Goal: Information Seeking & Learning: Learn about a topic

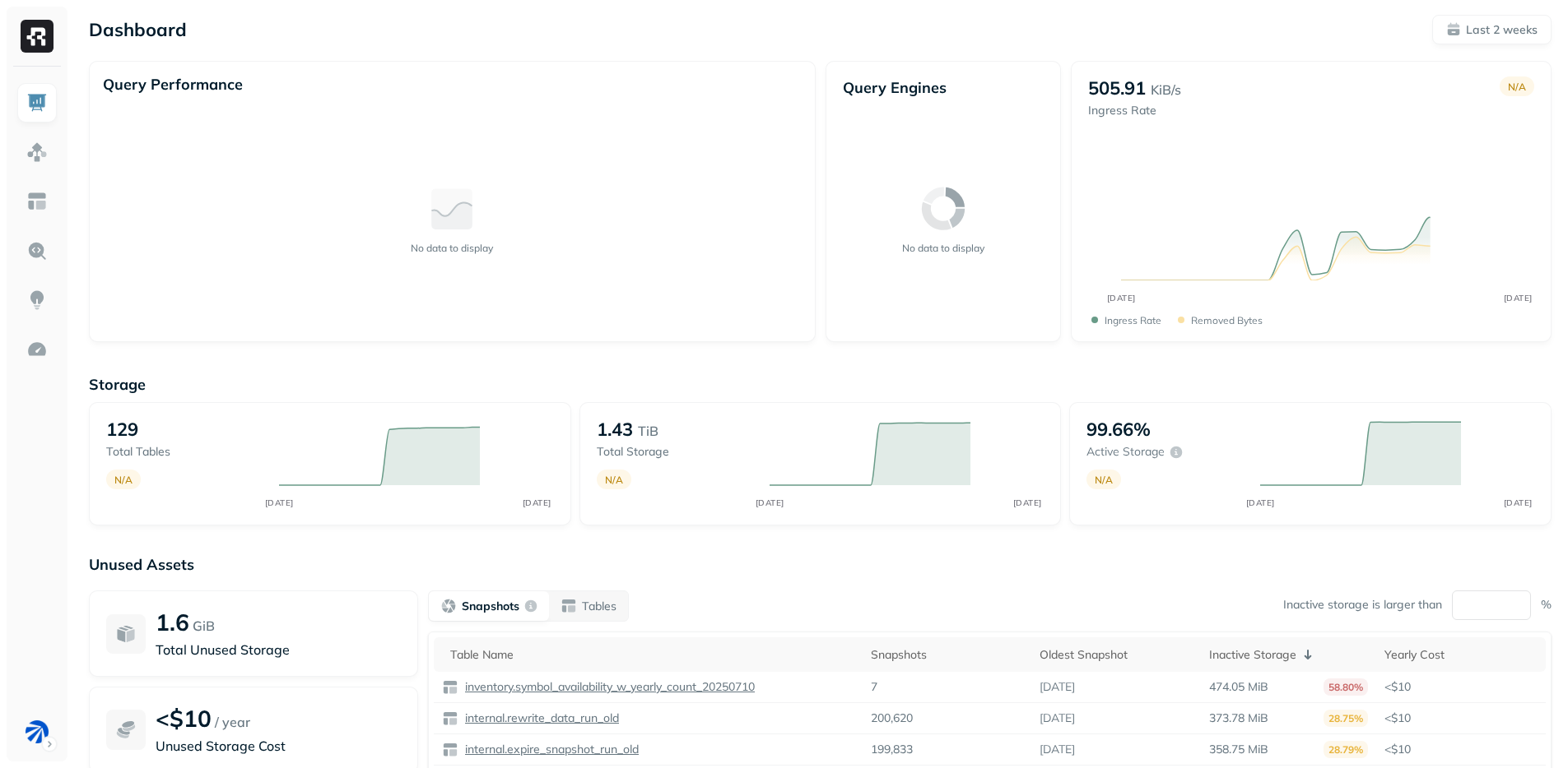
click at [622, 45] on div "Dashboard Last 2 weeks Query Performance No data to display Query Engines No da…" at bounding box center [820, 457] width 1495 height 915
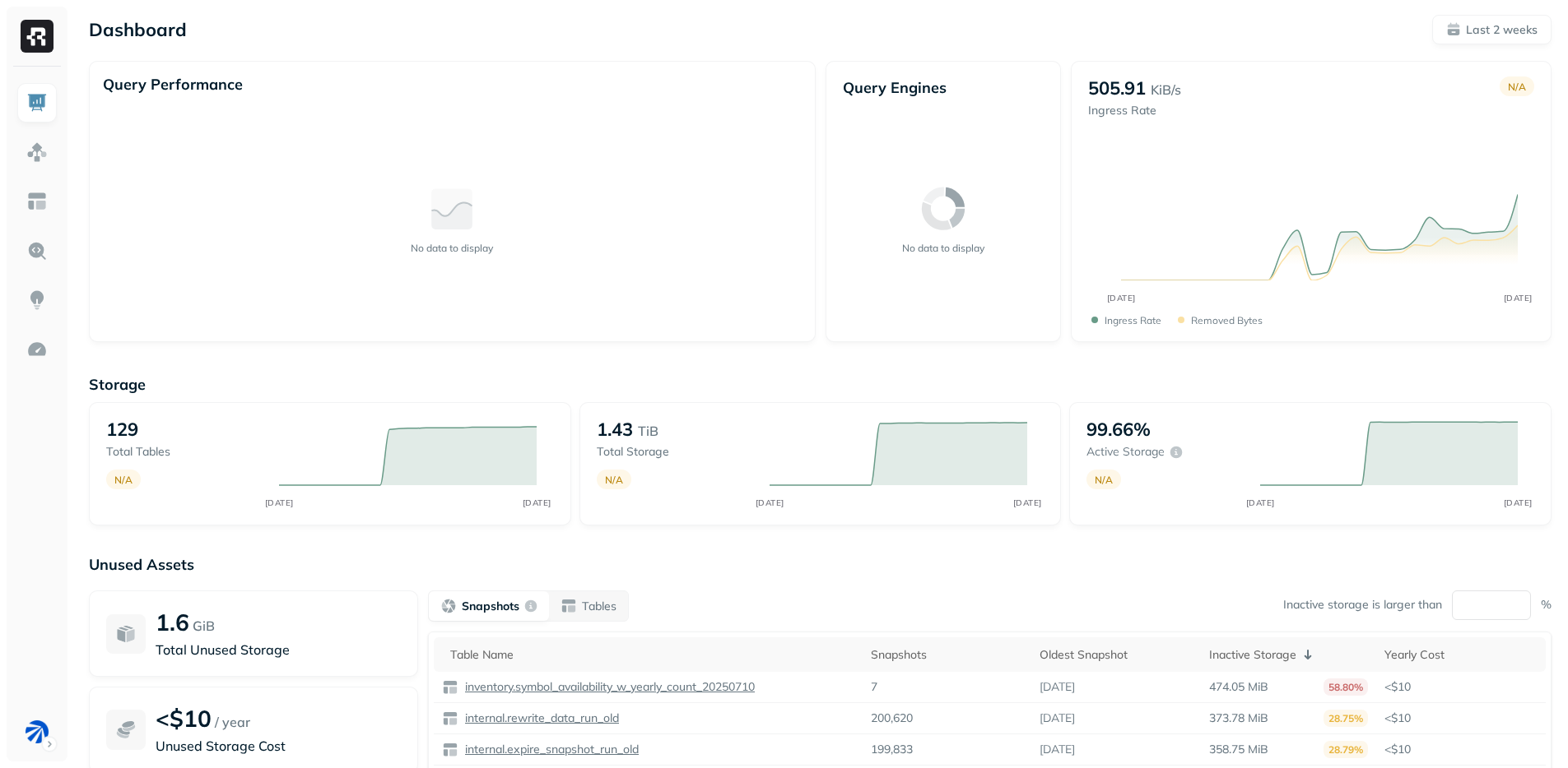
scroll to position [108, 0]
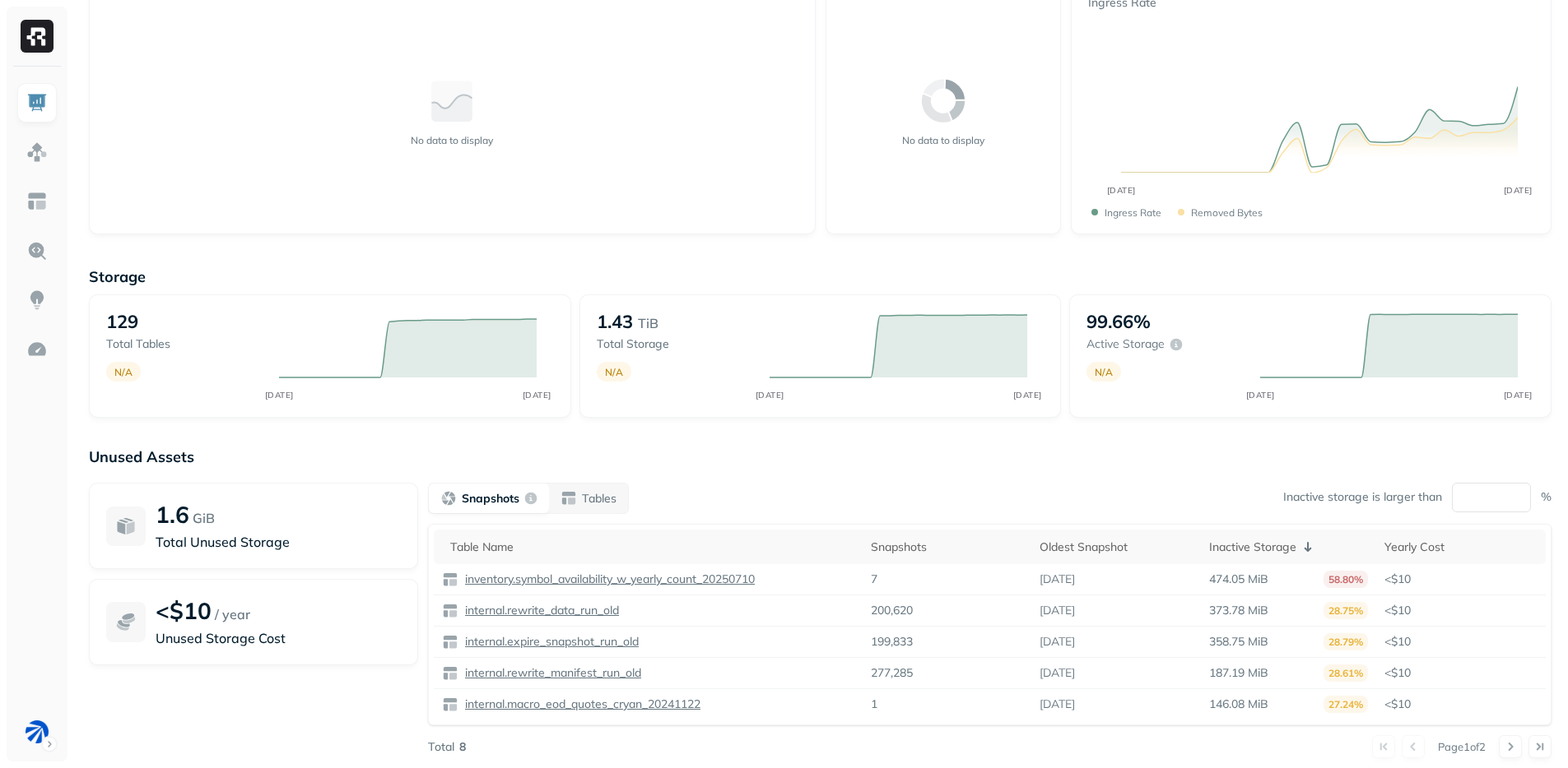
click at [54, 225] on ul at bounding box center [37, 418] width 42 height 669
click at [43, 200] on img at bounding box center [37, 201] width 22 height 22
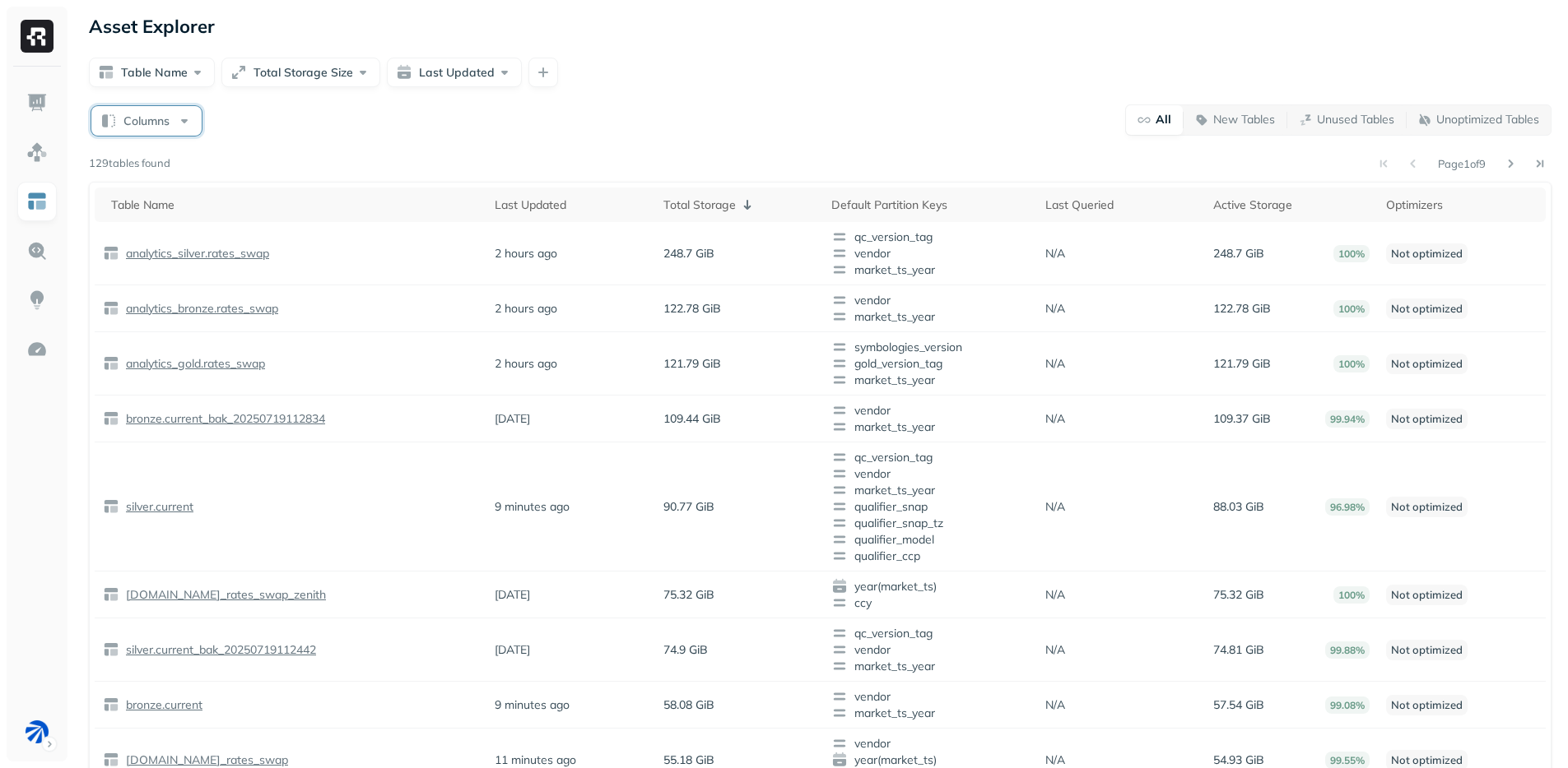
click at [163, 123] on button "Columns" at bounding box center [146, 120] width 111 height 29
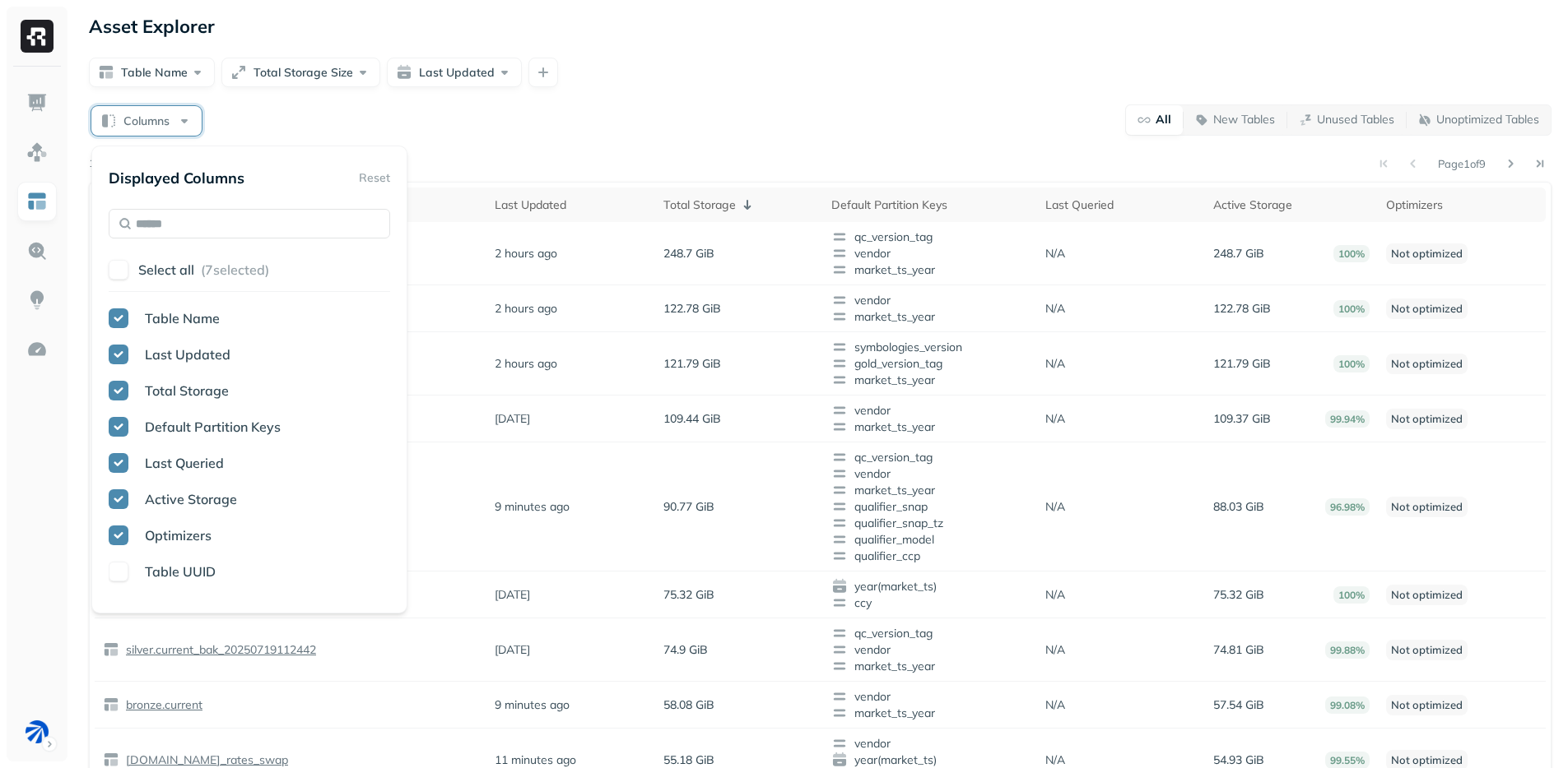
click at [162, 538] on span "Optimizers" at bounding box center [178, 535] width 67 height 16
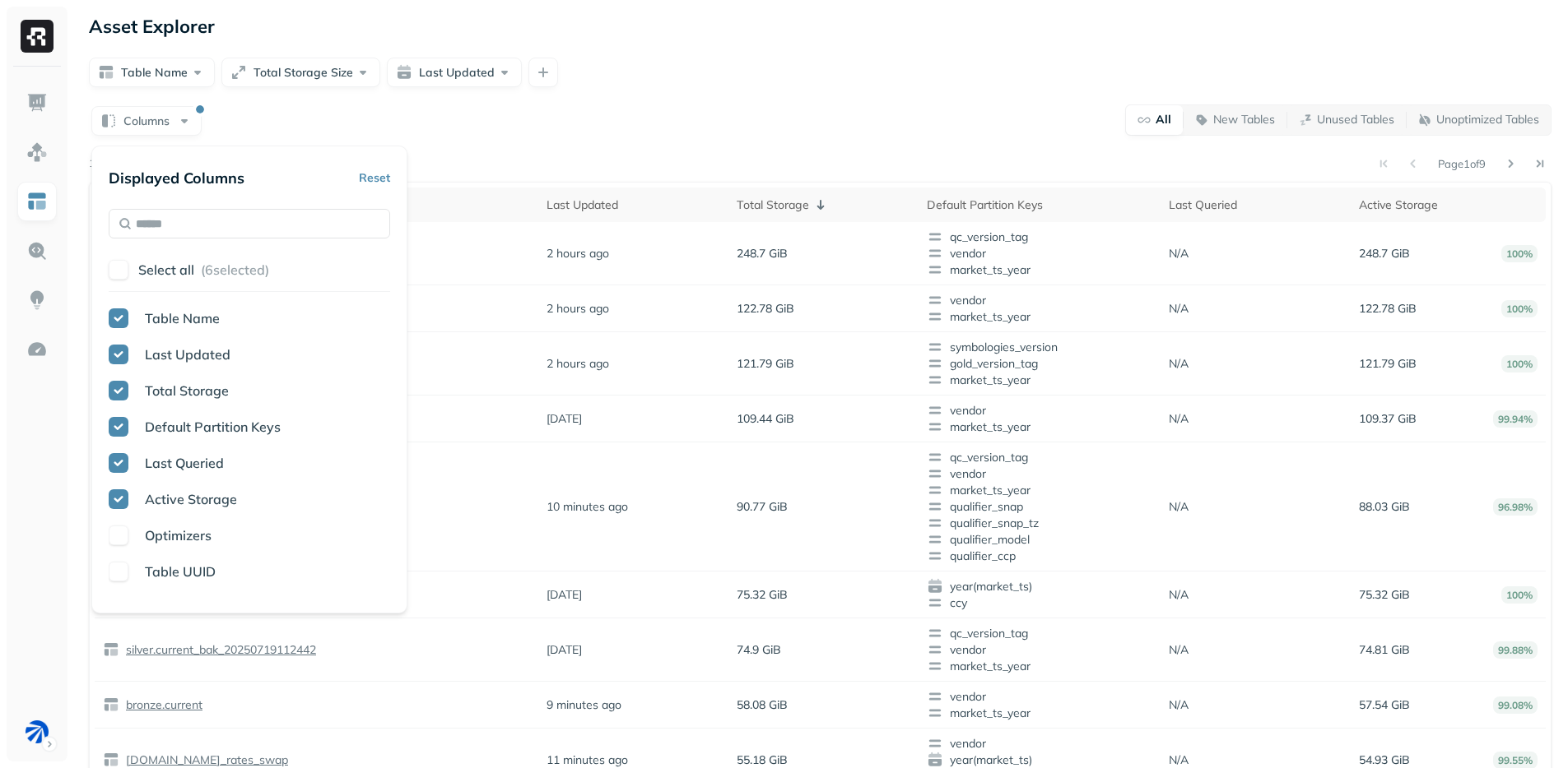
click at [660, 108] on div "Columns All New Tables Unused Tables Unoptimized Tables" at bounding box center [820, 120] width 1463 height 32
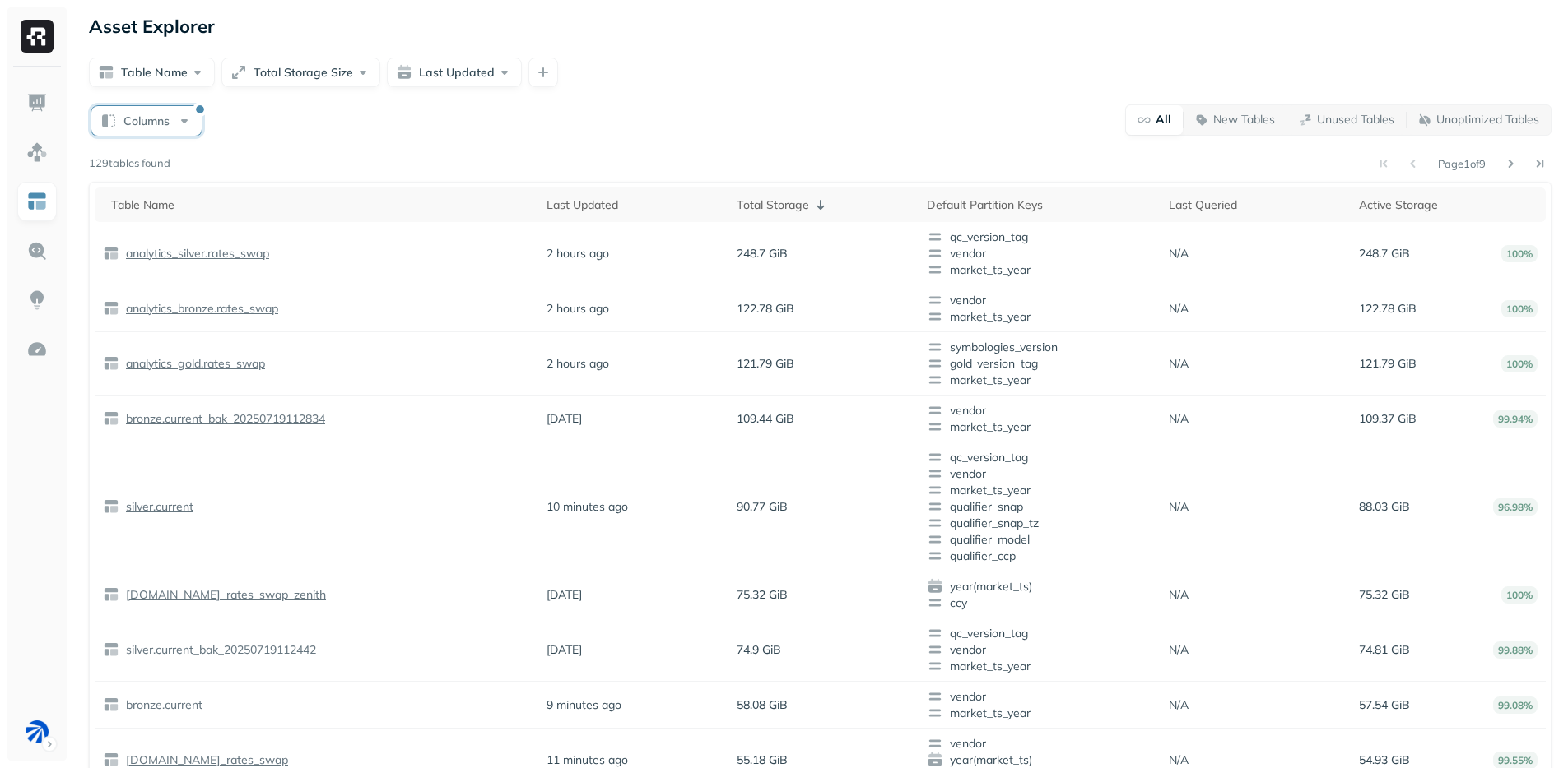
click at [149, 121] on button "Columns" at bounding box center [146, 120] width 111 height 29
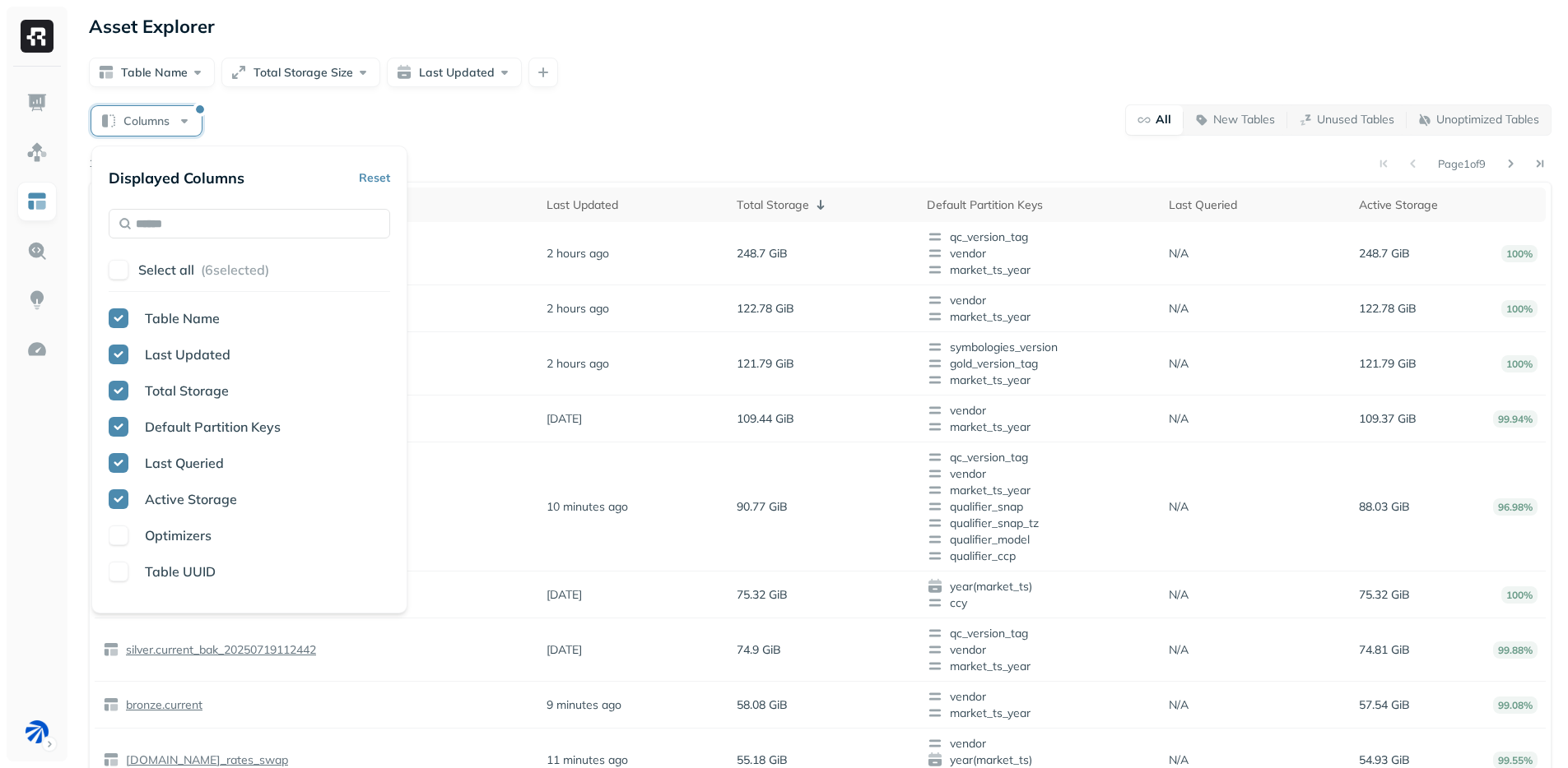
click at [190, 470] on span "Last Queried" at bounding box center [184, 463] width 79 height 16
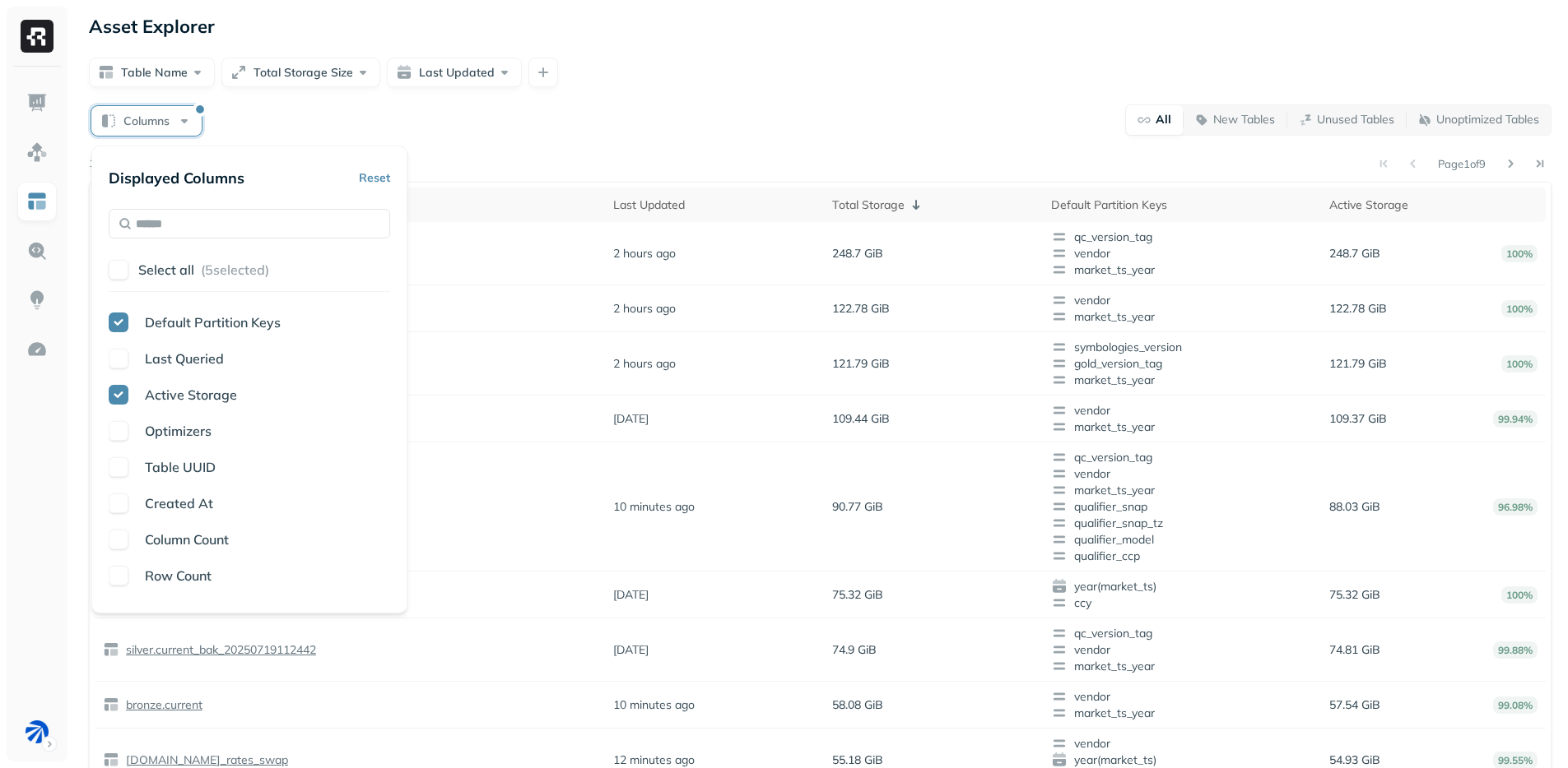
scroll to position [126, 0]
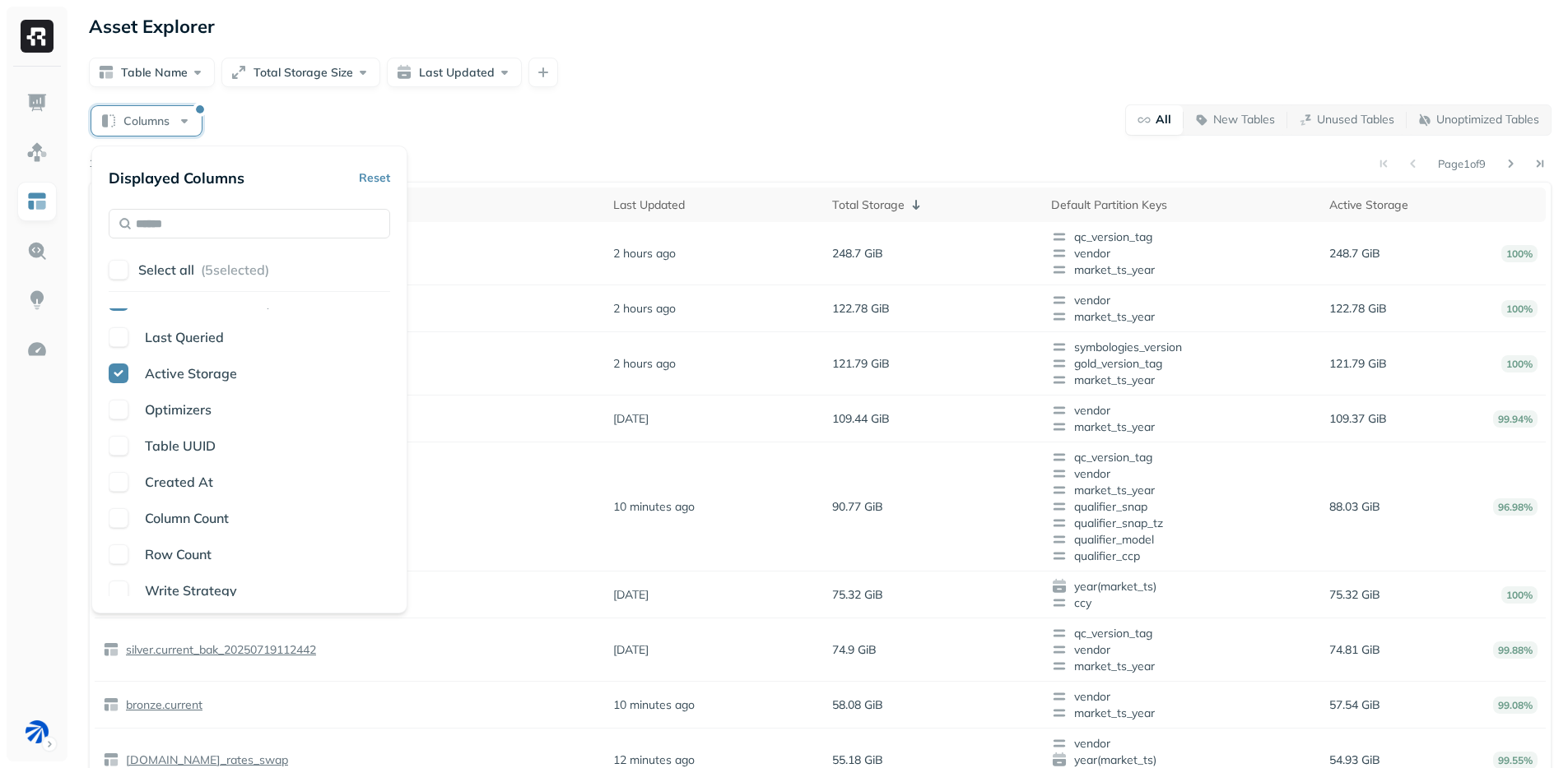
click at [187, 515] on span "Column Count" at bounding box center [186, 518] width 84 height 16
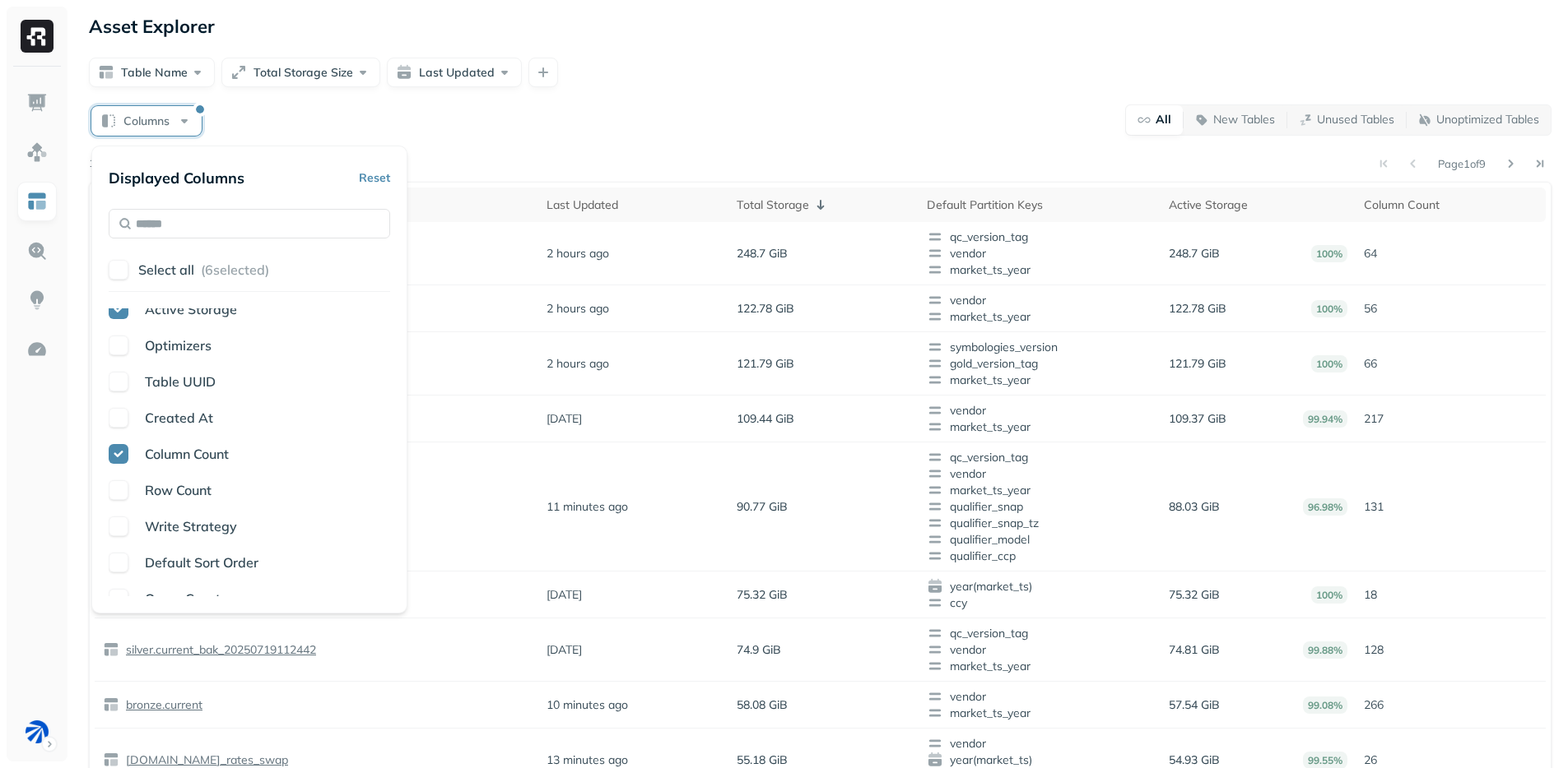
click at [190, 529] on span "Write Strategy" at bounding box center [191, 526] width 93 height 16
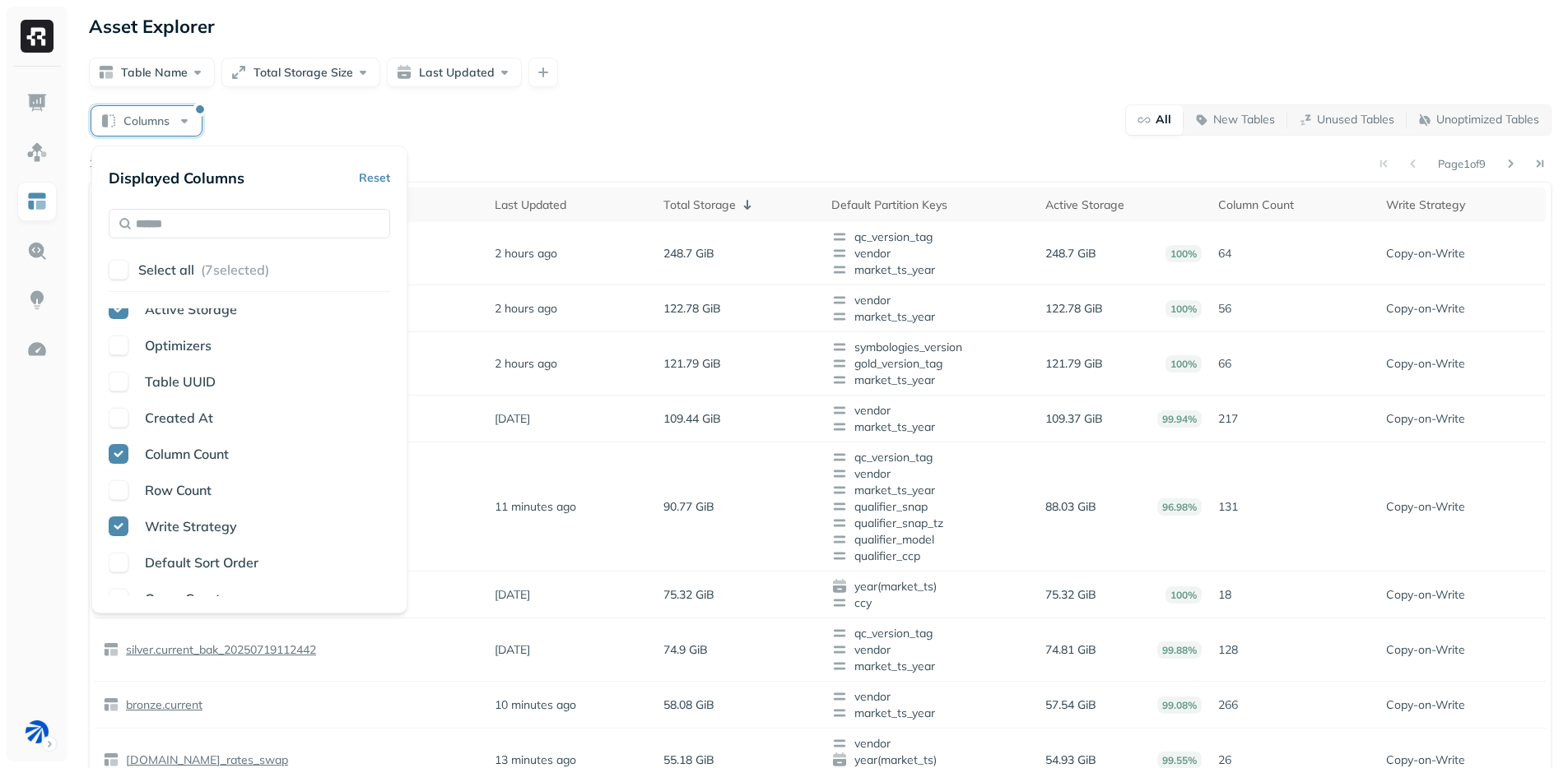
scroll to position [200, 0]
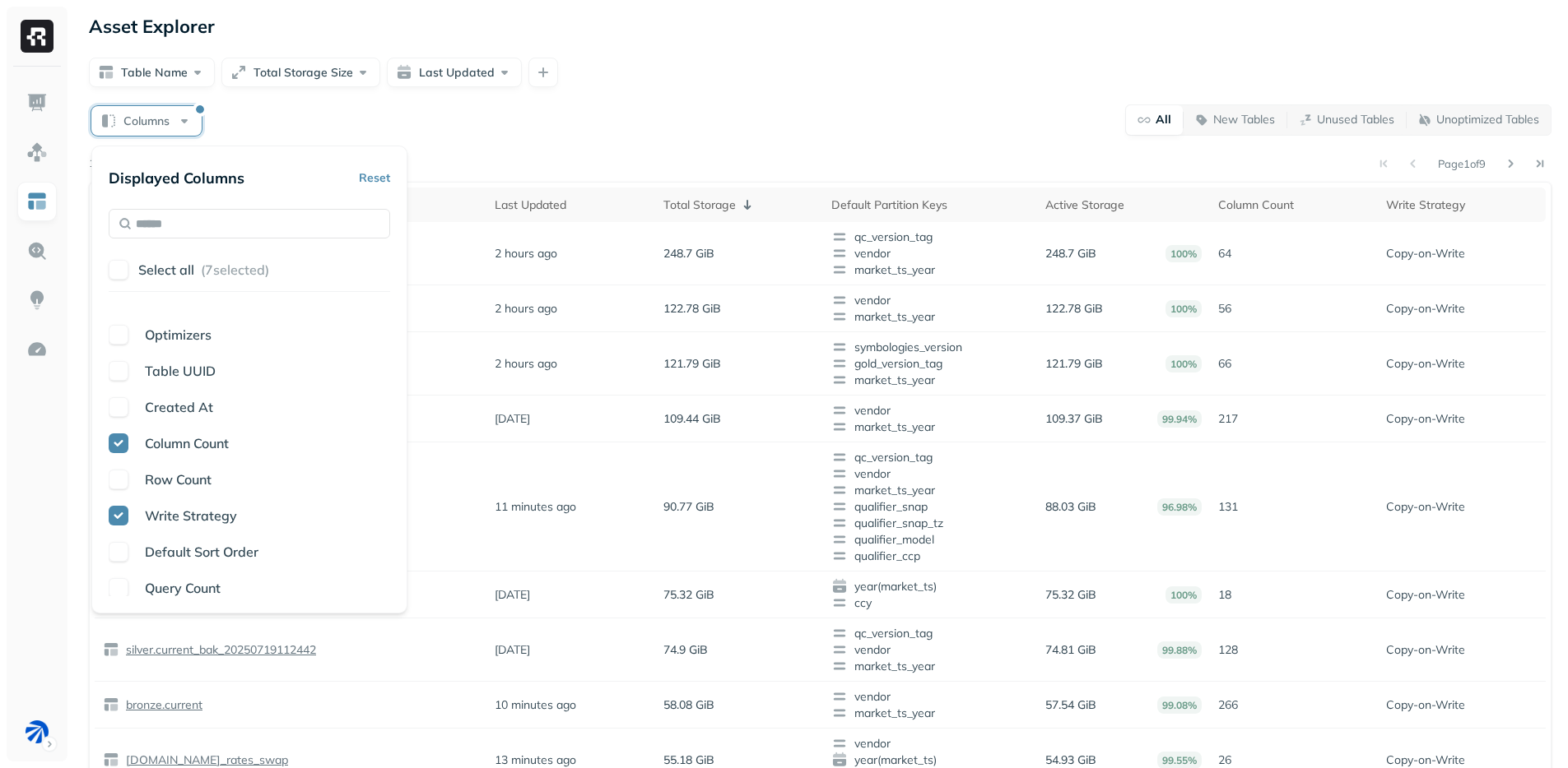
click at [188, 555] on span "Default Sort Order" at bounding box center [201, 552] width 113 height 16
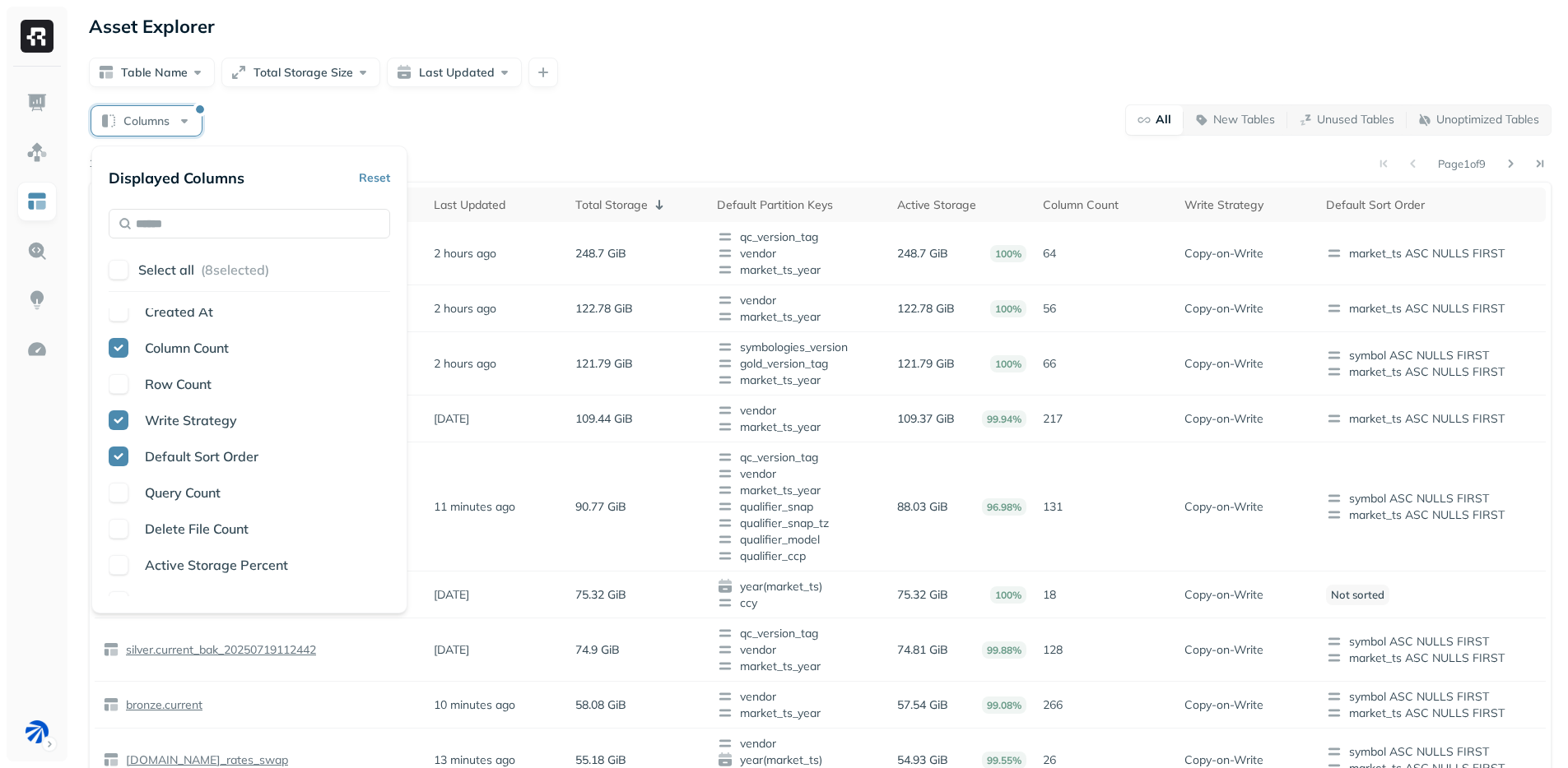
scroll to position [307, 0]
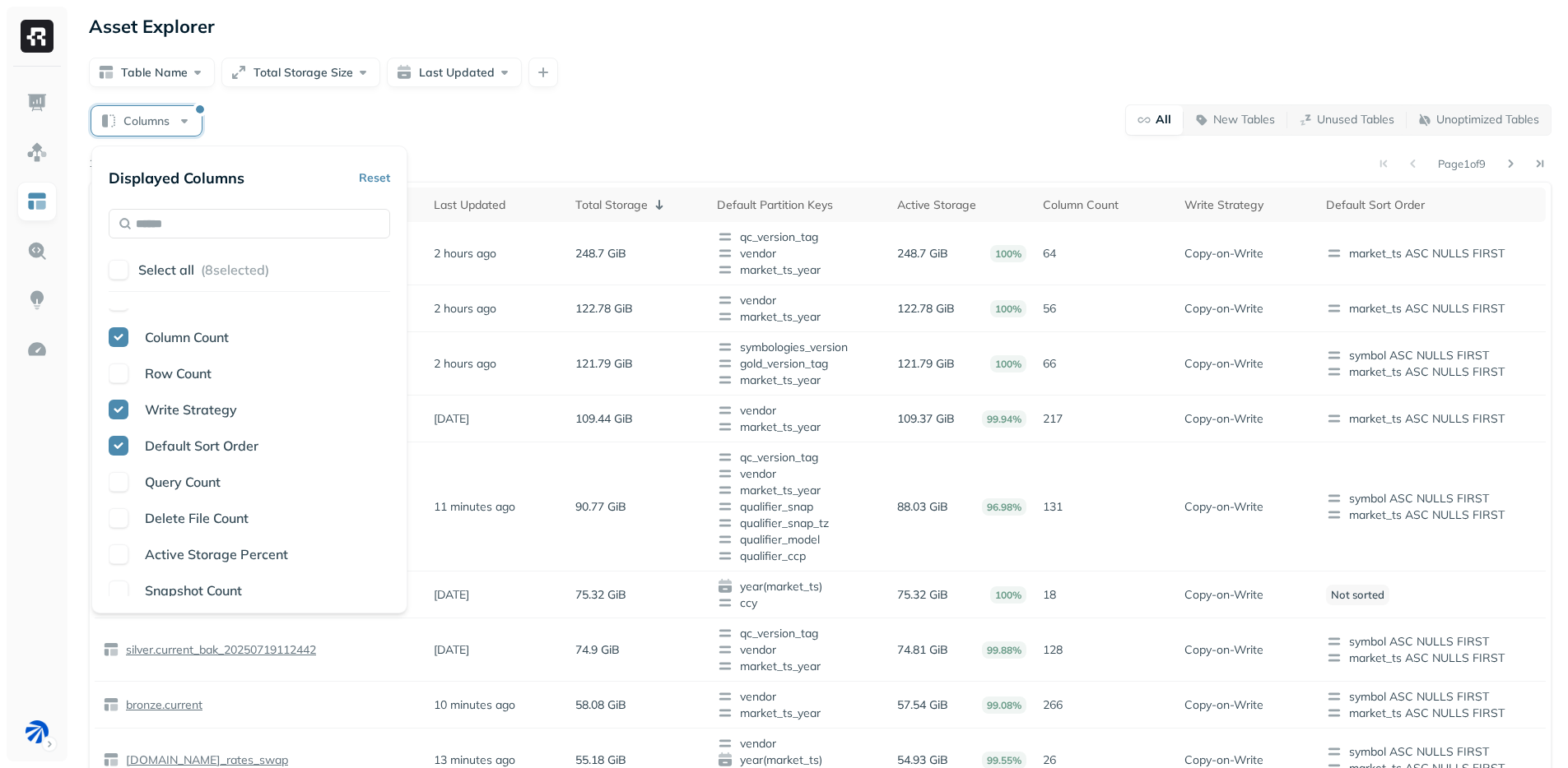
click at [181, 521] on span "Delete File Count" at bounding box center [197, 518] width 104 height 16
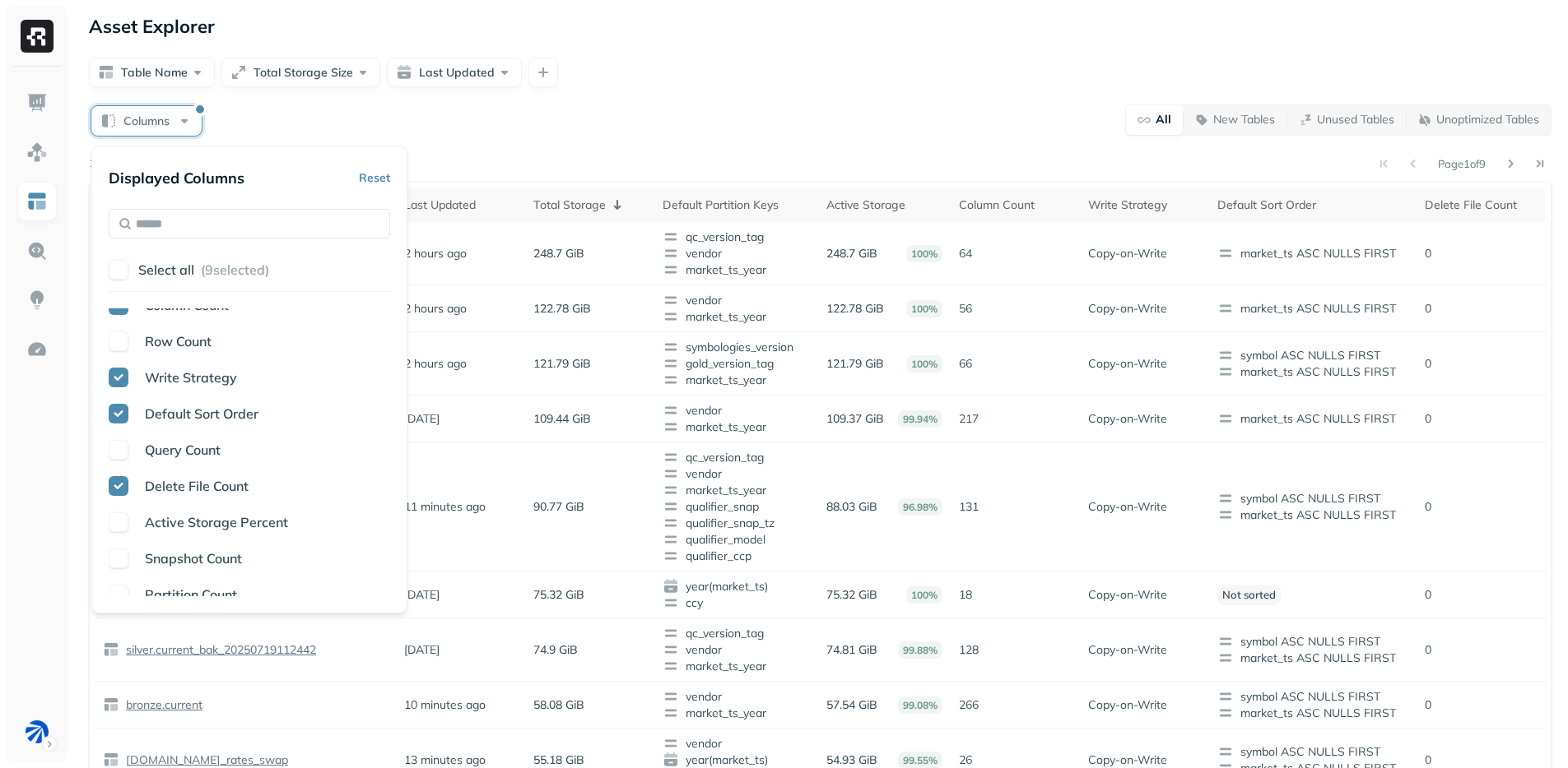
scroll to position [371, 0]
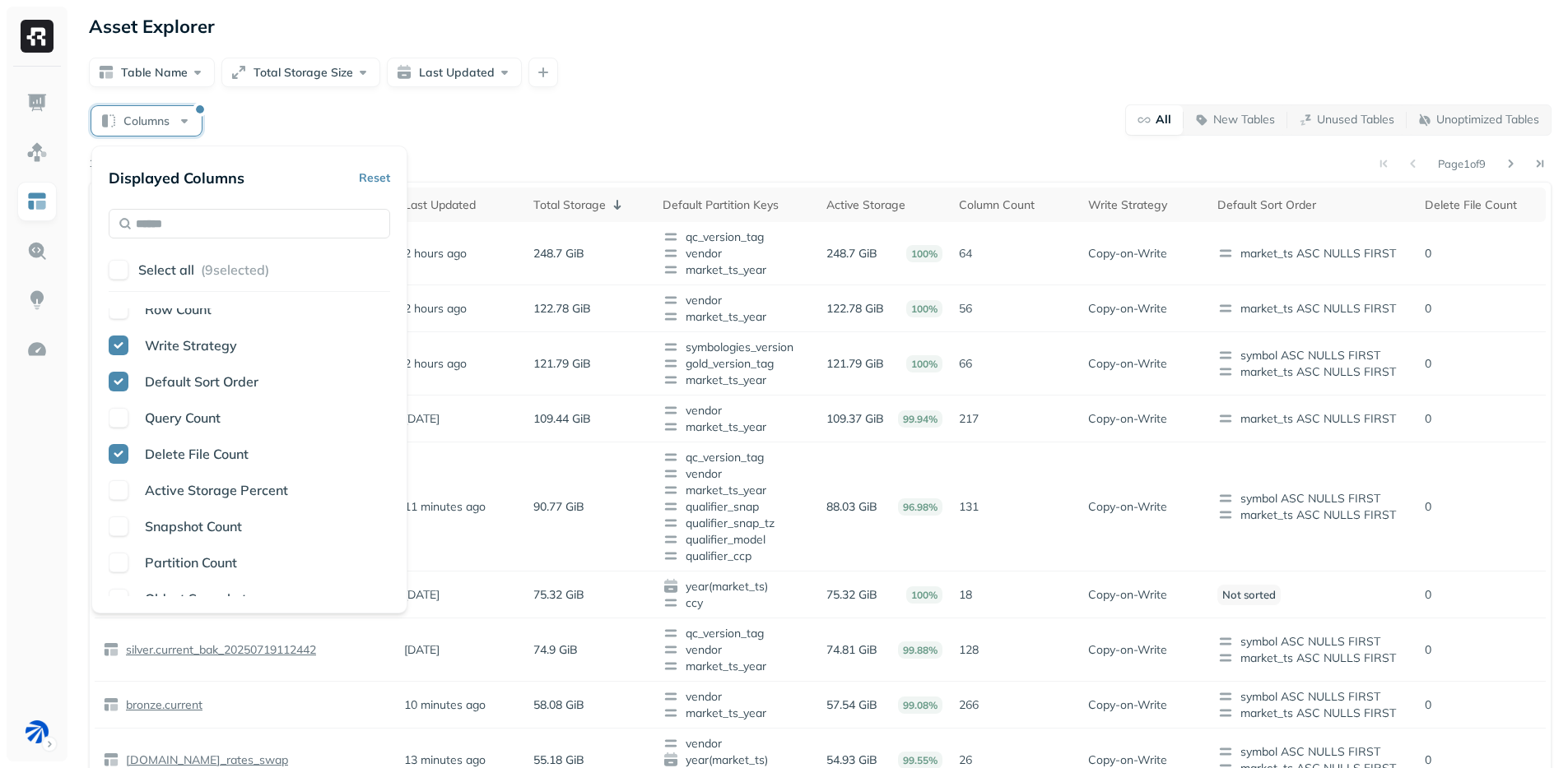
click at [200, 531] on span "Snapshot Count" at bounding box center [193, 526] width 97 height 16
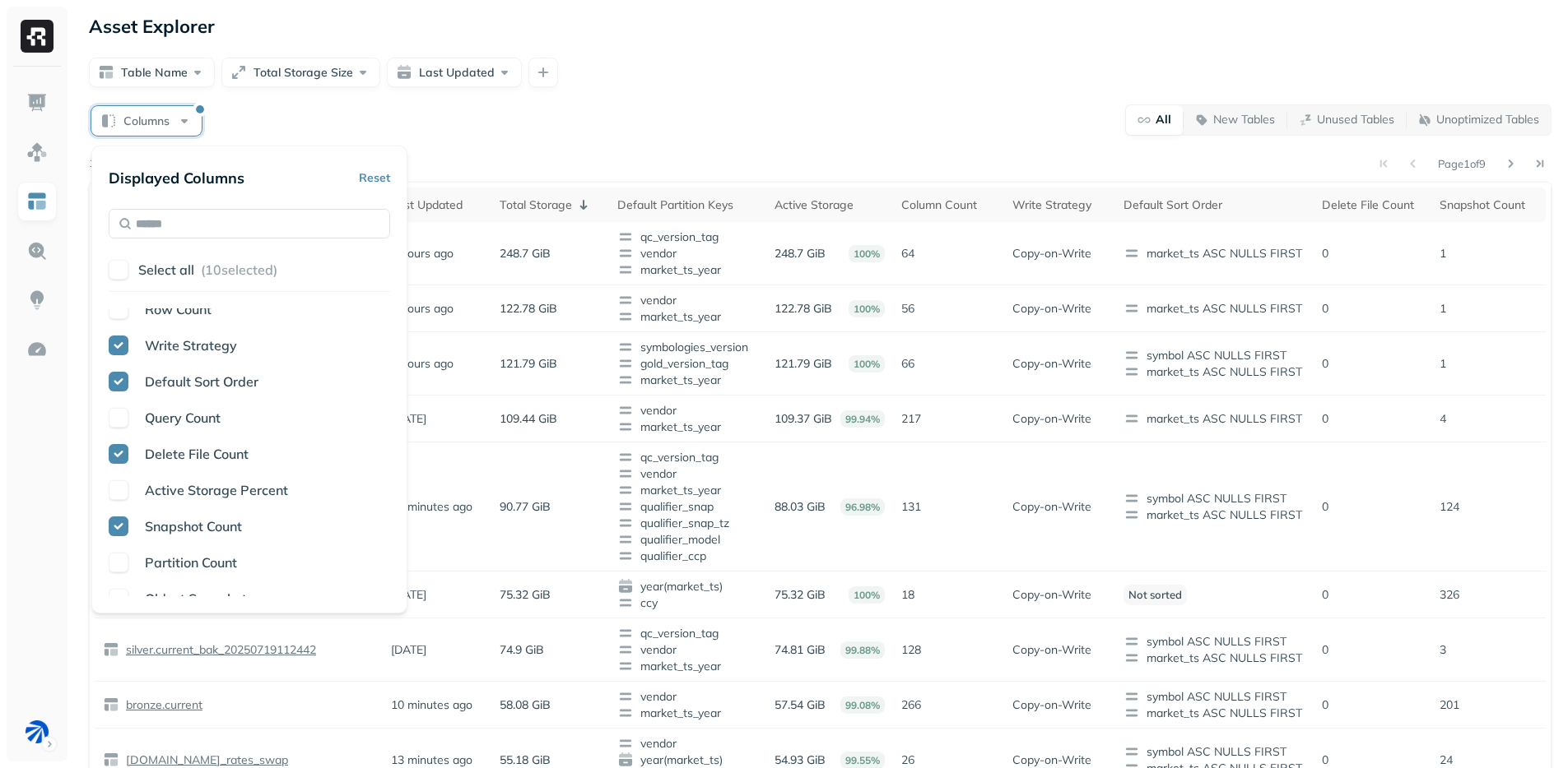
scroll to position [423, 0]
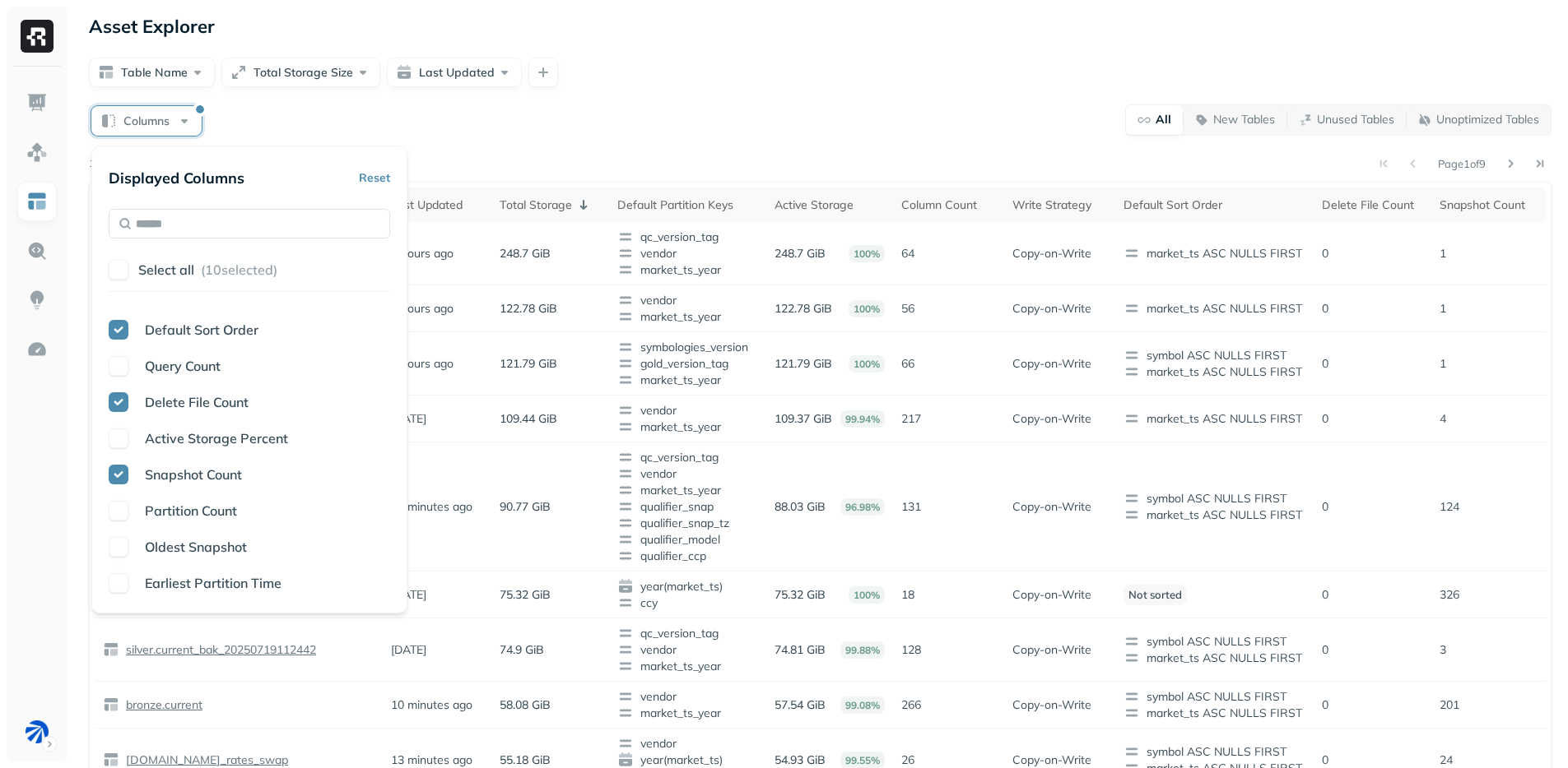
click at [195, 551] on span "Oldest Snapshot" at bounding box center [196, 546] width 102 height 16
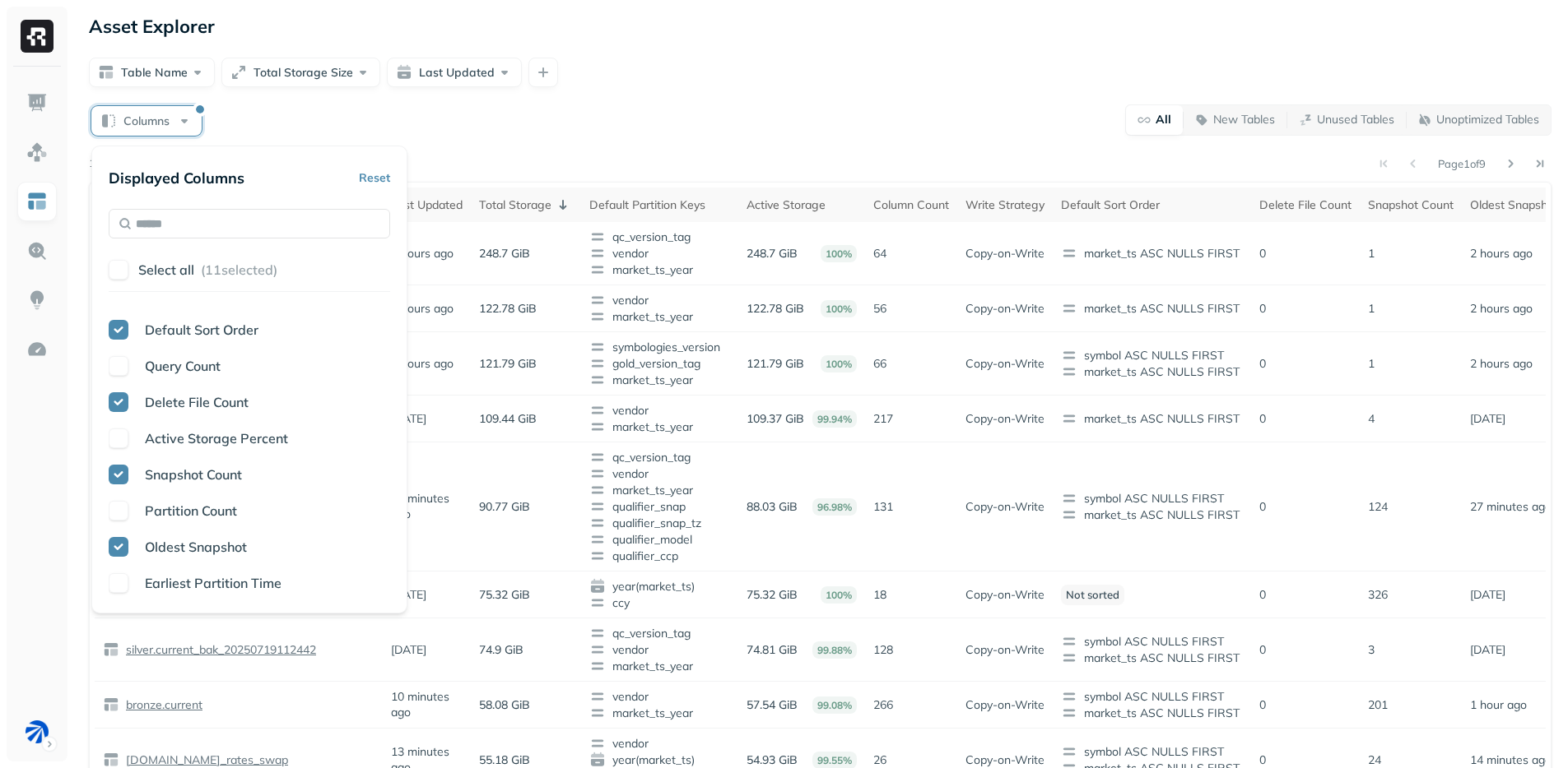
click at [195, 585] on span "Earliest Partition Time" at bounding box center [213, 583] width 137 height 16
click at [392, 648] on p "[DATE]" at bounding box center [408, 650] width 35 height 16
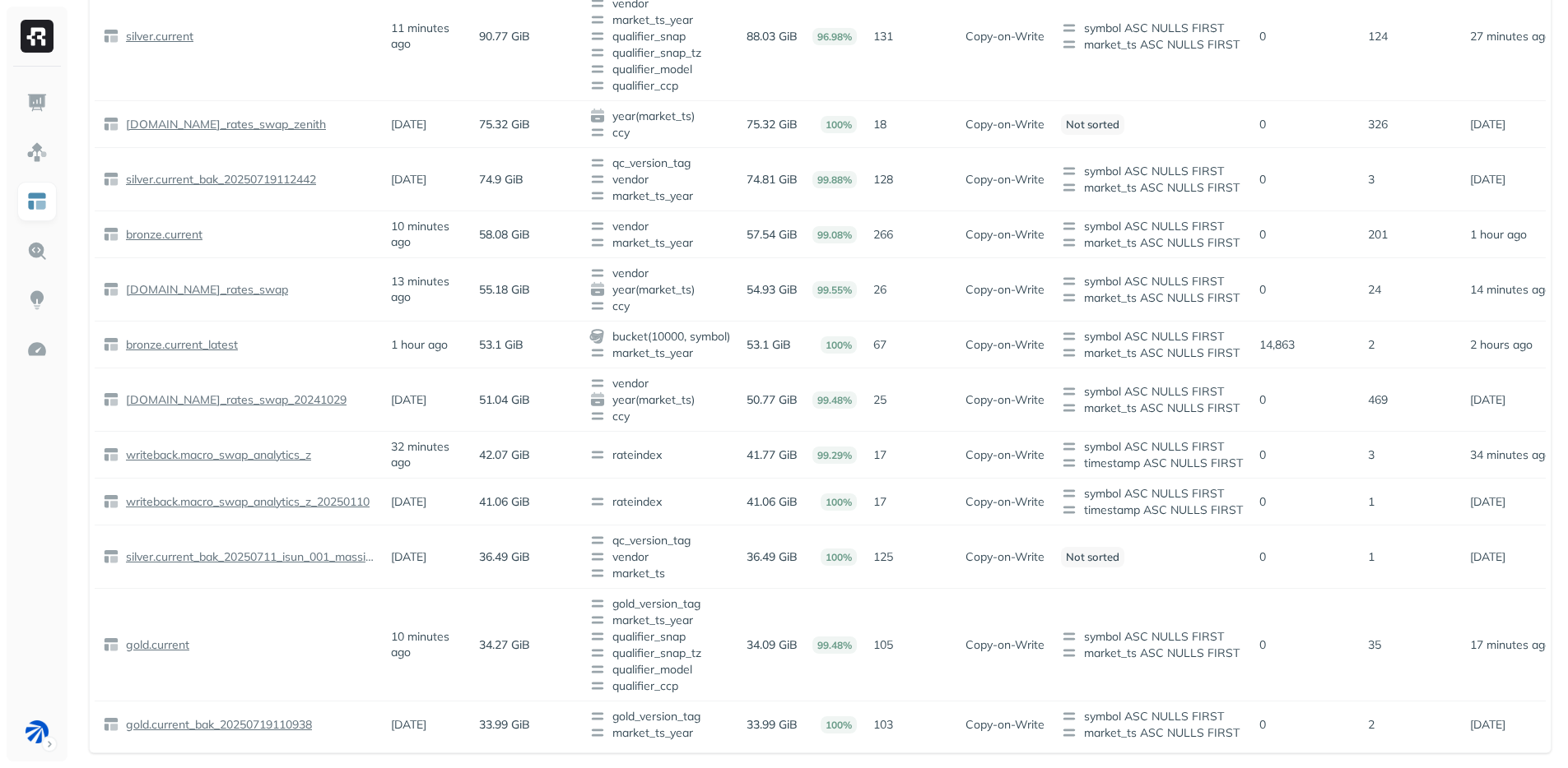
scroll to position [0, 0]
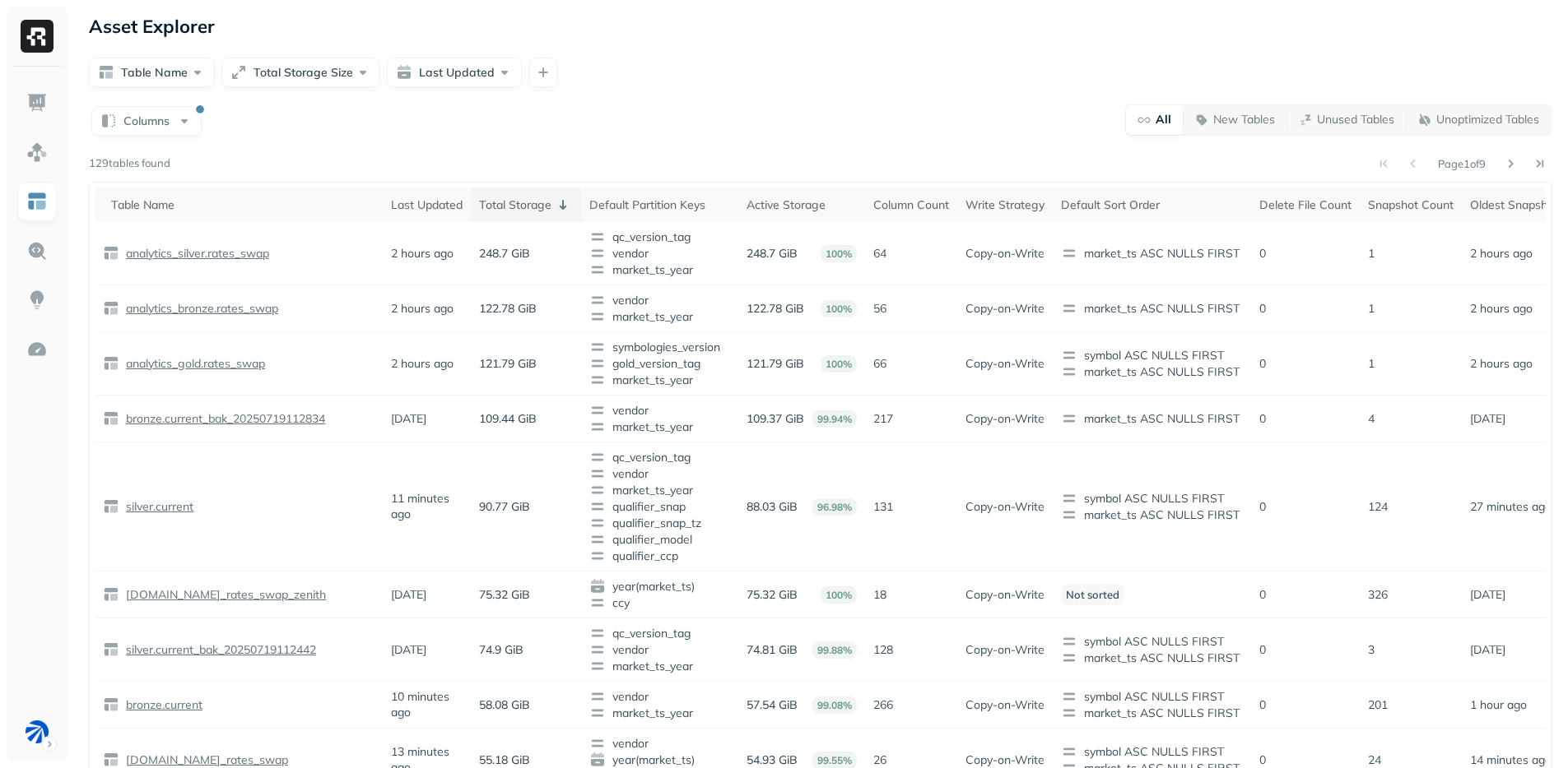
click at [527, 217] on th "Total Storage" at bounding box center [526, 205] width 111 height 35
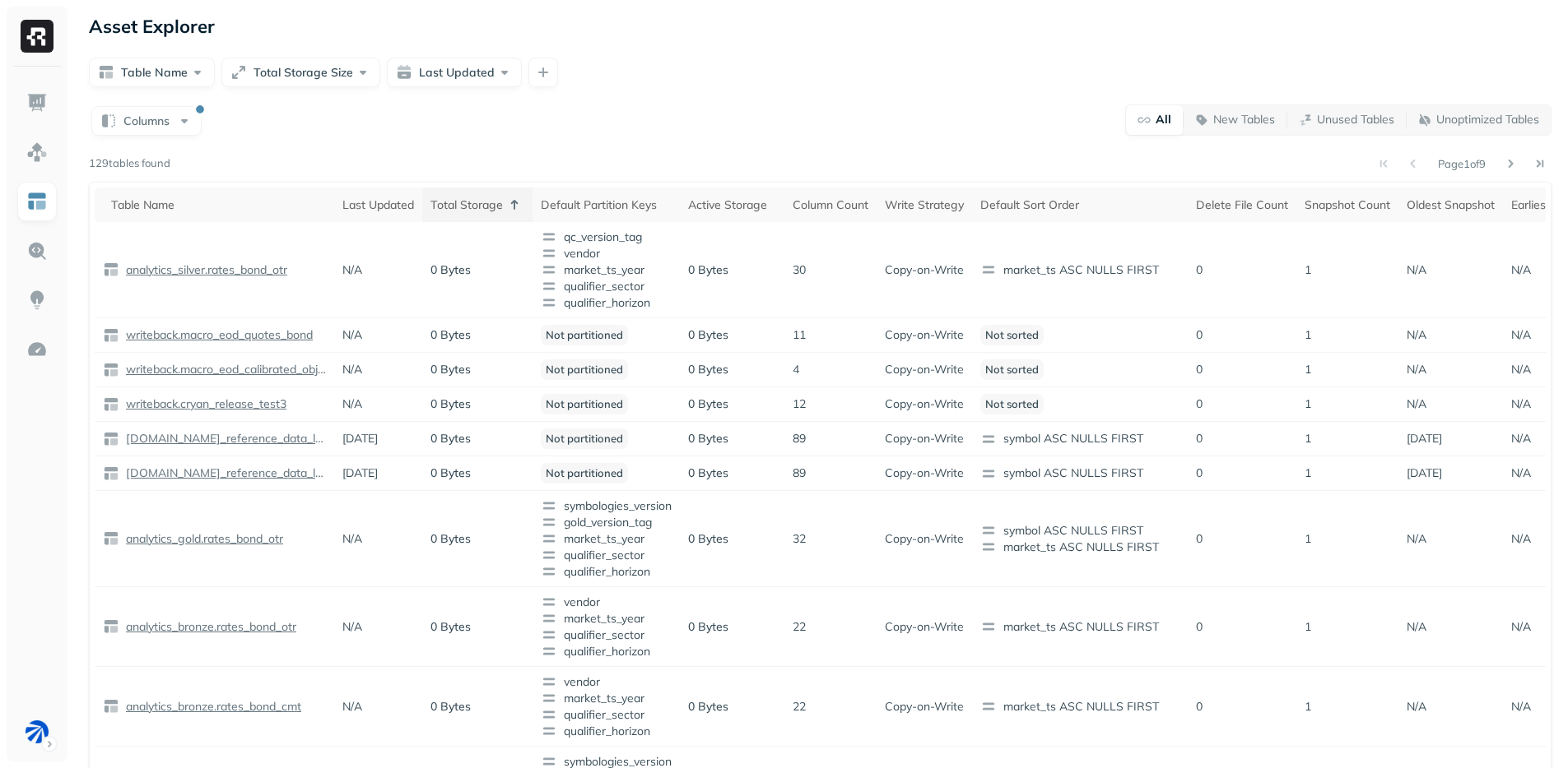
click at [528, 213] on th "Total Storage" at bounding box center [477, 205] width 111 height 35
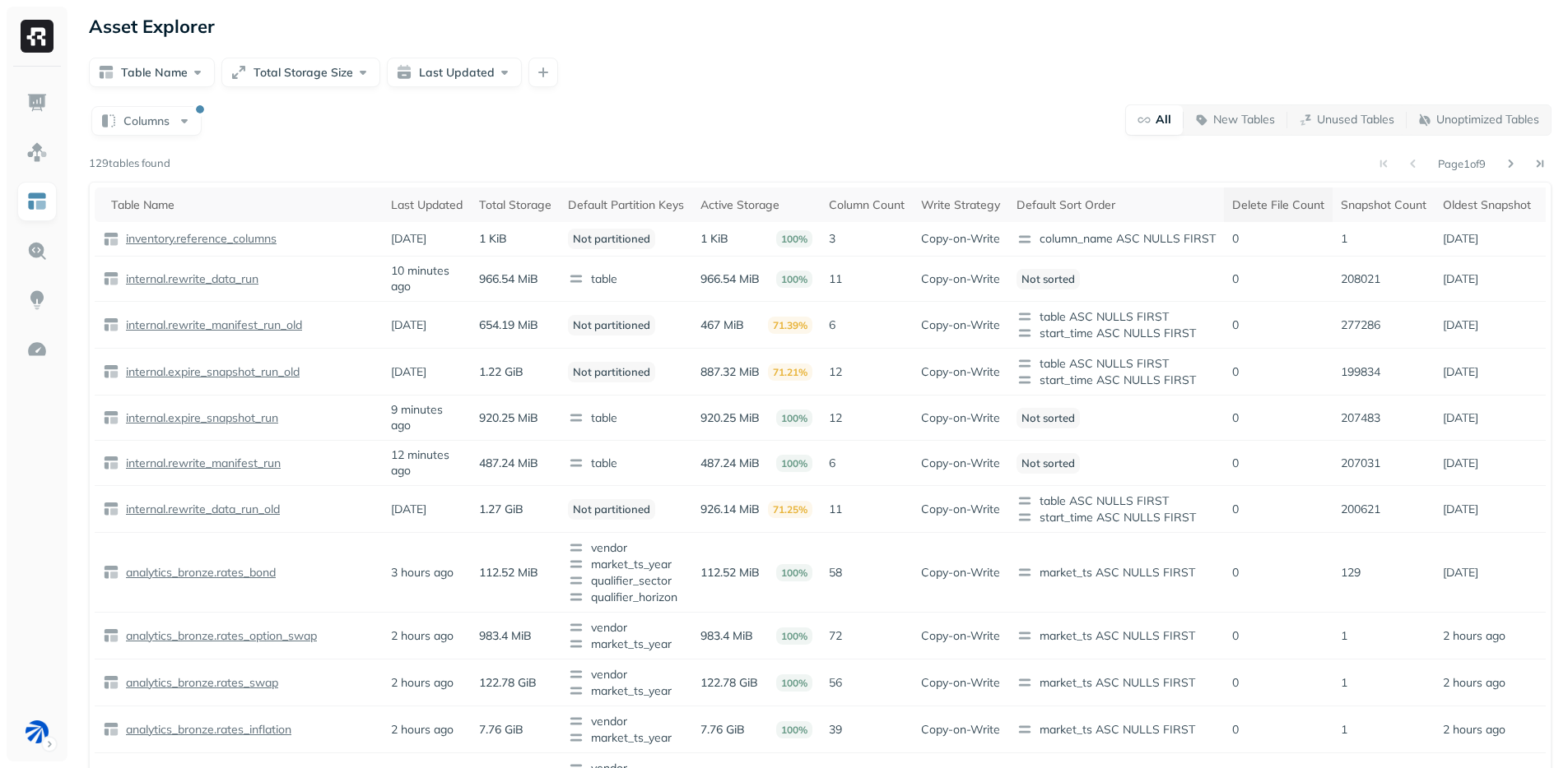
click at [1266, 204] on div "Delete File Count" at bounding box center [1279, 205] width 93 height 16
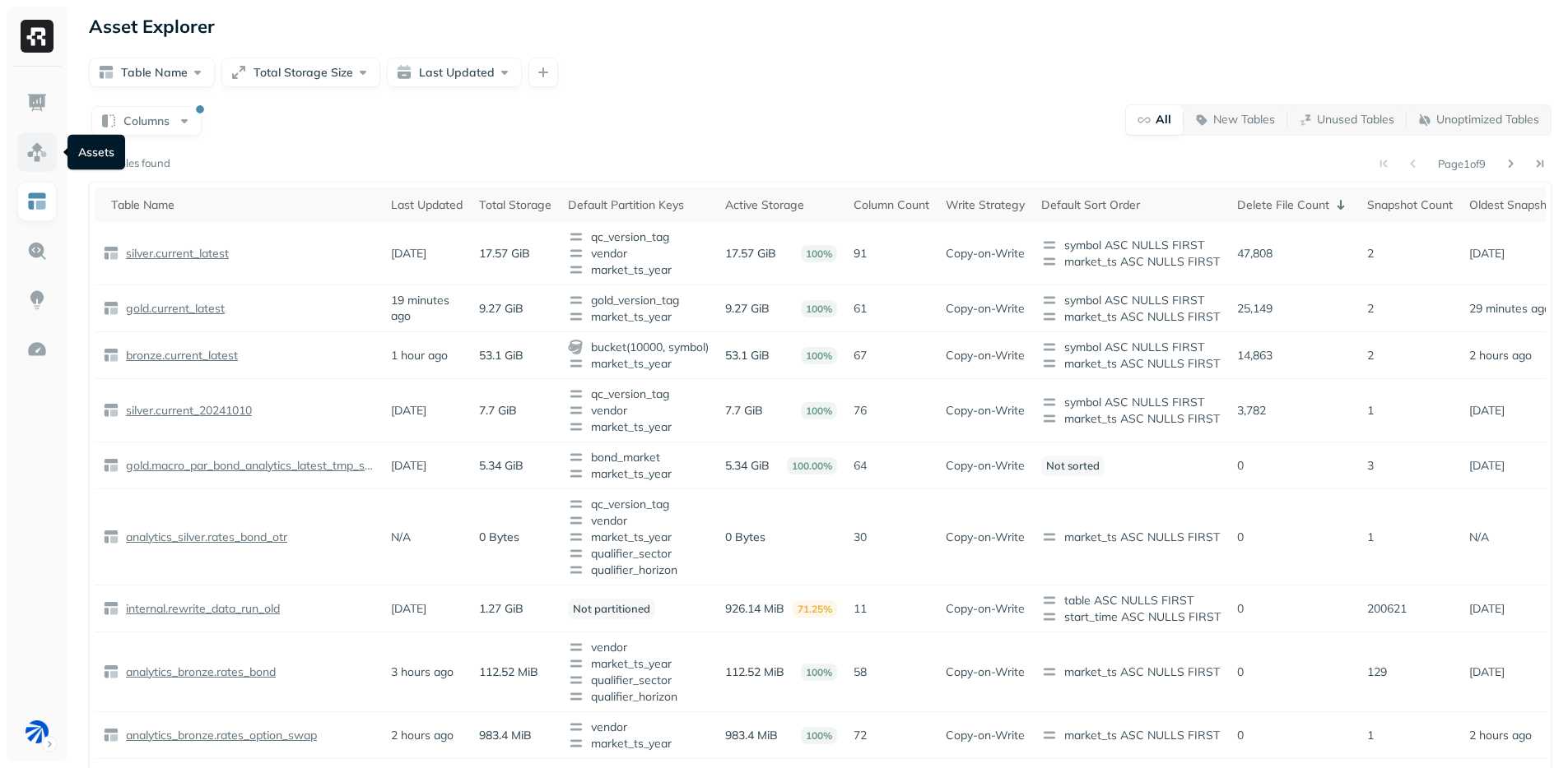
click at [48, 154] on link at bounding box center [37, 152] width 40 height 40
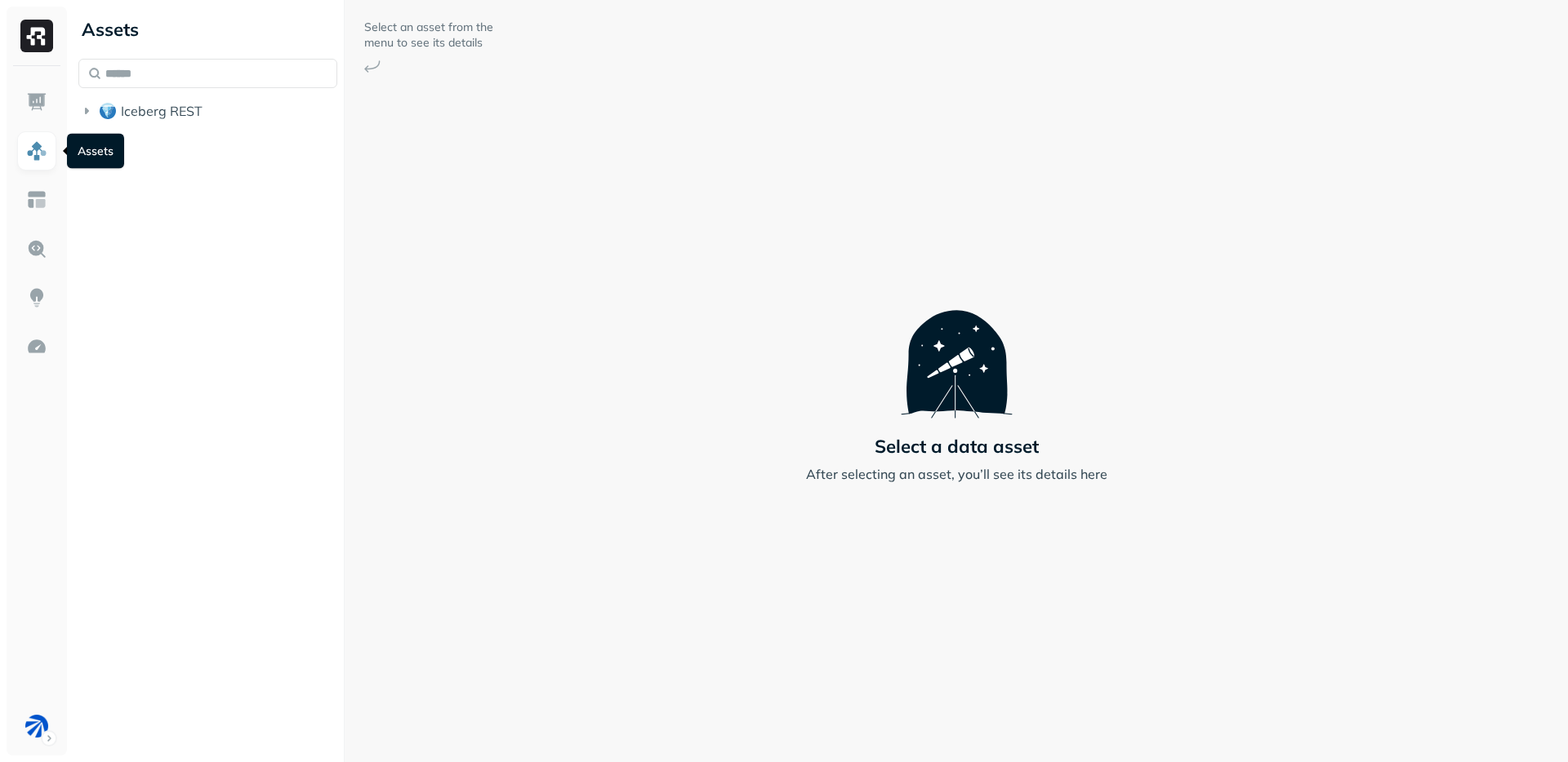
click at [749, 104] on div "Select an asset from the menu to see its details Select a data asset After sele…" at bounding box center [957, 381] width 1224 height 762
click at [453, 558] on div "Select an asset from the menu to see its details Select a data asset After sele…" at bounding box center [957, 381] width 1224 height 762
drag, startPoint x: 621, startPoint y: 626, endPoint x: 594, endPoint y: 762, distance: 138.7
click at [621, 626] on div "Select an asset from the menu to see its details Select a data asset After sele…" at bounding box center [957, 381] width 1224 height 762
click at [747, 474] on div "Select an asset from the menu to see its details Select a data asset After sele…" at bounding box center [957, 381] width 1224 height 762
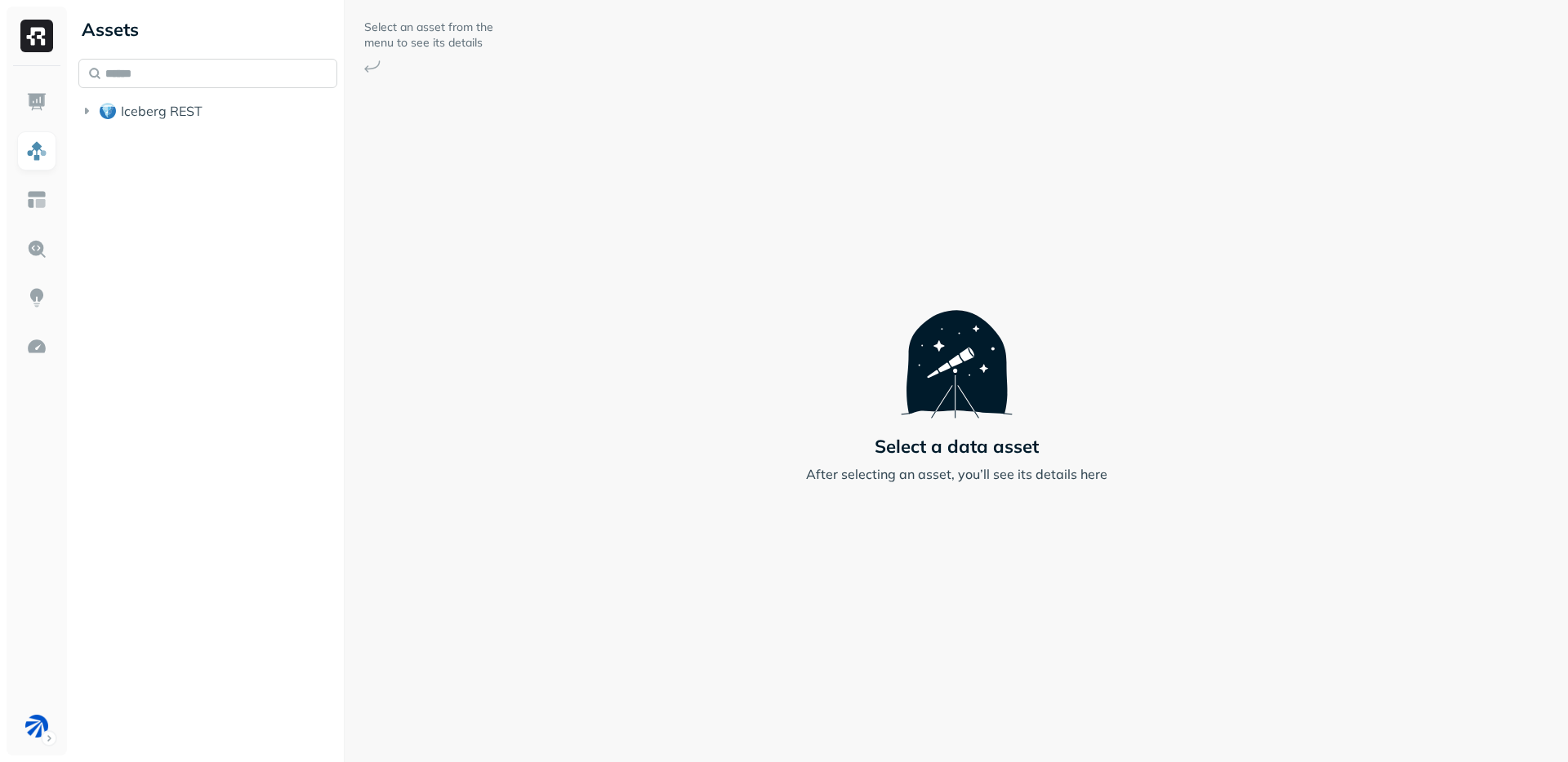
click at [114, 84] on input "text" at bounding box center [208, 73] width 259 height 29
click at [92, 115] on icon "button" at bounding box center [86, 111] width 16 height 16
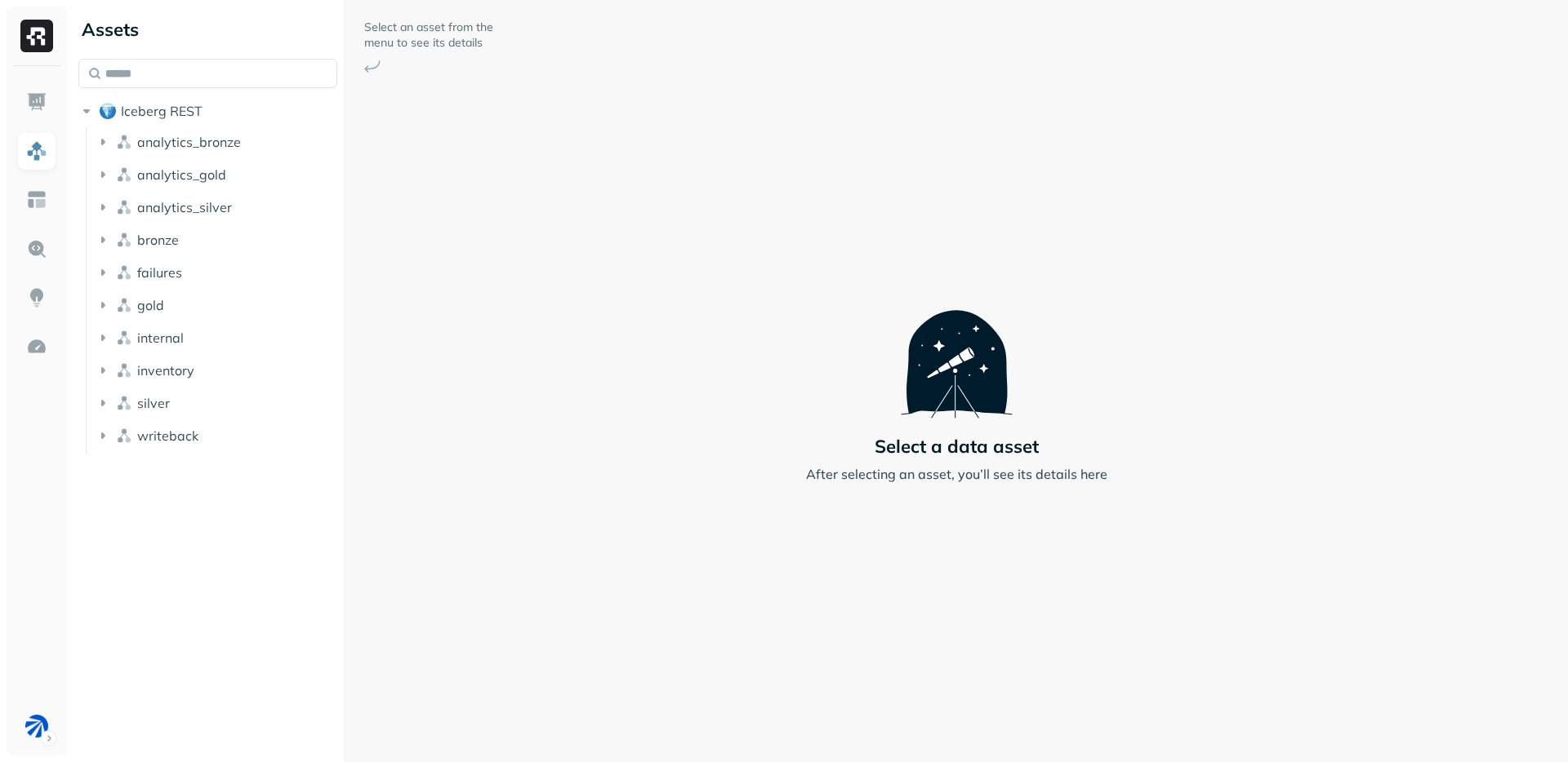
click at [204, 653] on div "Assets Iceberg REST analytics_bronze analytics_gold analytics_silver bronze fai…" at bounding box center [208, 381] width 272 height 762
click at [196, 631] on div "Assets Iceberg REST analytics_bronze analytics_gold analytics_silver bronze fai…" at bounding box center [208, 381] width 272 height 762
click at [223, 643] on div "Assets Iceberg REST analytics_bronze analytics_gold analytics_silver bronze fai…" at bounding box center [208, 381] width 272 height 762
click at [224, 302] on button "gold" at bounding box center [217, 306] width 244 height 26
click at [219, 332] on button "Tables ( 27 )" at bounding box center [224, 336] width 228 height 26
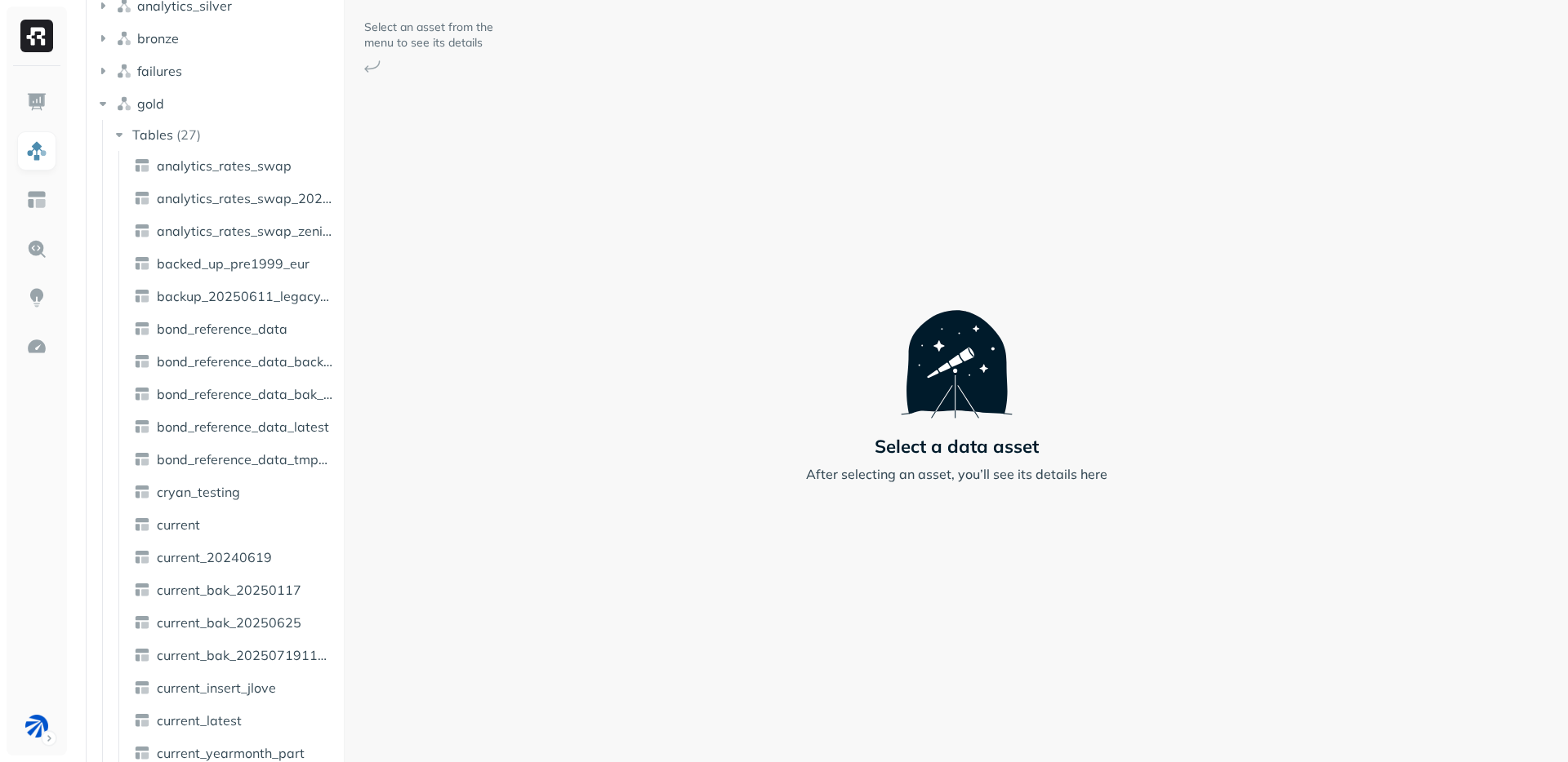
scroll to position [398, 0]
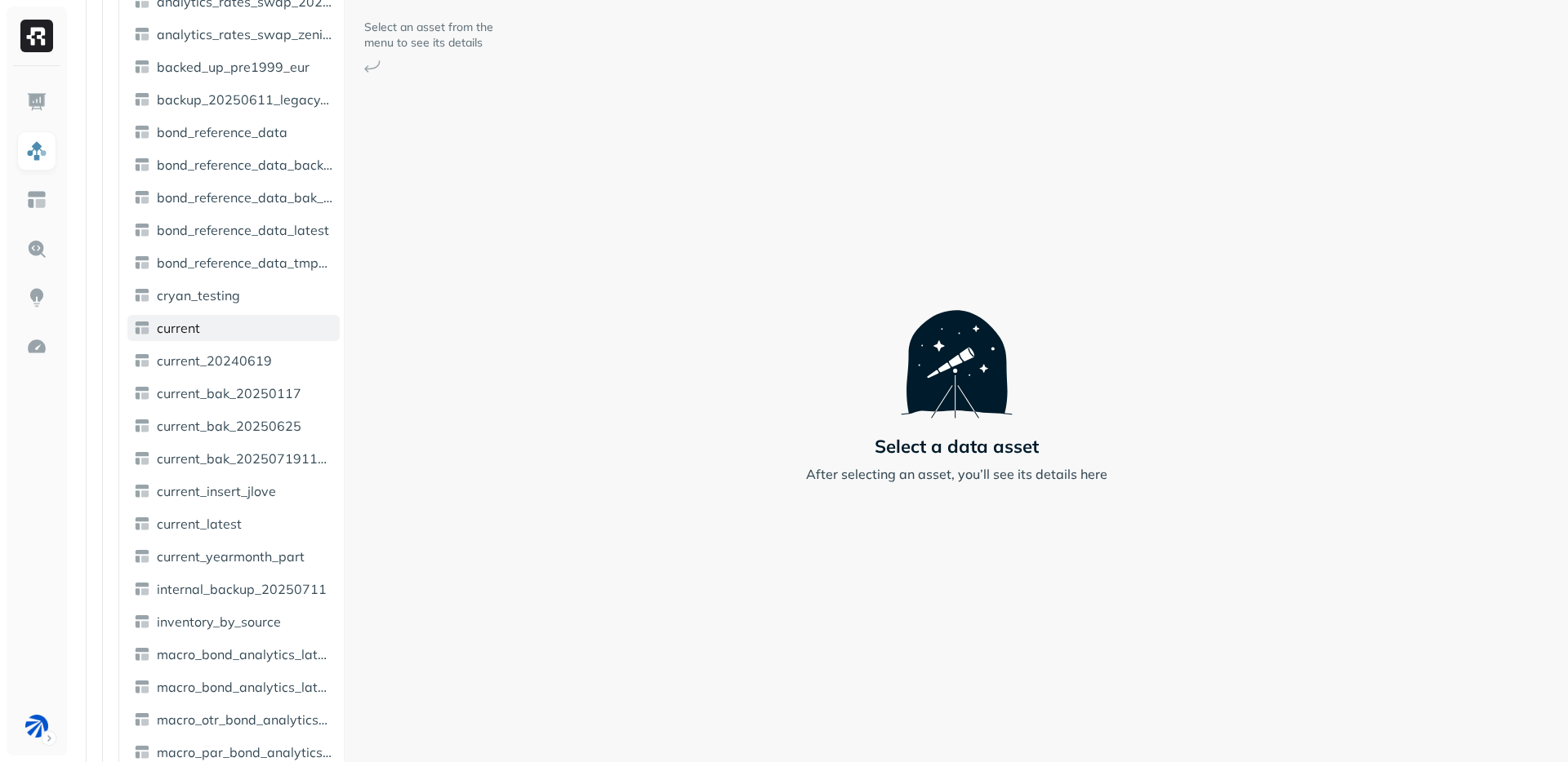
click at [223, 335] on link "current" at bounding box center [234, 328] width 212 height 26
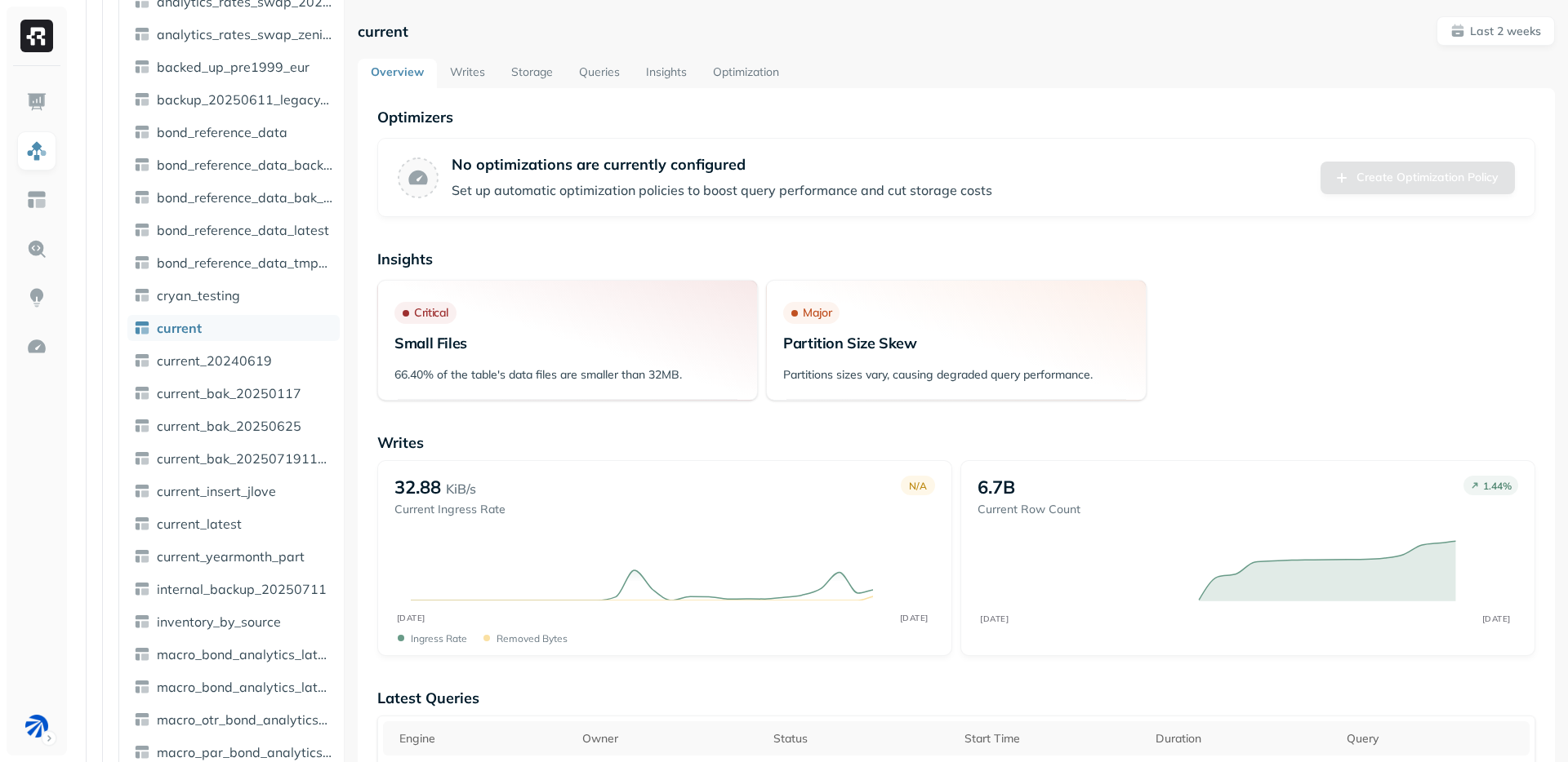
click at [459, 78] on link "Writes" at bounding box center [467, 73] width 61 height 29
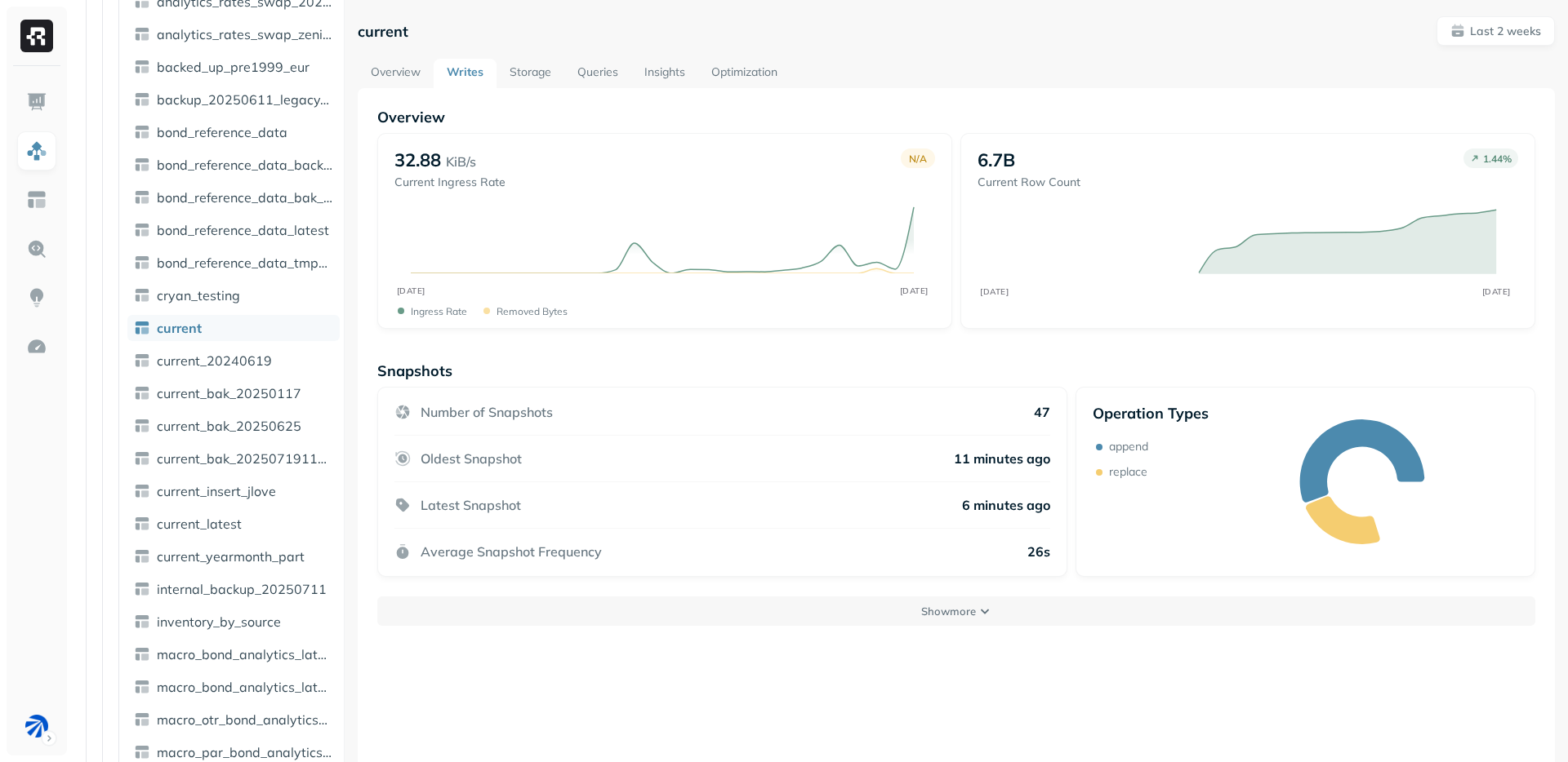
click at [532, 75] on link "Storage" at bounding box center [530, 73] width 68 height 29
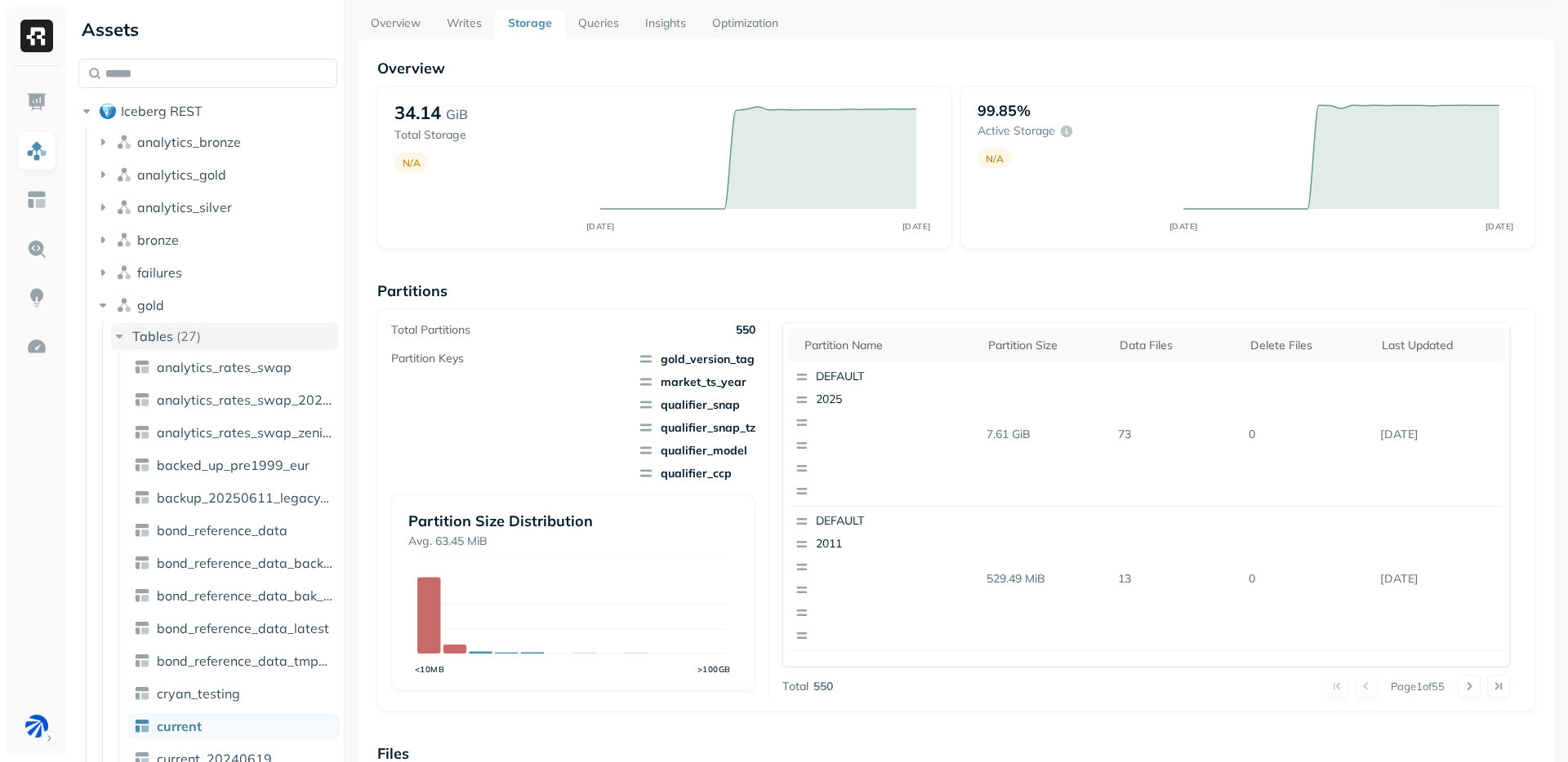
click at [219, 333] on button "Tables ( 27 )" at bounding box center [224, 336] width 228 height 26
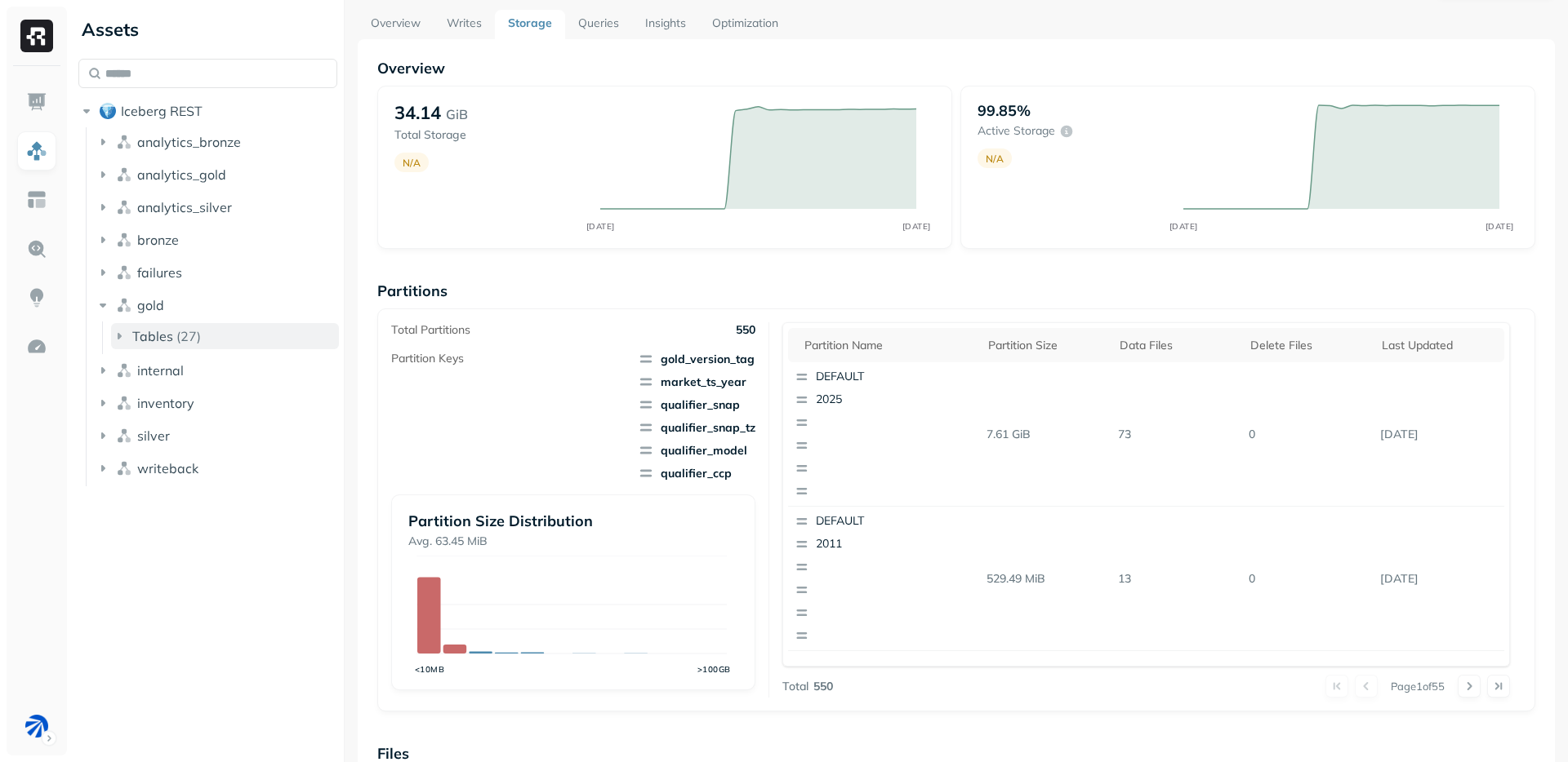
click at [211, 325] on button "Tables ( 27 )" at bounding box center [224, 336] width 228 height 26
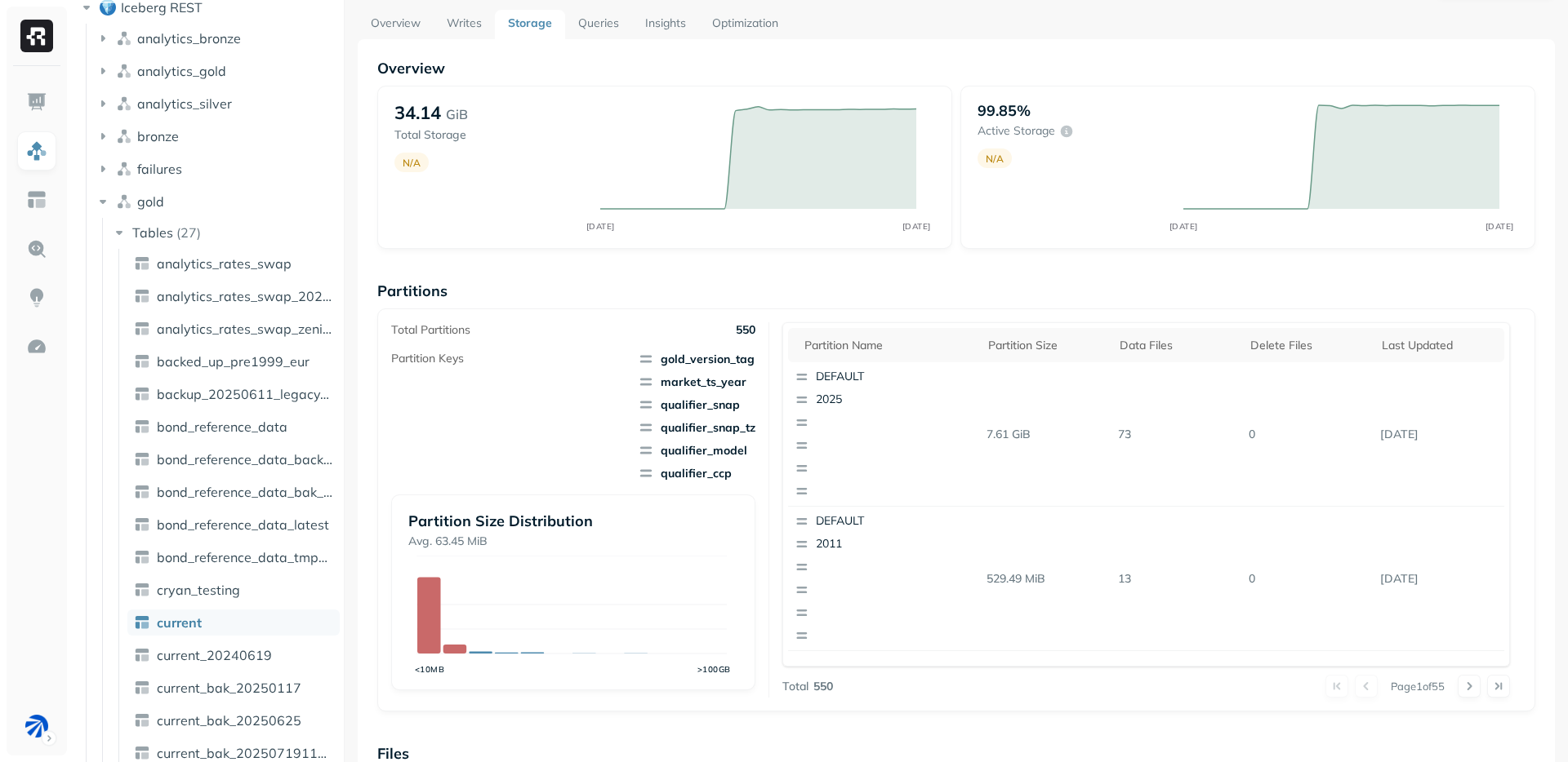
scroll to position [124, 0]
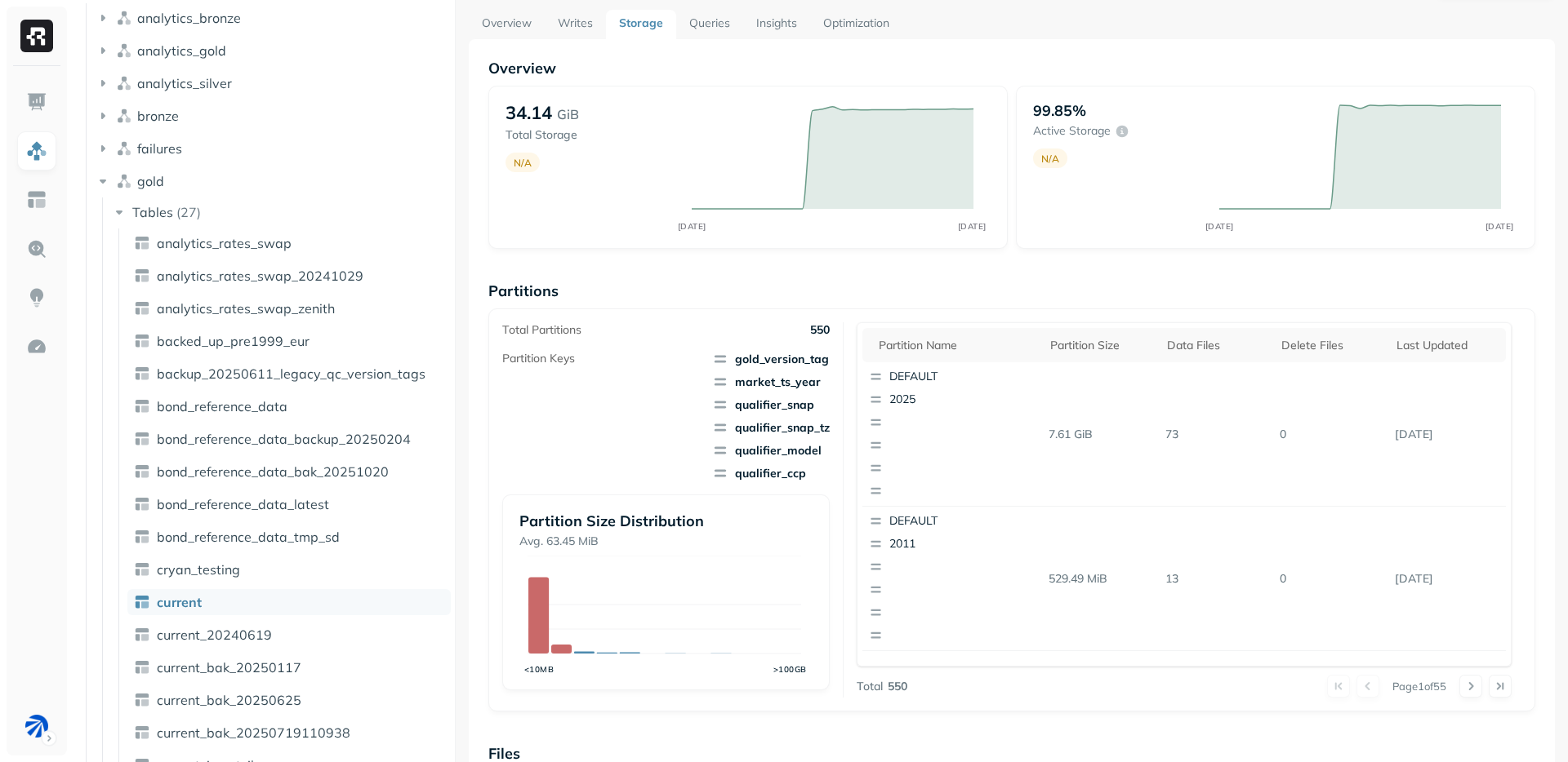
click at [455, 443] on div at bounding box center [455, 381] width 1 height 762
click at [333, 502] on link "bond_reference_data_latest" at bounding box center [289, 504] width 324 height 26
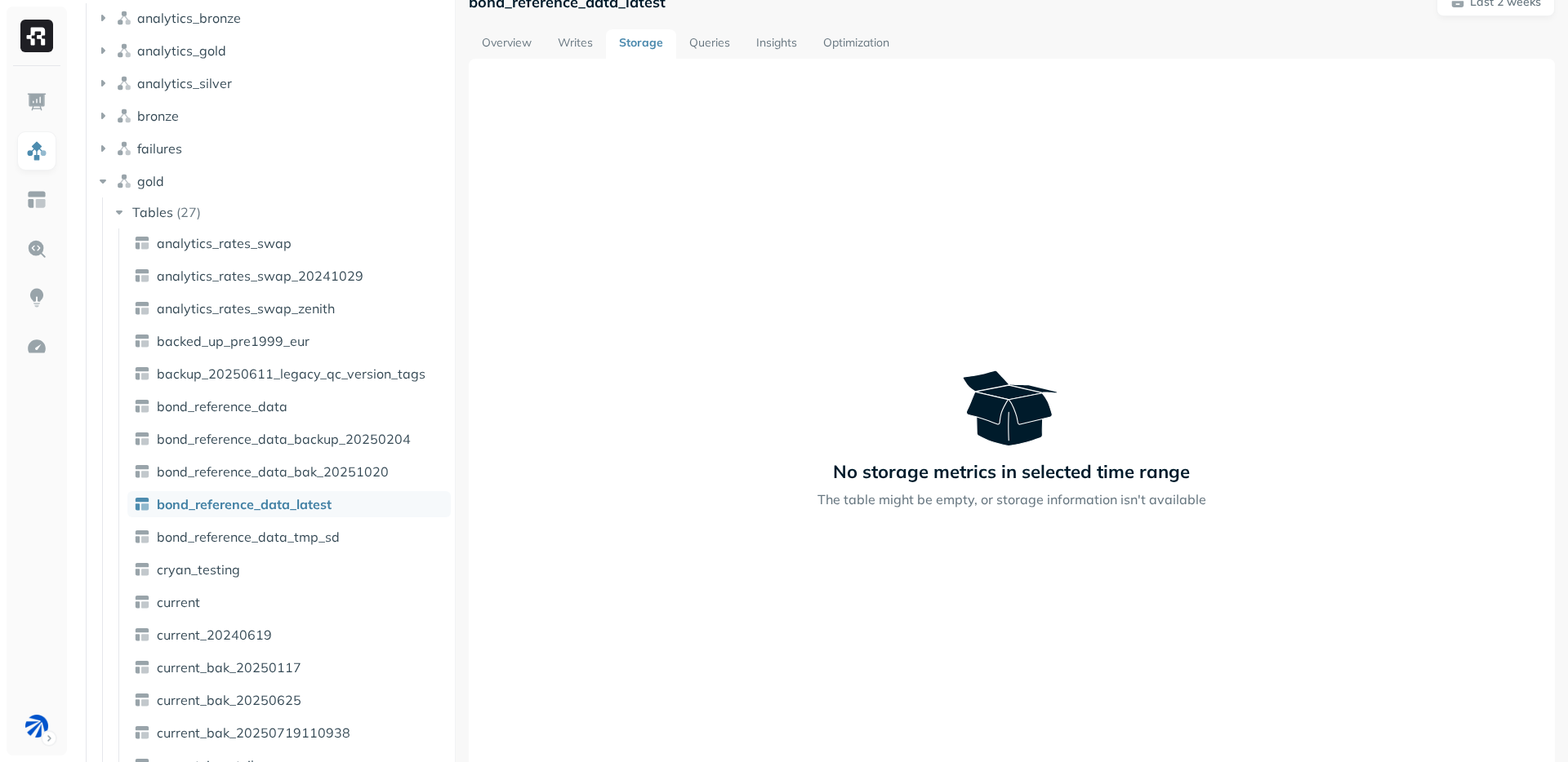
scroll to position [19, 0]
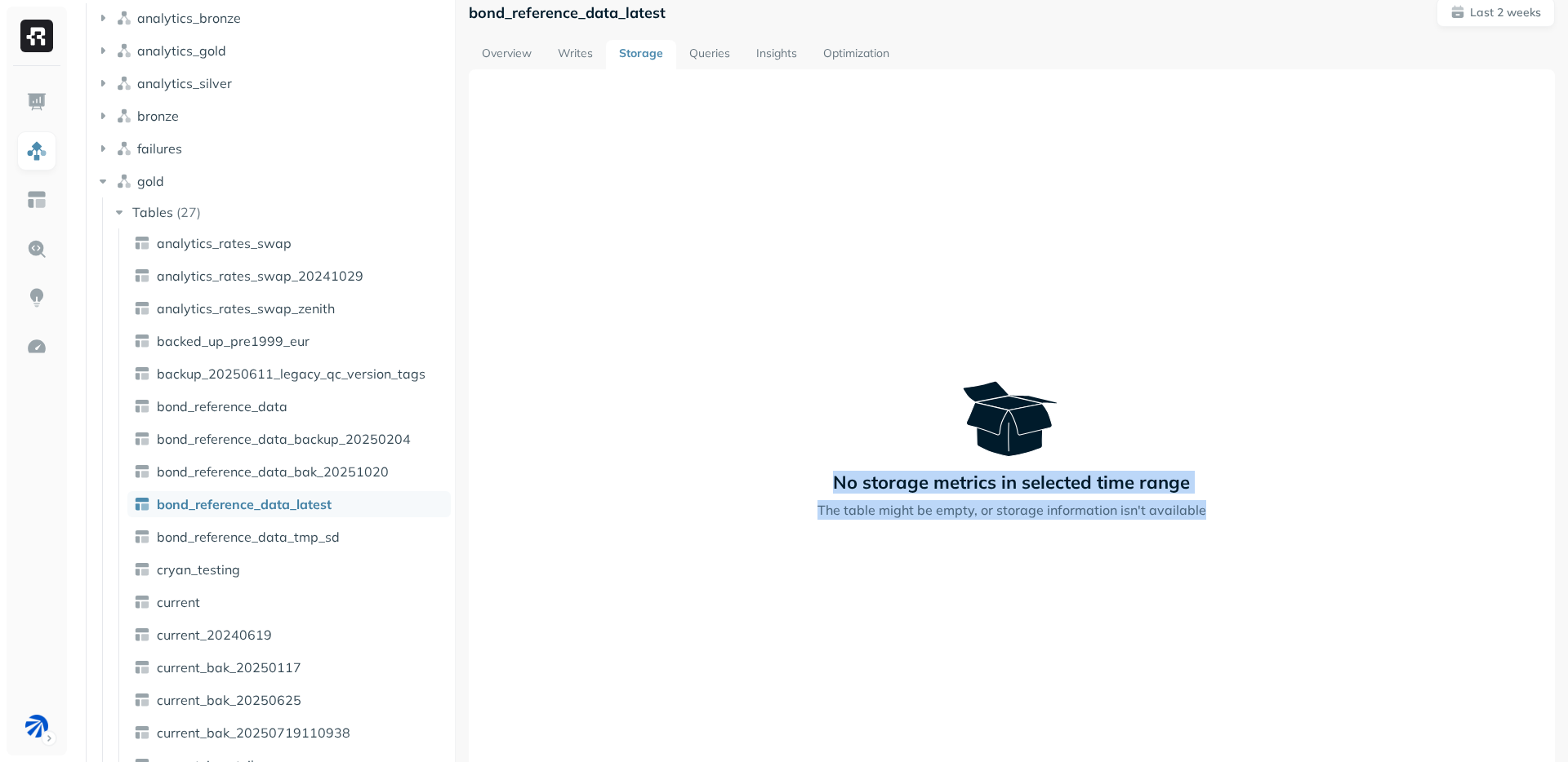
drag, startPoint x: 1025, startPoint y: 523, endPoint x: 1318, endPoint y: 560, distance: 295.3
click at [1319, 560] on div "No storage metrics in selected time range The table might be empty, or storage …" at bounding box center [1012, 450] width 1086 height 762
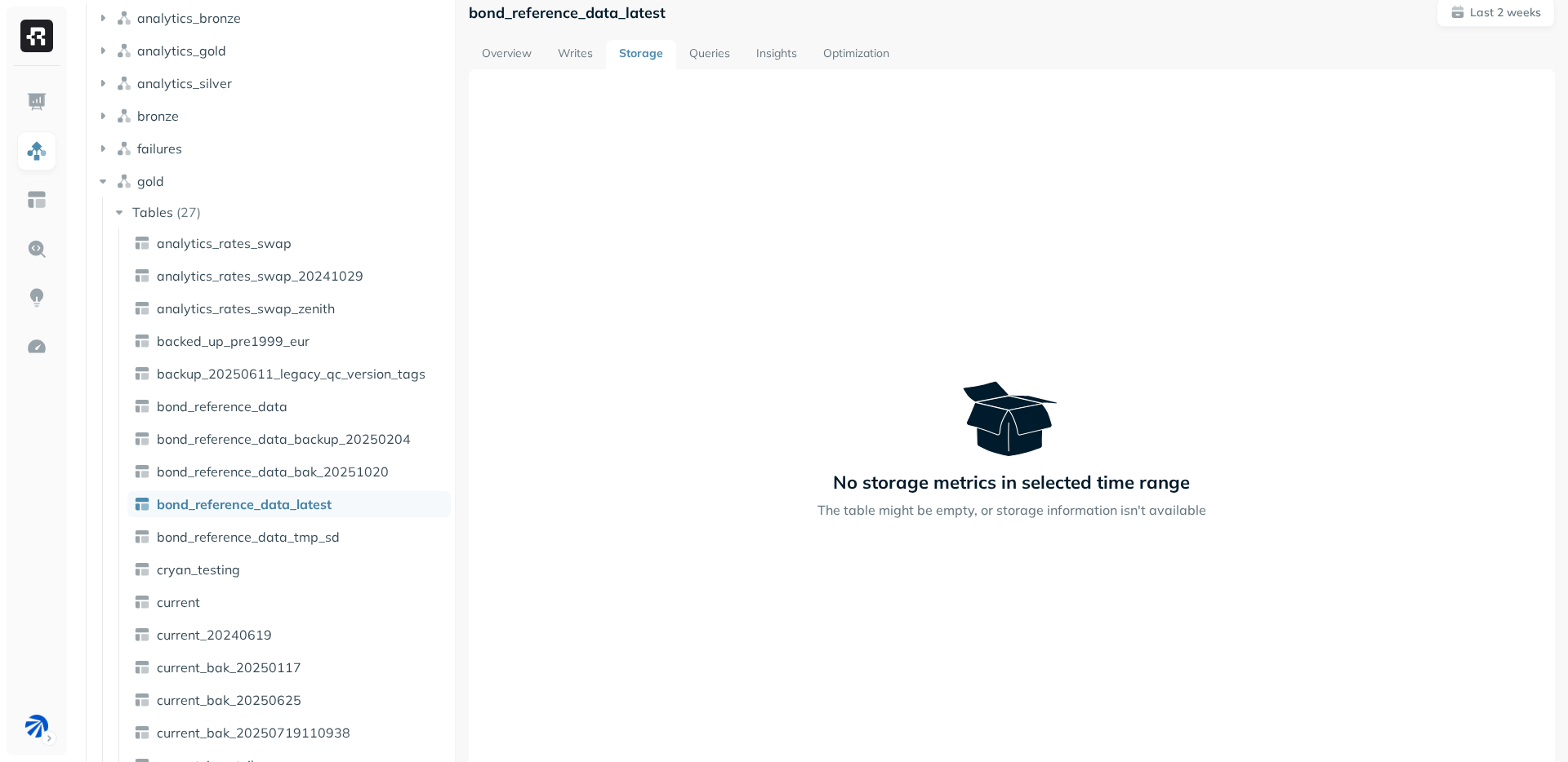
click at [1318, 560] on div "No storage metrics in selected time range The table might be empty, or storage …" at bounding box center [1012, 450] width 1086 height 762
click at [315, 399] on link "bond_reference_data" at bounding box center [289, 407] width 324 height 26
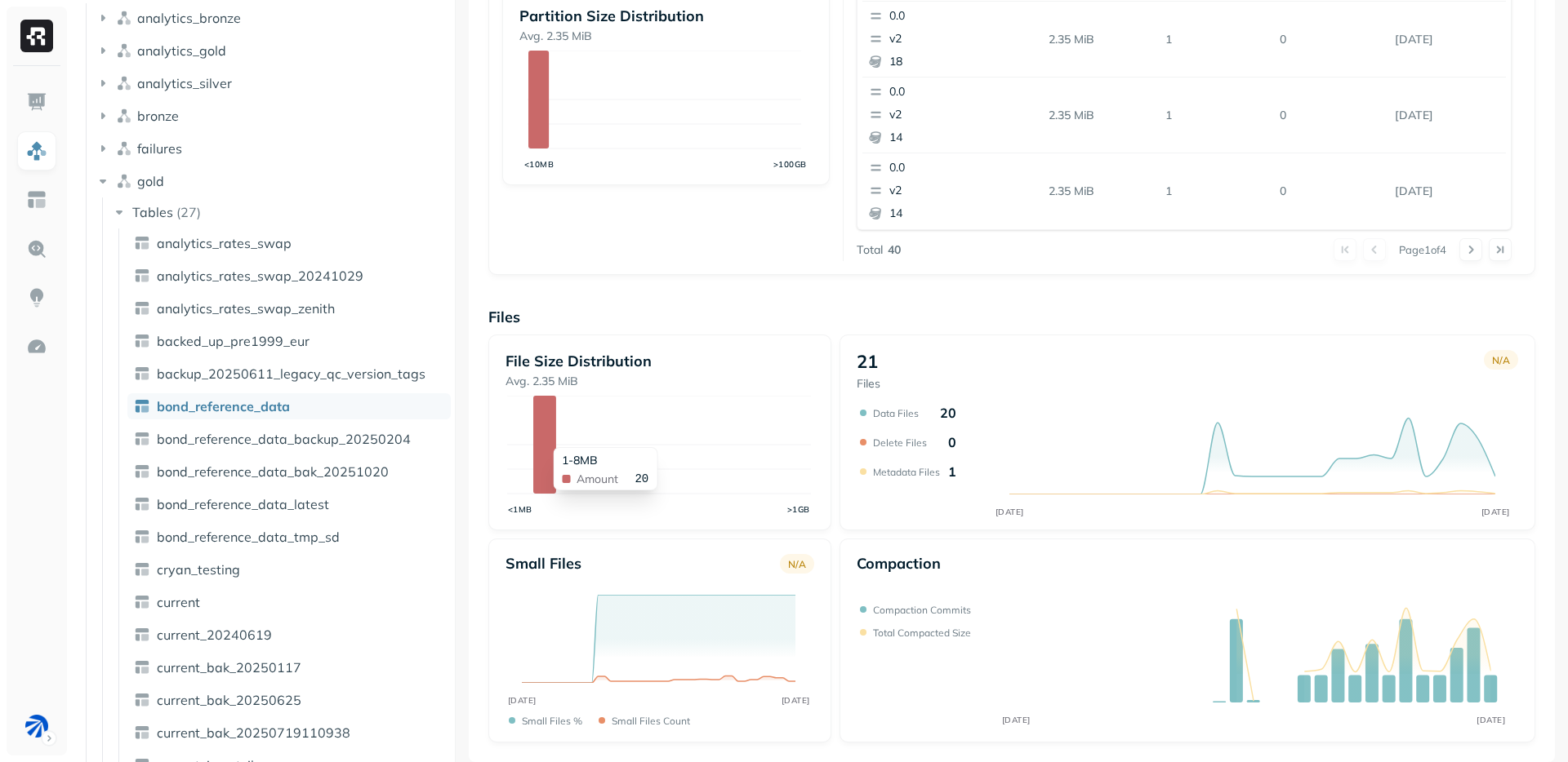
scroll to position [247, 0]
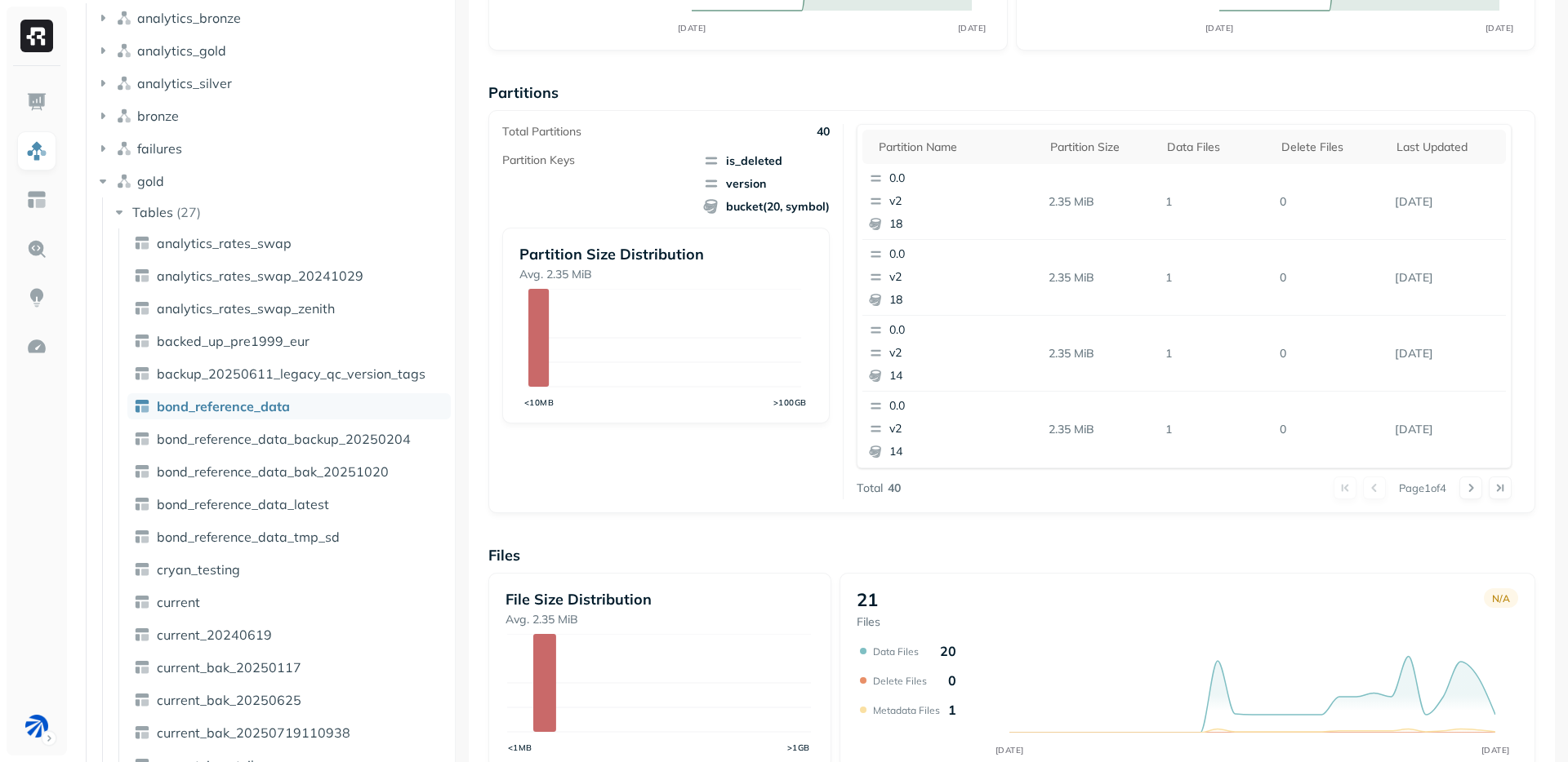
click at [731, 77] on div "Overview 47.08 MiB Total Storage N/A AUG [DATE] 100% Active storage N/A AUG [DA…" at bounding box center [1012, 421] width 1047 height 1121
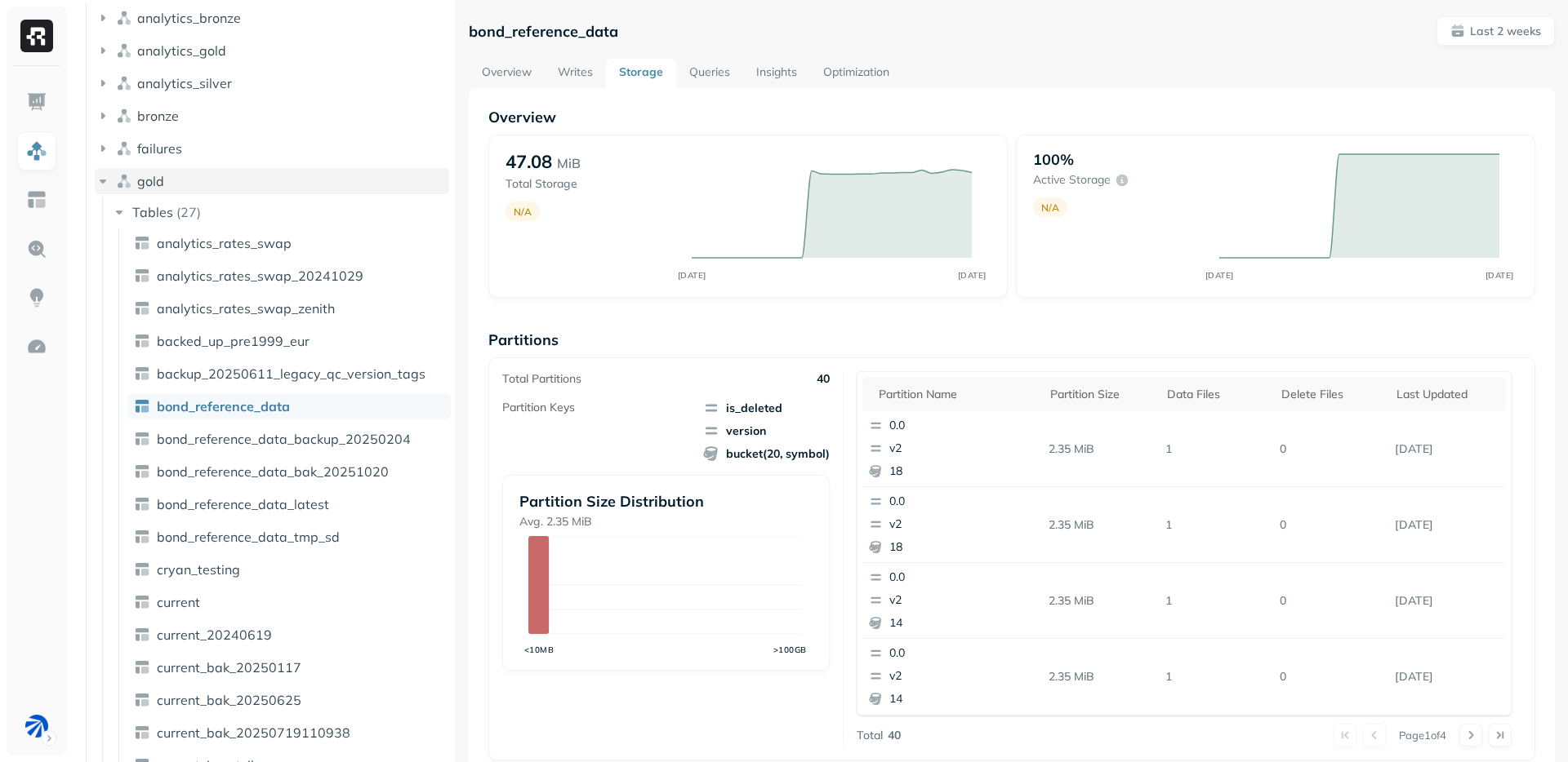
click at [128, 186] on img "button" at bounding box center [124, 181] width 16 height 16
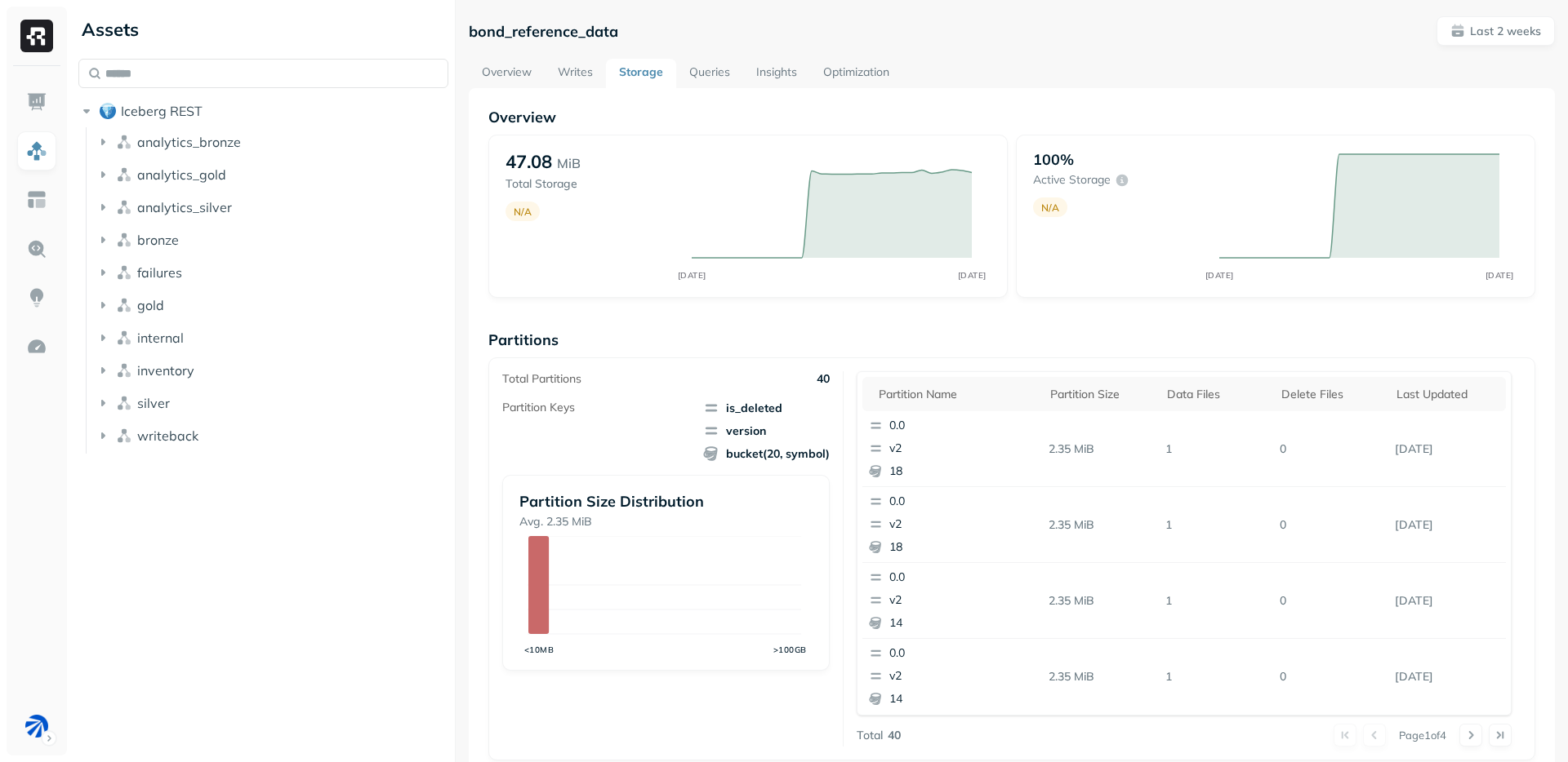
click at [253, 551] on div "Assets Iceberg REST analytics_bronze analytics_gold analytics_silver bronze fai…" at bounding box center [264, 381] width 383 height 762
click at [85, 121] on button "Iceberg REST" at bounding box center [264, 112] width 370 height 26
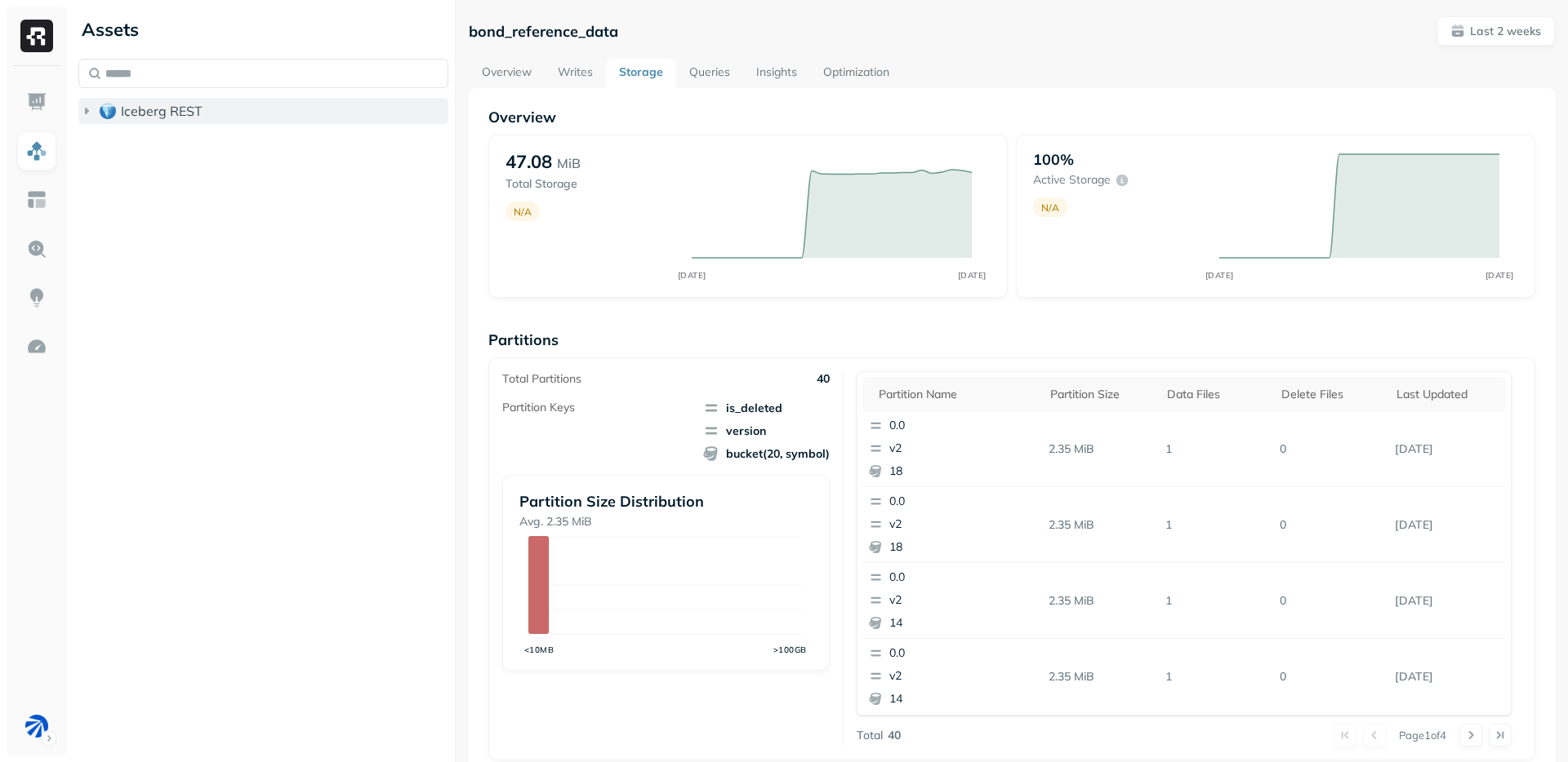
click at [85, 118] on icon "button" at bounding box center [86, 111] width 16 height 16
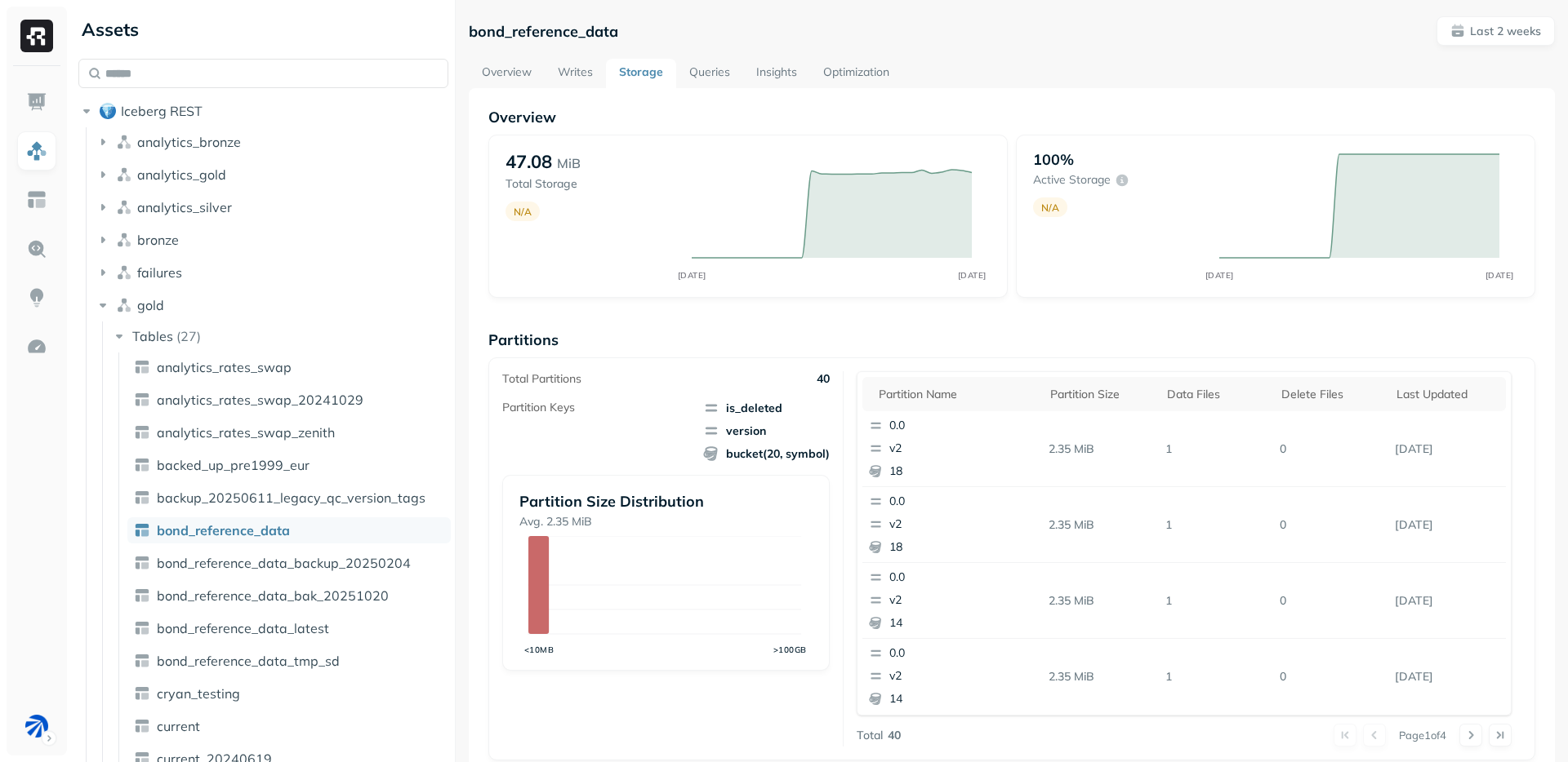
click at [622, 351] on div "Partitions Total Partitions 40 Partition Keys is_deleted version bucket(20, sym…" at bounding box center [1012, 545] width 1047 height 430
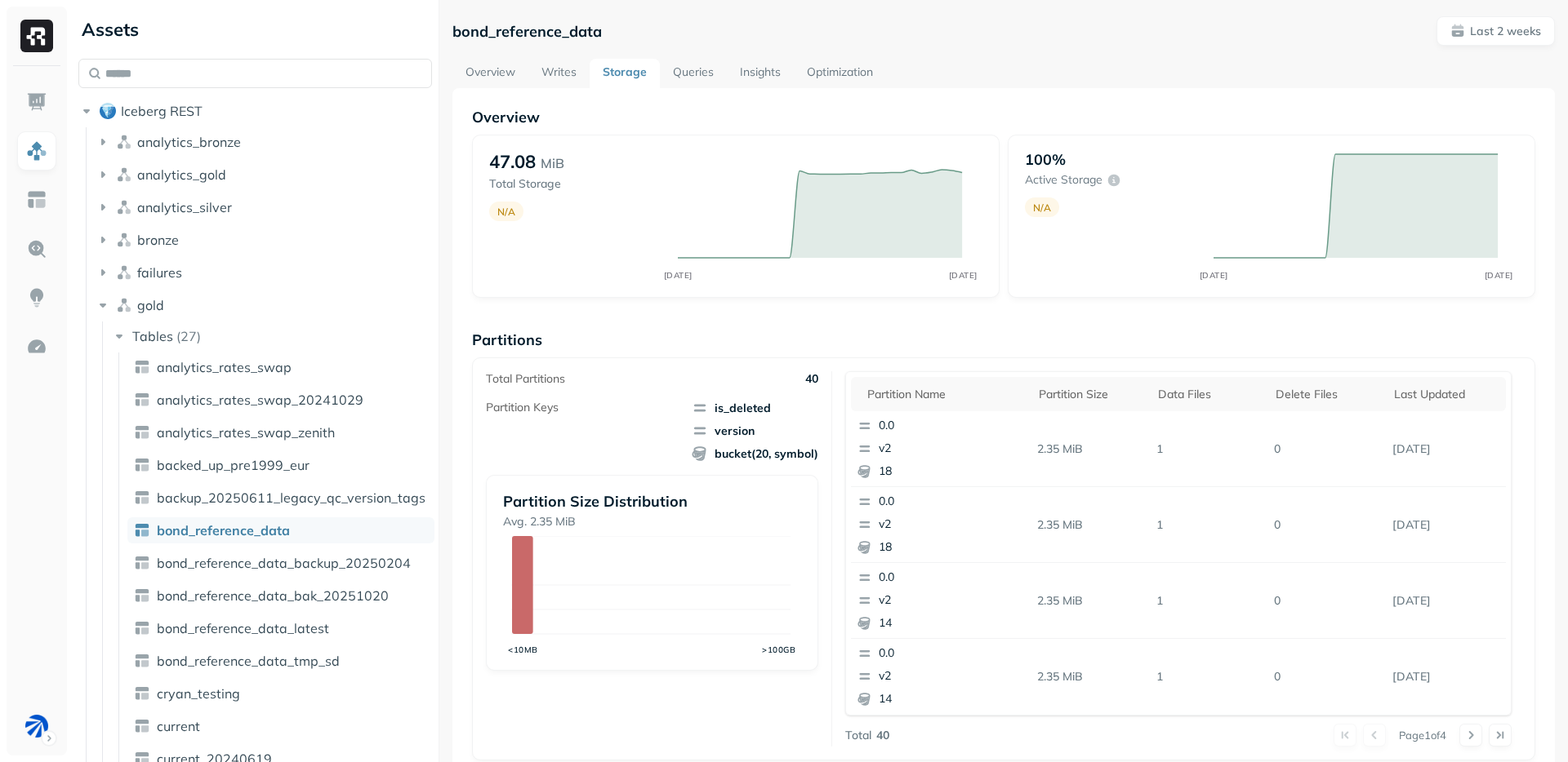
click at [439, 370] on div at bounding box center [439, 381] width 1 height 762
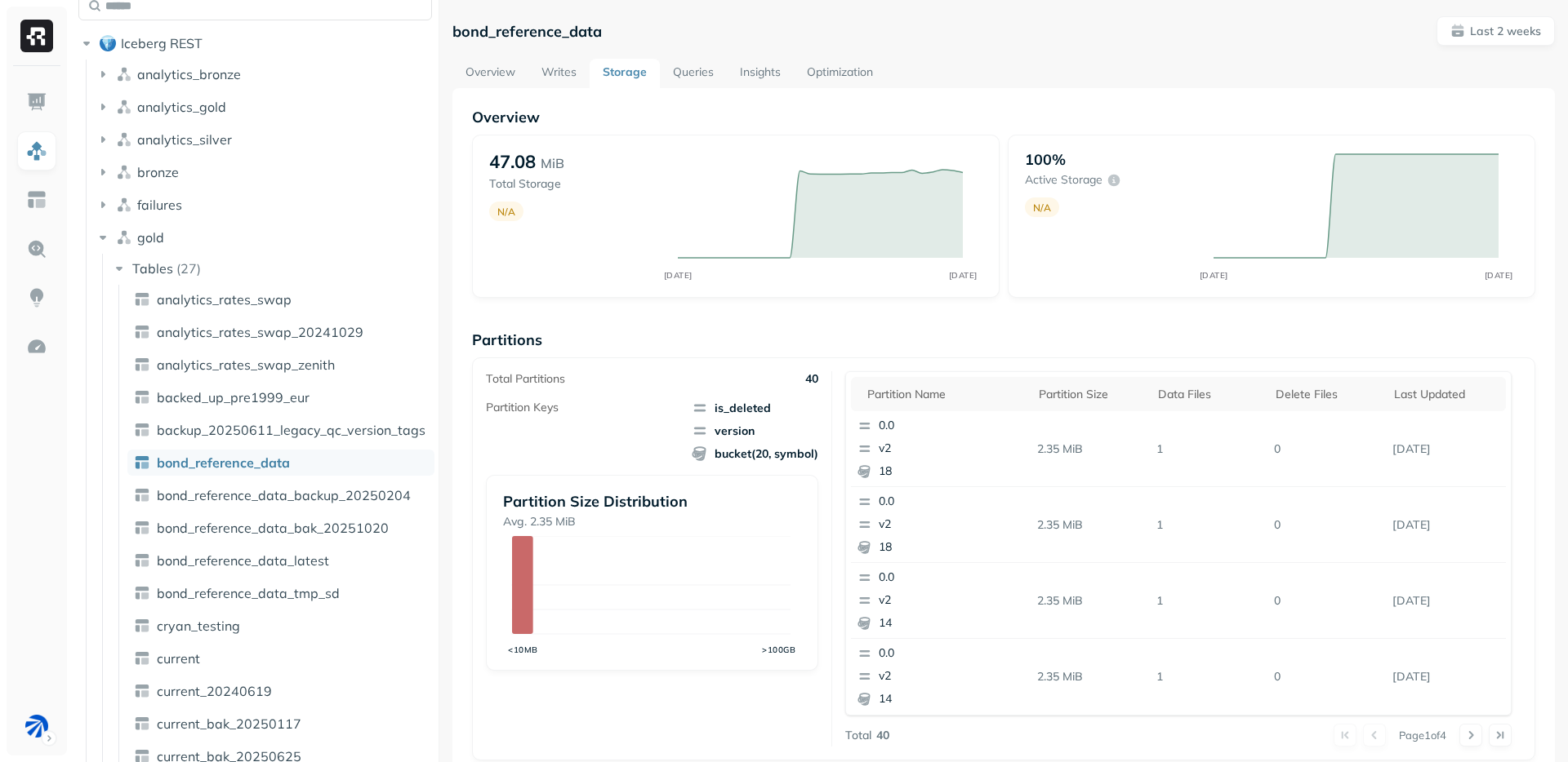
click at [813, 312] on div "Overview 47.08 MiB Total Storage N/A AUG [DATE] 100% Active storage N/A AUG [DA…" at bounding box center [1003, 668] width 1063 height 1121
click at [698, 685] on div "Total Partitions 40 Partition Keys is_deleted version bucket(20, symbol) Partit…" at bounding box center [659, 559] width 347 height 376
click at [125, 246] on button "gold" at bounding box center [264, 237] width 339 height 26
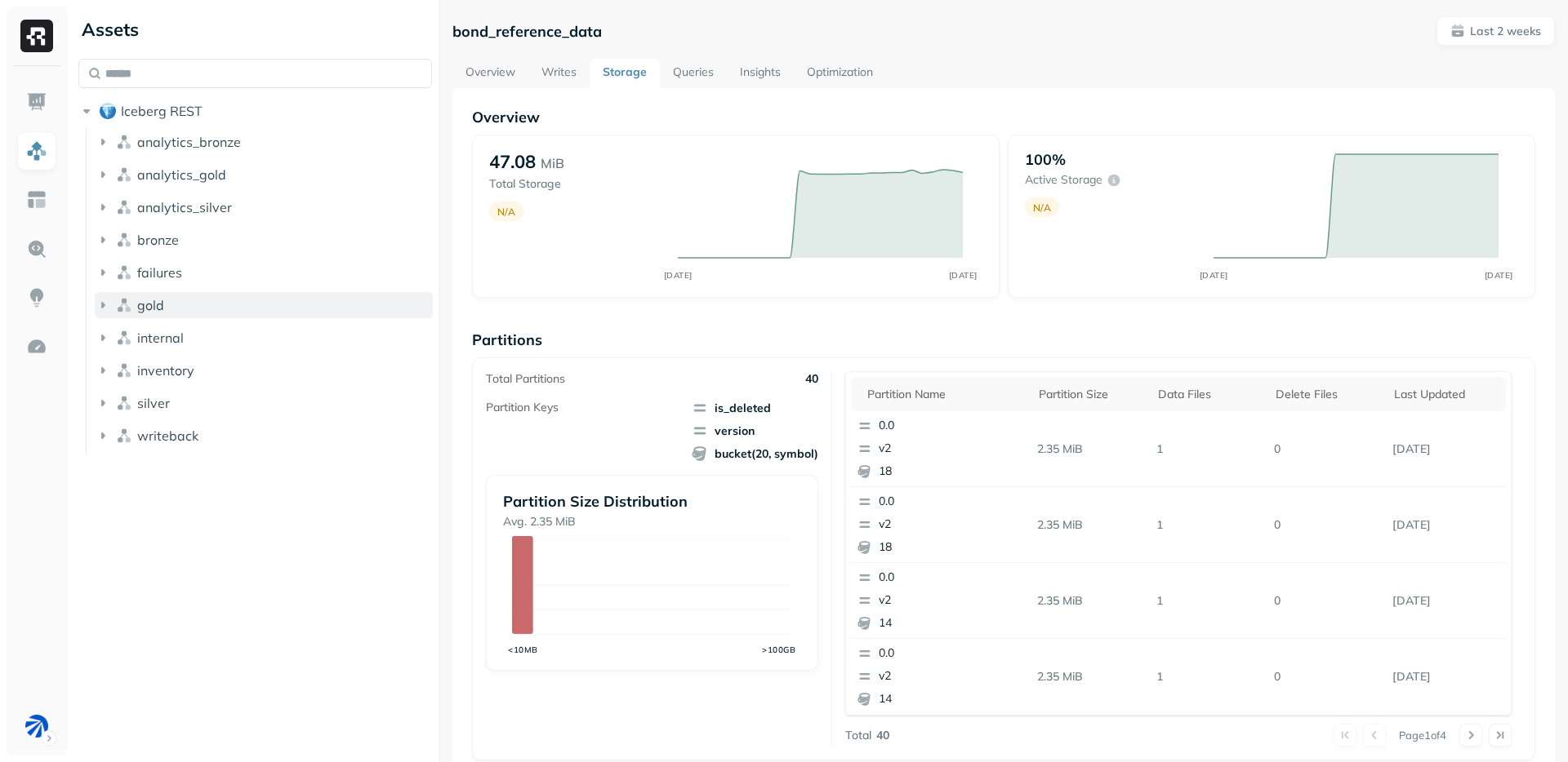
scroll to position [0, 0]
click at [114, 396] on button "silver" at bounding box center [264, 403] width 339 height 26
click at [114, 398] on button "silver" at bounding box center [264, 403] width 339 height 26
click at [134, 424] on button "Tables ( 16 )" at bounding box center [272, 434] width 323 height 26
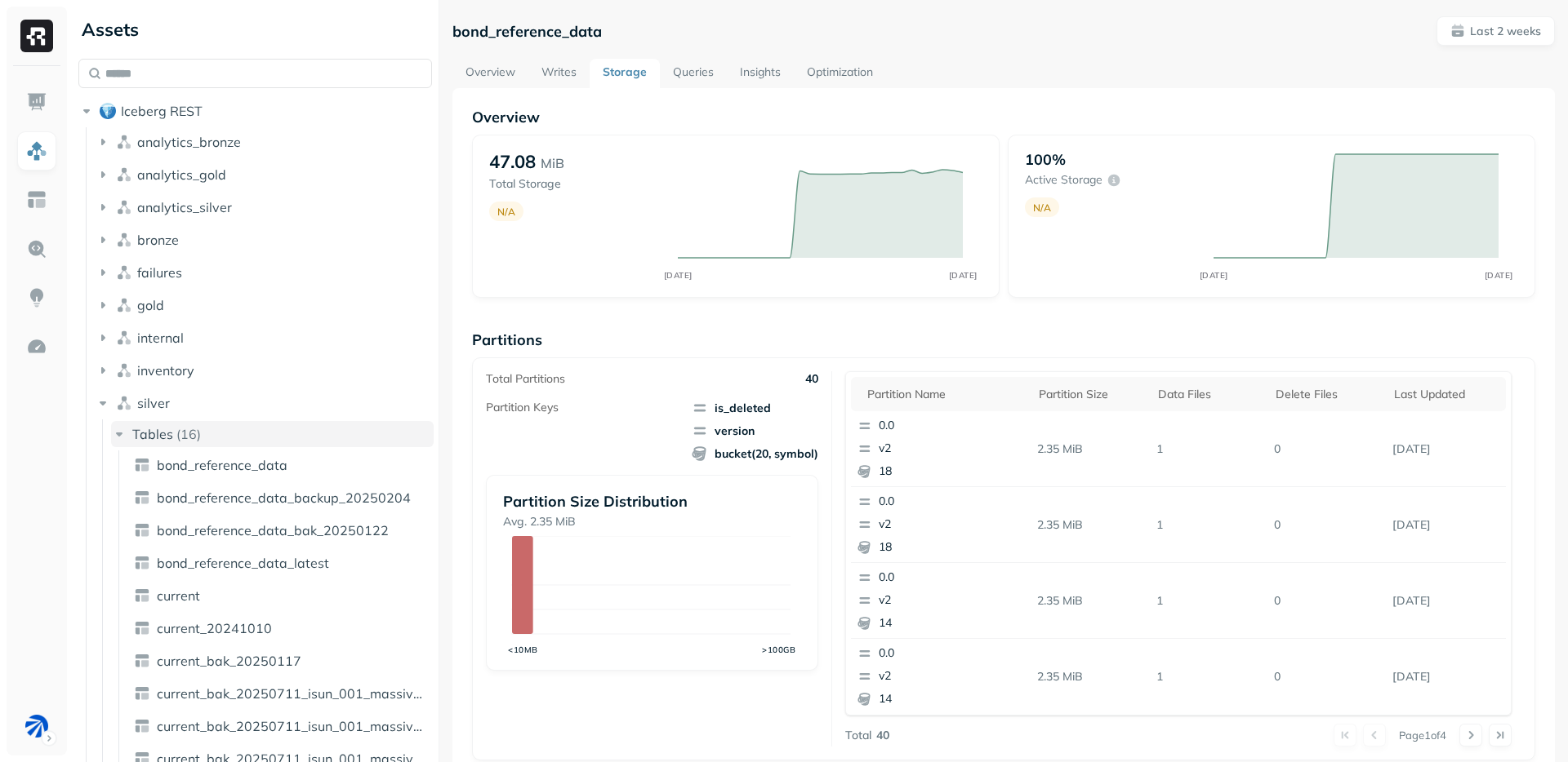
scroll to position [168, 0]
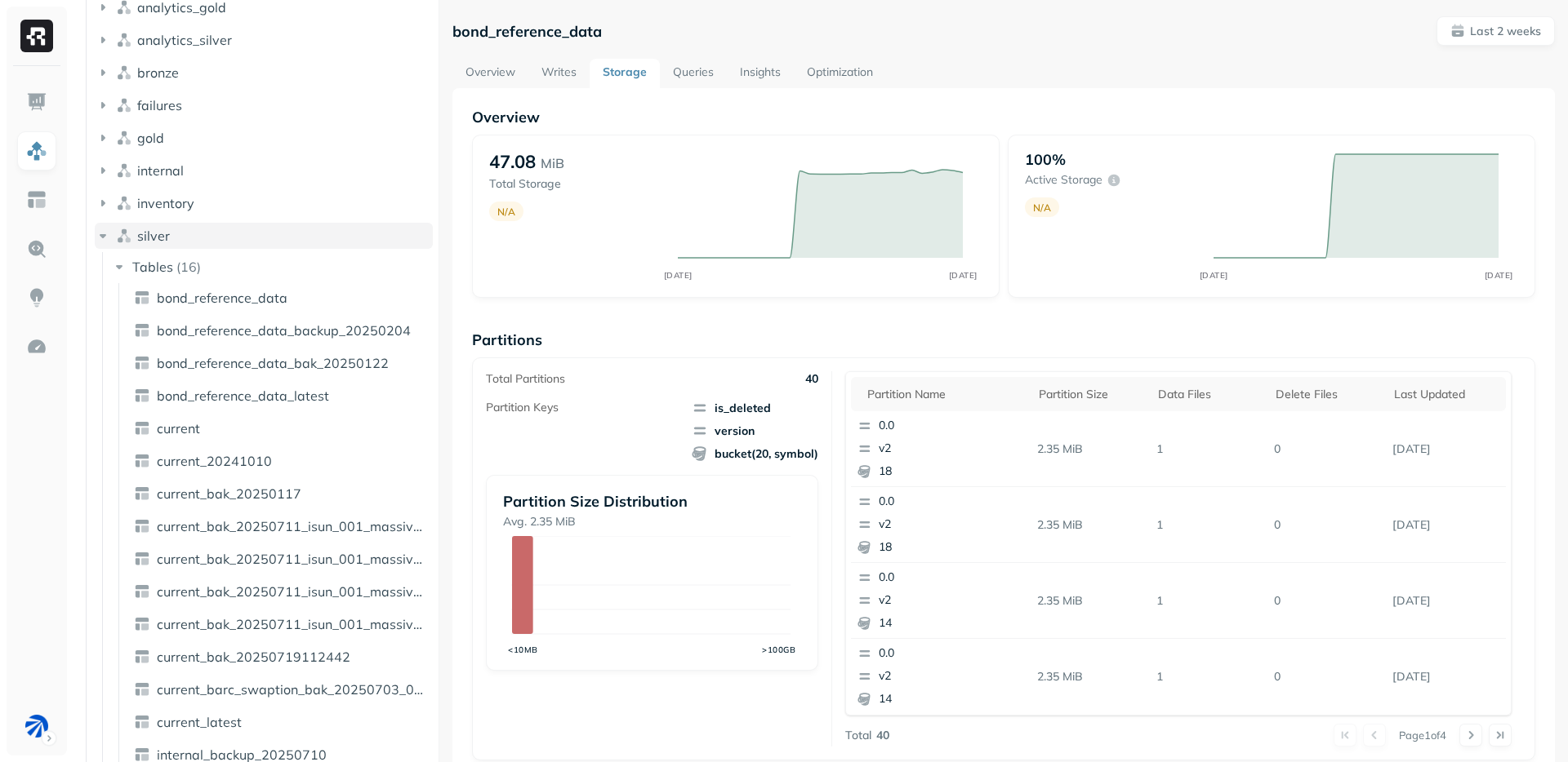
click at [125, 235] on img "button" at bounding box center [124, 235] width 16 height 16
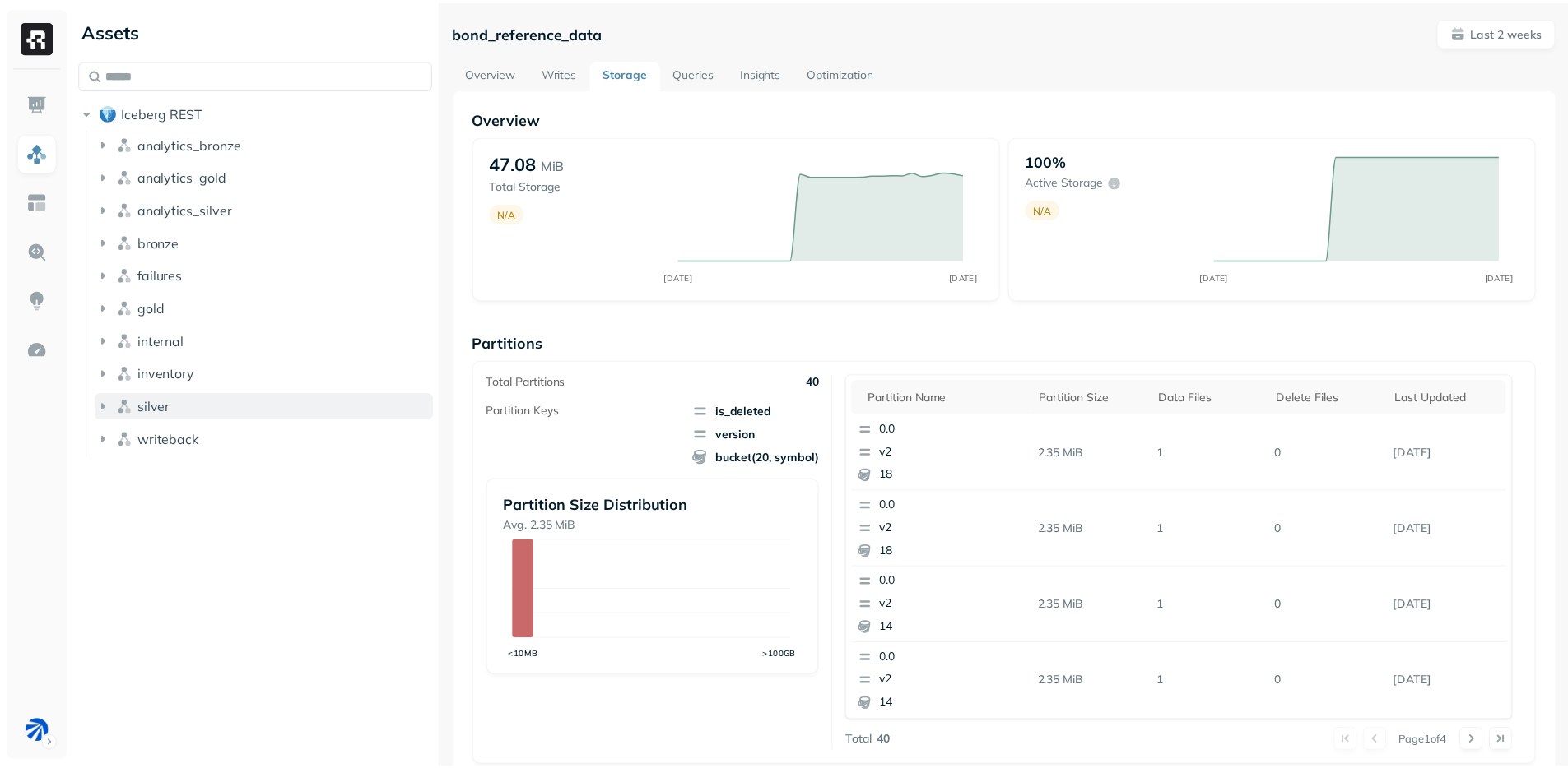
scroll to position [0, 0]
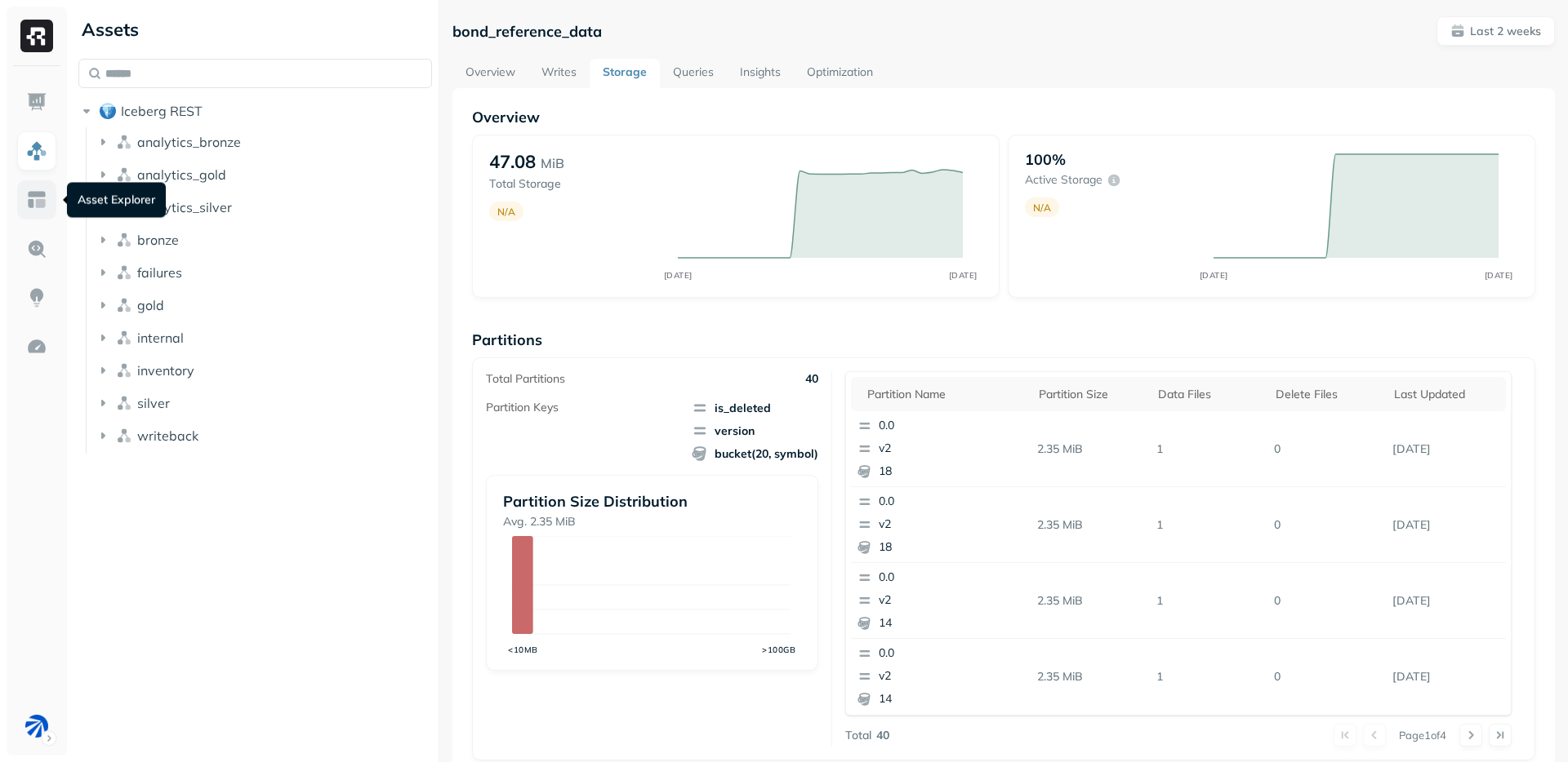
click at [38, 193] on img at bounding box center [37, 200] width 22 height 22
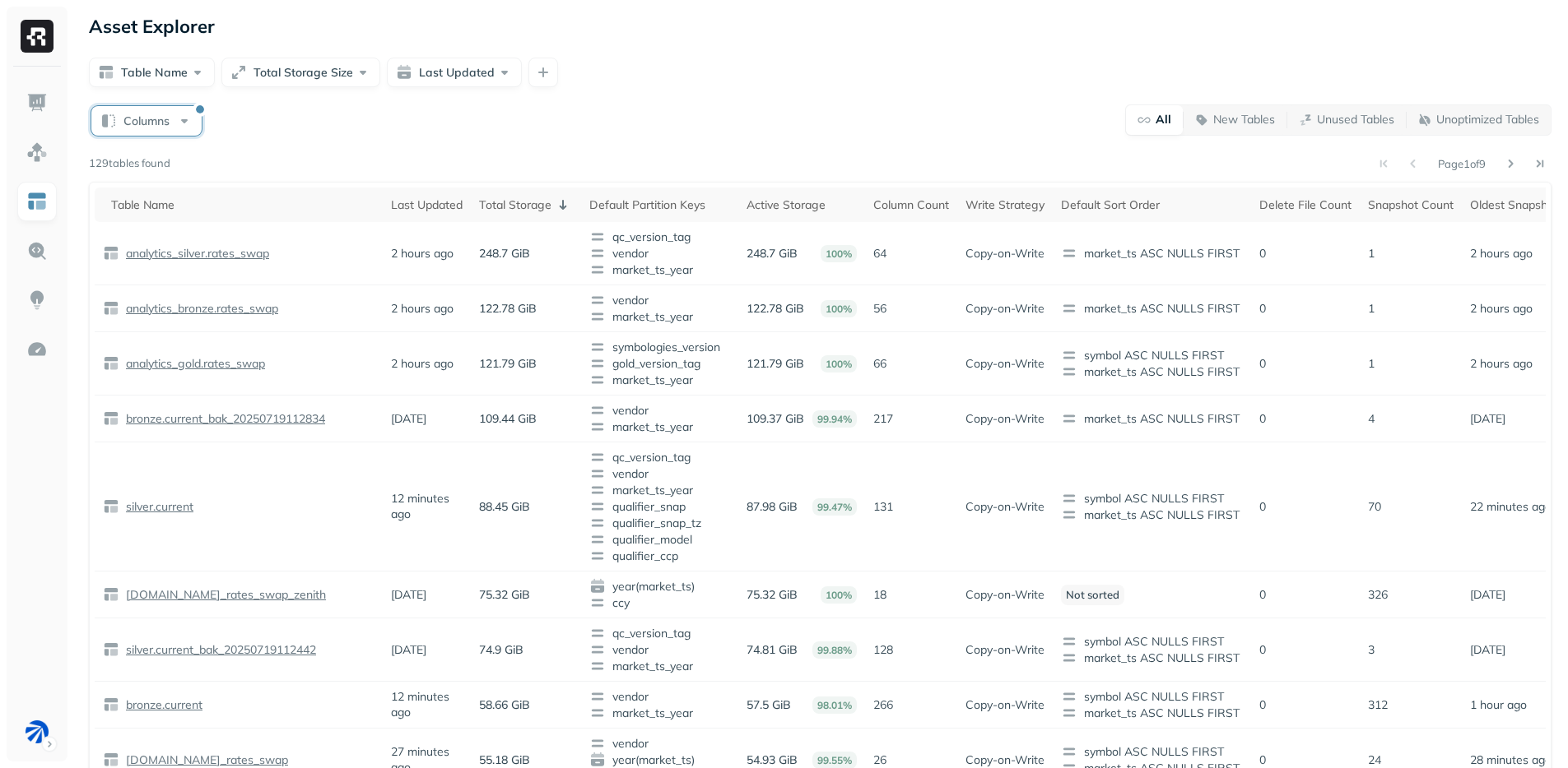
click at [153, 133] on button "Columns" at bounding box center [146, 120] width 111 height 29
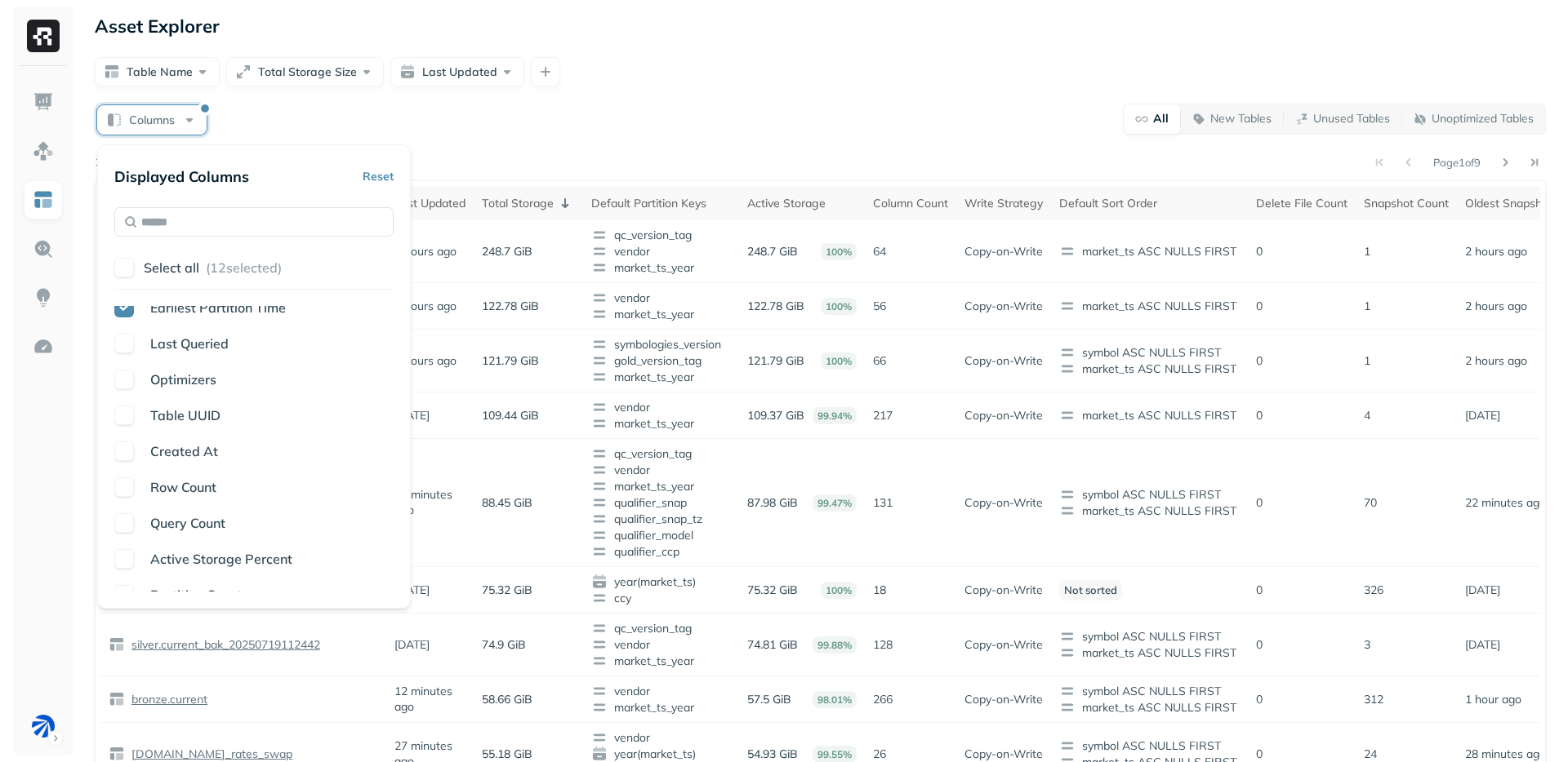
scroll to position [420, 0]
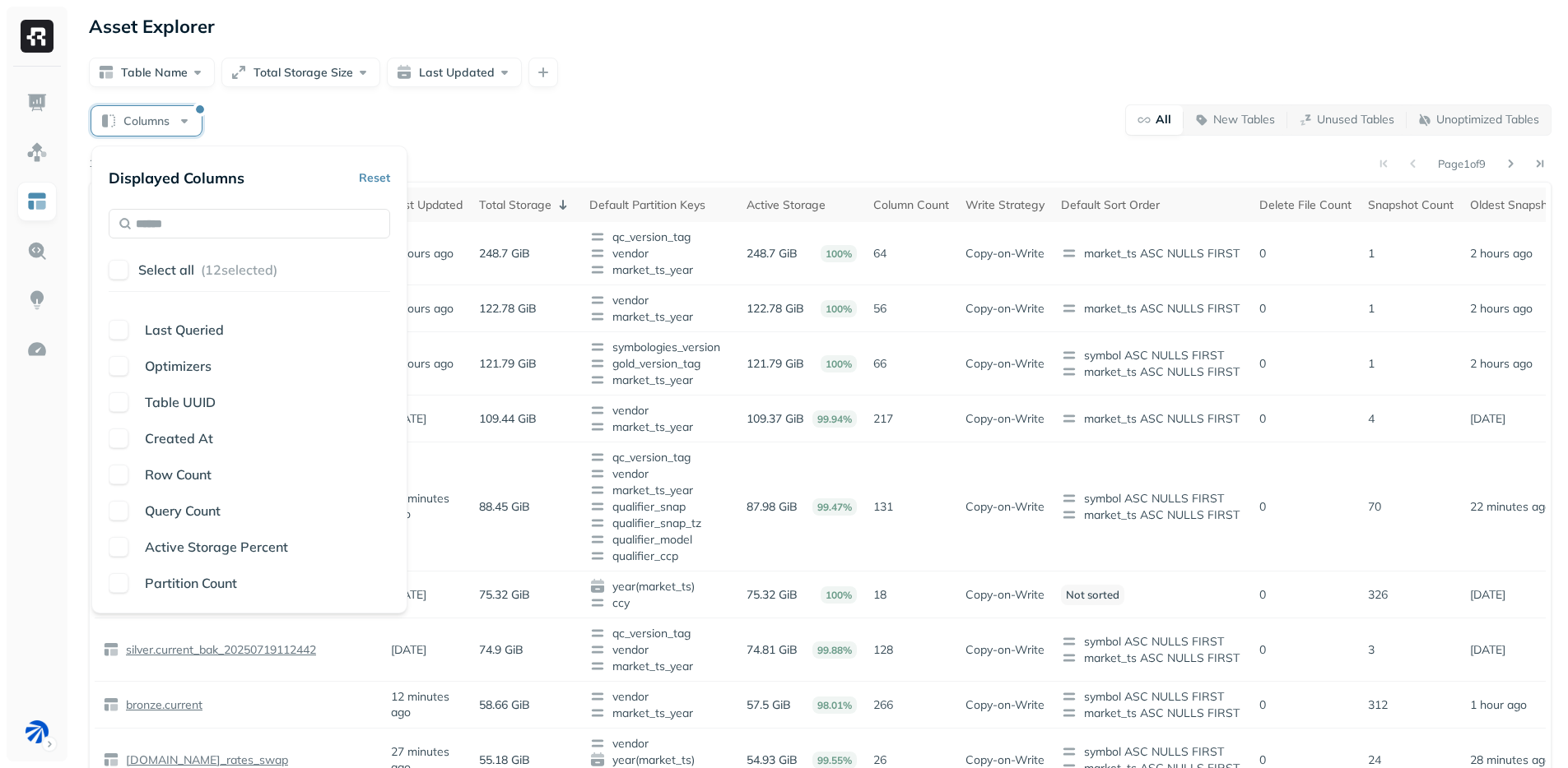
click at [586, 122] on div "Columns All New Tables Unused Tables Unoptimized Tables" at bounding box center [820, 120] width 1463 height 32
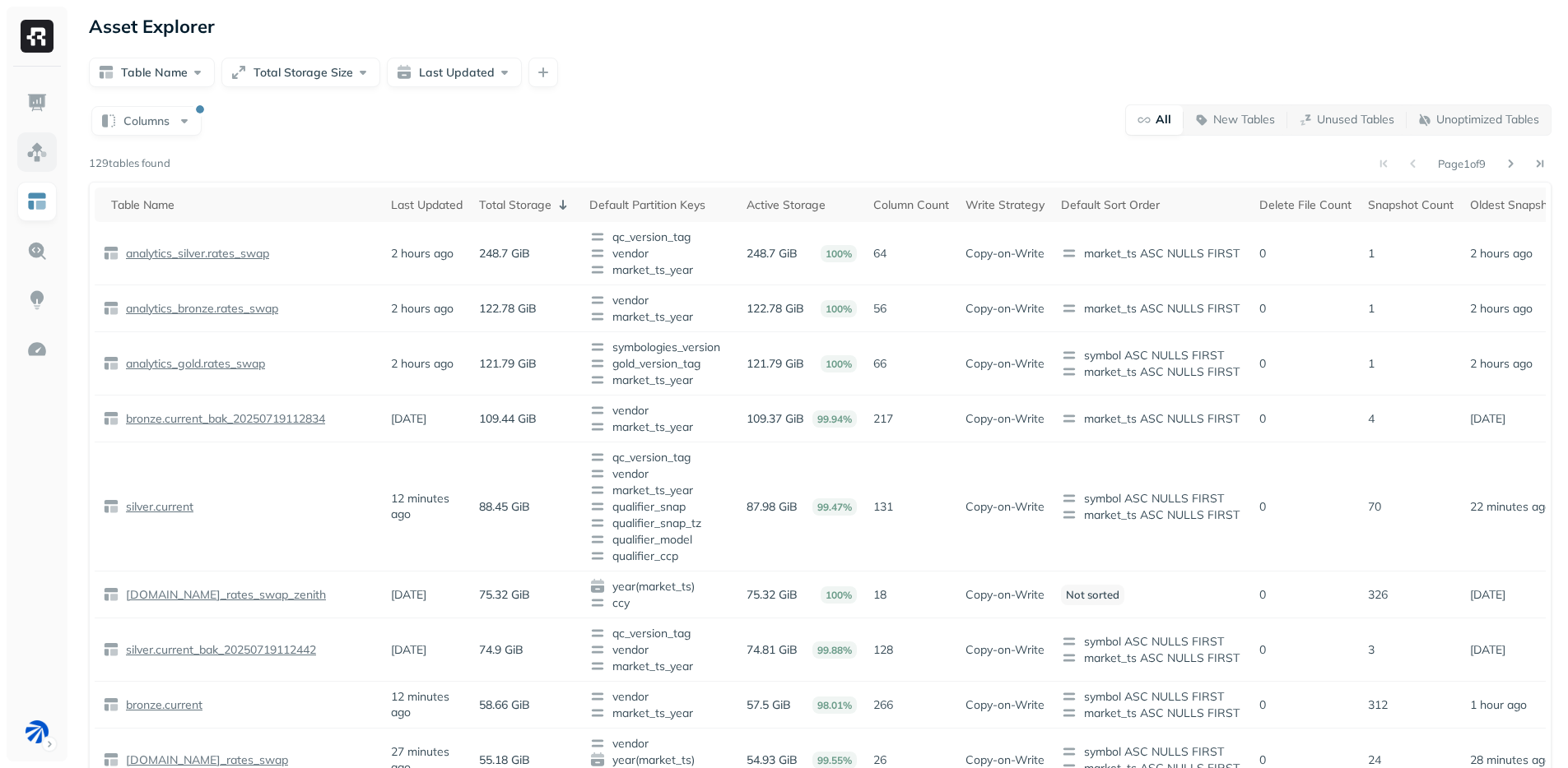
click at [23, 160] on link at bounding box center [37, 152] width 40 height 40
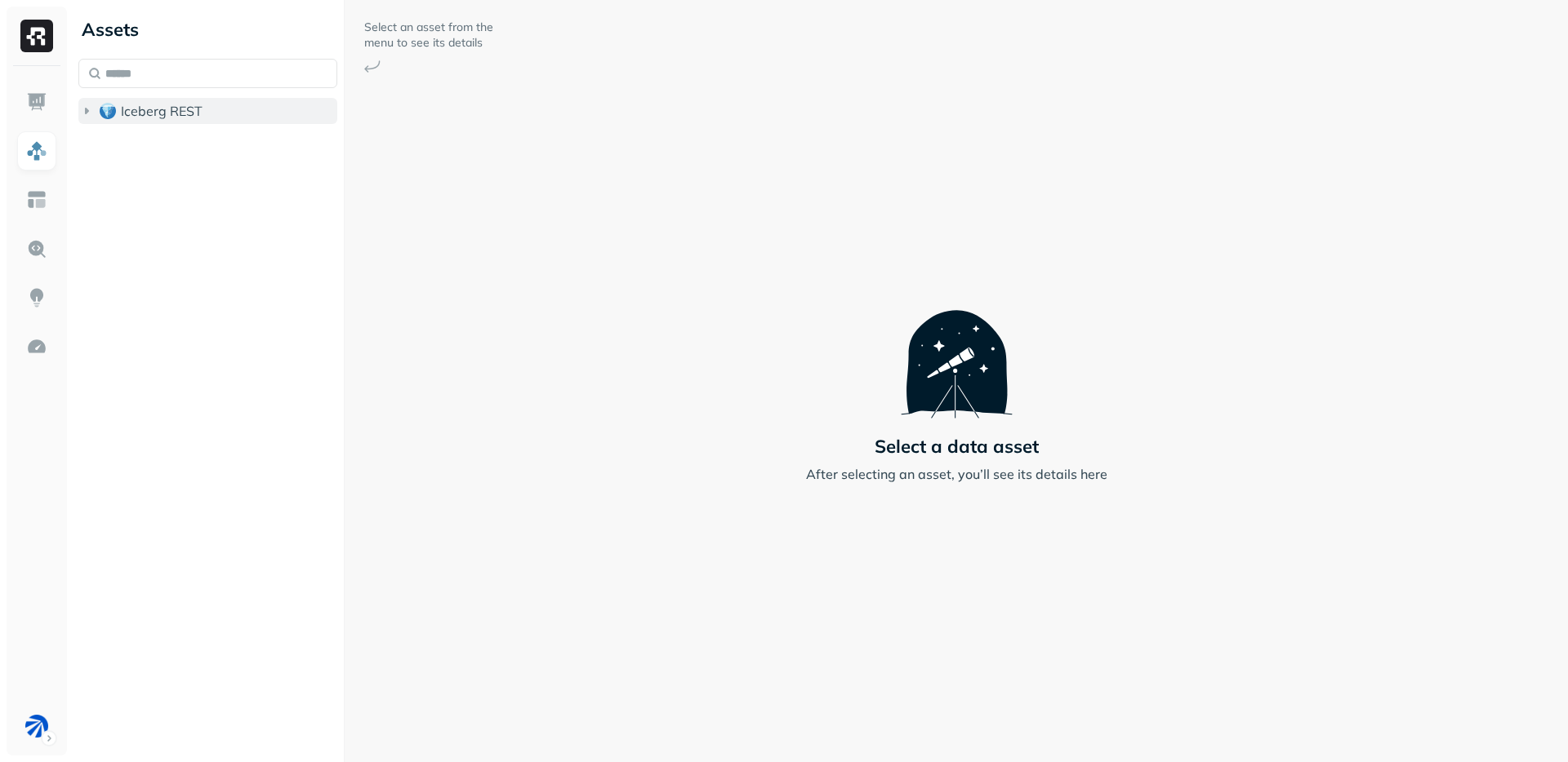
click at [131, 121] on button "Iceberg REST" at bounding box center [208, 112] width 259 height 26
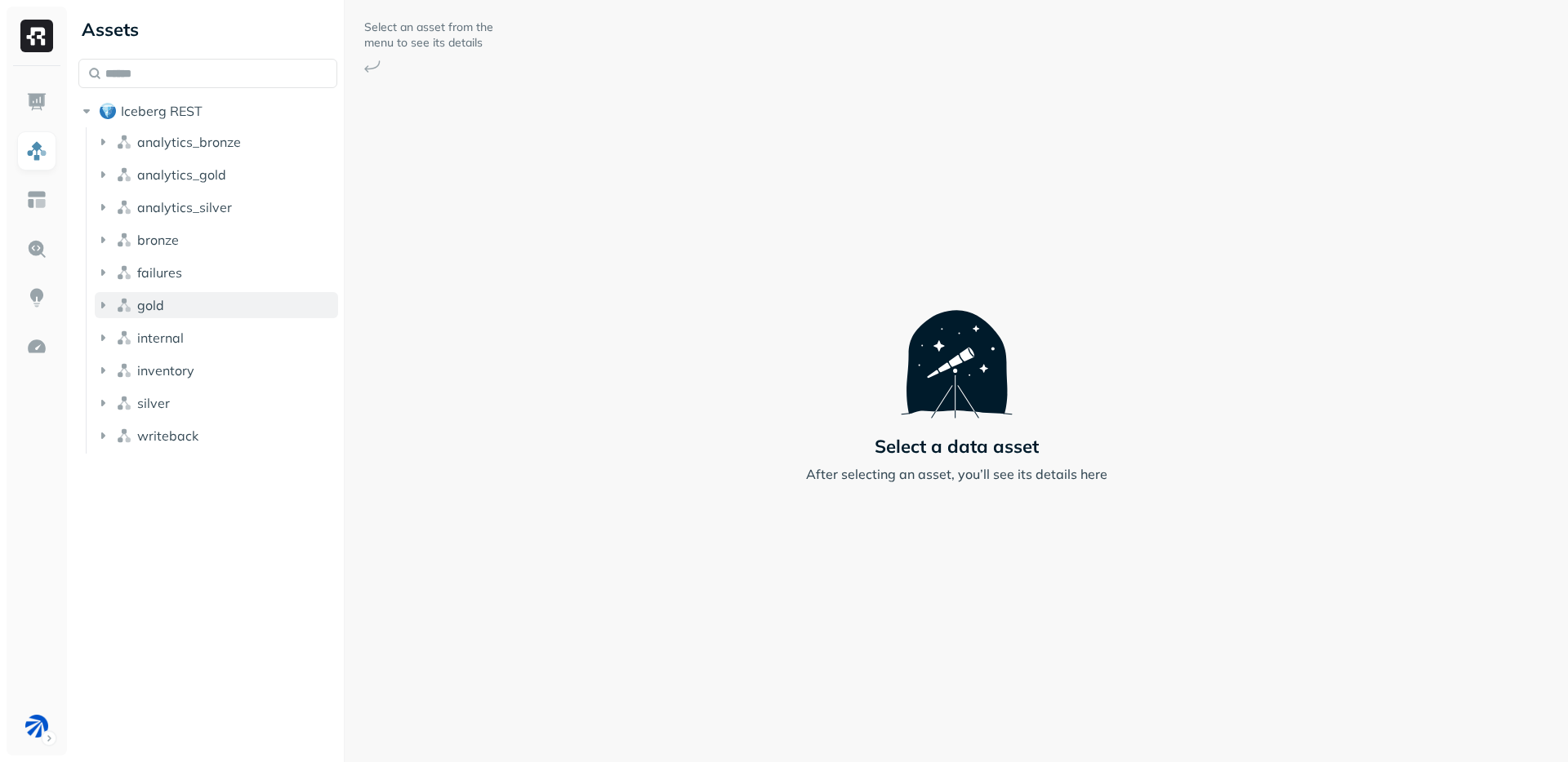
click at [166, 300] on button "gold" at bounding box center [217, 306] width 244 height 26
click at [193, 328] on p "( 27 )" at bounding box center [188, 336] width 24 height 16
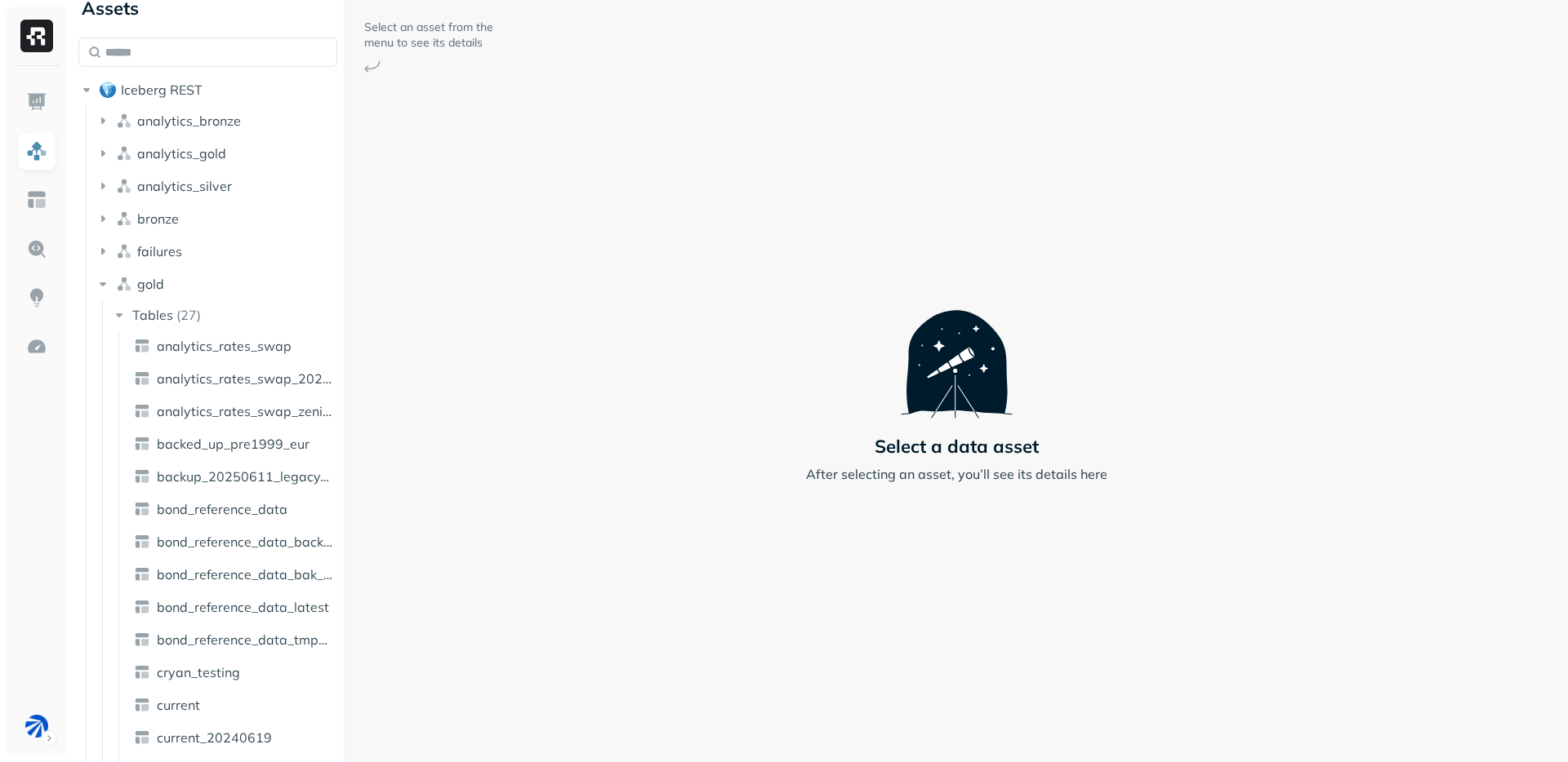
scroll to position [19, 0]
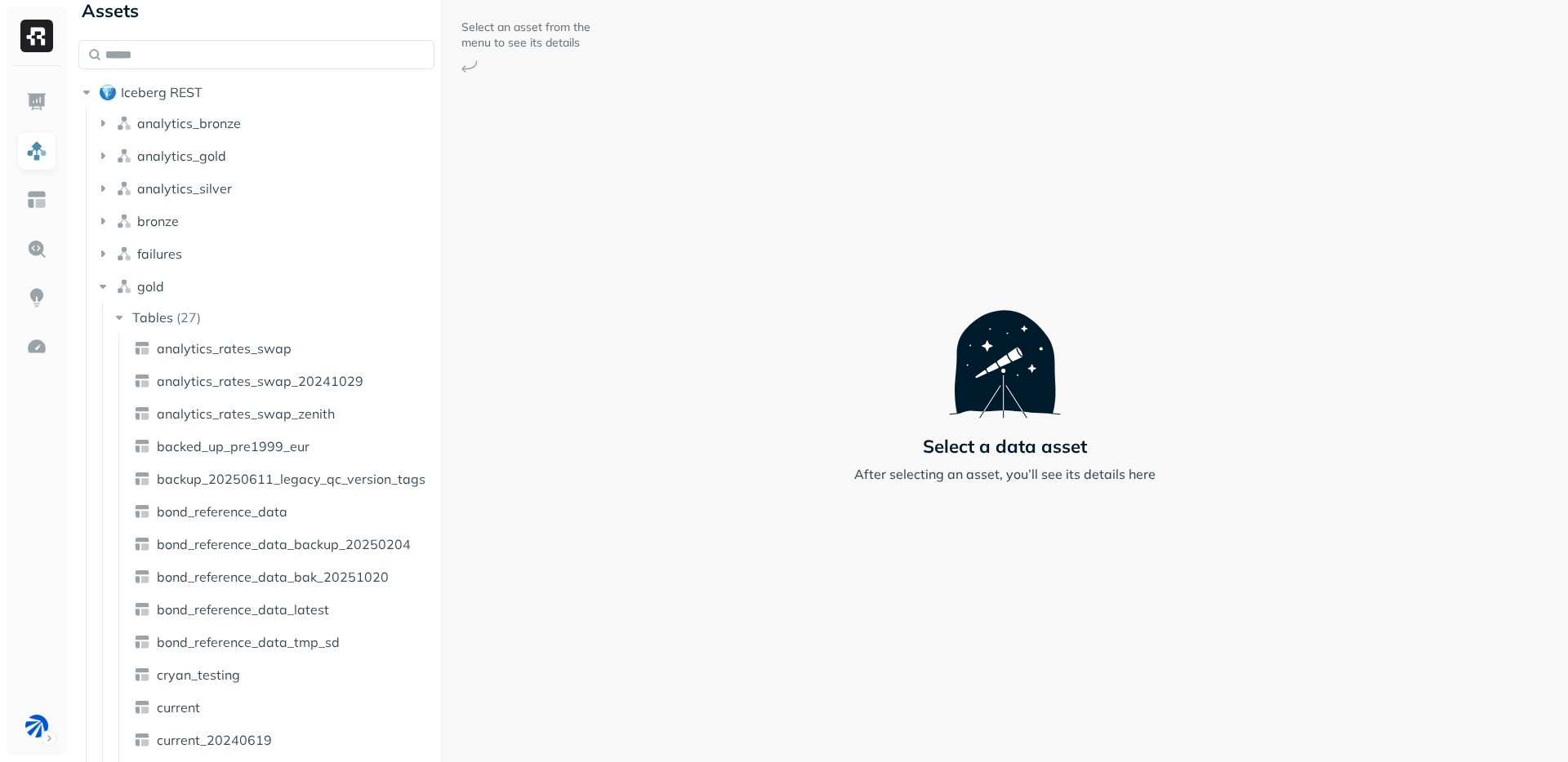
click at [445, 422] on div "Assets Iceberg REST analytics_bronze analytics_gold analytics_silver bronze fai…" at bounding box center [820, 381] width 1496 height 762
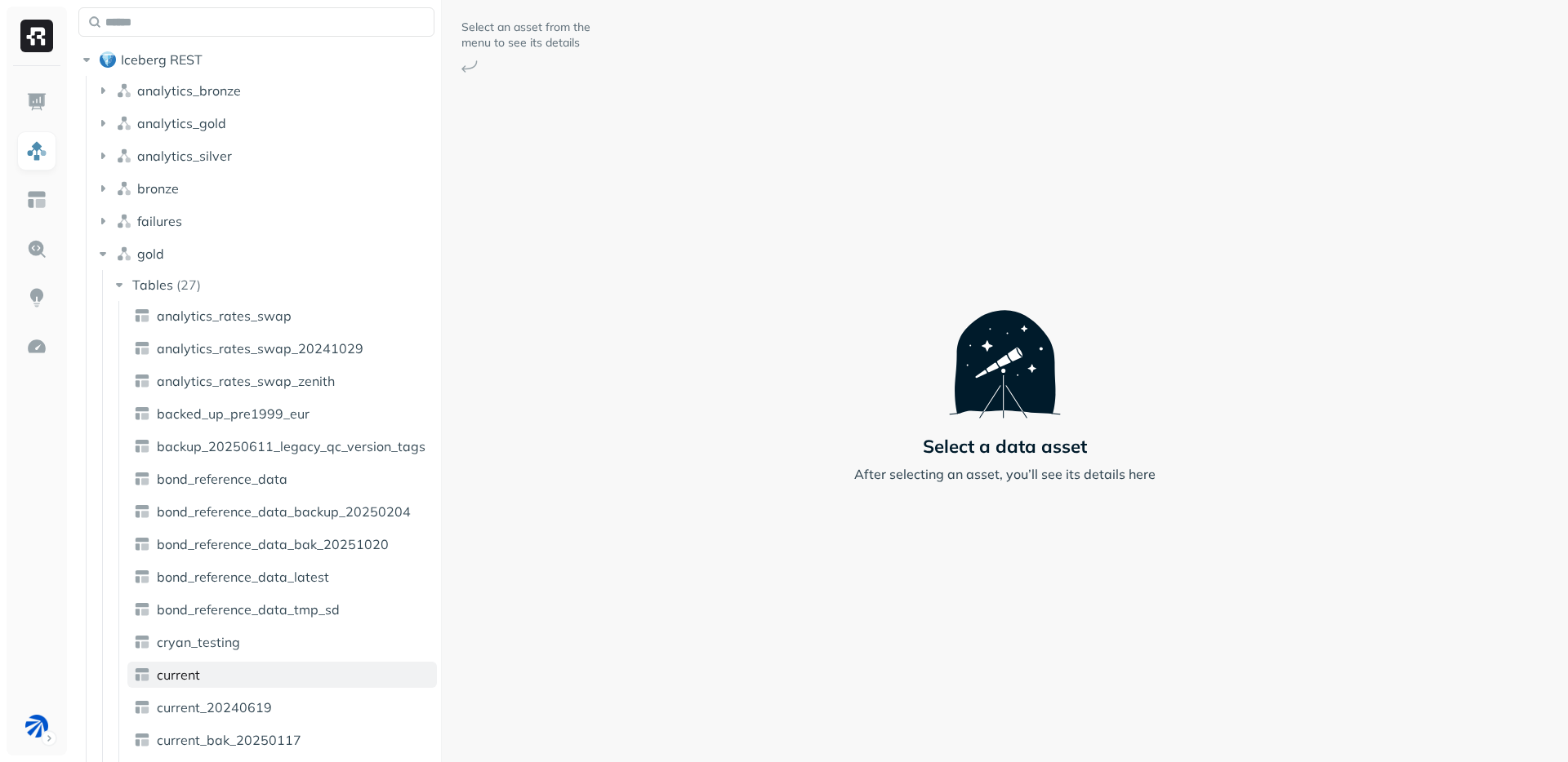
click at [219, 666] on link "current" at bounding box center [282, 675] width 309 height 26
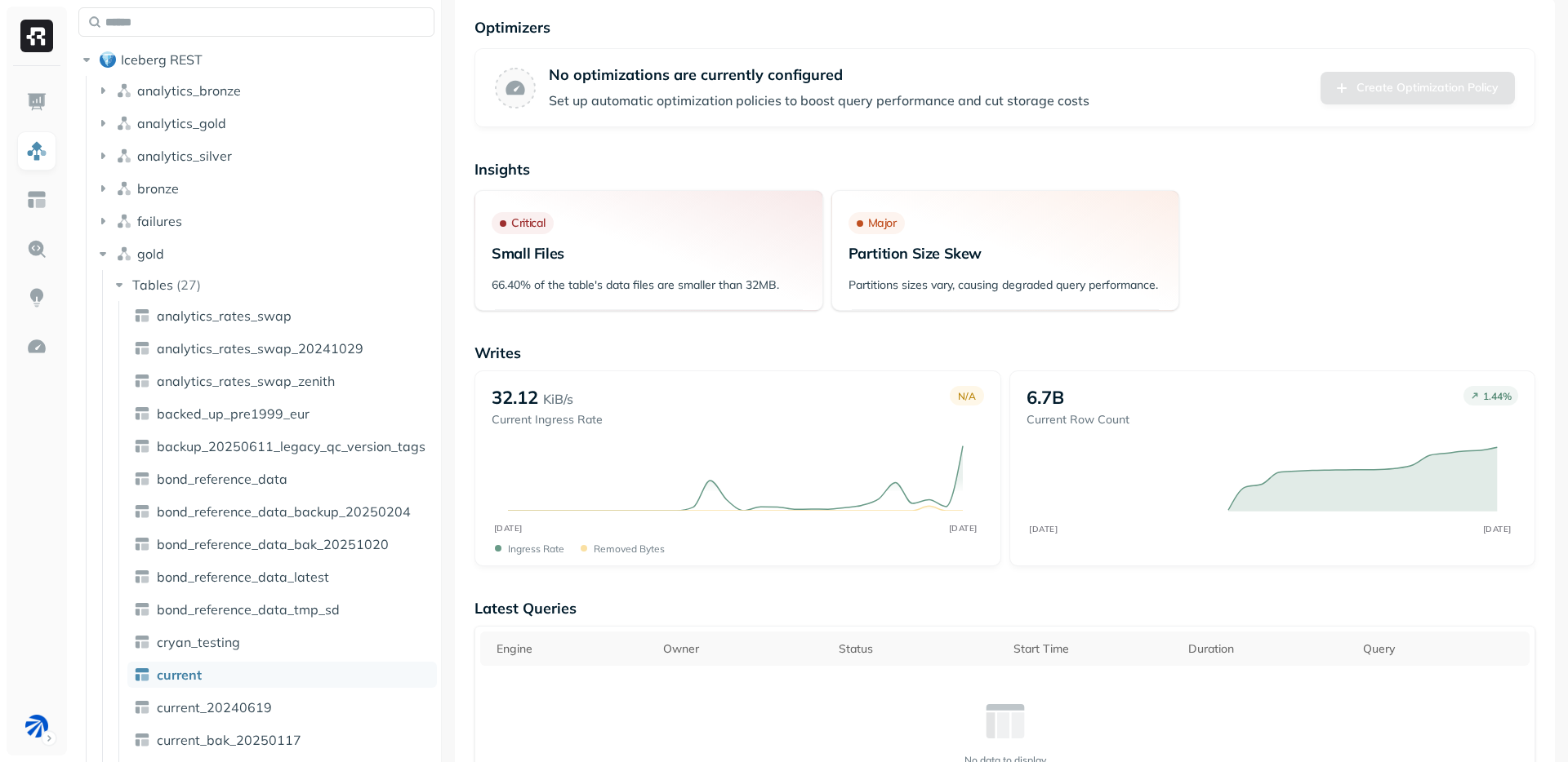
scroll to position [24, 0]
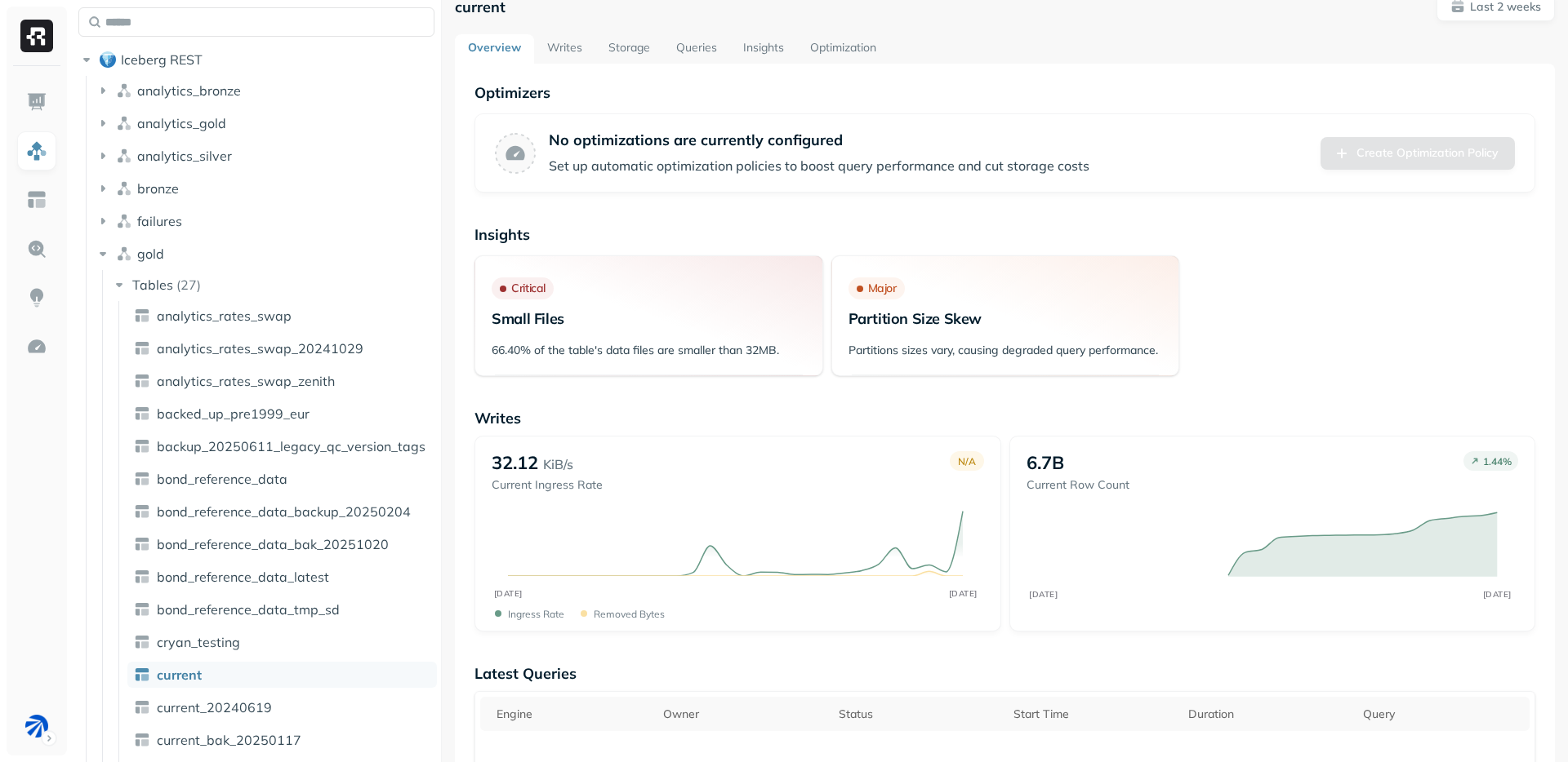
click at [620, 53] on link "Storage" at bounding box center [629, 49] width 68 height 29
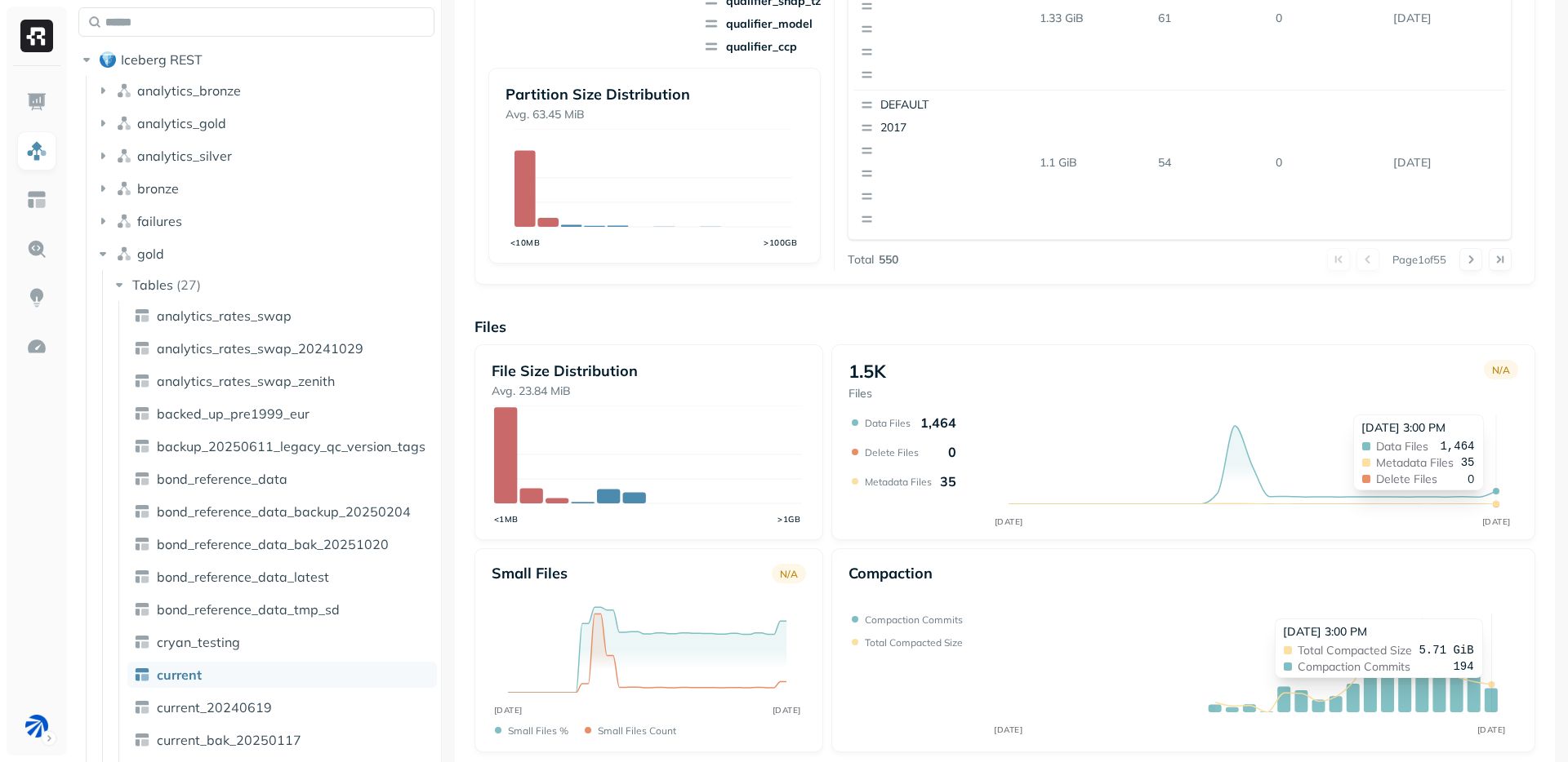
scroll to position [486, 0]
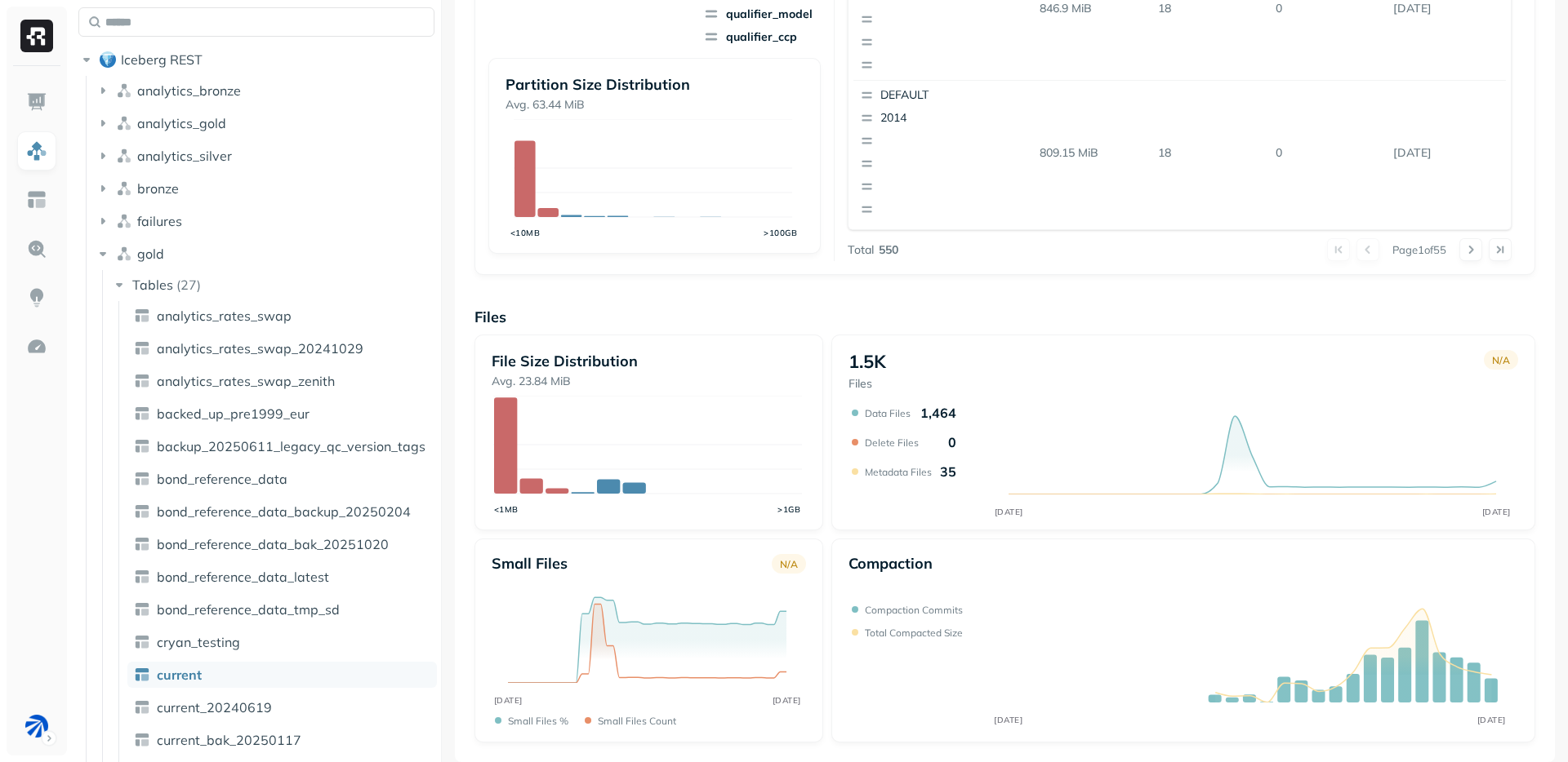
click at [719, 277] on div "Overview 34.17 GiB Total Storage N/A AUG [DATE] 99.73% Active storage N/A AUG […" at bounding box center [1004, 183] width 1061 height 1121
click at [660, 321] on p "Files" at bounding box center [1004, 317] width 1061 height 19
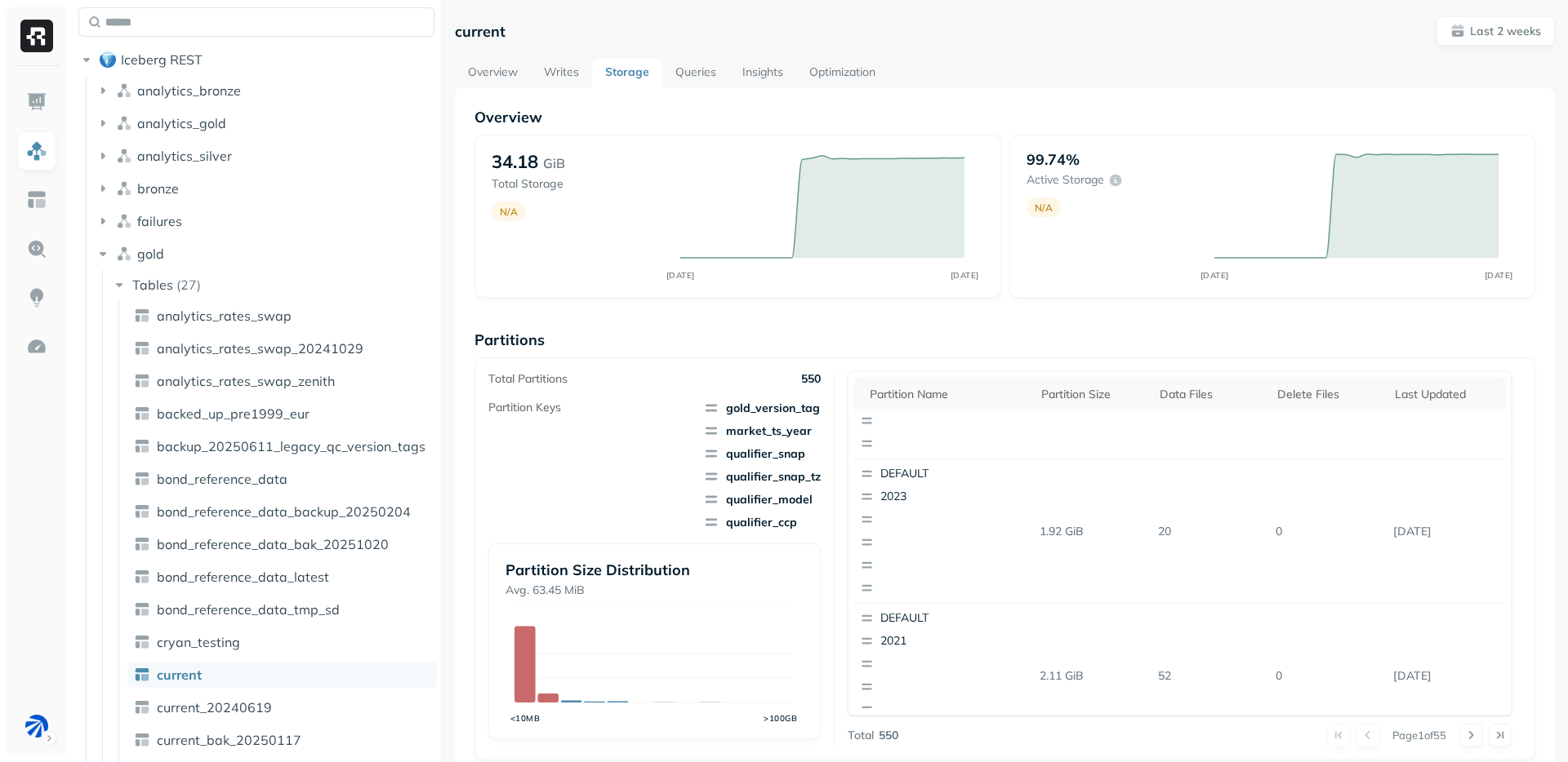
drag, startPoint x: 549, startPoint y: 74, endPoint x: 541, endPoint y: 82, distance: 11.3
click at [549, 74] on link "Writes" at bounding box center [561, 73] width 61 height 29
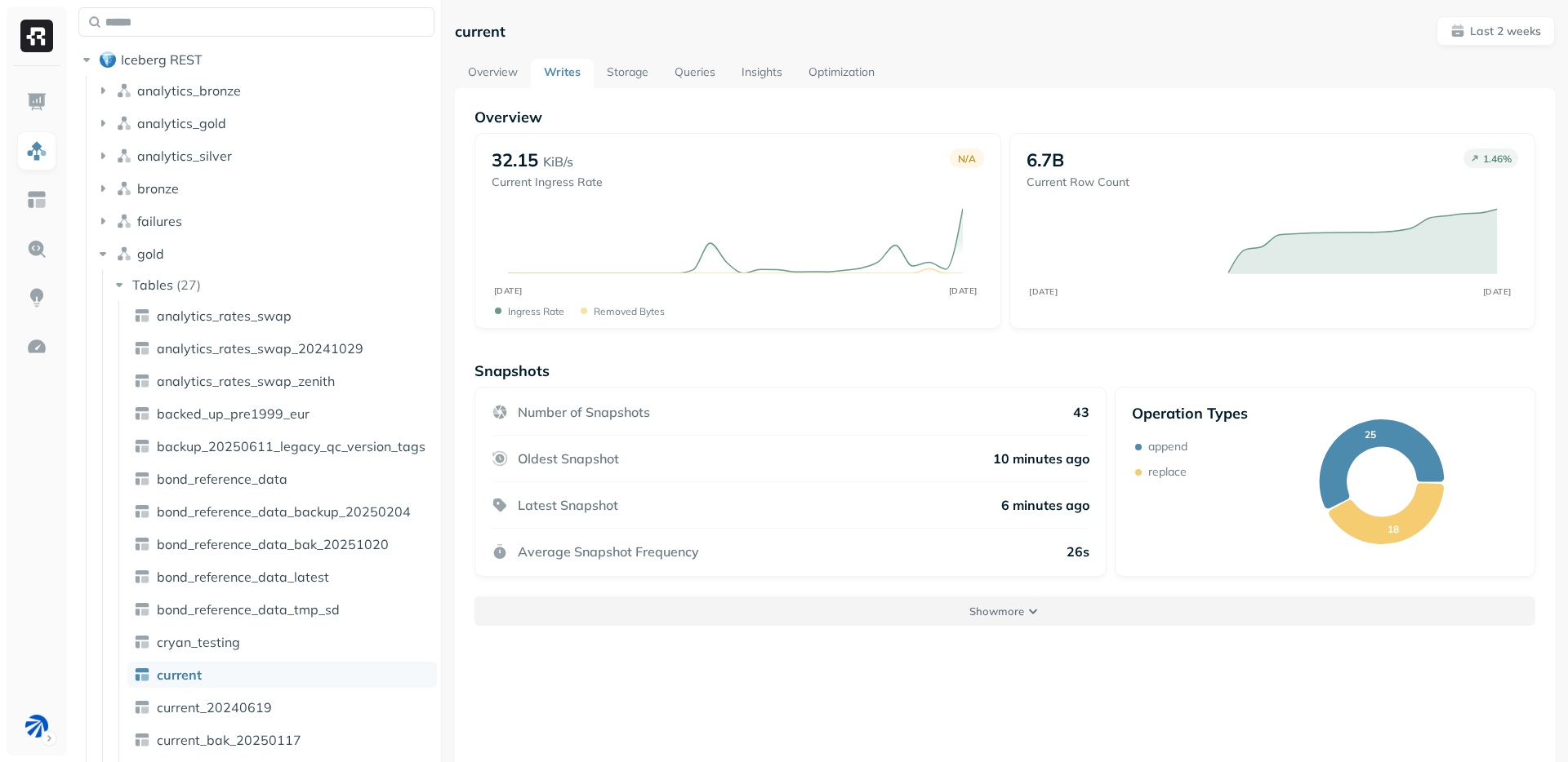
click at [987, 603] on button "Show more" at bounding box center [1004, 611] width 1061 height 29
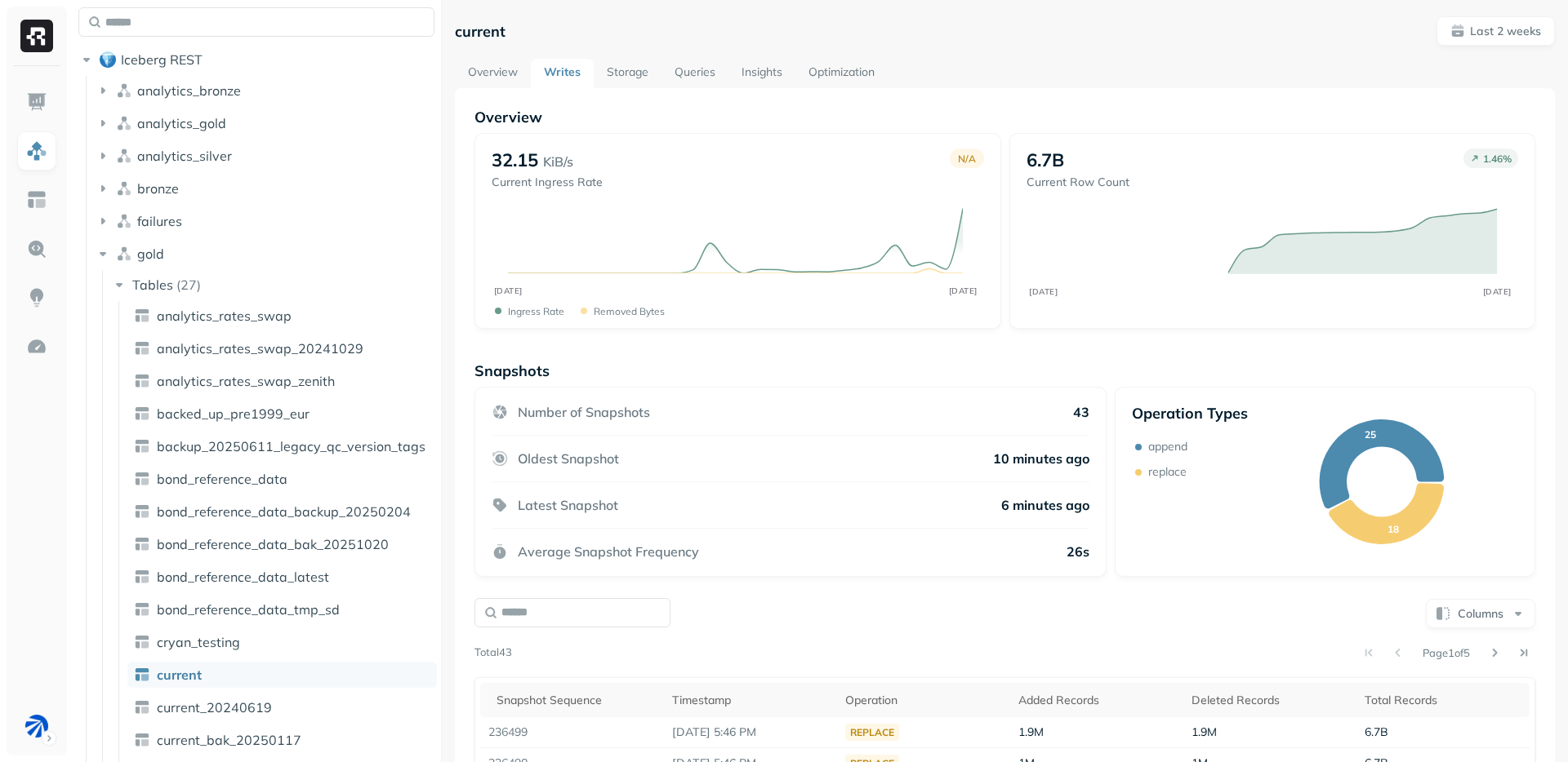
scroll to position [331, 0]
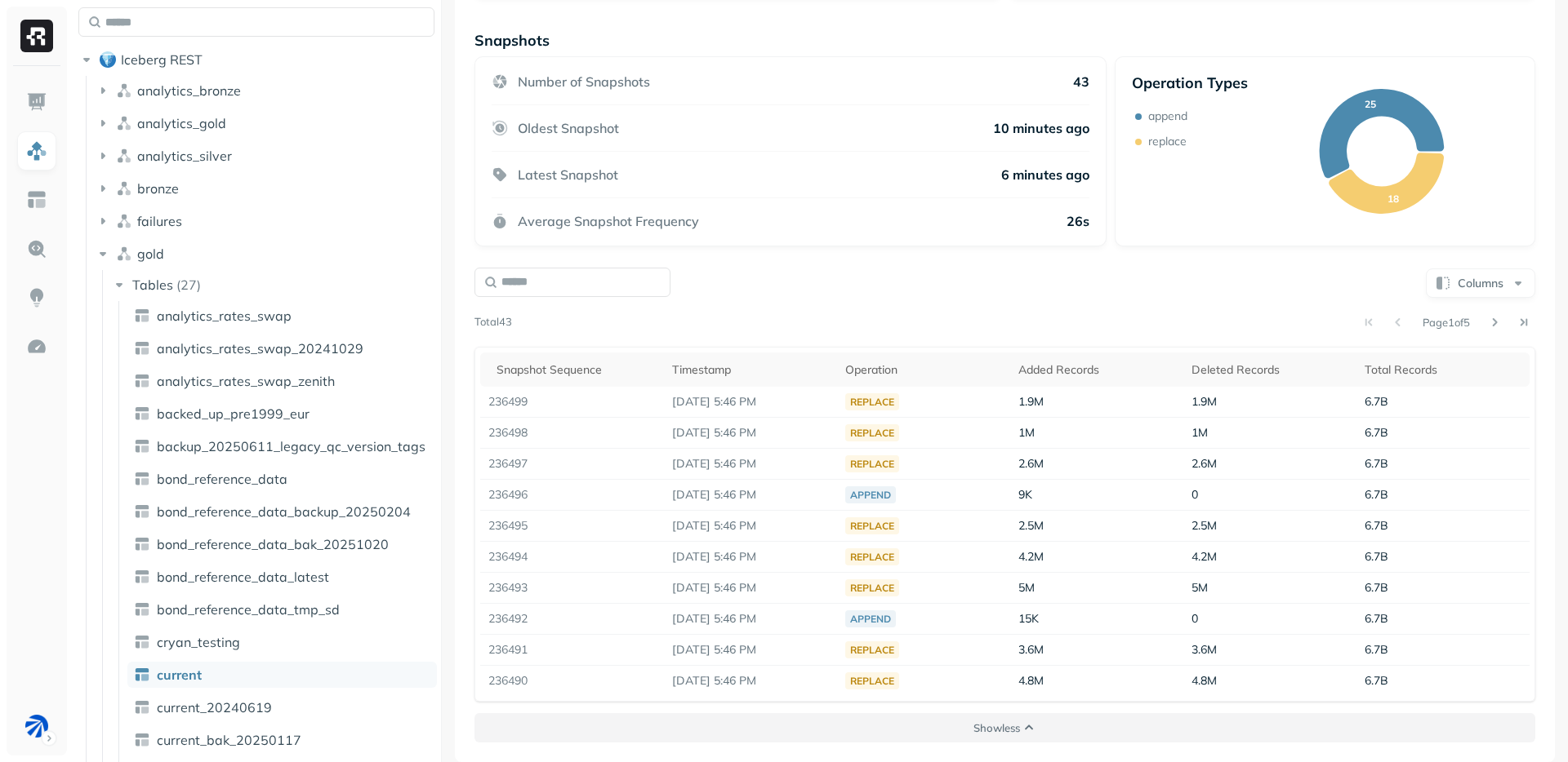
click at [990, 730] on p "Show less" at bounding box center [997, 728] width 47 height 16
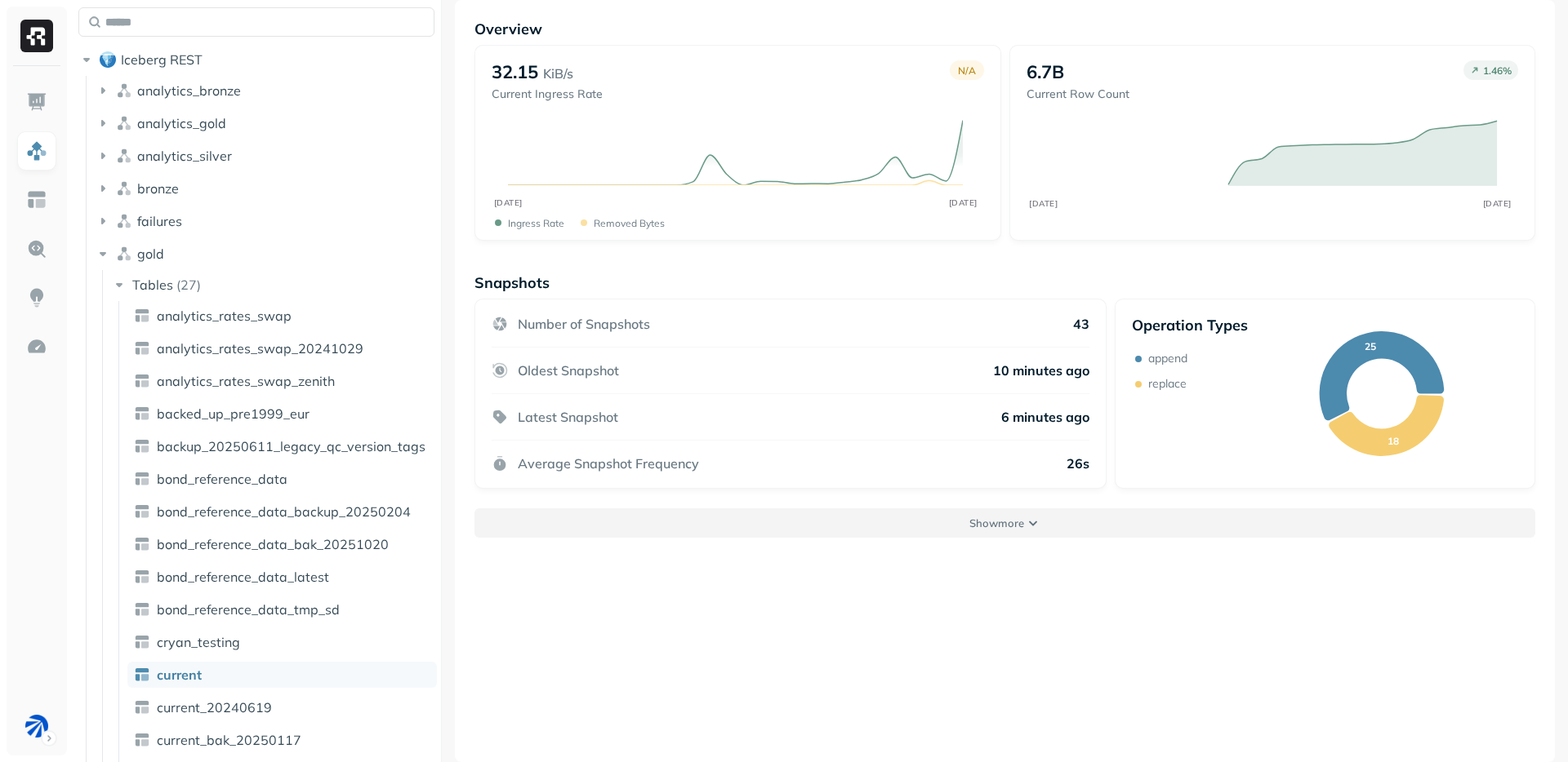
scroll to position [88, 0]
click at [990, 730] on div "Overview 32.15 KiB/s Current Ingress Rate N/A AUG [DATE] Ingress Rate Removed b…" at bounding box center [1004, 381] width 1100 height 762
drag, startPoint x: 1040, startPoint y: 541, endPoint x: 1040, endPoint y: 529, distance: 12.0
click at [1040, 541] on div "Overview 32.15 KiB/s Current Ingress Rate N/A AUG [DATE] Ingress Rate Removed b…" at bounding box center [1004, 381] width 1100 height 762
click at [1040, 526] on button "Show more" at bounding box center [1004, 523] width 1061 height 29
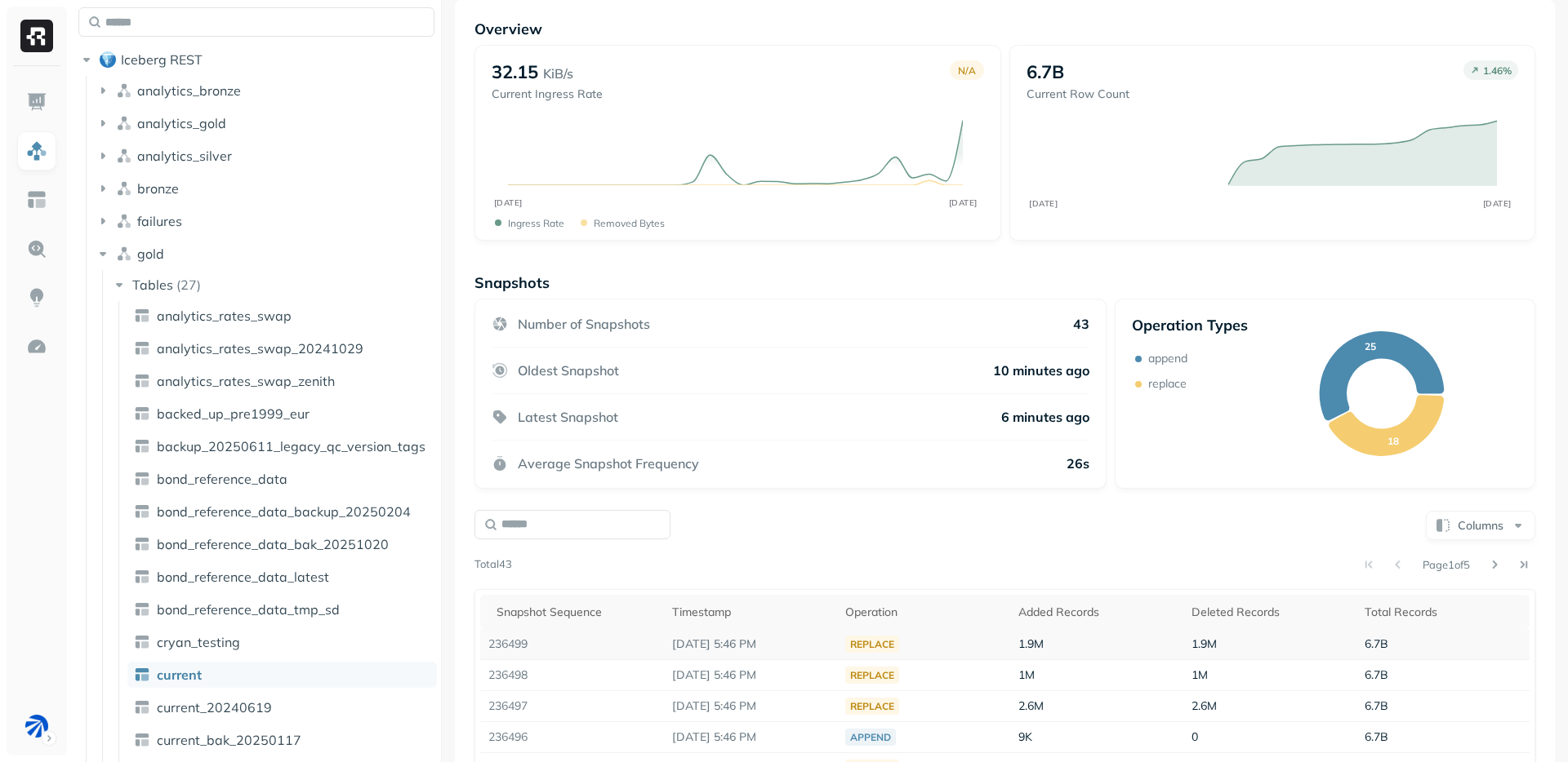
click at [596, 634] on td "236499" at bounding box center [572, 644] width 184 height 31
click at [594, 646] on td "236499" at bounding box center [572, 644] width 184 height 31
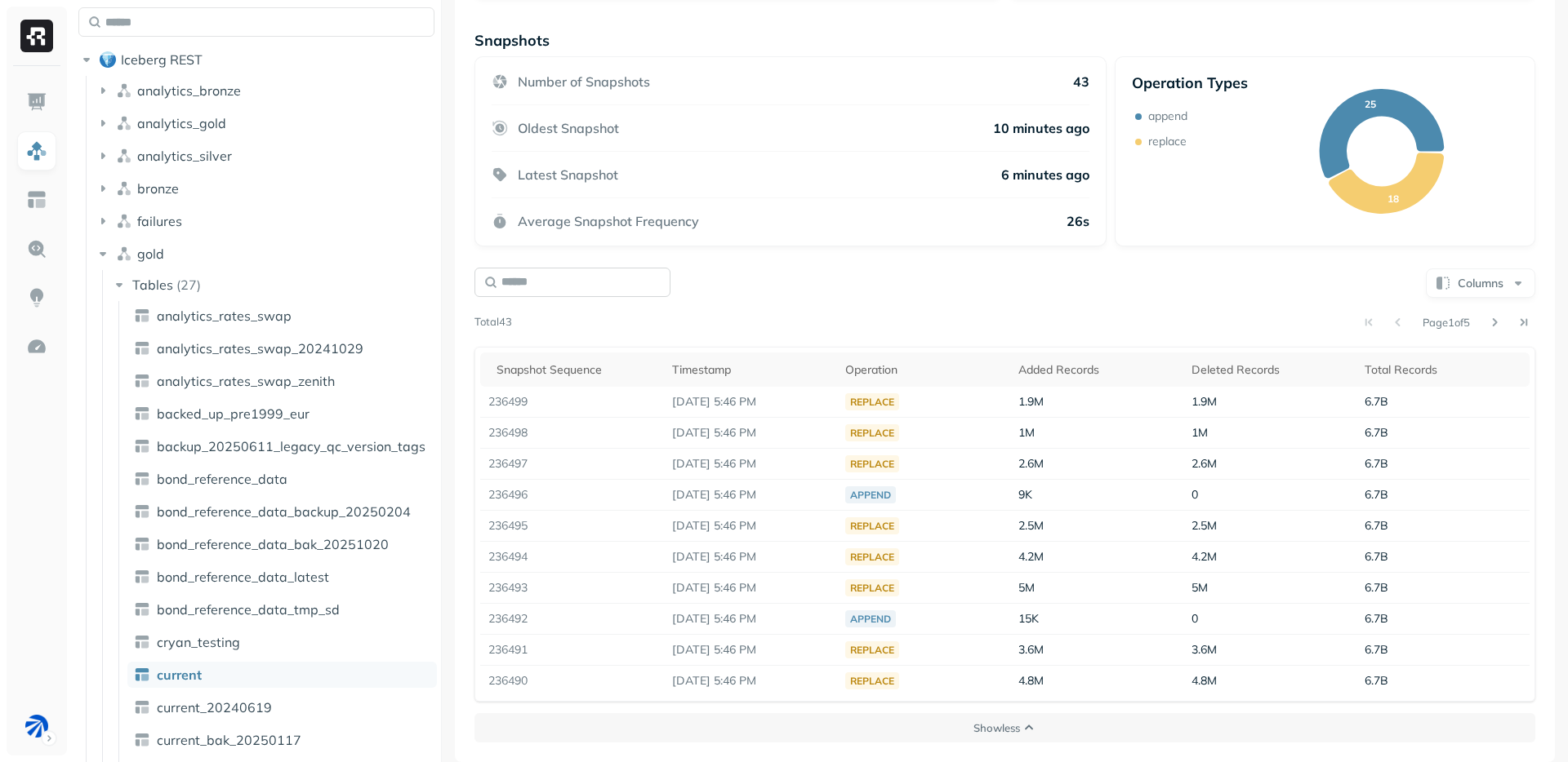
scroll to position [0, 0]
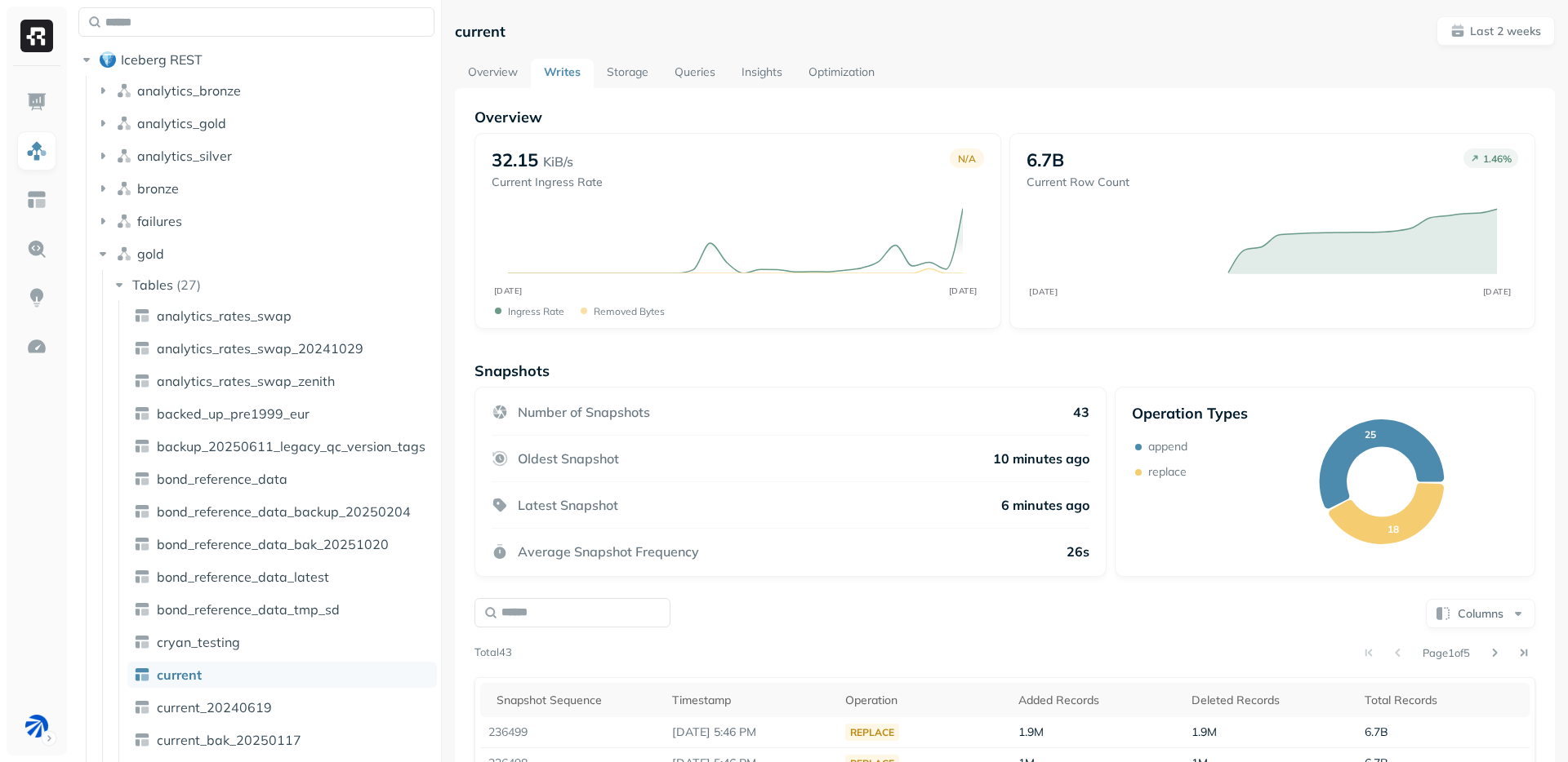
click at [634, 71] on link "Storage" at bounding box center [627, 73] width 68 height 29
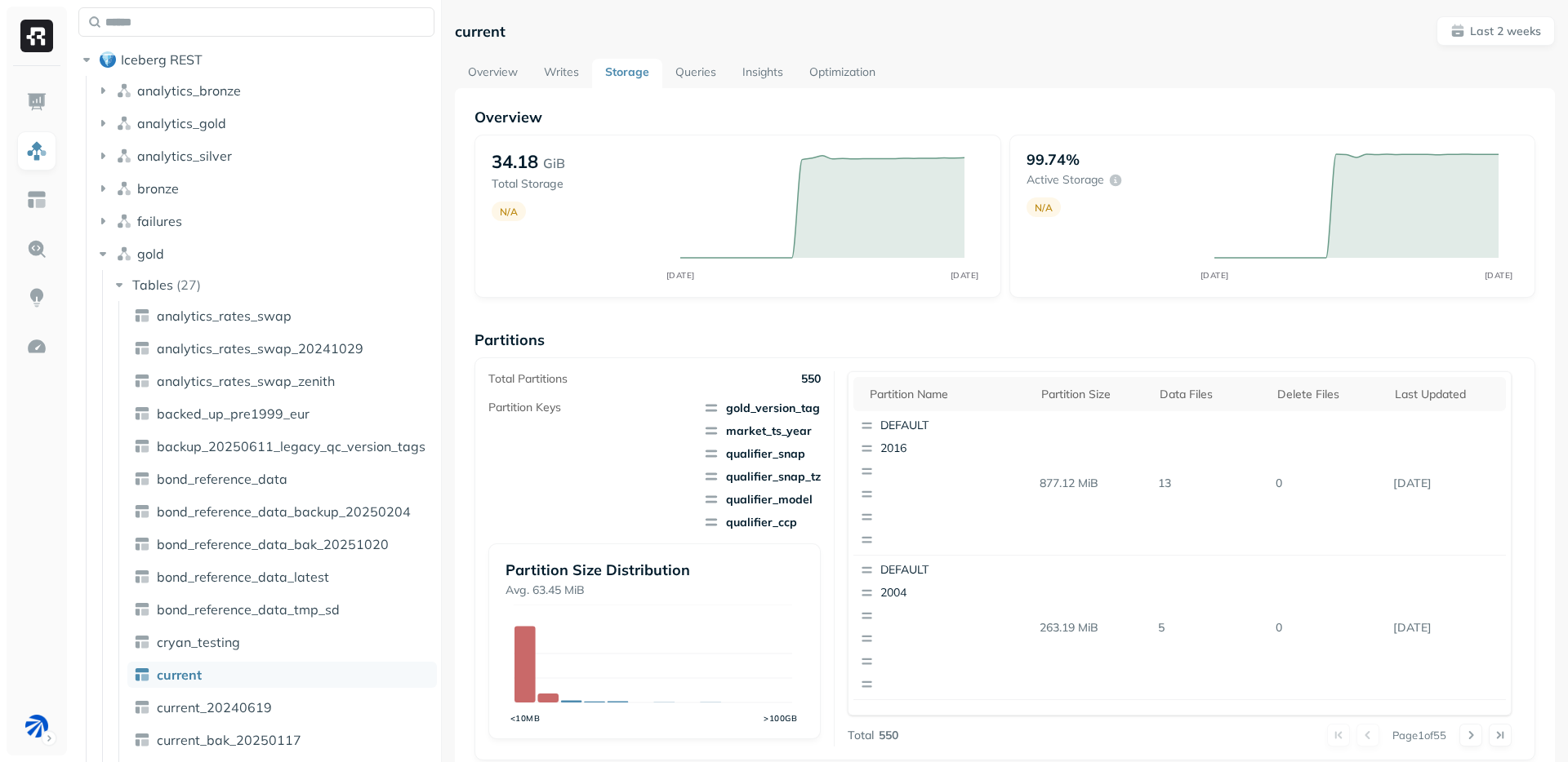
click at [711, 405] on icon at bounding box center [711, 408] width 11 height 7
drag, startPoint x: 711, startPoint y: 405, endPoint x: 733, endPoint y: 528, distance: 125.0
click at [733, 528] on span "gold_version_tag market_ts_year qualifier_snap qualifier_snap_tz qualifier_mode…" at bounding box center [761, 465] width 117 height 130
click at [733, 528] on span "qualifier_ccp" at bounding box center [761, 522] width 117 height 16
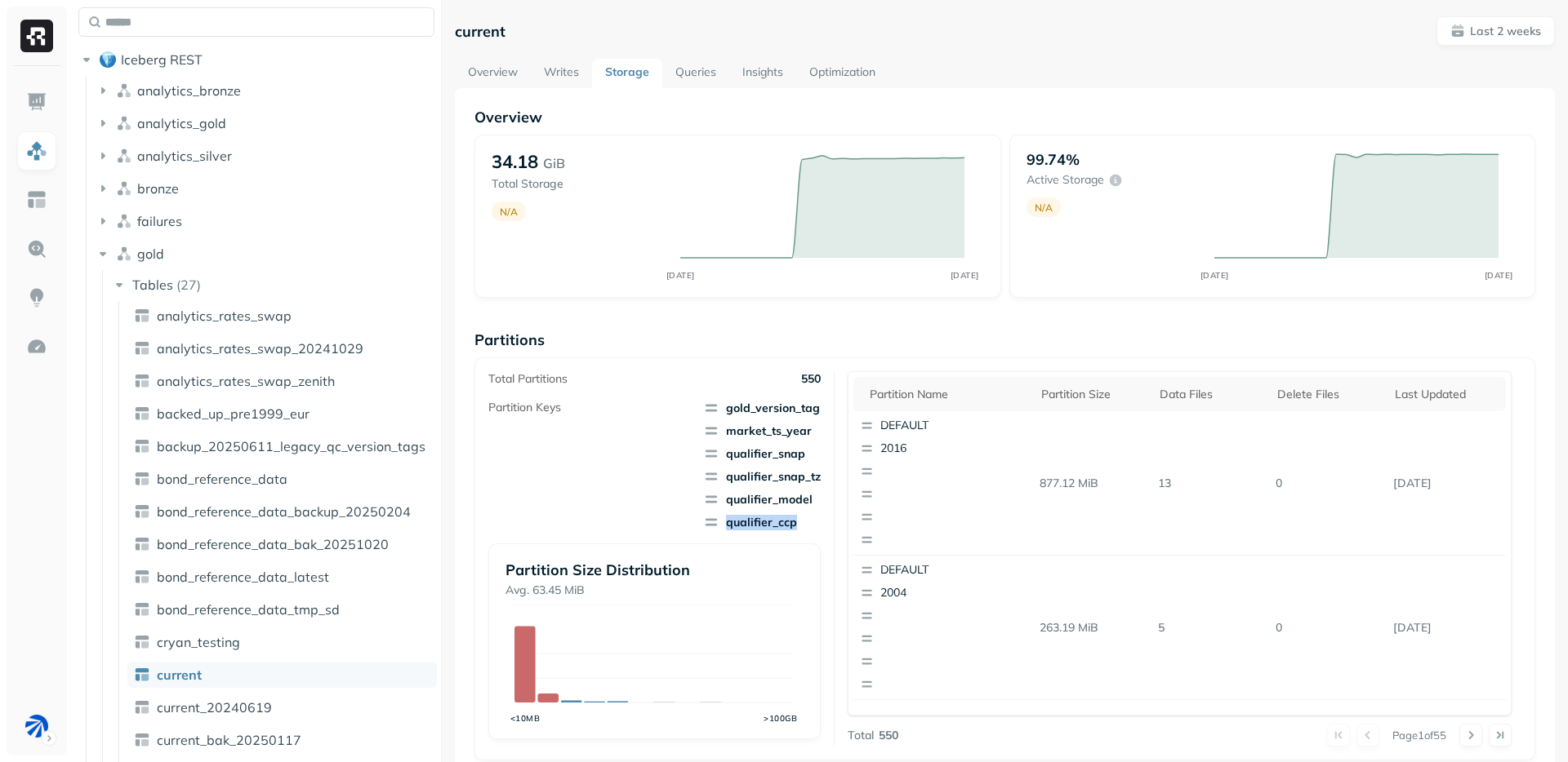
click at [733, 528] on span "qualifier_ccp" at bounding box center [761, 522] width 117 height 16
drag, startPoint x: 733, startPoint y: 528, endPoint x: 792, endPoint y: 404, distance: 137.3
click at [792, 404] on span "gold_version_tag market_ts_year qualifier_snap qualifier_snap_tz qualifier_mode…" at bounding box center [761, 465] width 117 height 130
click at [792, 404] on span "gold_version_tag" at bounding box center [761, 408] width 117 height 16
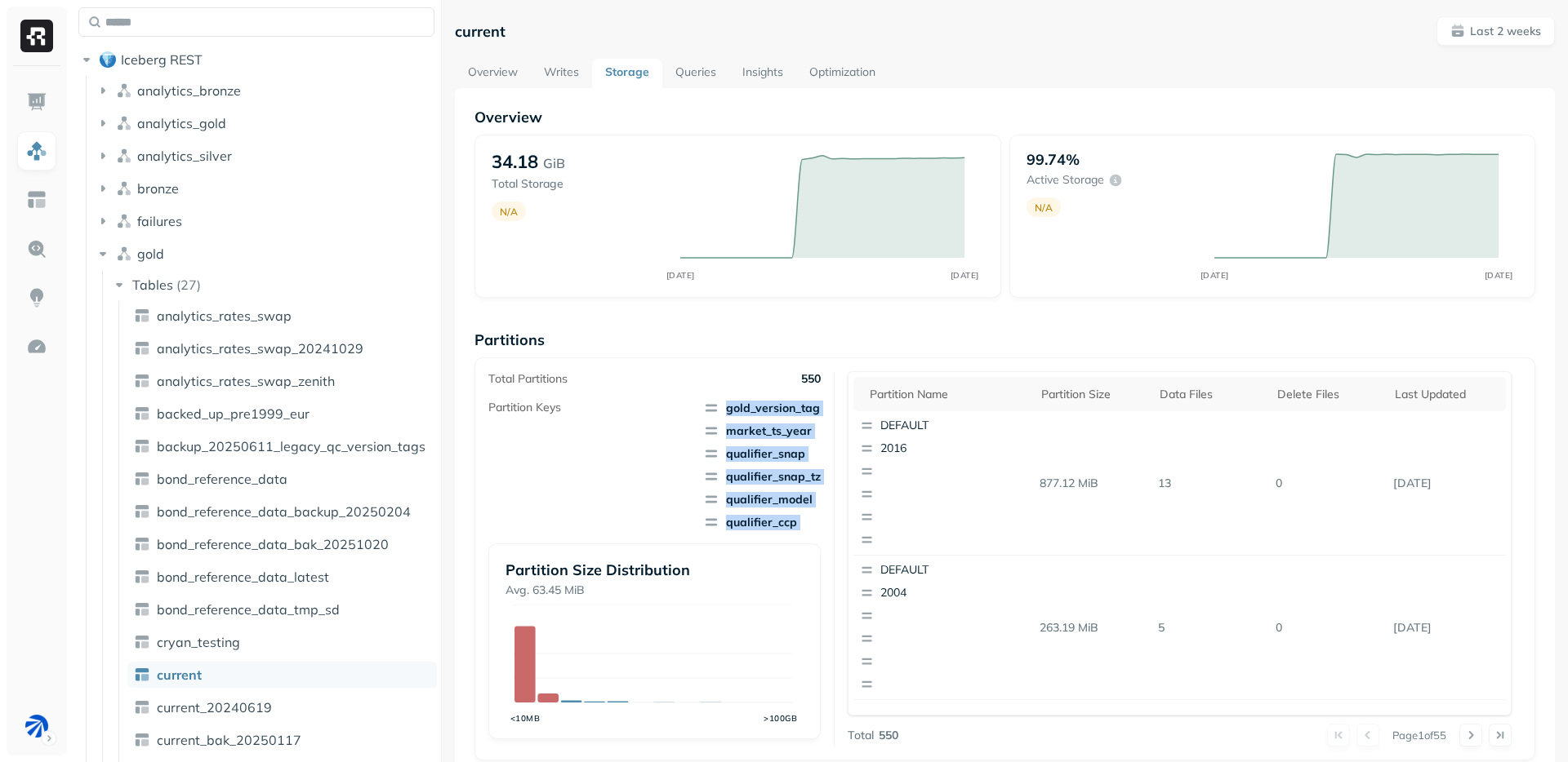
drag, startPoint x: 792, startPoint y: 404, endPoint x: 781, endPoint y: 535, distance: 131.5
click at [781, 535] on div "Partition Keys gold_version_tag market_ts_year qualifier_snap qualifier_snap_tz…" at bounding box center [655, 570] width 332 height 339
click at [788, 525] on span "qualifier_ccp" at bounding box center [761, 522] width 117 height 16
drag, startPoint x: 788, startPoint y: 525, endPoint x: 812, endPoint y: 408, distance: 119.4
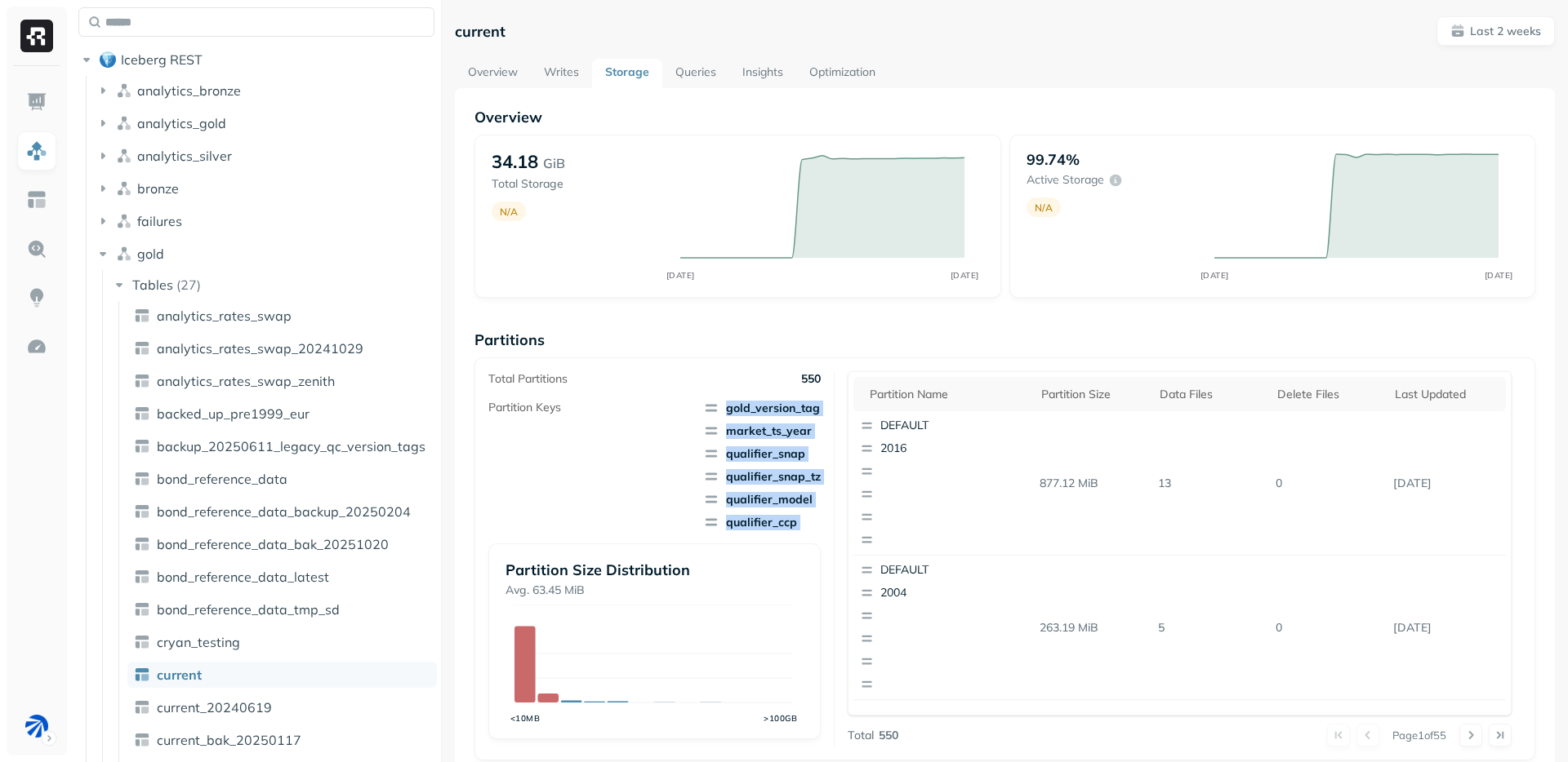
click at [812, 408] on span "gold_version_tag market_ts_year qualifier_snap qualifier_snap_tz qualifier_mode…" at bounding box center [761, 465] width 117 height 130
click at [812, 408] on span "gold_version_tag" at bounding box center [761, 408] width 117 height 16
drag, startPoint x: 812, startPoint y: 408, endPoint x: 781, endPoint y: 528, distance: 123.9
click at [781, 528] on span "gold_version_tag market_ts_year qualifier_snap qualifier_snap_tz qualifier_mode…" at bounding box center [761, 465] width 117 height 130
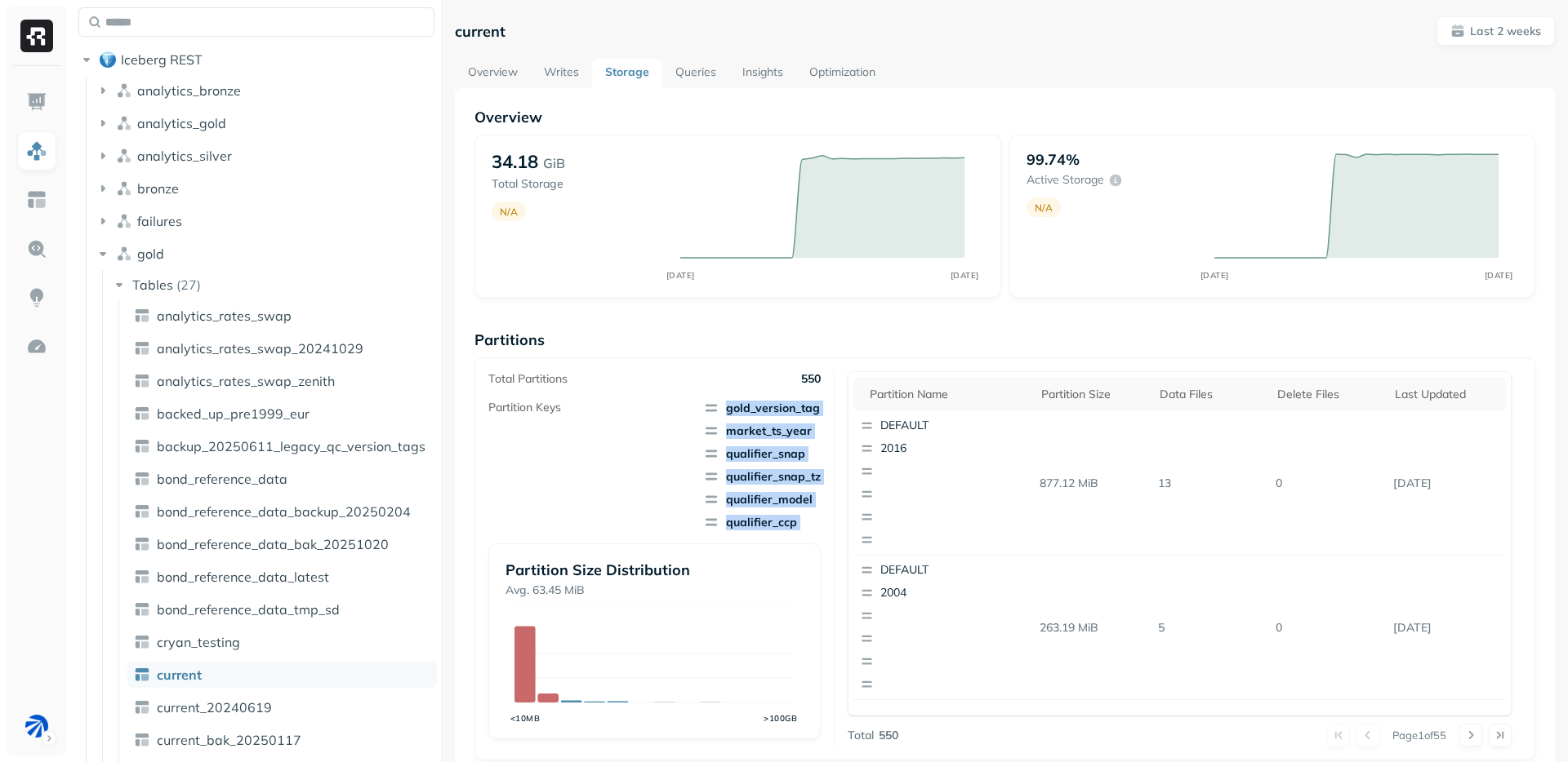
click at [781, 528] on span "qualifier_ccp" at bounding box center [761, 522] width 117 height 16
drag, startPoint x: 781, startPoint y: 528, endPoint x: 793, endPoint y: 402, distance: 126.6
click at [793, 402] on span "gold_version_tag market_ts_year qualifier_snap qualifier_snap_tz qualifier_mode…" at bounding box center [761, 465] width 117 height 130
click at [793, 402] on span "gold_version_tag" at bounding box center [761, 408] width 117 height 16
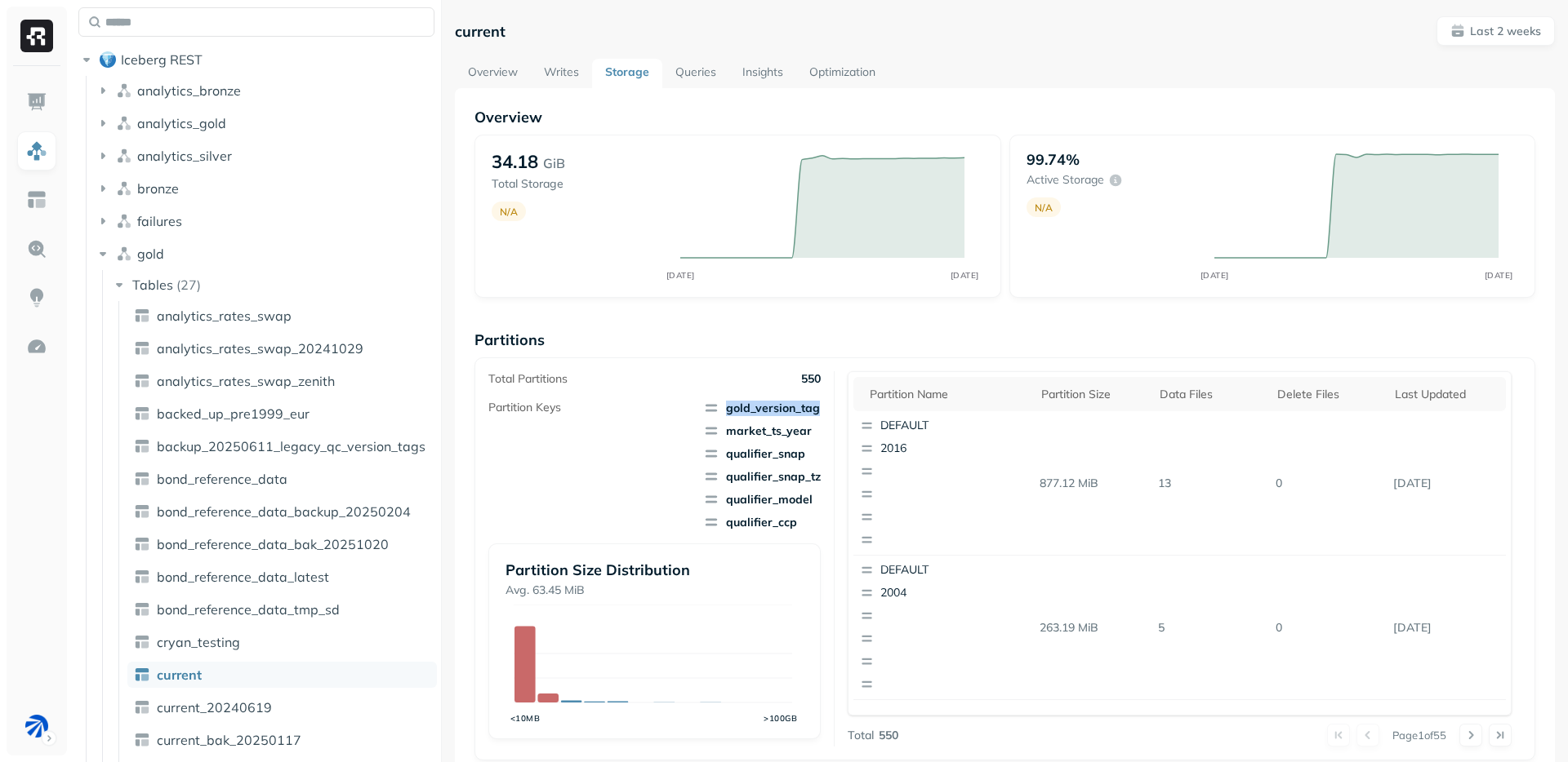
click at [793, 402] on span "gold_version_tag" at bounding box center [761, 408] width 117 height 16
drag, startPoint x: 793, startPoint y: 402, endPoint x: 766, endPoint y: 503, distance: 104.5
click at [766, 503] on span "gold_version_tag market_ts_year qualifier_snap qualifier_snap_tz qualifier_mode…" at bounding box center [761, 465] width 117 height 130
click at [766, 503] on span "qualifier_model" at bounding box center [761, 499] width 117 height 16
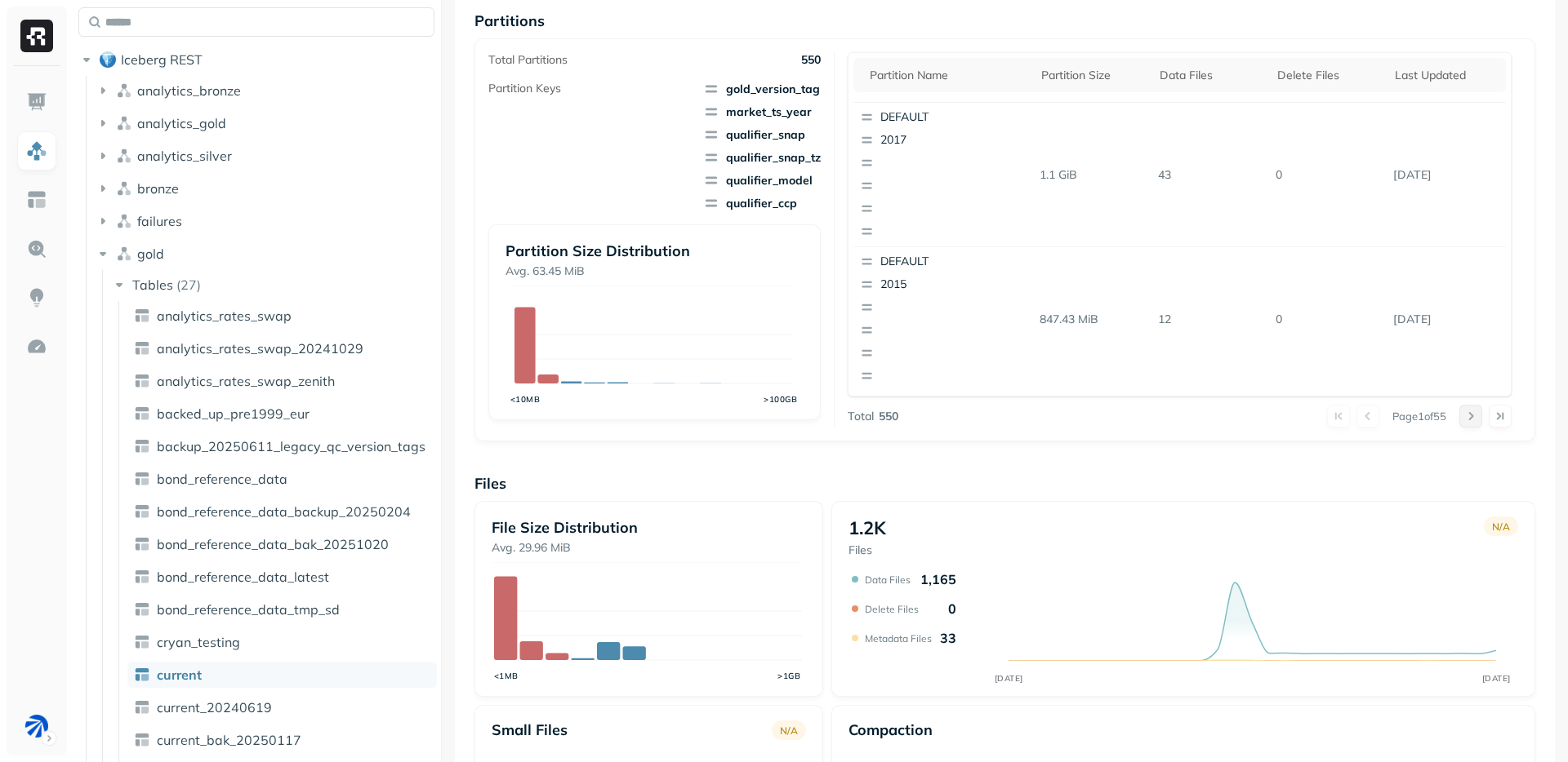
click at [1464, 416] on button at bounding box center [1470, 416] width 23 height 22
click at [1464, 420] on button at bounding box center [1470, 416] width 23 height 22
click at [1460, 420] on button at bounding box center [1470, 416] width 23 height 22
click at [1459, 420] on button at bounding box center [1470, 416] width 23 height 22
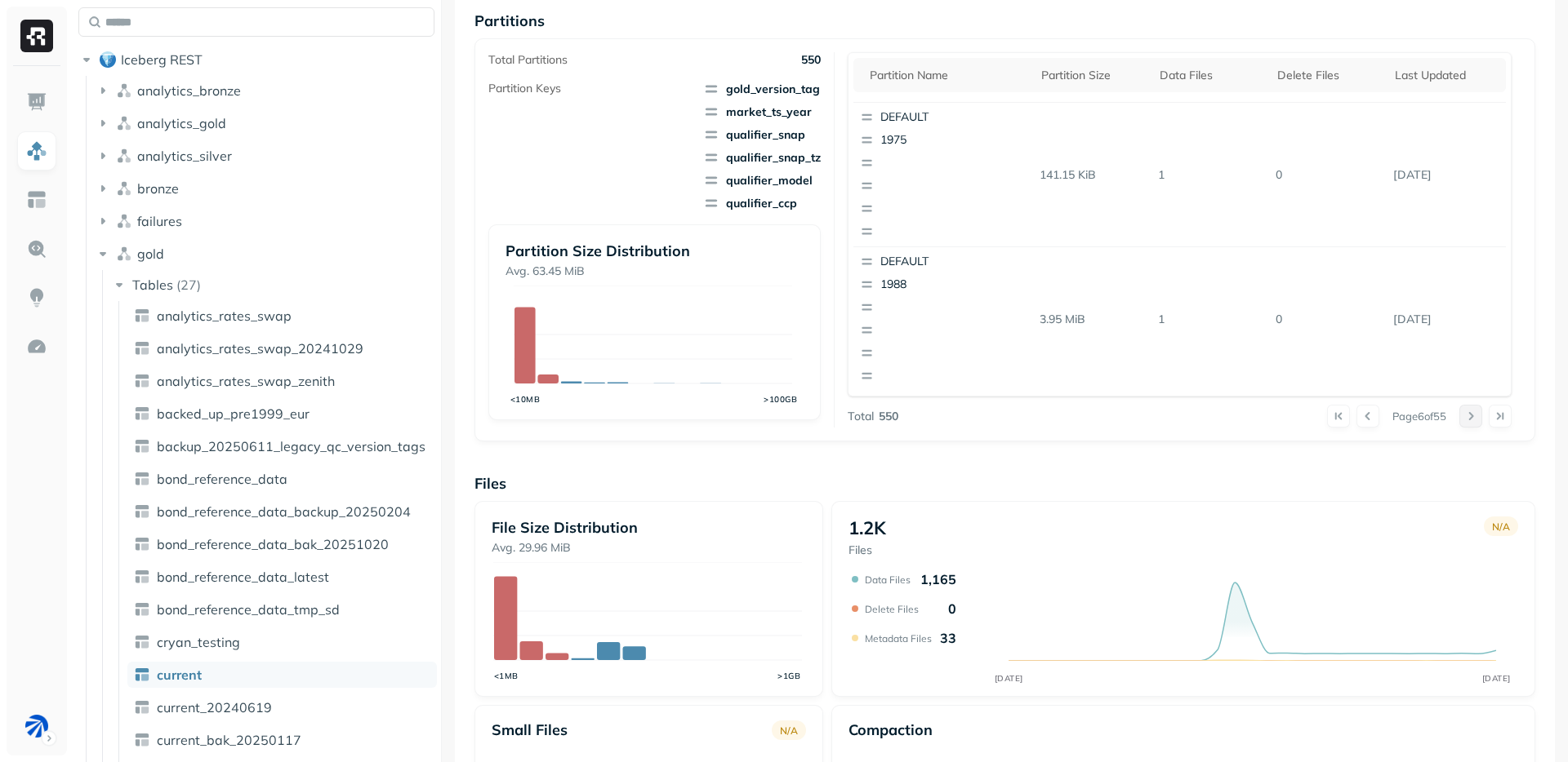
click at [1459, 420] on button at bounding box center [1470, 416] width 23 height 22
click at [1462, 416] on button at bounding box center [1470, 416] width 23 height 22
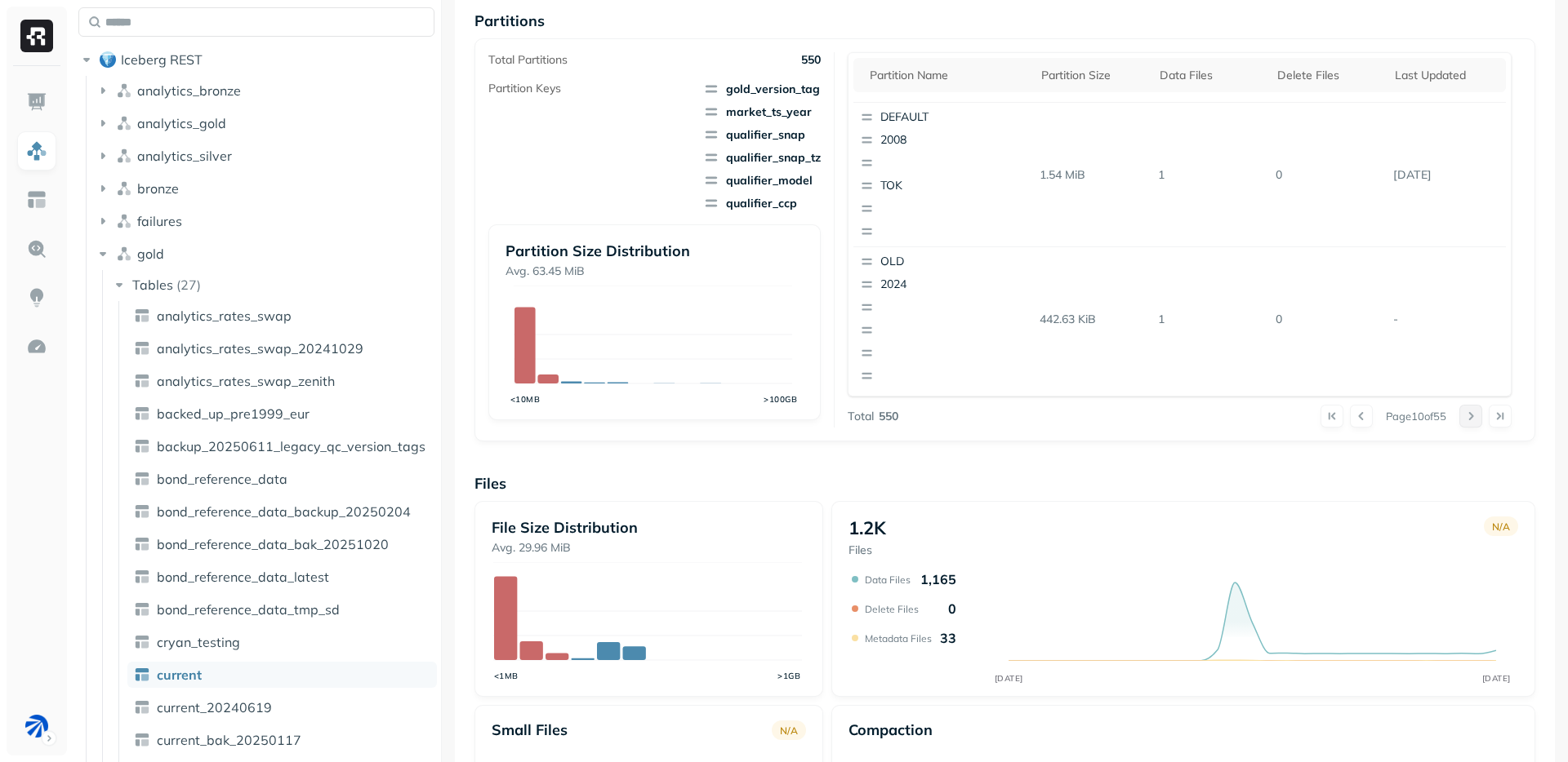
click at [1462, 416] on button at bounding box center [1470, 416] width 23 height 22
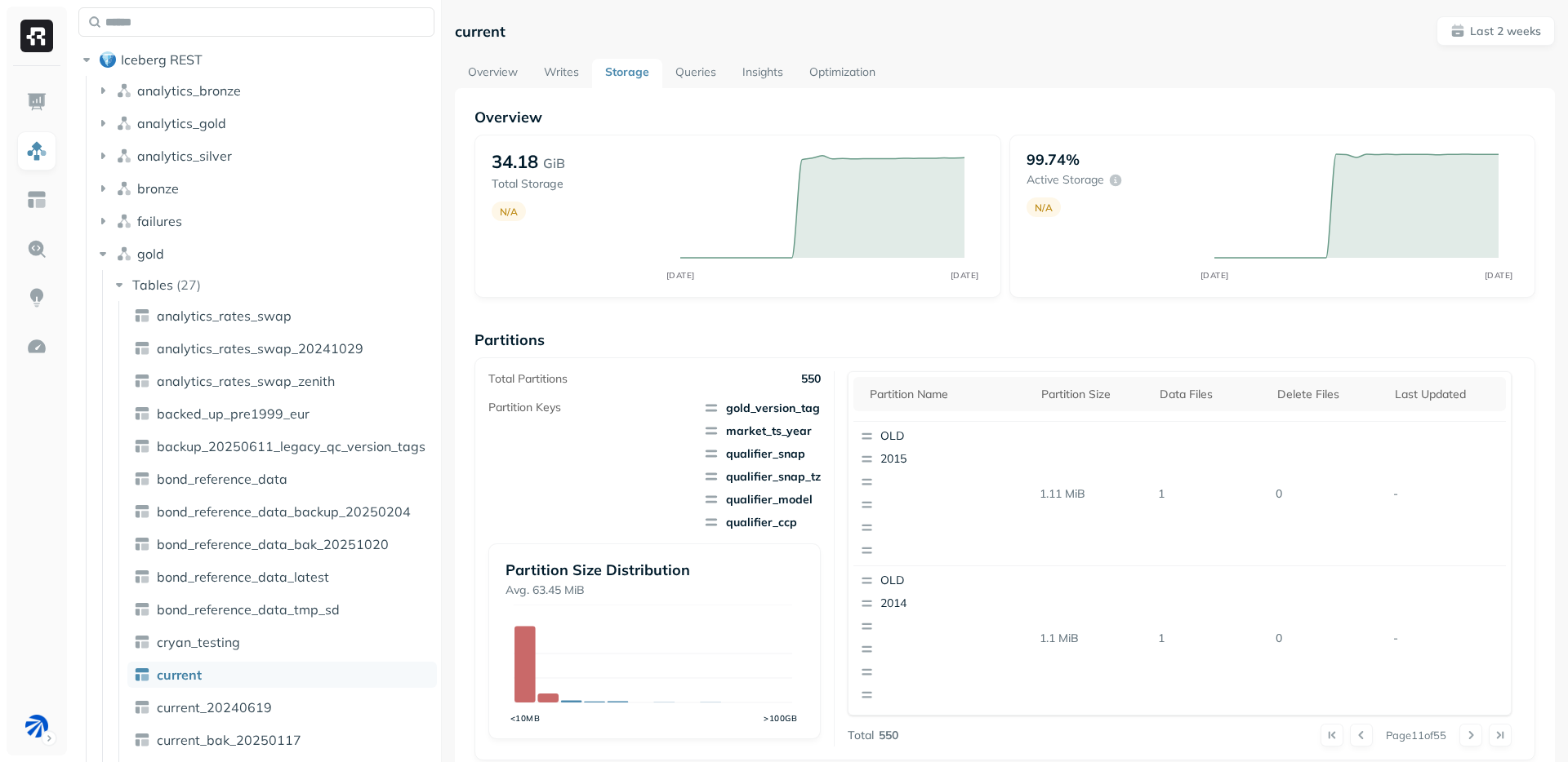
scroll to position [262, 0]
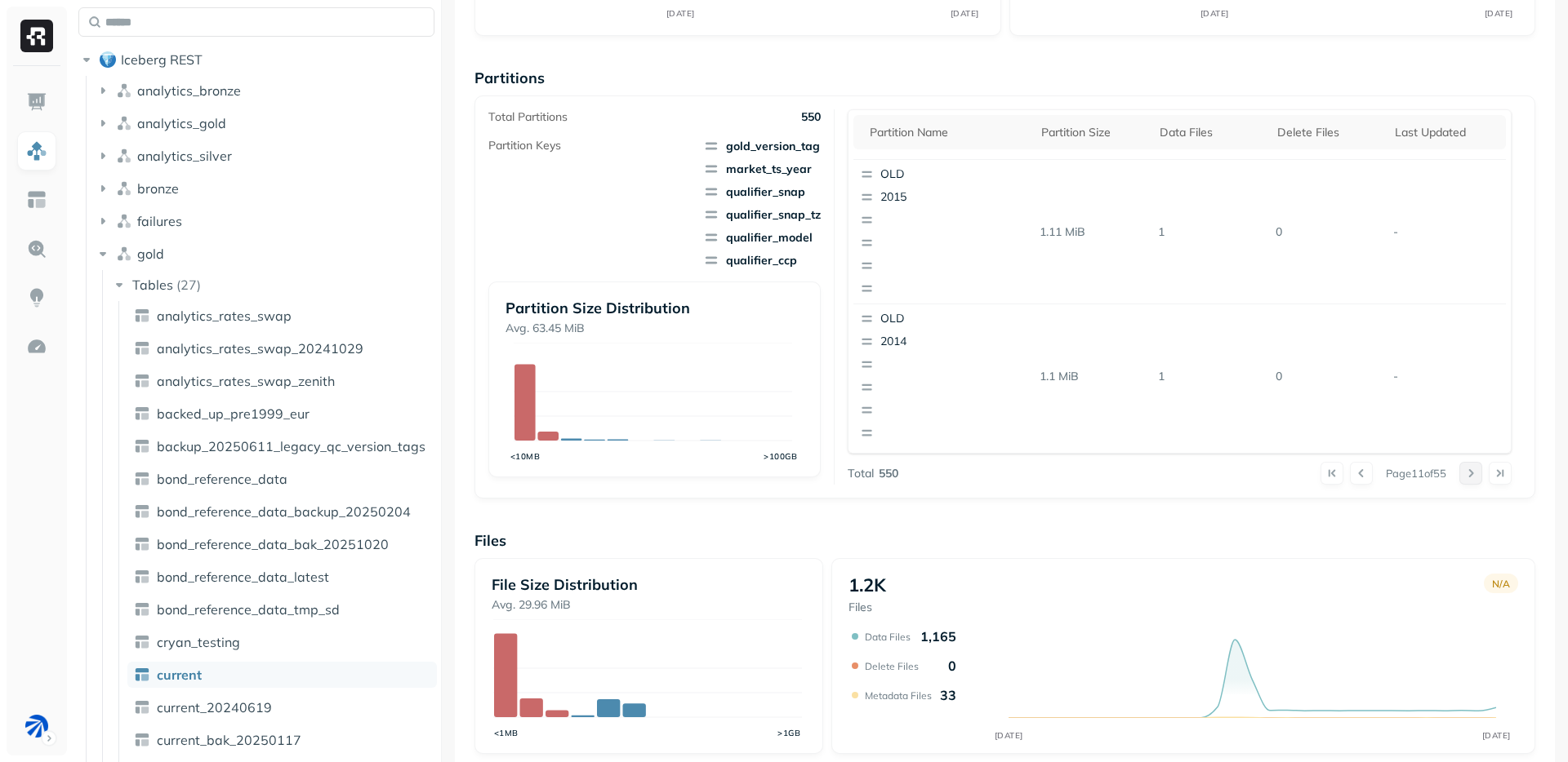
click at [1464, 471] on button at bounding box center [1470, 473] width 23 height 22
click at [1463, 472] on button at bounding box center [1470, 473] width 23 height 22
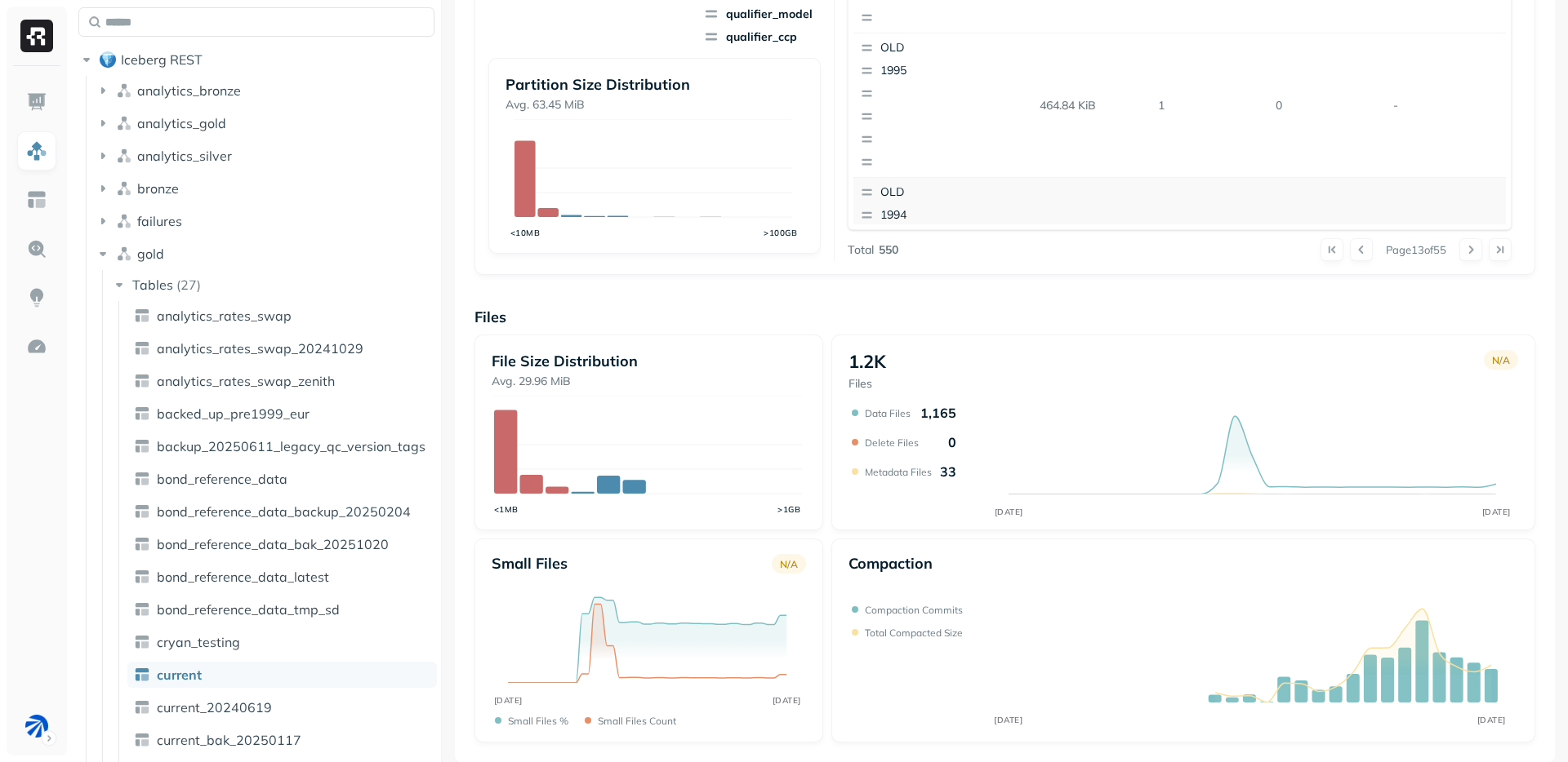
scroll to position [1145, 0]
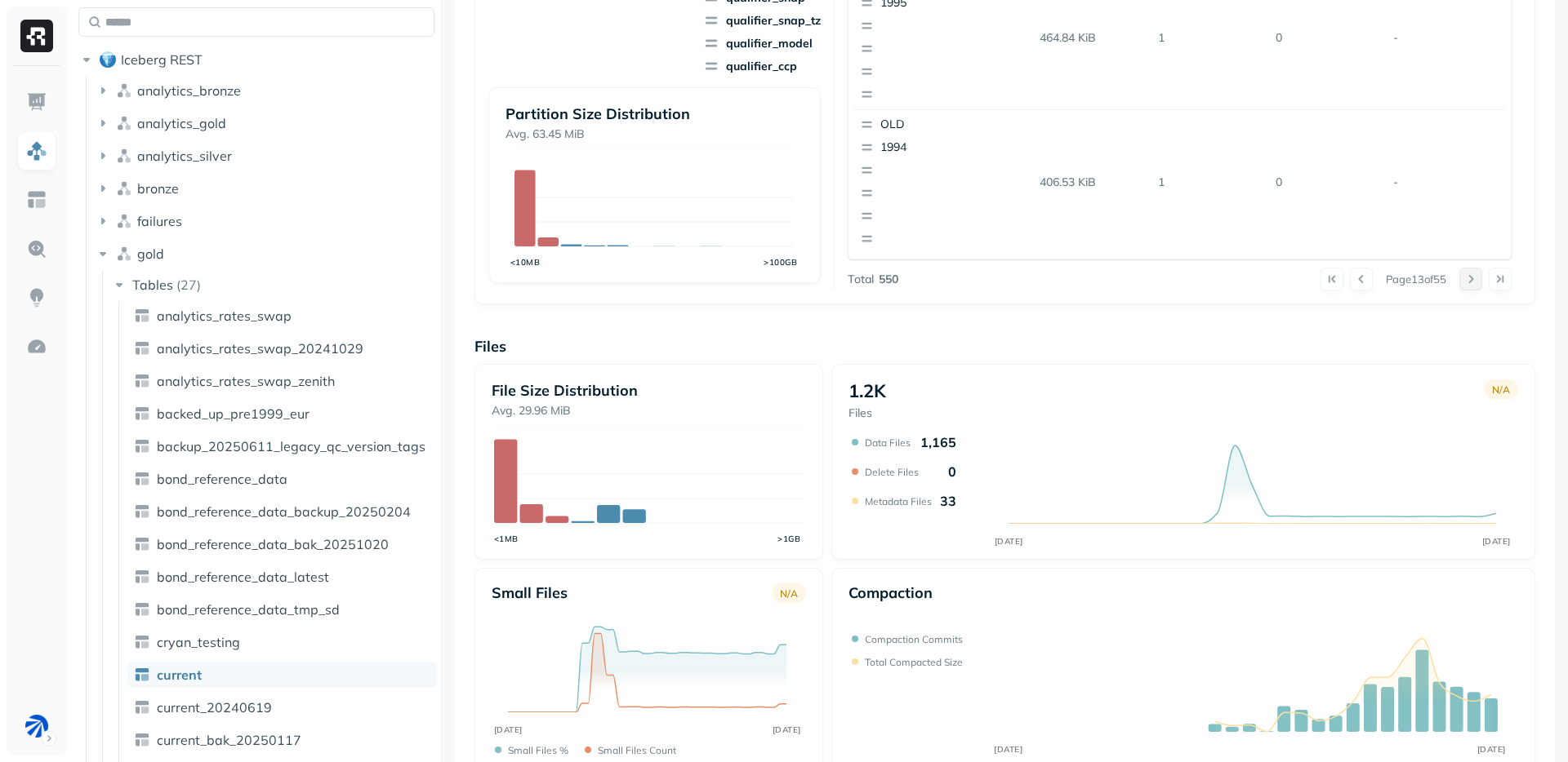
click at [1463, 281] on button at bounding box center [1470, 279] width 23 height 22
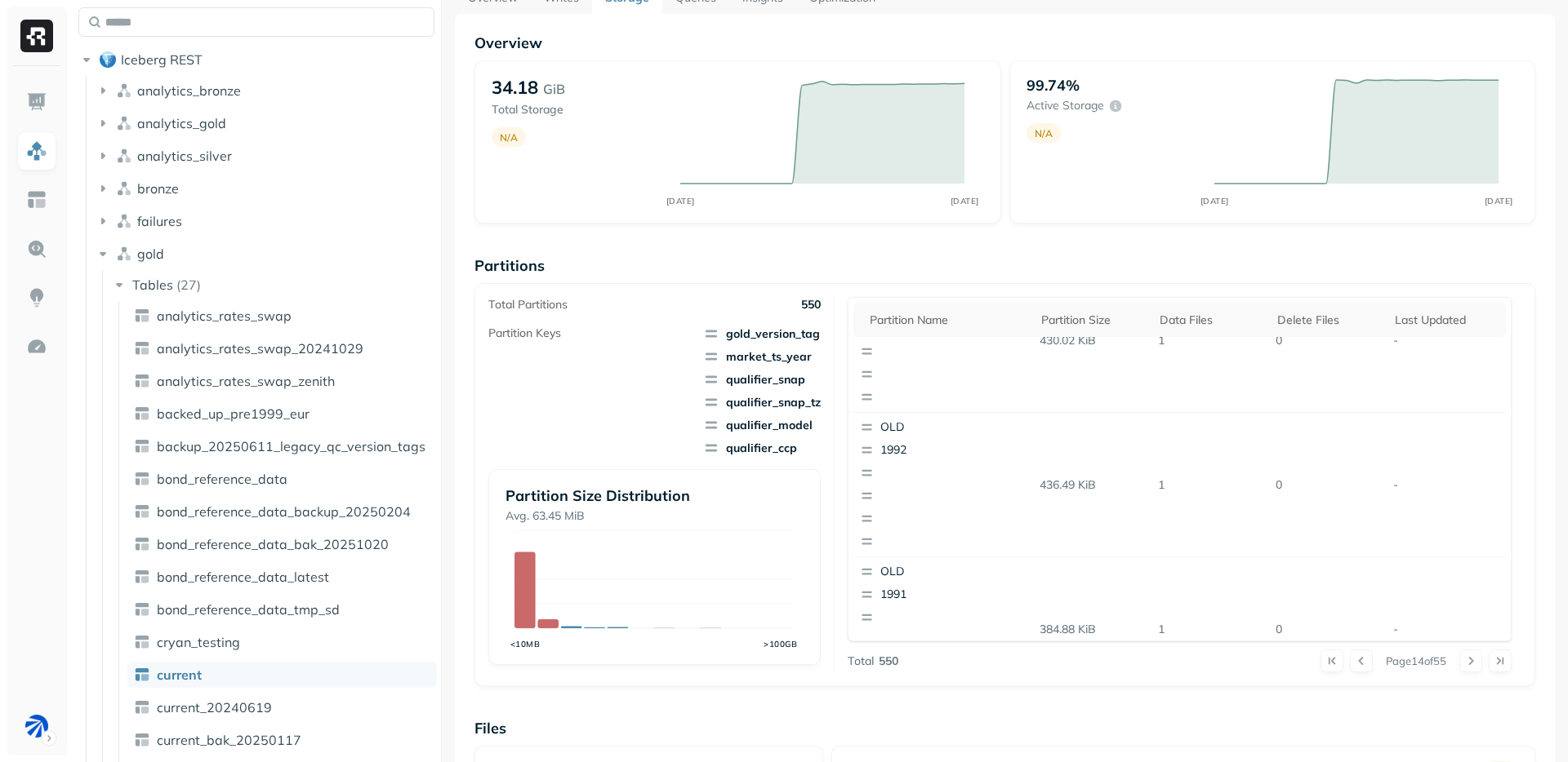
scroll to position [242, 0]
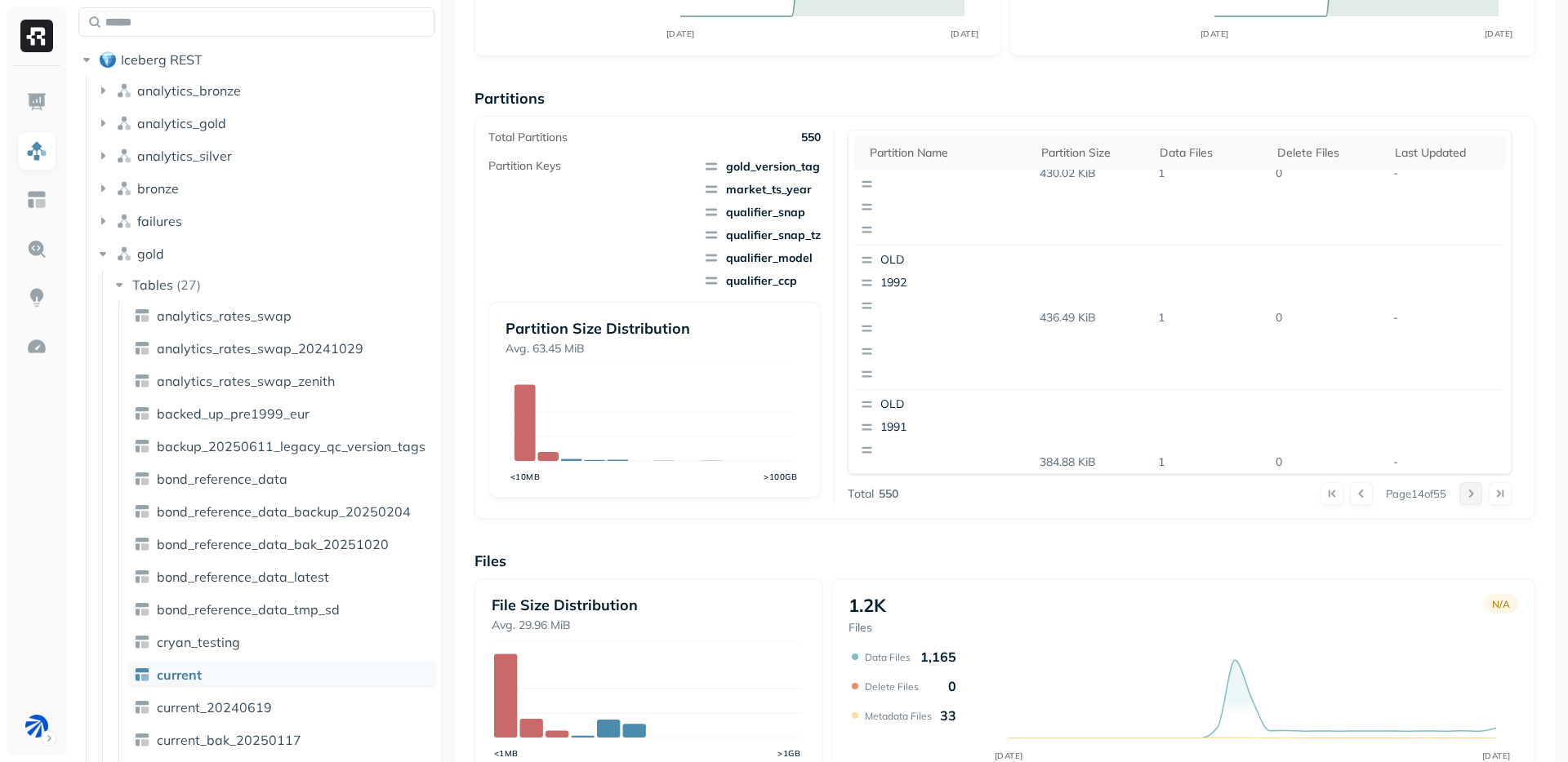
click at [1459, 501] on button at bounding box center [1470, 494] width 23 height 22
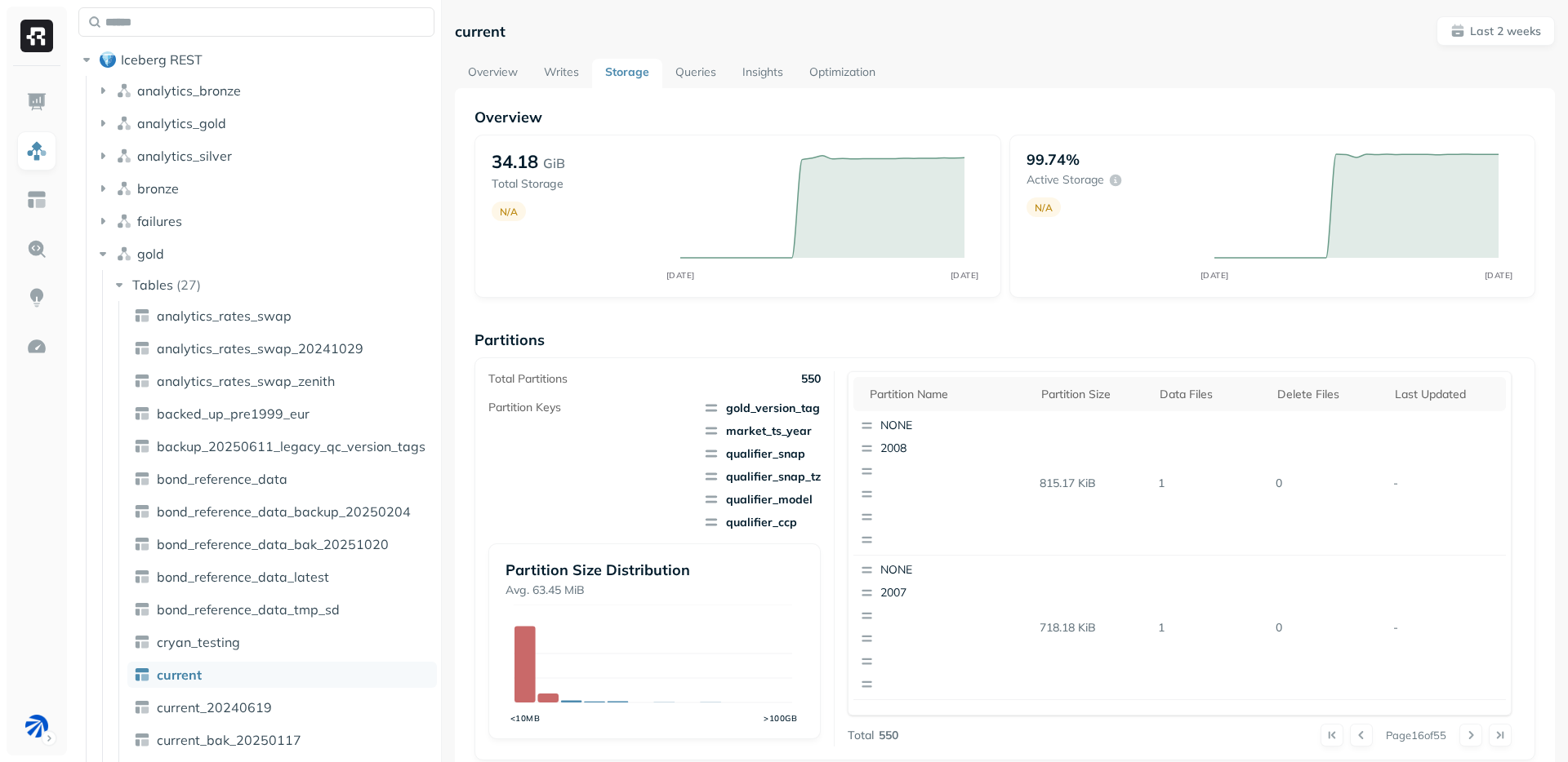
scroll to position [149, 0]
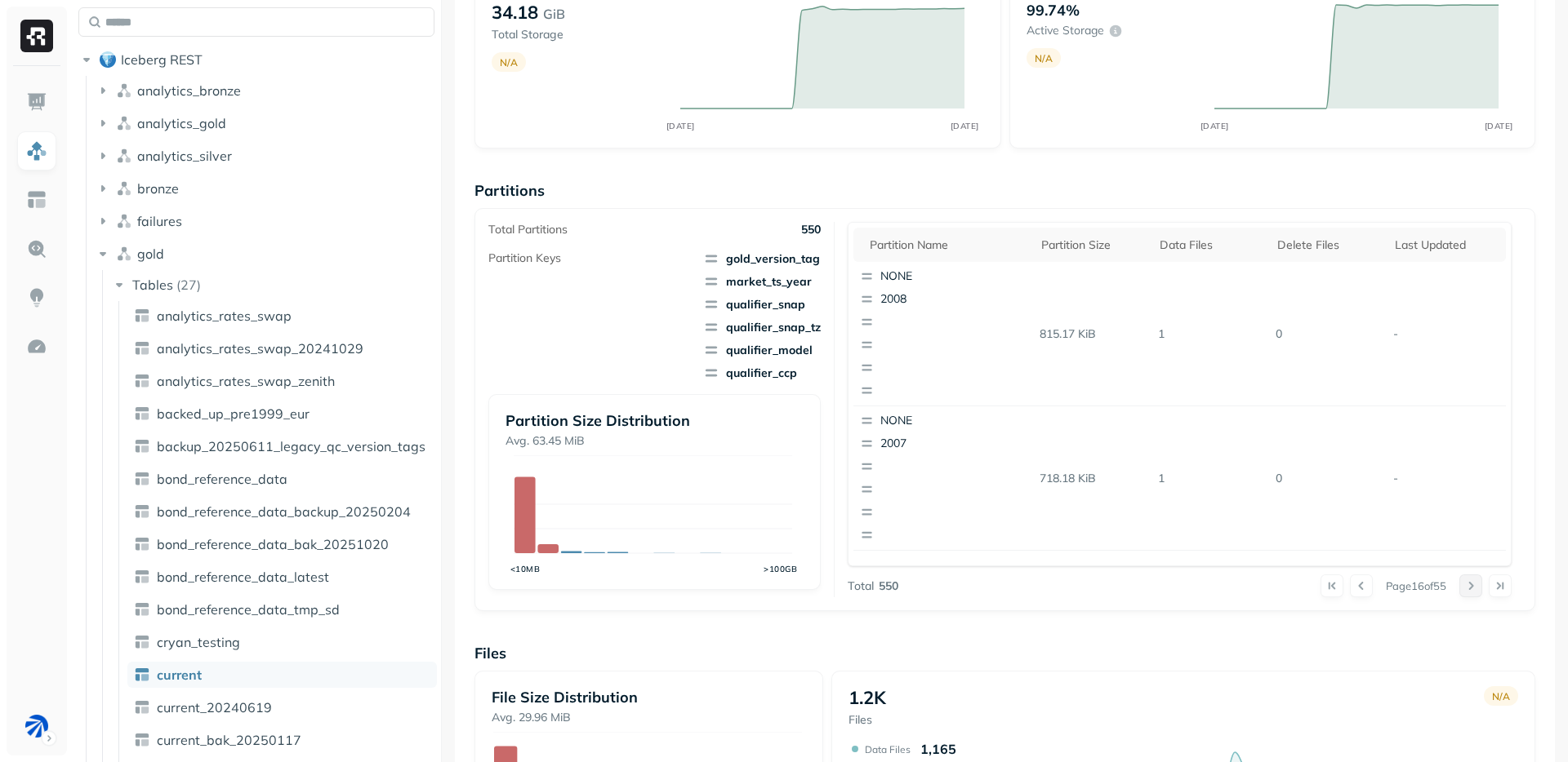
click at [1466, 590] on button at bounding box center [1470, 586] width 23 height 22
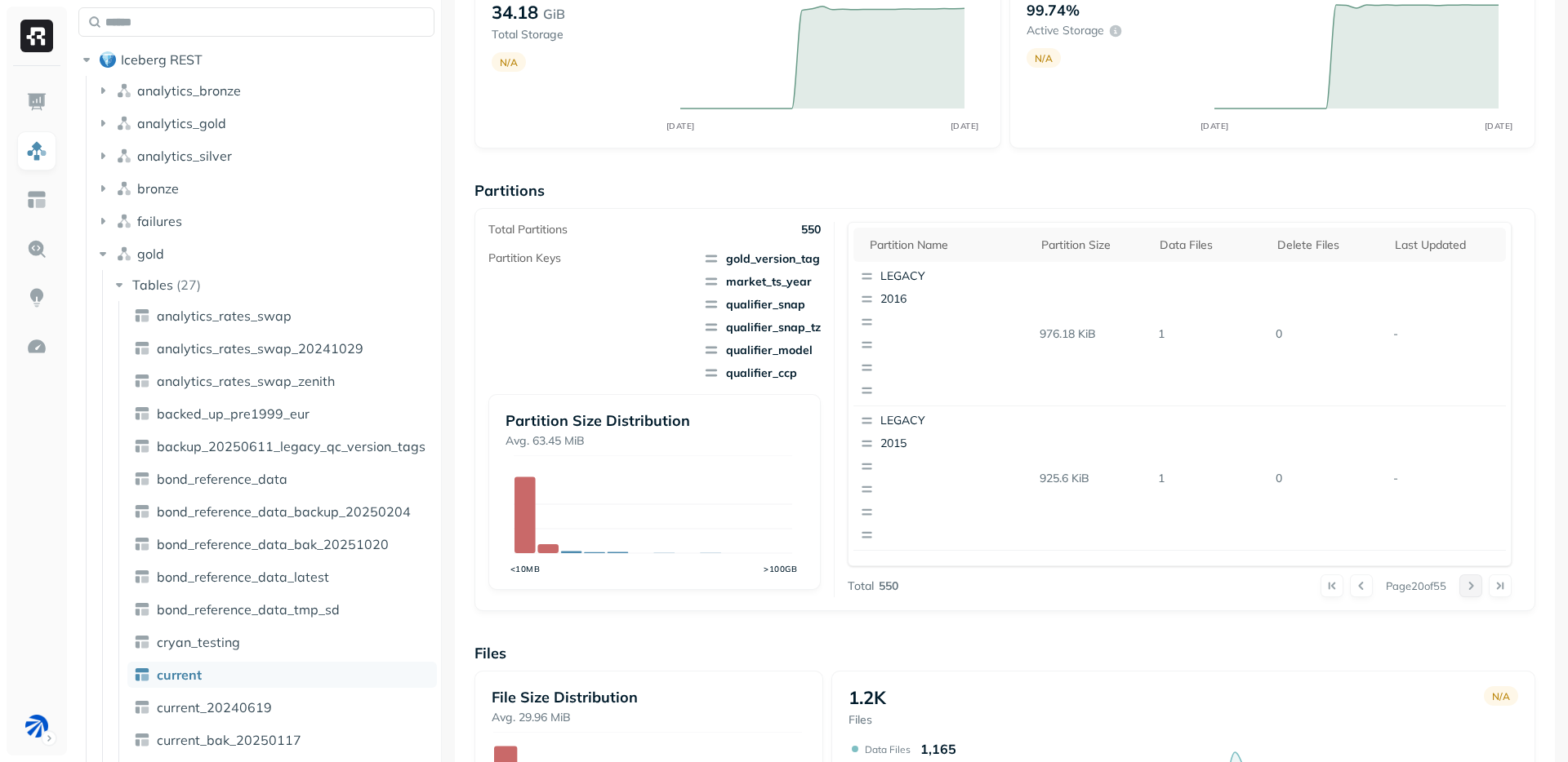
click at [1466, 590] on div at bounding box center [1485, 586] width 53 height 22
click at [1466, 590] on button at bounding box center [1470, 586] width 23 height 22
click at [1466, 590] on div at bounding box center [1485, 586] width 53 height 22
click at [1466, 590] on button at bounding box center [1470, 586] width 23 height 22
click at [1466, 590] on div at bounding box center [1485, 586] width 53 height 22
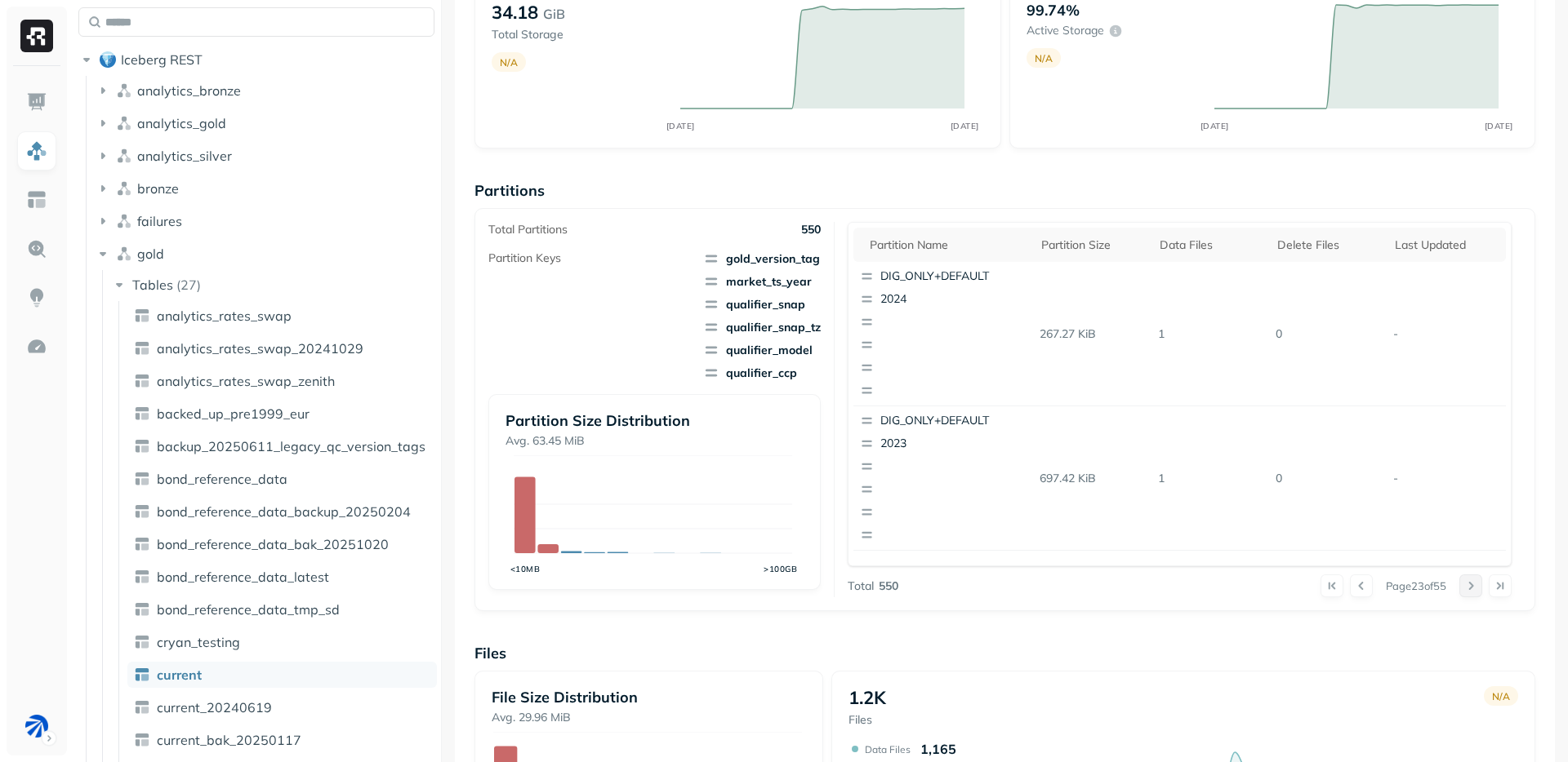
click at [1466, 590] on button at bounding box center [1470, 586] width 23 height 22
click at [1466, 590] on div at bounding box center [1485, 586] width 53 height 22
click at [1466, 590] on button at bounding box center [1470, 586] width 23 height 22
click at [1466, 590] on div at bounding box center [1485, 586] width 53 height 22
click at [1466, 590] on button at bounding box center [1470, 586] width 23 height 22
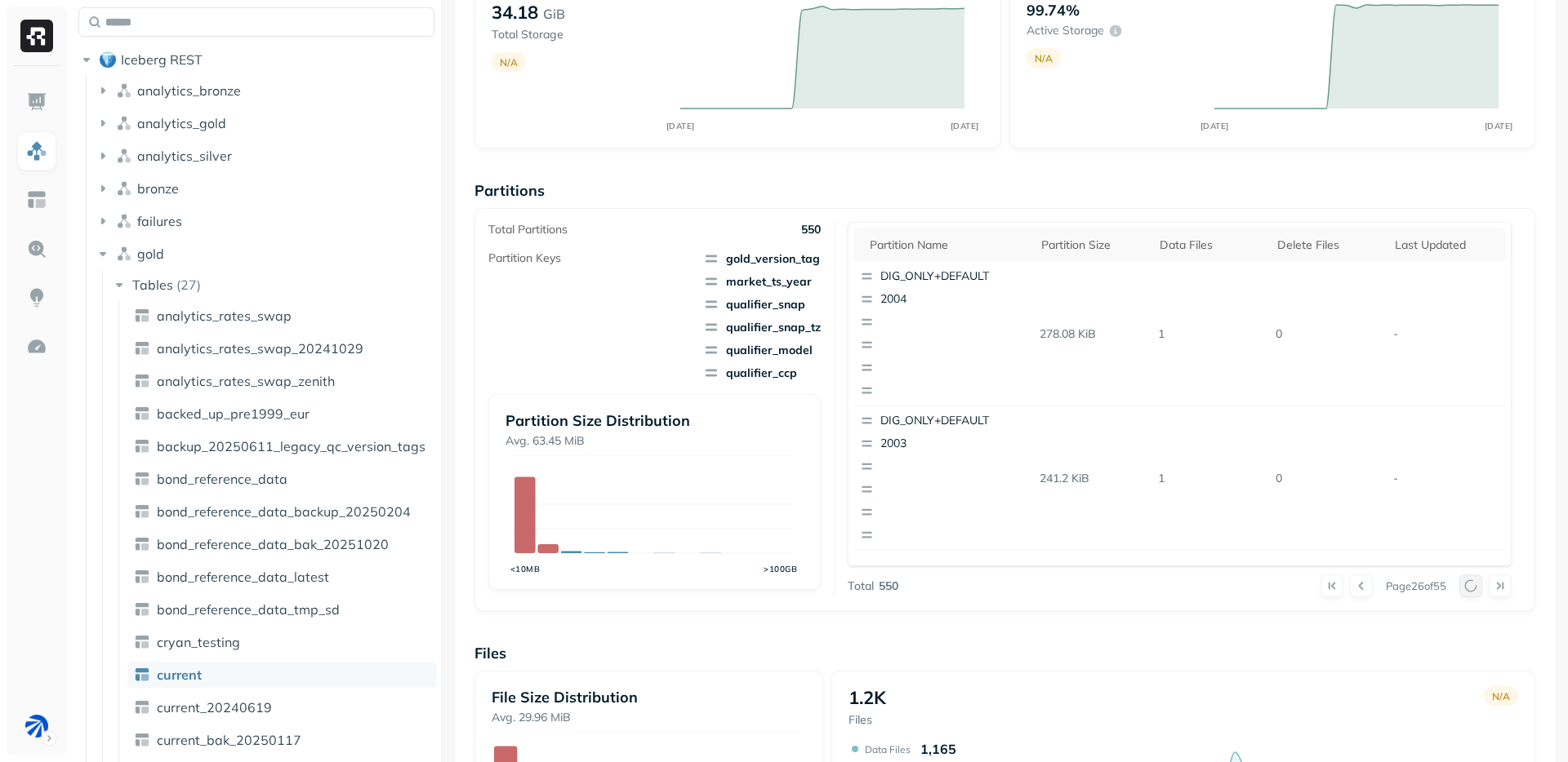
click at [1466, 590] on div at bounding box center [1485, 586] width 53 height 22
click at [1466, 590] on button at bounding box center [1470, 586] width 23 height 22
click at [1466, 590] on div at bounding box center [1485, 586] width 53 height 22
click at [1466, 590] on button at bounding box center [1470, 586] width 23 height 22
click at [1466, 590] on div at bounding box center [1485, 586] width 53 height 22
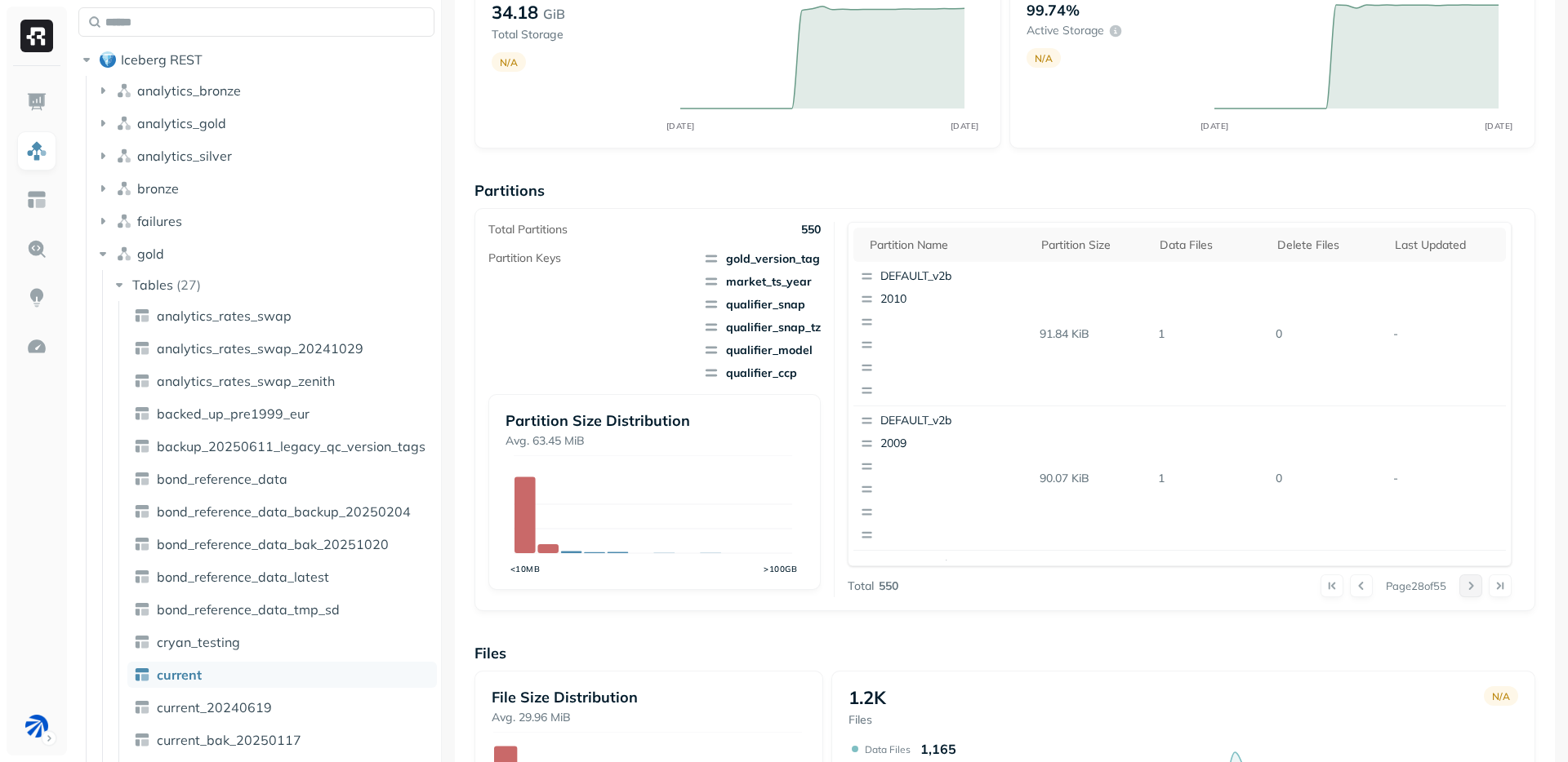
click at [1466, 590] on button at bounding box center [1470, 586] width 23 height 22
click at [1466, 590] on div at bounding box center [1485, 586] width 53 height 22
click at [1466, 590] on button at bounding box center [1470, 586] width 23 height 22
click at [905, 328] on p "button" at bounding box center [959, 321] width 158 height 16
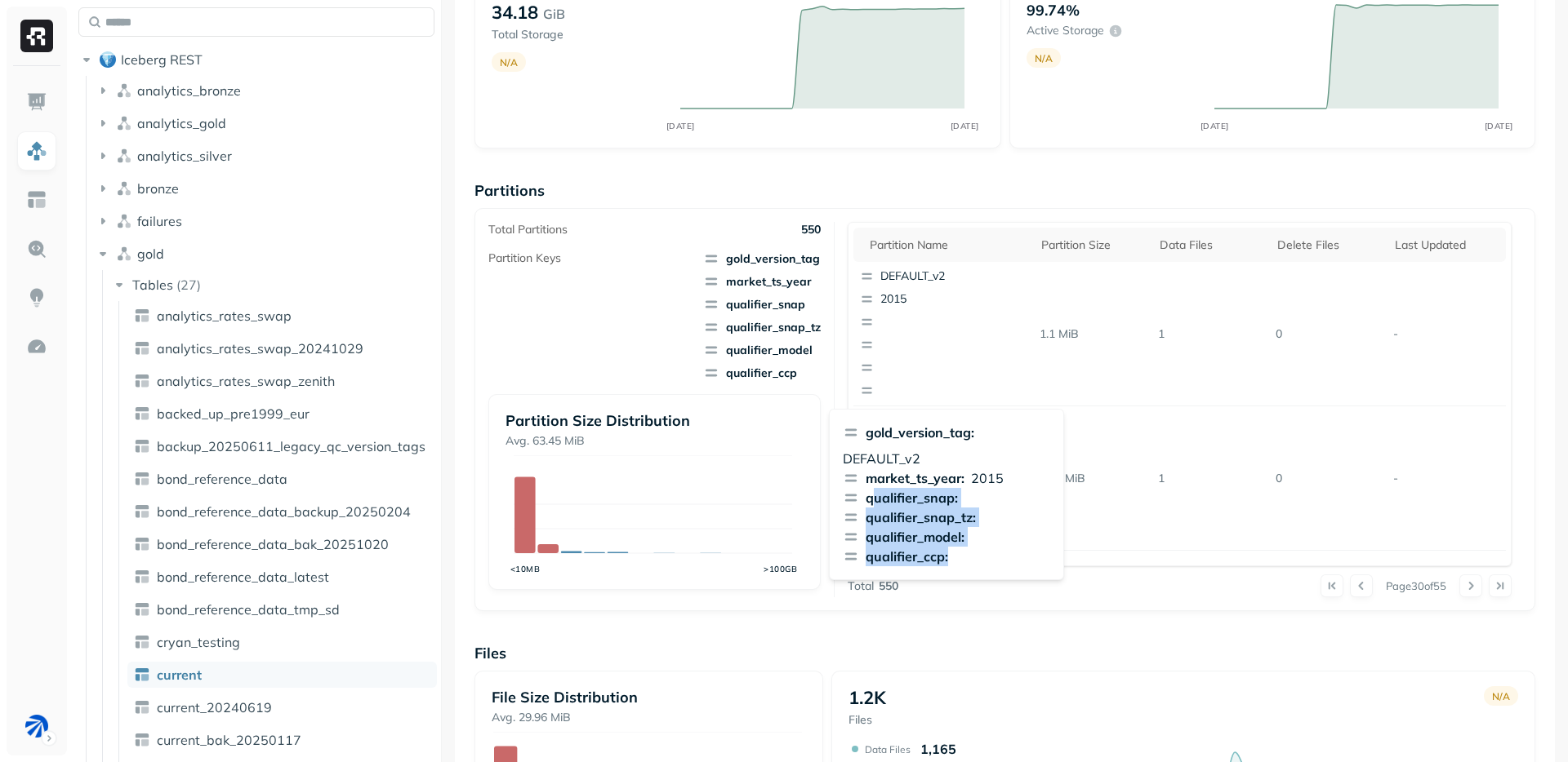
drag, startPoint x: 878, startPoint y: 495, endPoint x: 976, endPoint y: 557, distance: 116.0
click at [976, 557] on div "gold_version_tag : DEFAULT_v2 market_ts_year : 2015 qualifier_snap : qualifier_…" at bounding box center [946, 494] width 235 height 172
click at [976, 557] on div "qualifier_ccp :" at bounding box center [946, 556] width 207 height 20
drag, startPoint x: 979, startPoint y: 557, endPoint x: 840, endPoint y: 430, distance: 188.3
click at [840, 430] on div "gold_version_tag : DEFAULT_v2 market_ts_year : 2015 qualifier_snap : qualifier_…" at bounding box center [946, 494] width 235 height 172
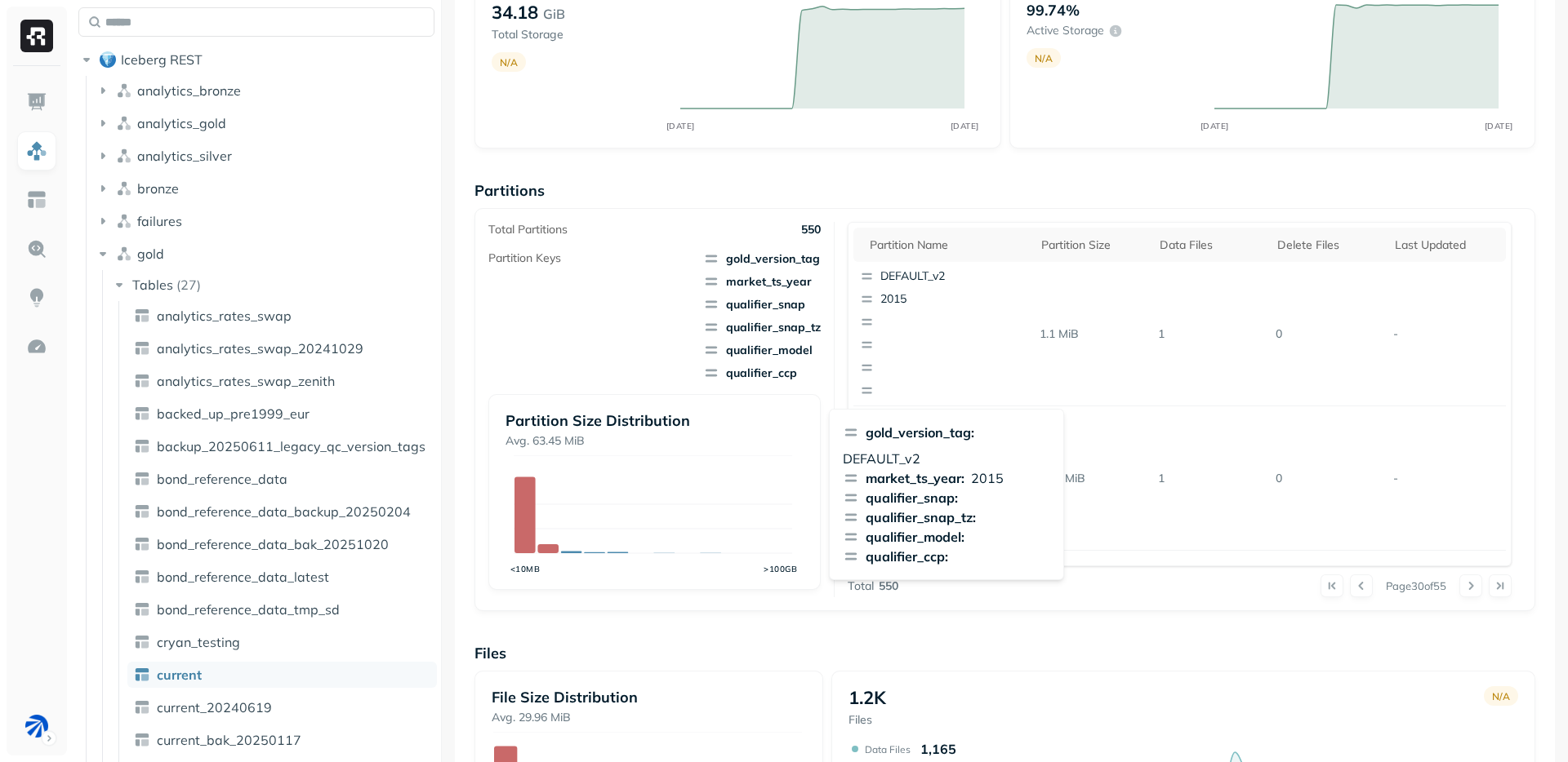
click at [840, 430] on div "gold_version_tag : DEFAULT_v2 market_ts_year : 2015 qualifier_snap : qualifier_…" at bounding box center [946, 494] width 235 height 172
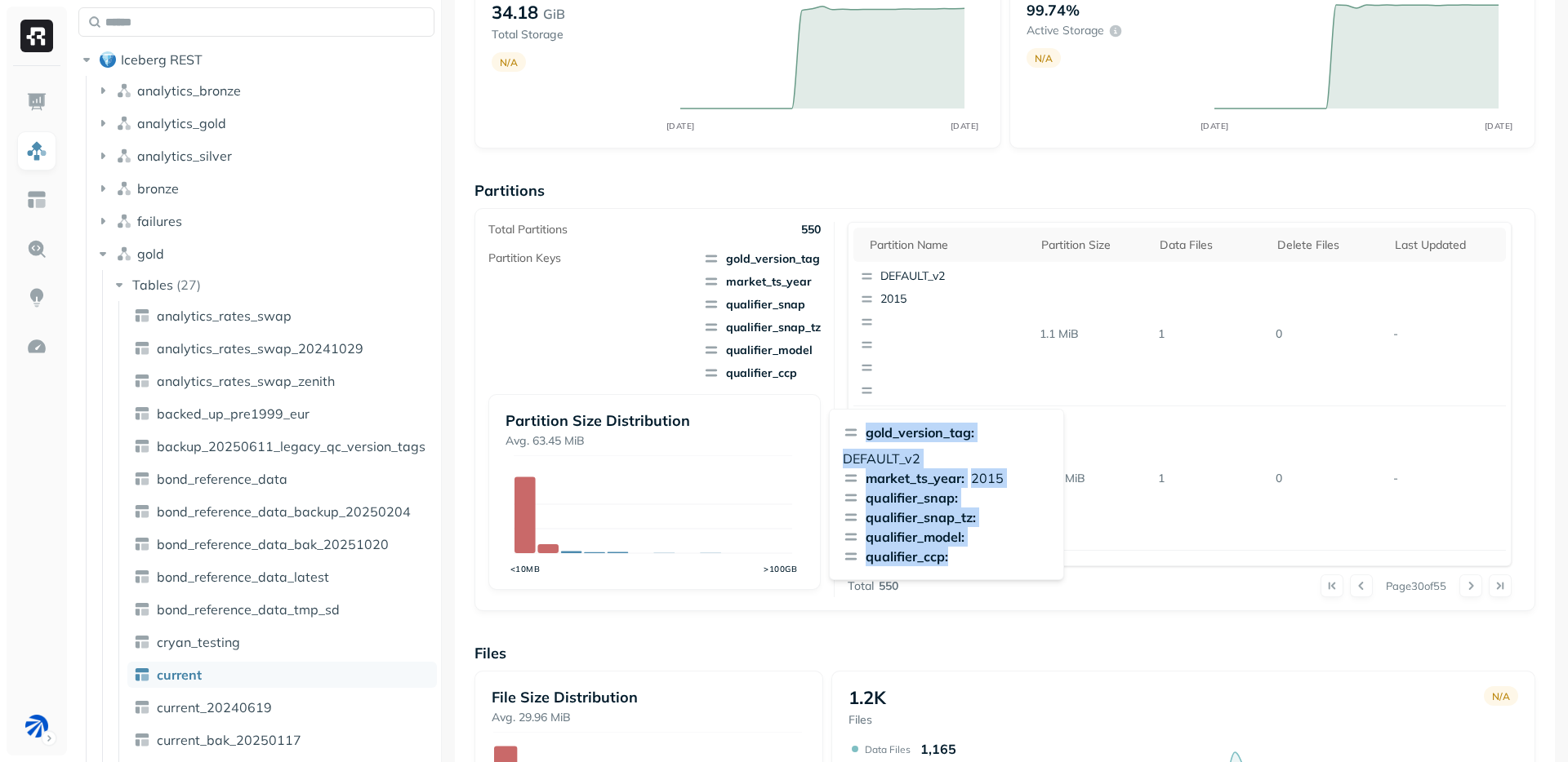
drag, startPoint x: 840, startPoint y: 430, endPoint x: 960, endPoint y: 553, distance: 171.8
click at [960, 553] on div "gold_version_tag : DEFAULT_v2 market_ts_year : 2015 qualifier_snap : qualifier_…" at bounding box center [946, 494] width 235 height 172
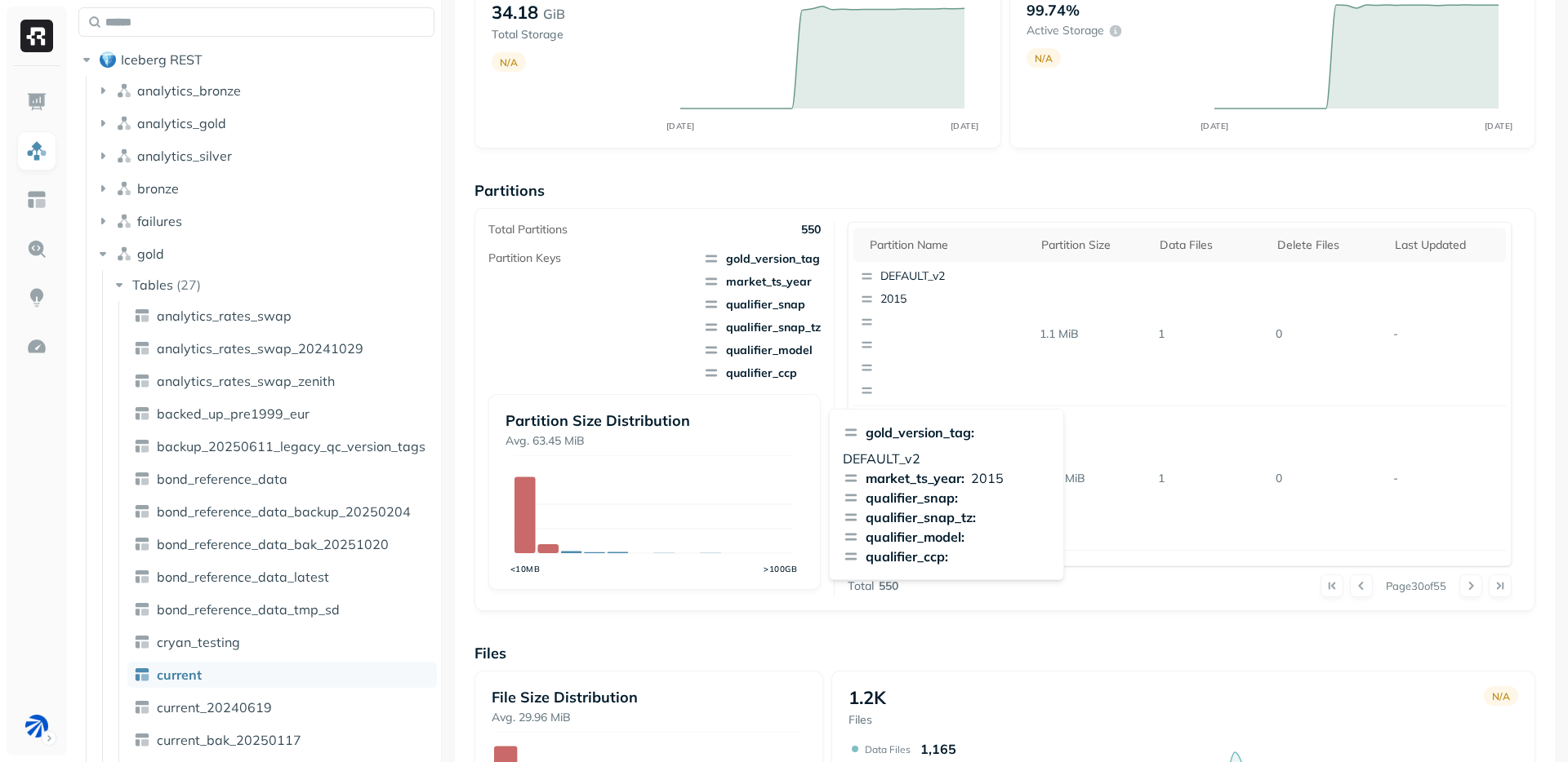
click at [960, 552] on div "qualifier_ccp :" at bounding box center [946, 556] width 207 height 20
click at [1195, 579] on div "Page 30 of 55" at bounding box center [1205, 586] width 613 height 22
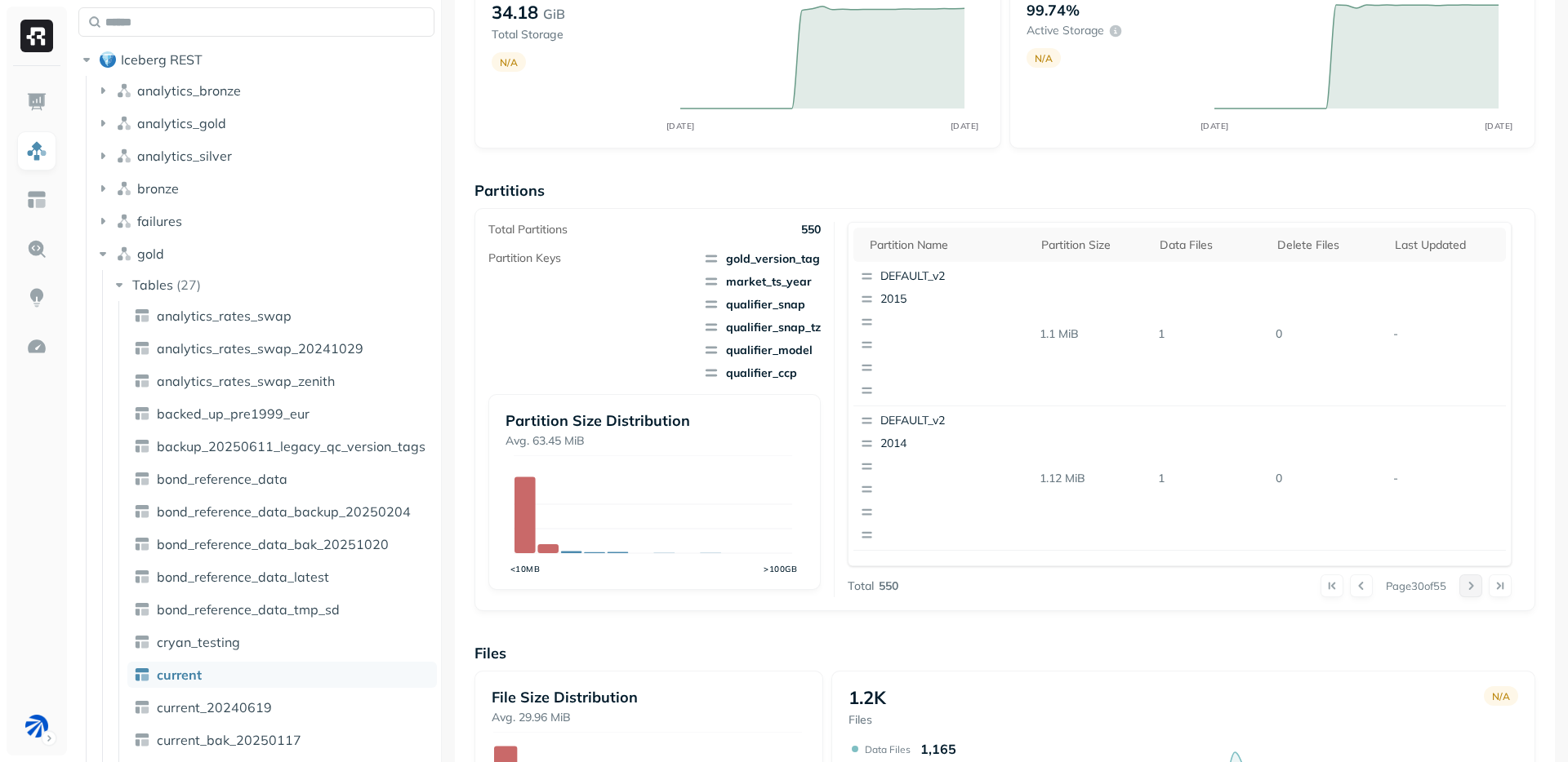
click at [1459, 579] on button at bounding box center [1470, 586] width 23 height 22
click at [1459, 582] on button at bounding box center [1470, 586] width 23 height 22
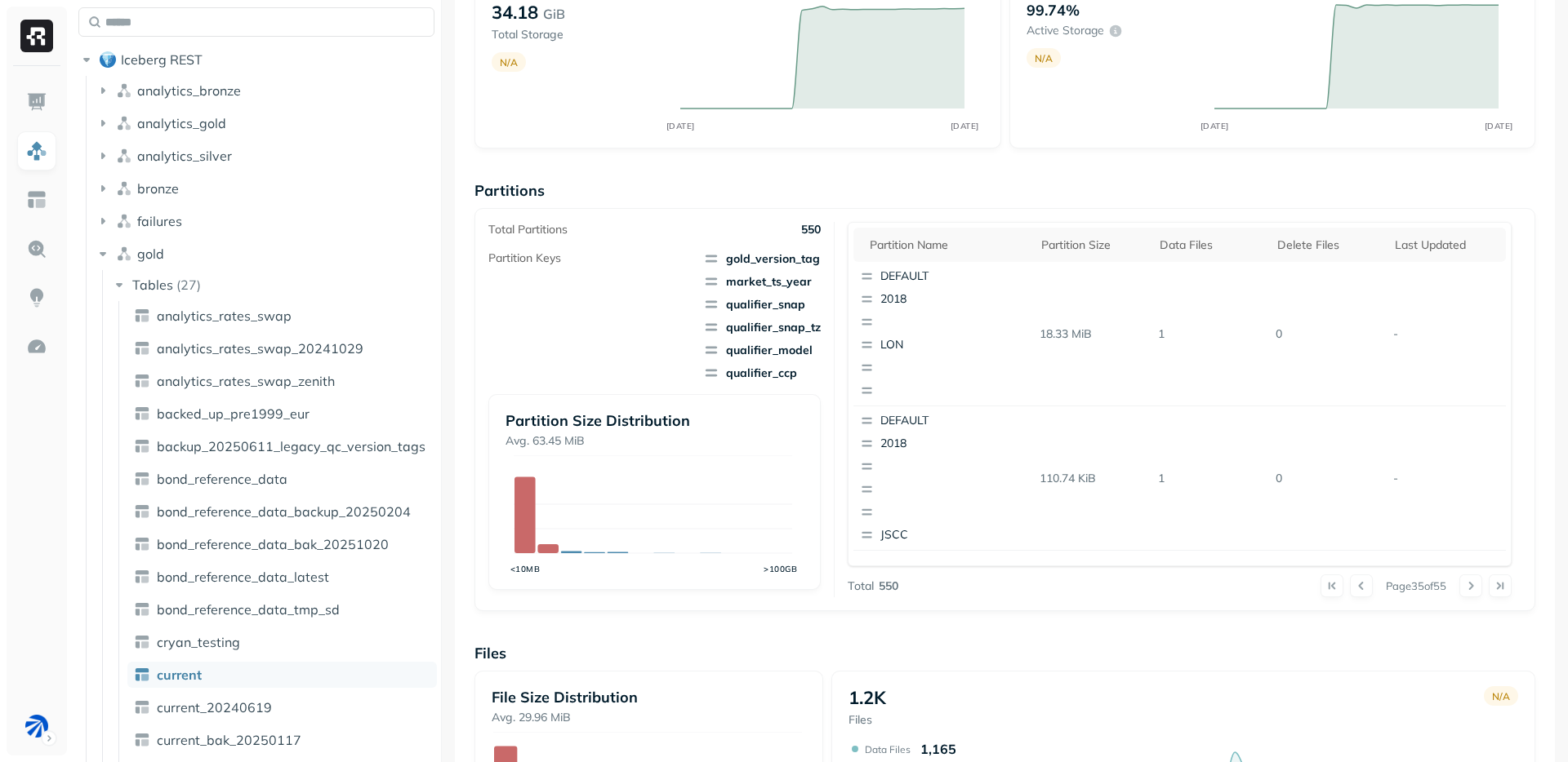
click at [1459, 582] on button at bounding box center [1470, 586] width 23 height 22
click at [1449, 582] on div "Page 39 of 55" at bounding box center [1205, 586] width 613 height 22
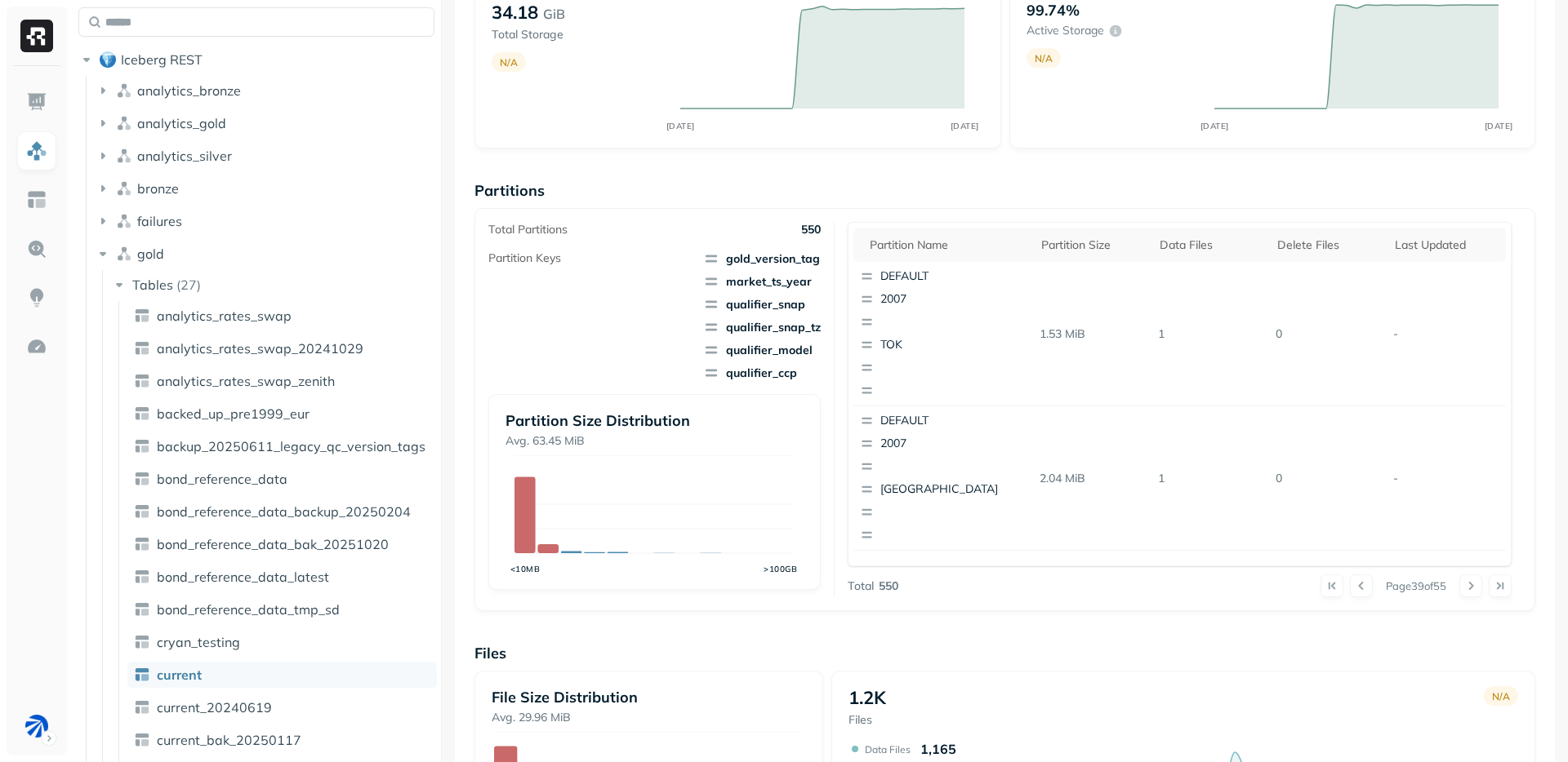
click at [1448, 582] on div "Page 39 of 55" at bounding box center [1205, 586] width 613 height 22
click at [1459, 585] on button at bounding box center [1470, 586] width 23 height 22
click at [1459, 585] on div at bounding box center [1485, 586] width 53 height 22
click at [1459, 585] on button at bounding box center [1470, 586] width 23 height 22
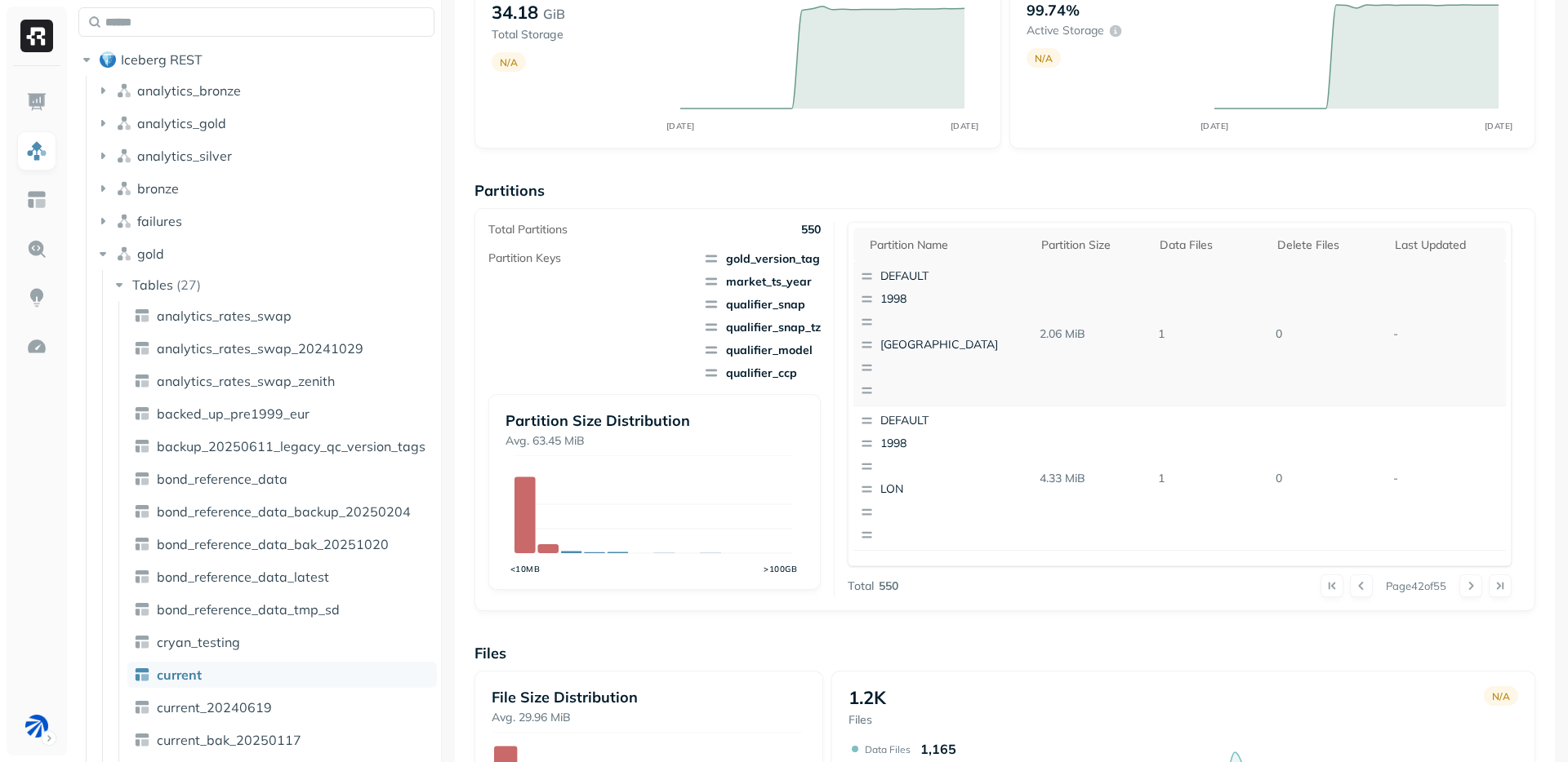
click at [901, 306] on p "1998" at bounding box center [959, 299] width 158 height 16
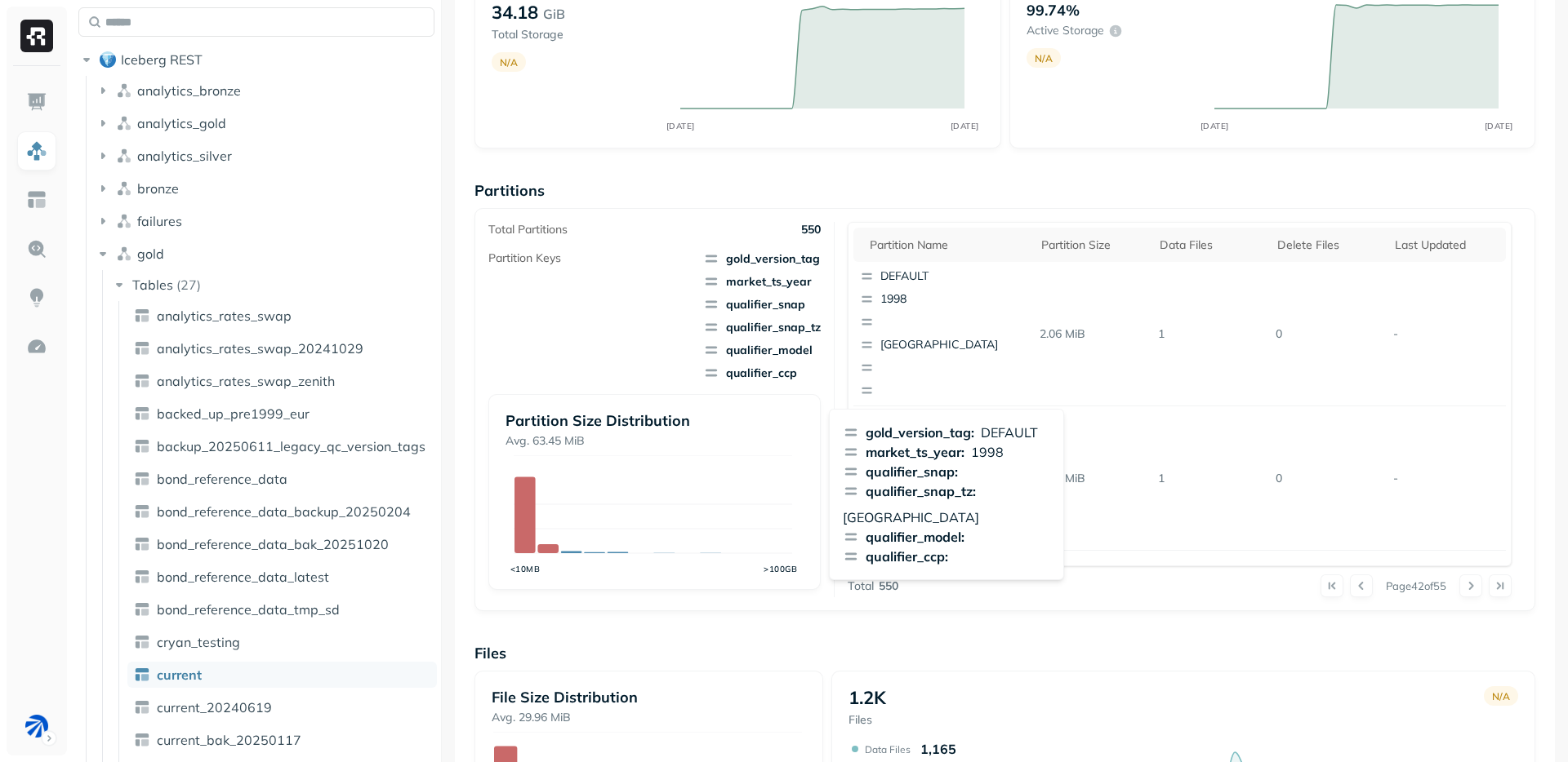
click at [655, 415] on p "Partition Size Distribution" at bounding box center [654, 421] width 297 height 19
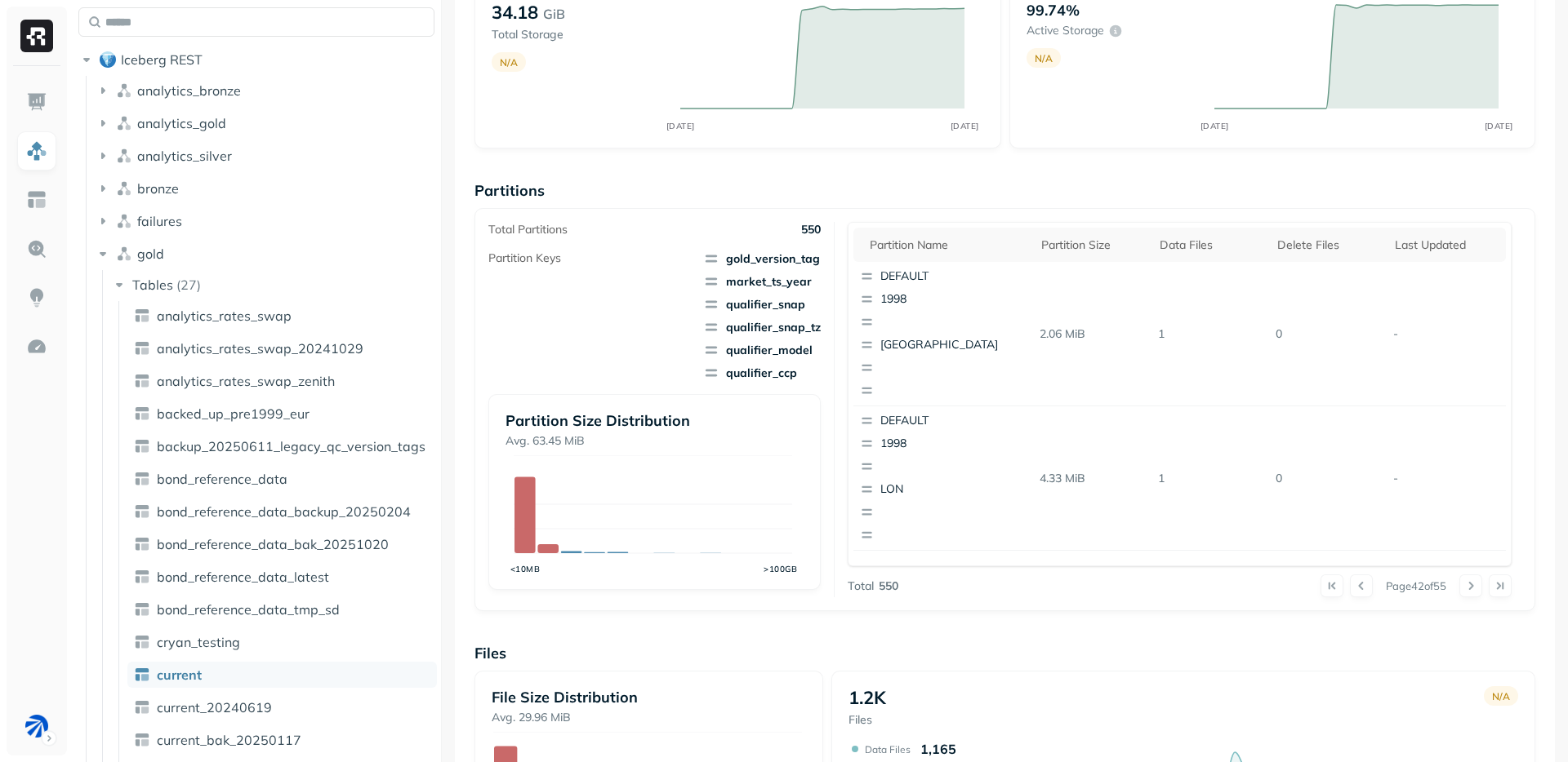
click at [1320, 586] on button at bounding box center [1332, 586] width 23 height 22
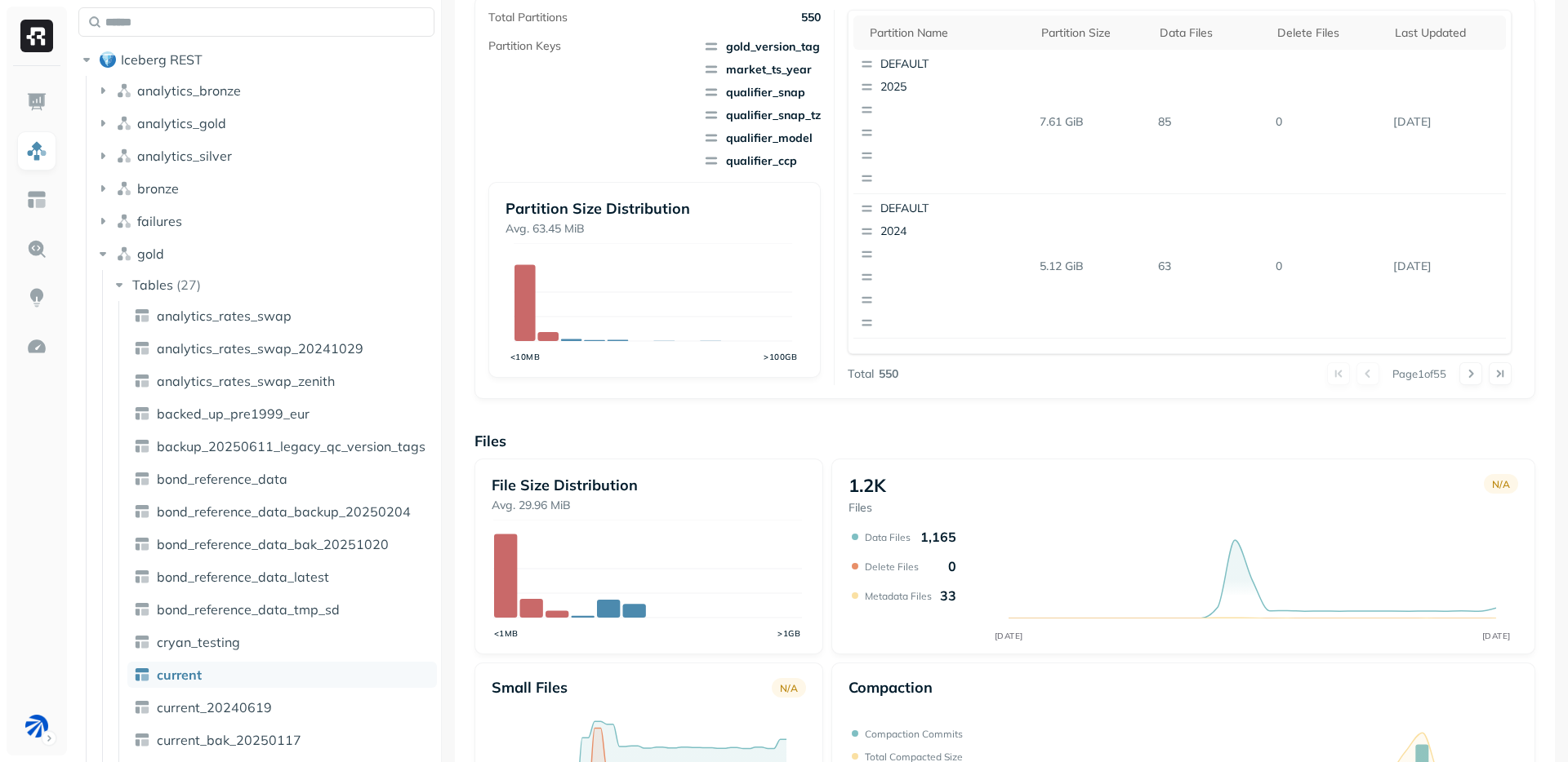
scroll to position [486, 0]
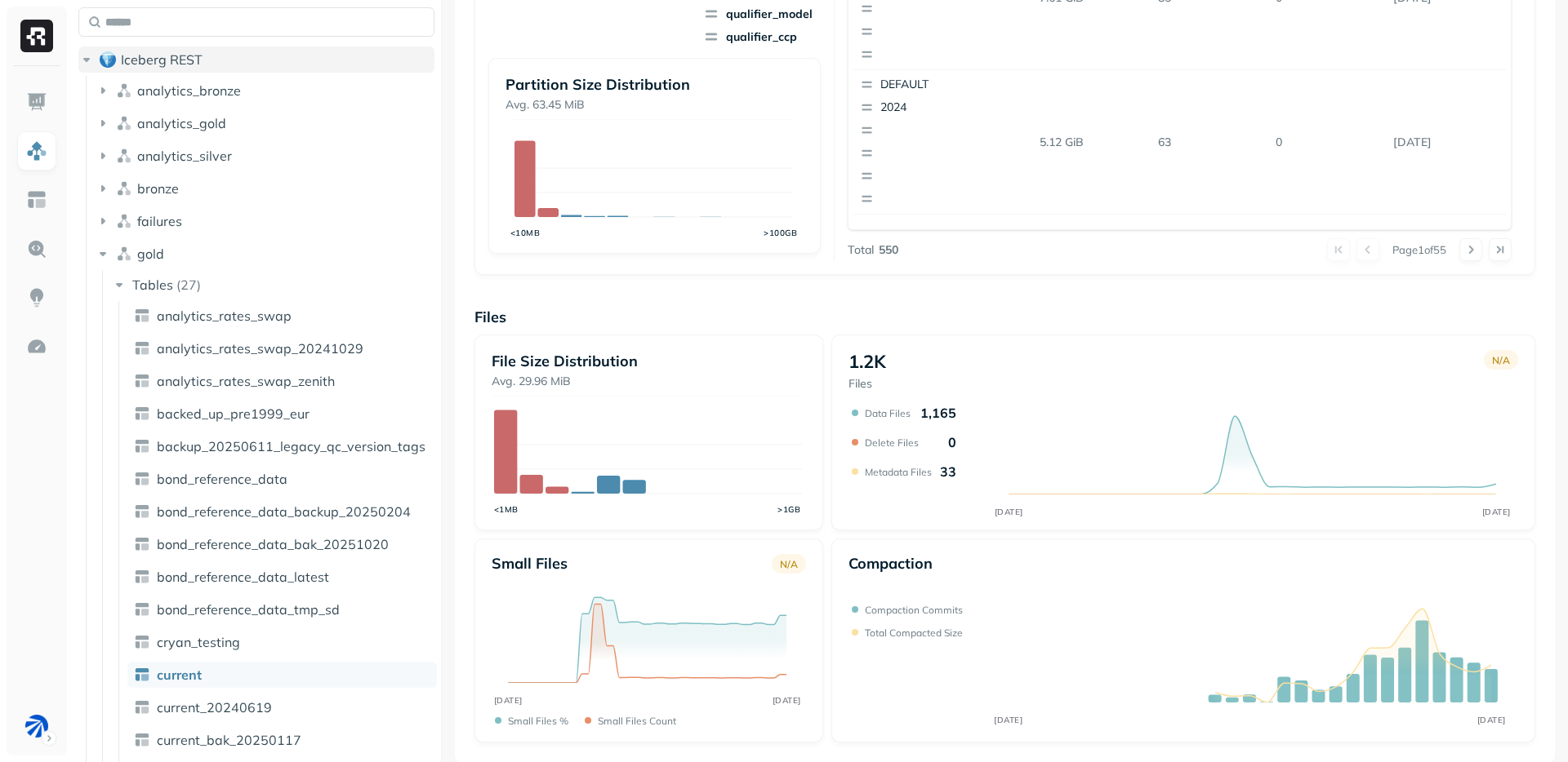
click at [134, 63] on span "Iceberg REST" at bounding box center [161, 59] width 82 height 16
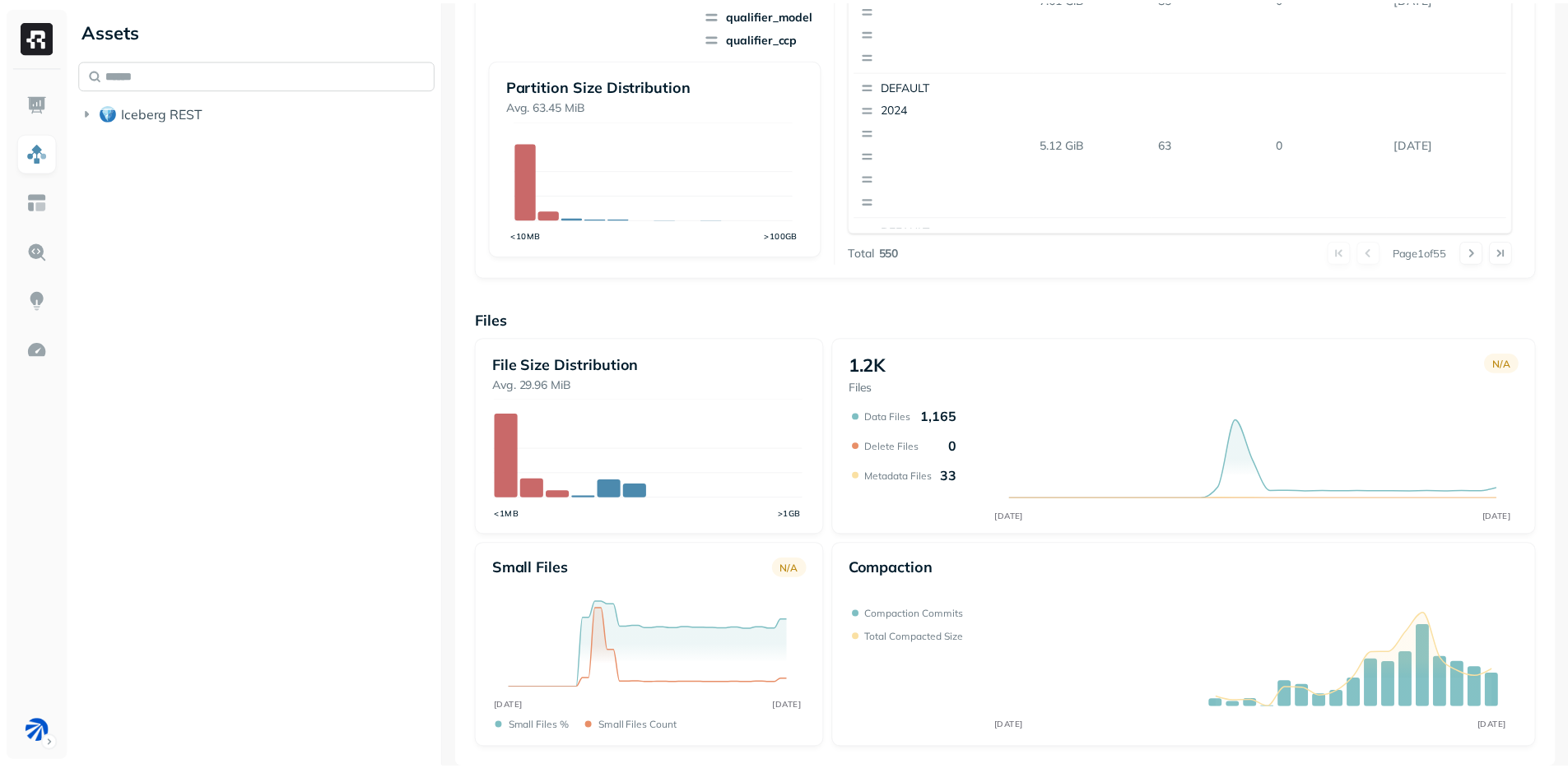
scroll to position [0, 0]
drag, startPoint x: 35, startPoint y: 102, endPoint x: 49, endPoint y: 137, distance: 37.7
click at [35, 102] on img at bounding box center [37, 103] width 22 height 22
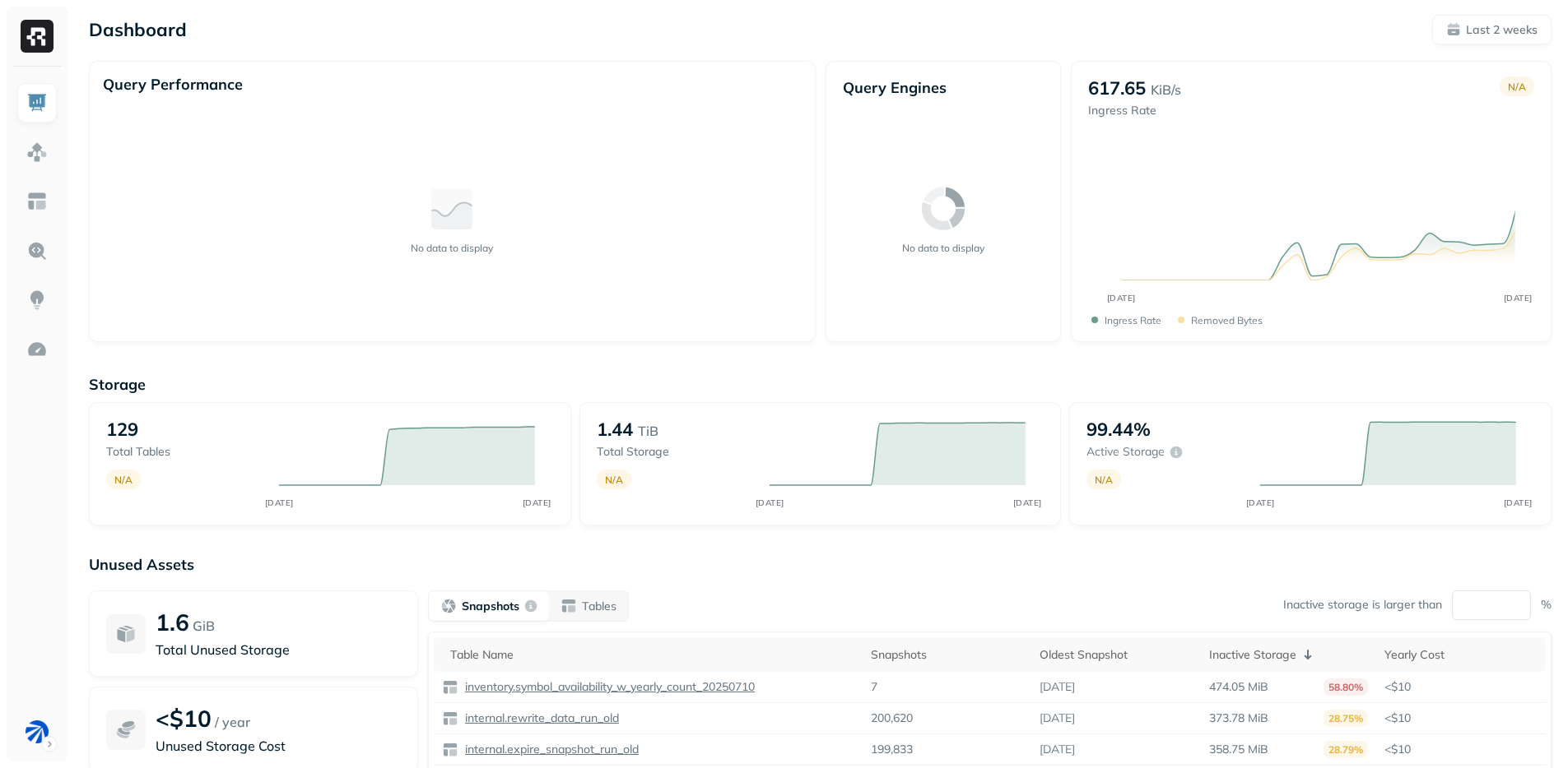
scroll to position [147, 0]
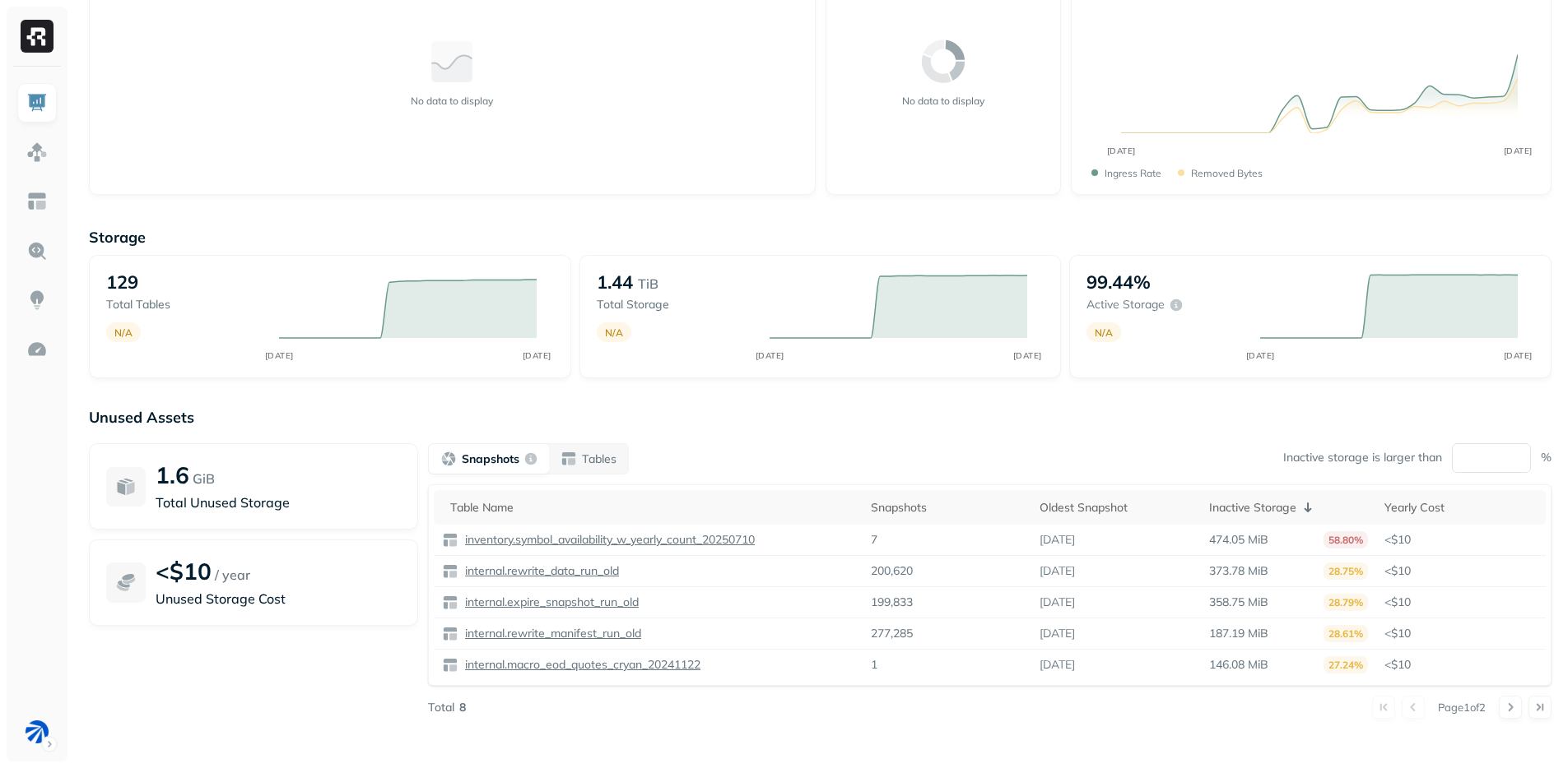
click at [896, 450] on div "Snapshots Tables Inactive storage is larger than ** %" at bounding box center [990, 458] width 1124 height 31
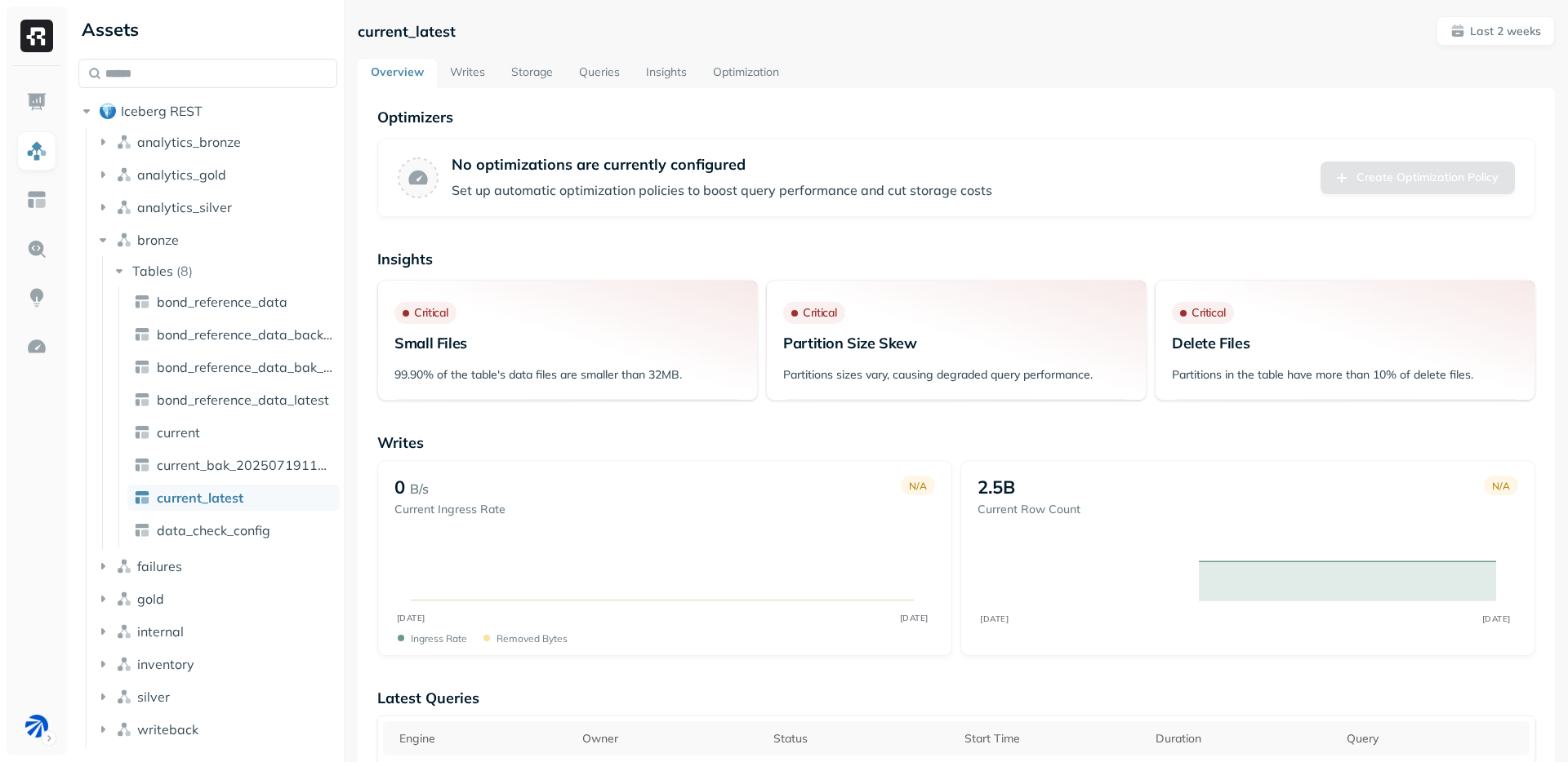
click at [514, 82] on link "Storage" at bounding box center [532, 73] width 68 height 29
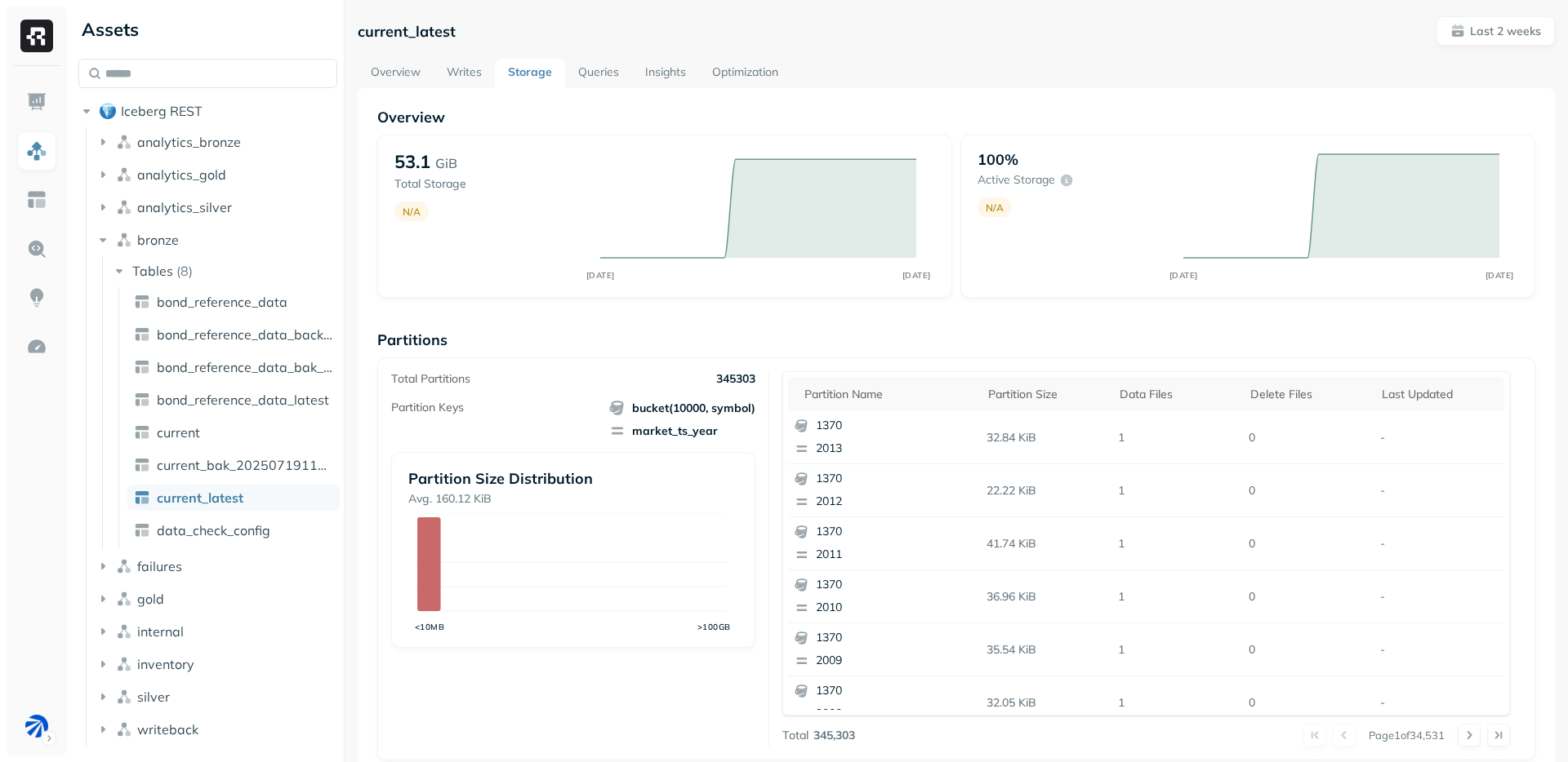
click at [535, 362] on div "Total Partitions 345303 Partition Keys bucket(10000, symbol) market_ts_year Par…" at bounding box center [956, 559] width 1158 height 403
click at [383, 67] on link "Overview" at bounding box center [395, 73] width 76 height 29
click at [449, 71] on link "Writes" at bounding box center [463, 73] width 61 height 29
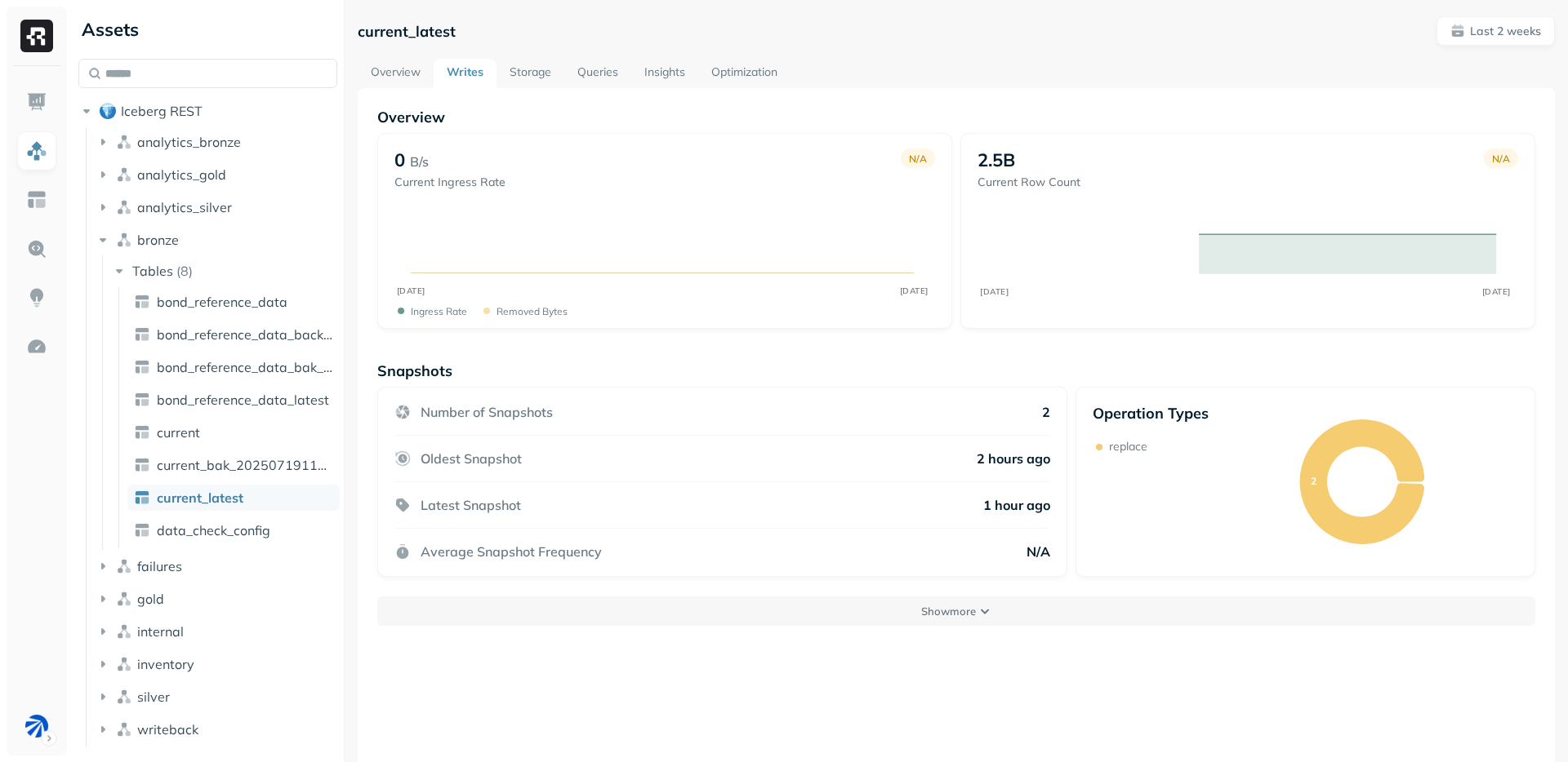
click at [531, 68] on link "Storage" at bounding box center [530, 73] width 68 height 29
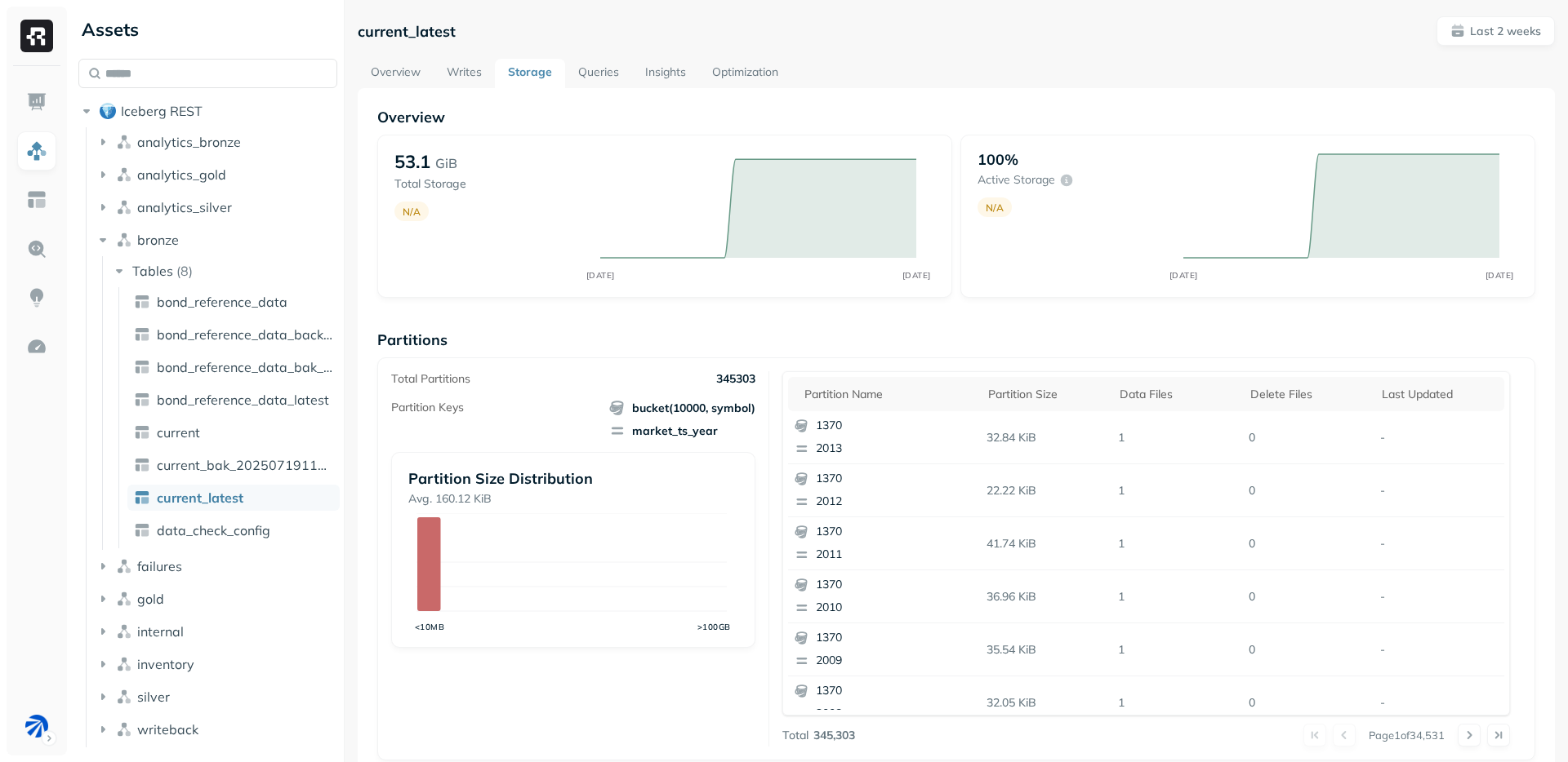
click at [619, 329] on div "Overview 53.1 GiB Total Storage N/A AUG 28 SEP 11 100% Active storage N/A AUG 2…" at bounding box center [956, 668] width 1158 height 1121
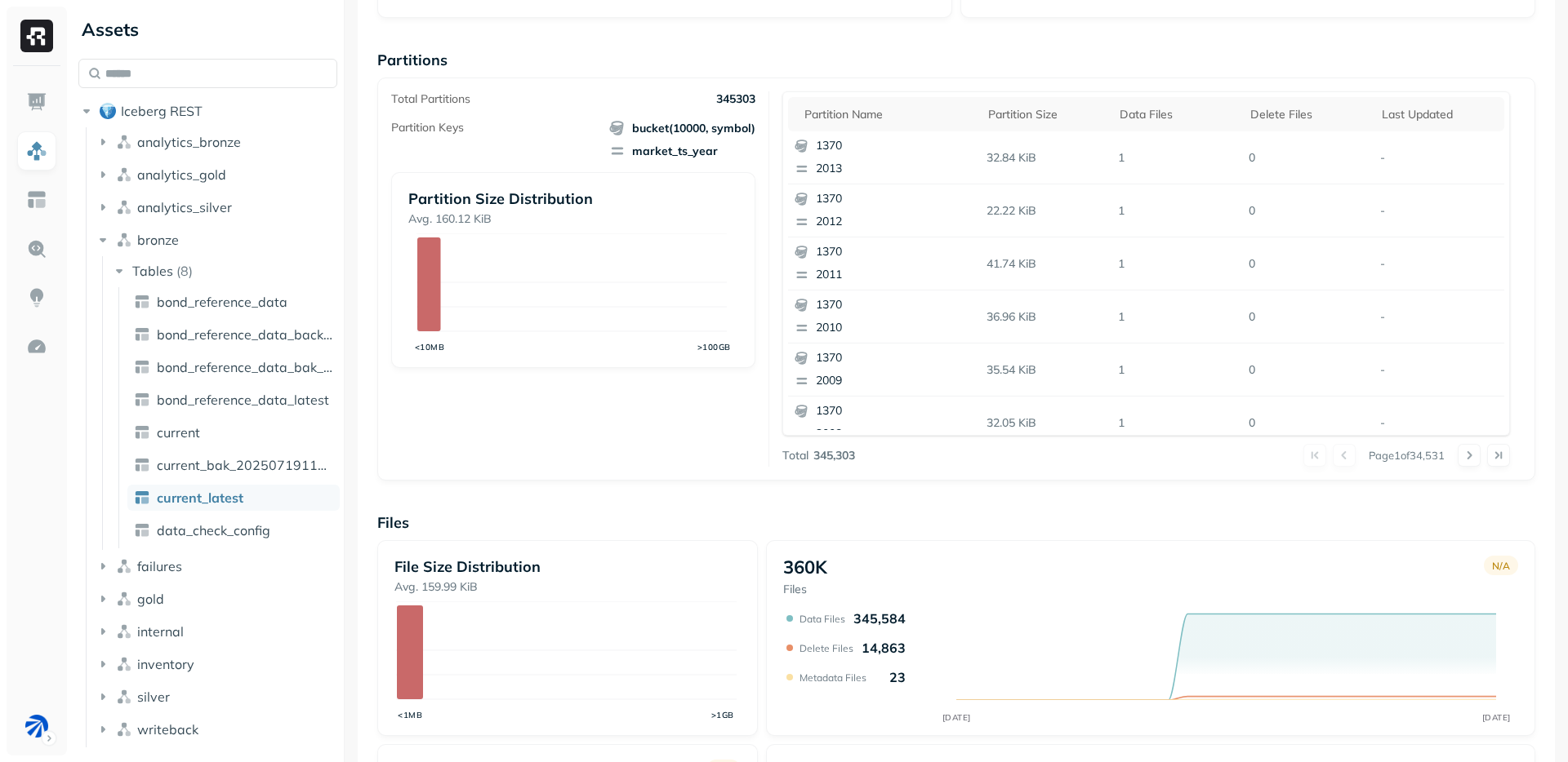
scroll to position [458, 0]
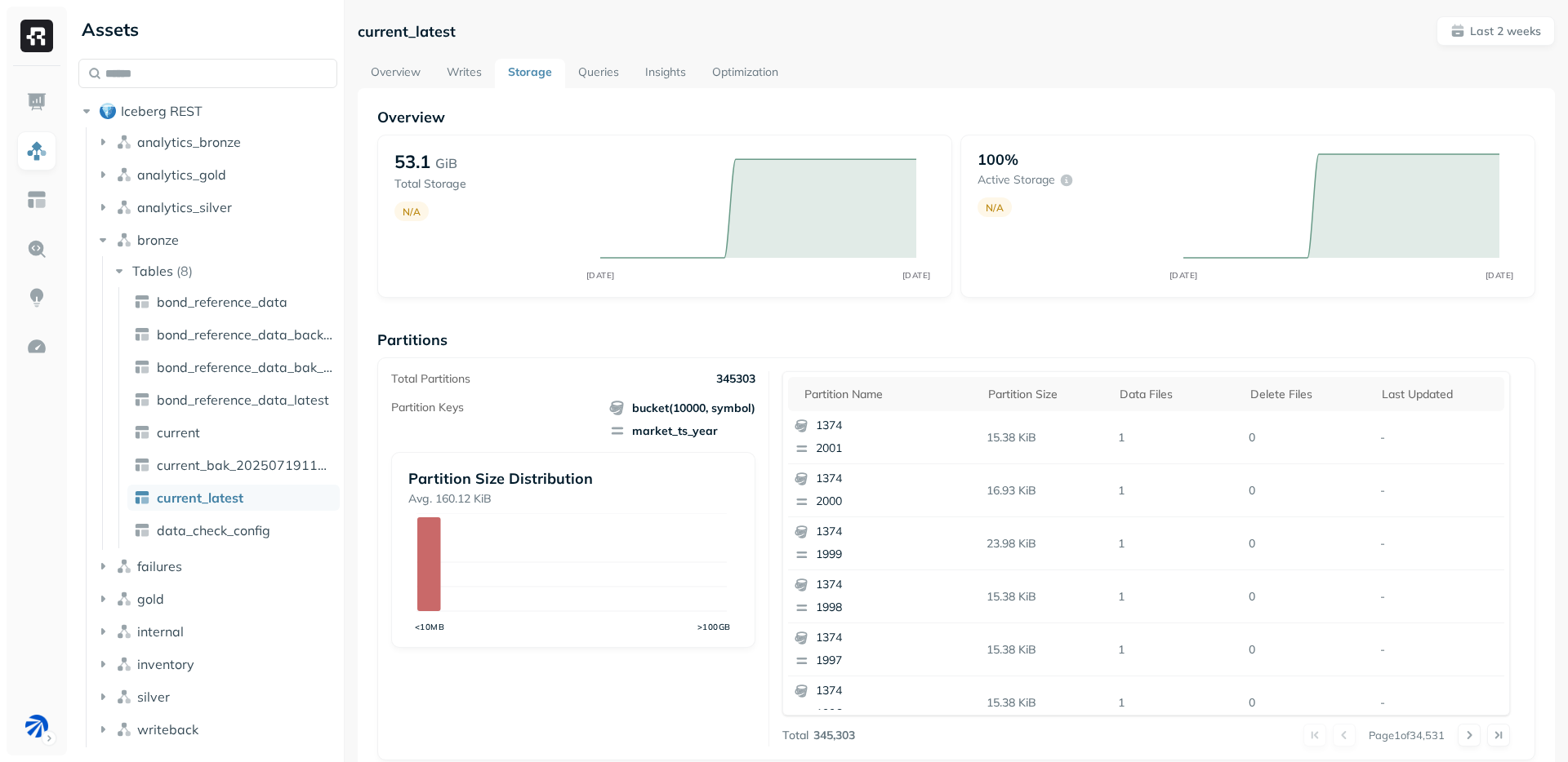
click at [207, 224] on ul "analytics_bronze analytics_gold analytics_silver bronze Tables ( 8 ) bond_refer…" at bounding box center [211, 438] width 252 height 620
click at [188, 239] on button "bronze" at bounding box center [217, 240] width 244 height 26
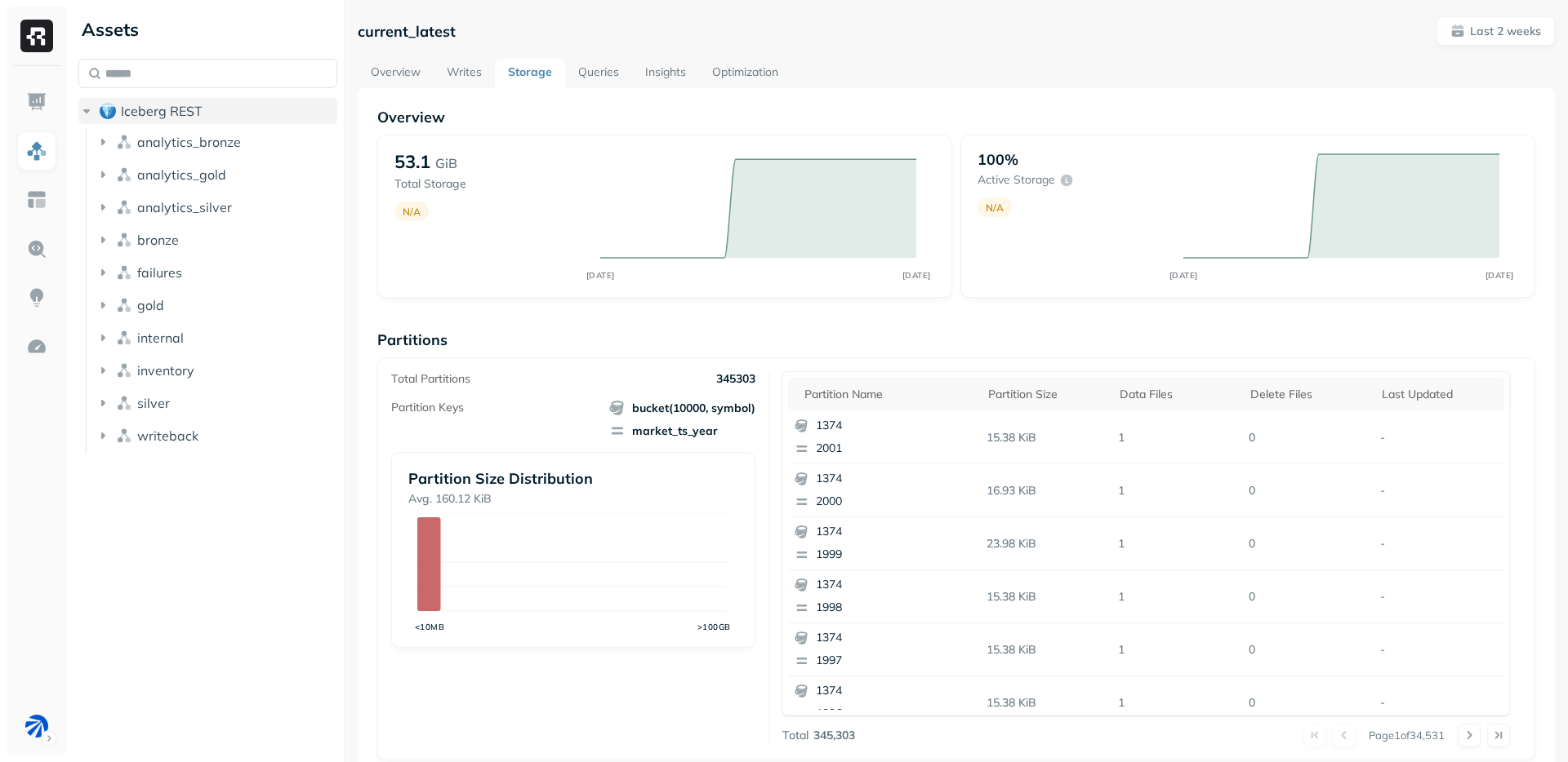
click at [207, 105] on button "Iceberg REST" at bounding box center [208, 112] width 259 height 26
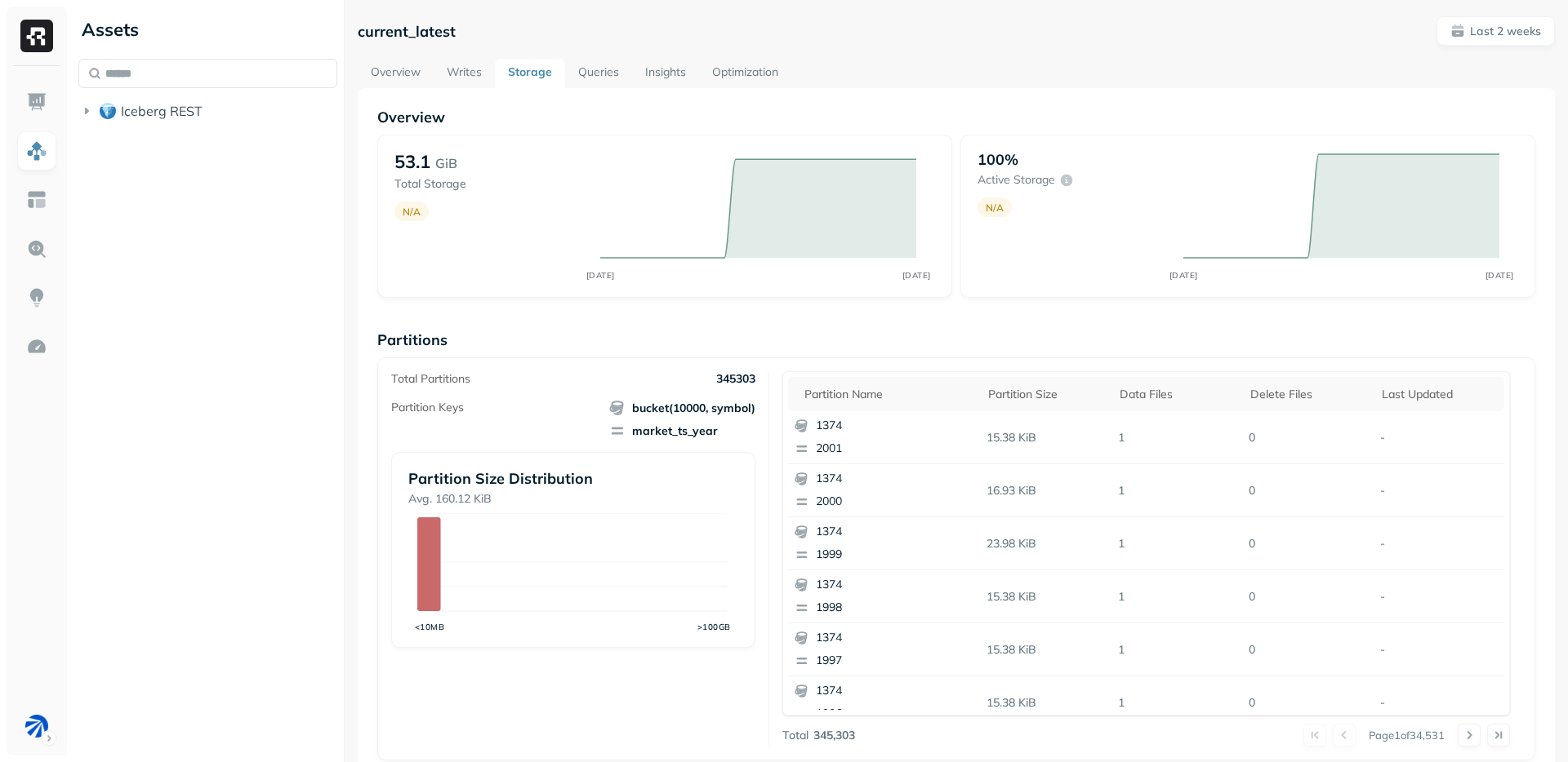
click at [308, 452] on div "Assets Iceberg REST" at bounding box center [208, 381] width 272 height 762
click at [249, 575] on div "Assets Iceberg REST" at bounding box center [208, 381] width 272 height 762
click at [256, 303] on div "Assets Iceberg REST" at bounding box center [208, 381] width 272 height 762
